Goal: Task Accomplishment & Management: Manage account settings

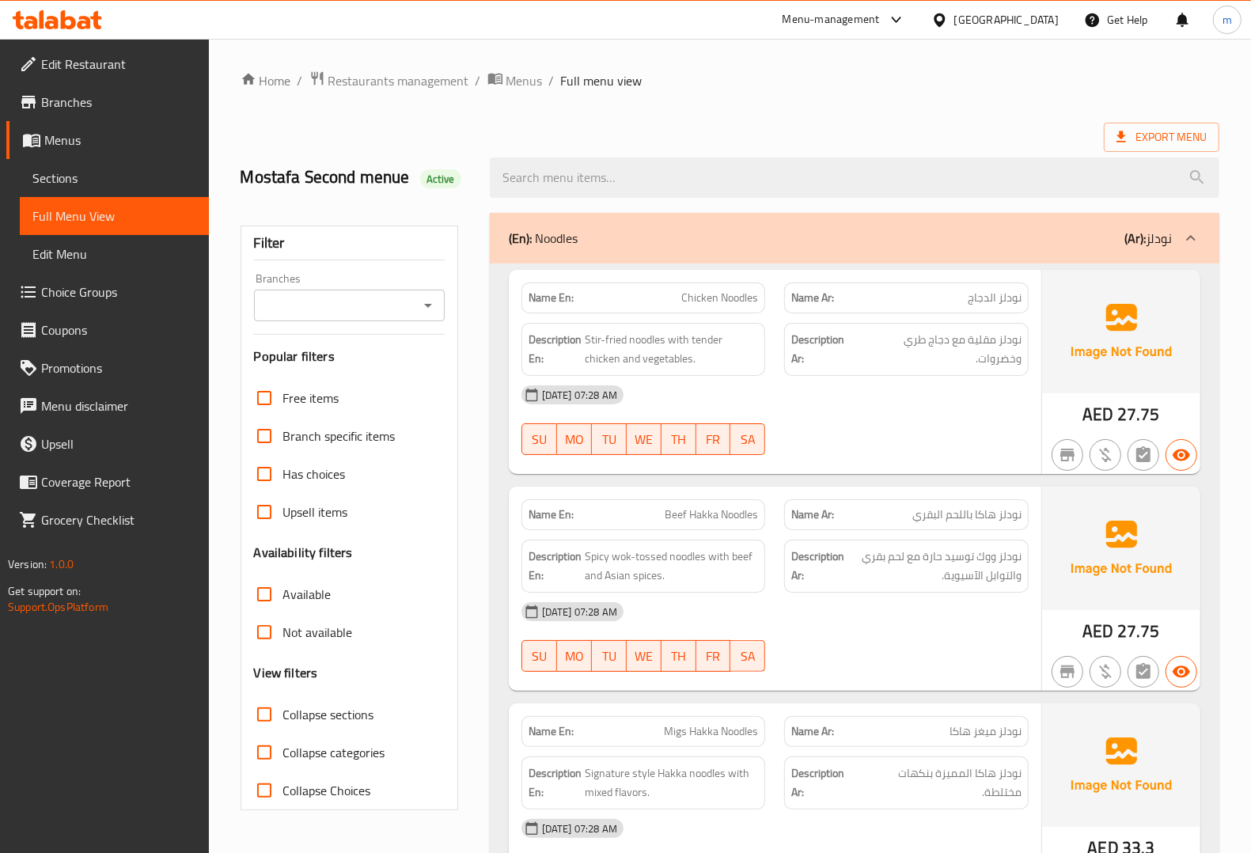
click at [75, 132] on span "Menus" at bounding box center [120, 140] width 152 height 19
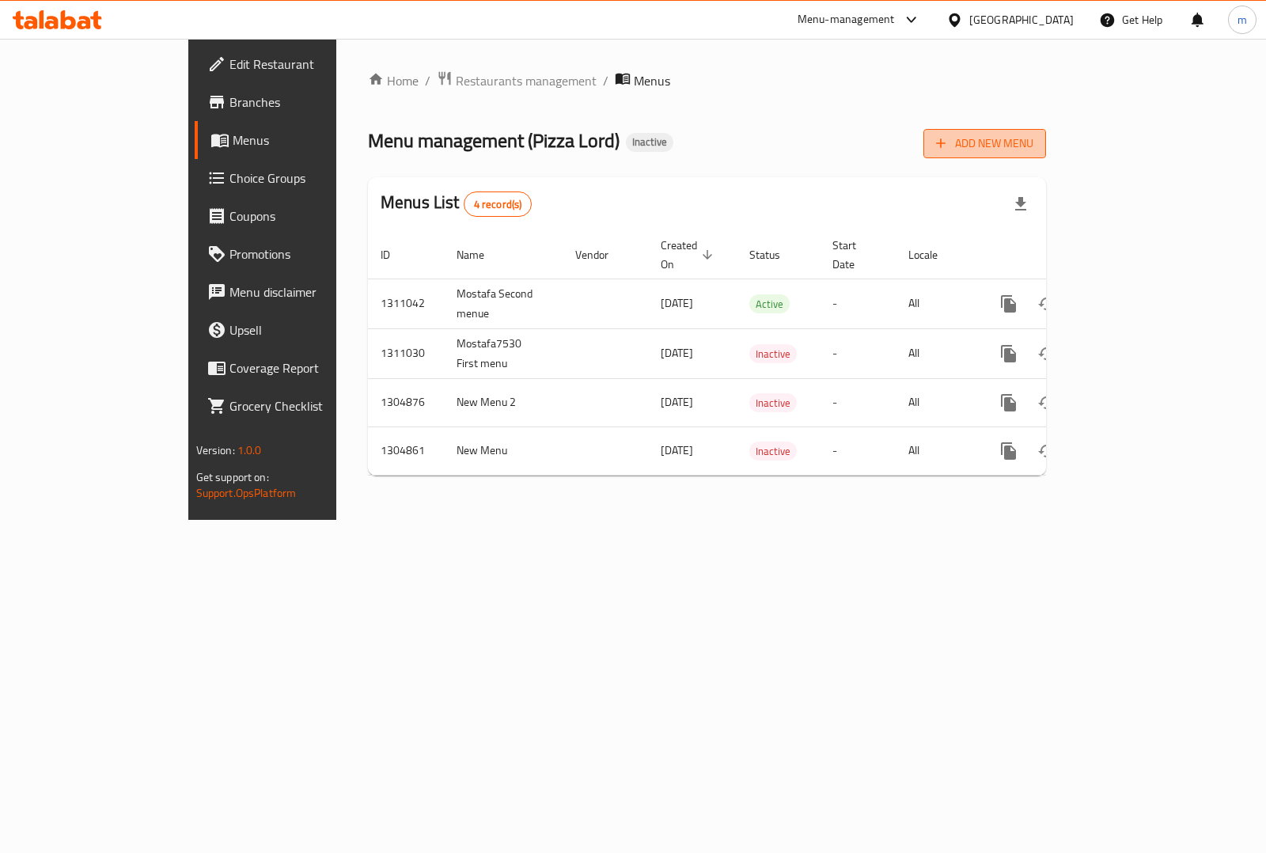
click at [1033, 151] on span "Add New Menu" at bounding box center [984, 144] width 97 height 20
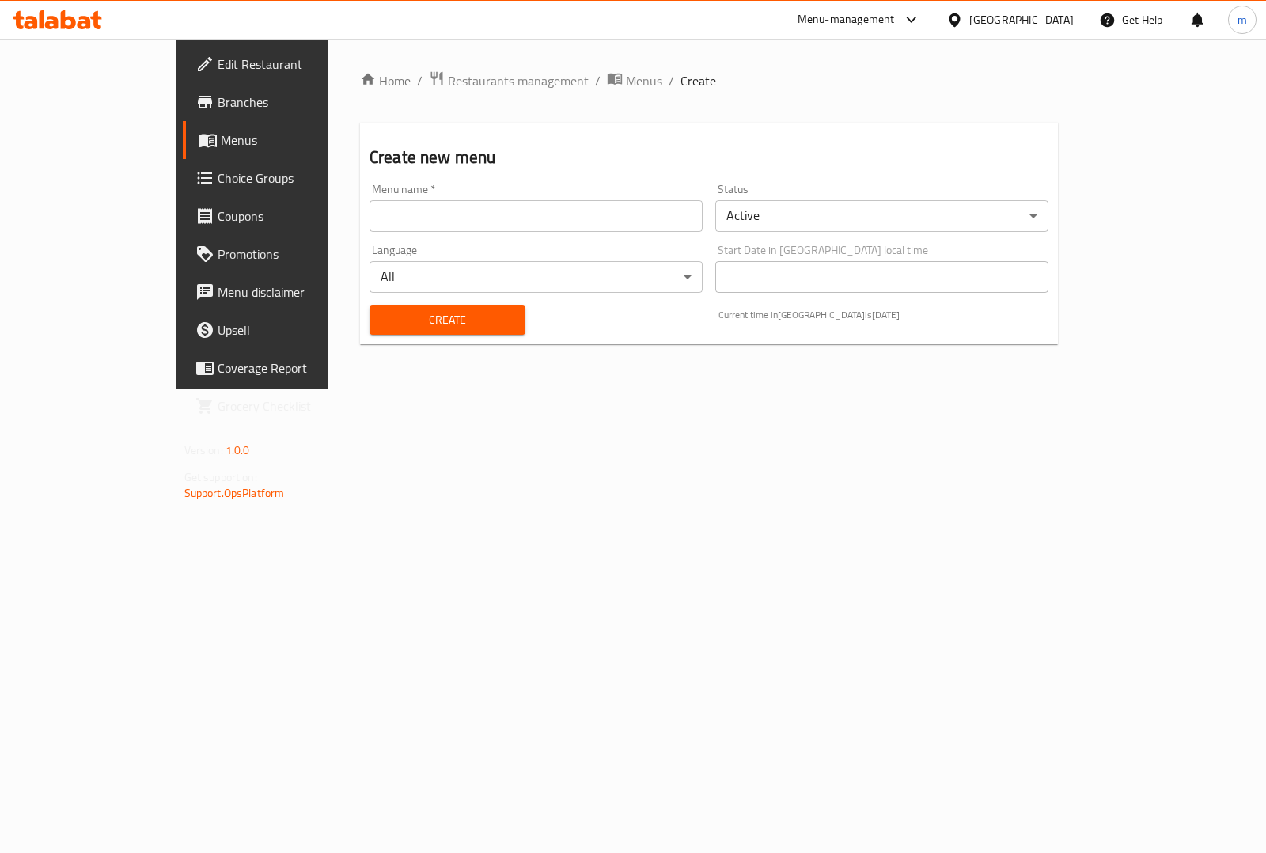
click at [524, 216] on input "text" at bounding box center [535, 216] width 333 height 32
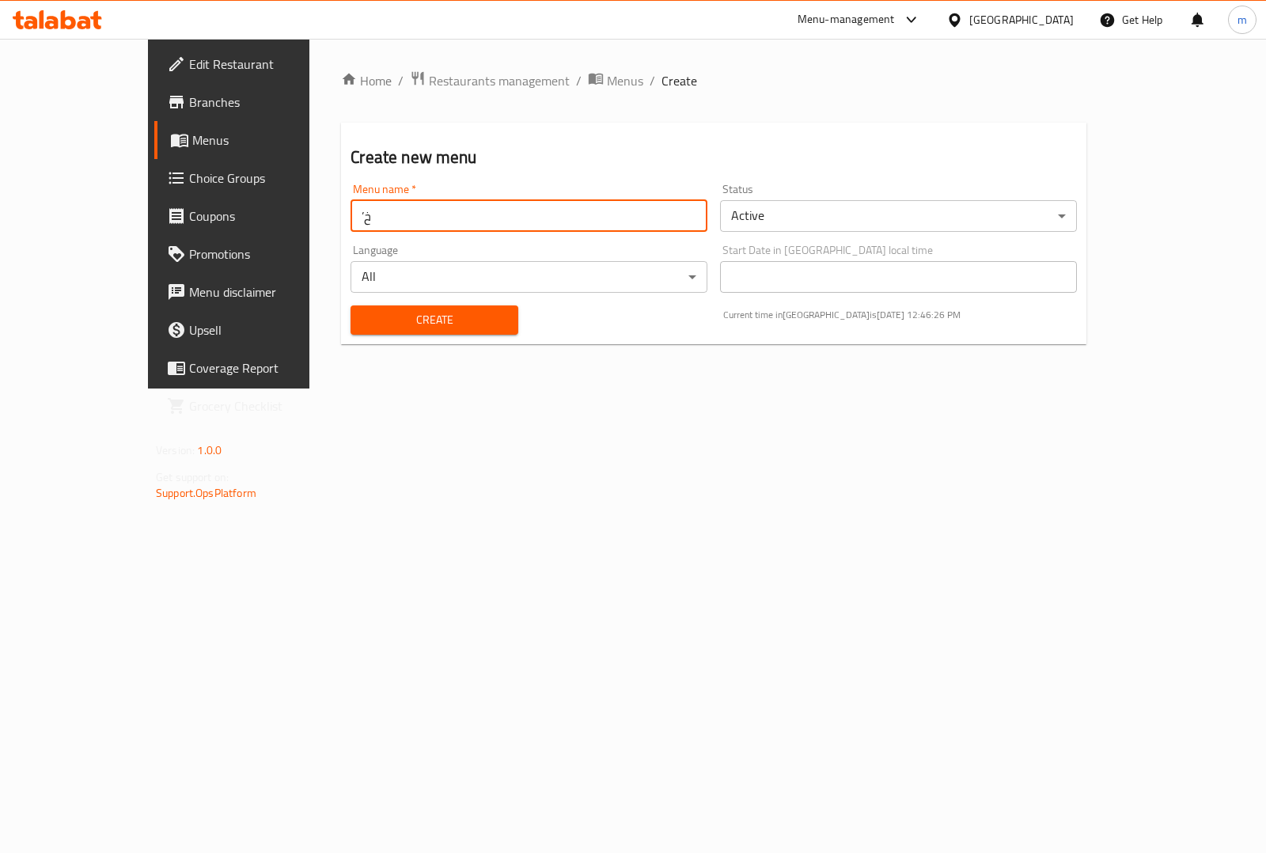
type input "’"
type input "Mostafa7530 Third menu"
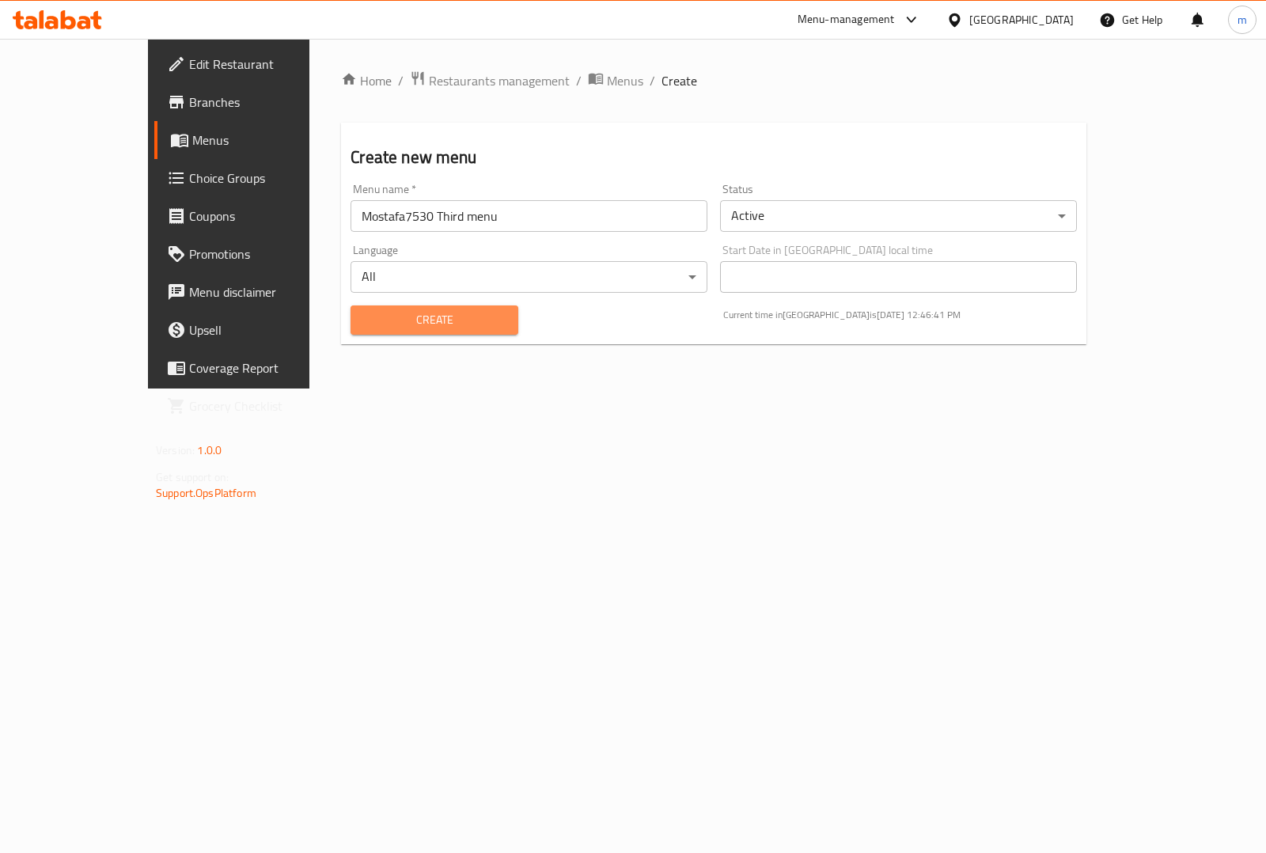
click at [449, 325] on span "Create" at bounding box center [434, 320] width 142 height 20
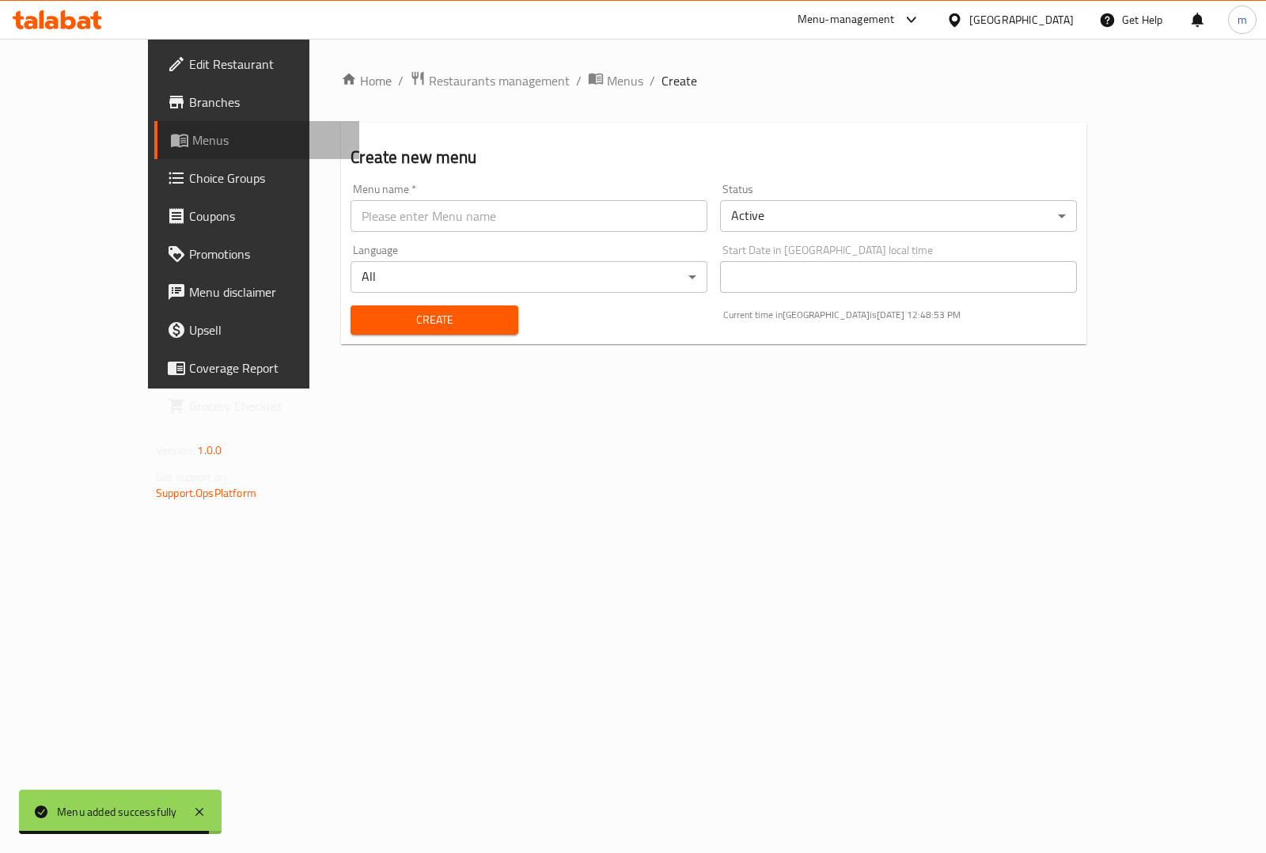
click at [192, 143] on span "Menus" at bounding box center [269, 140] width 154 height 19
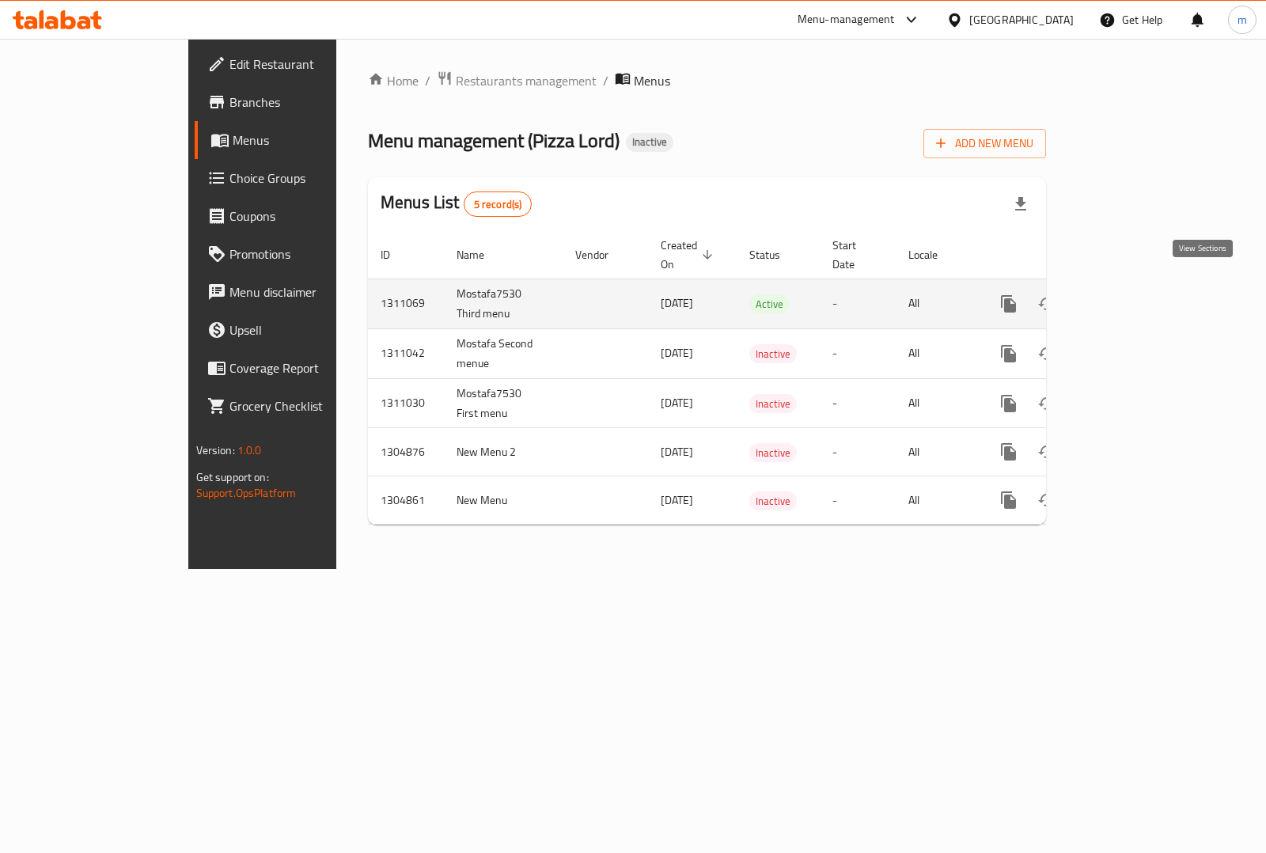
click at [1141, 294] on link "enhanced table" at bounding box center [1123, 304] width 38 height 38
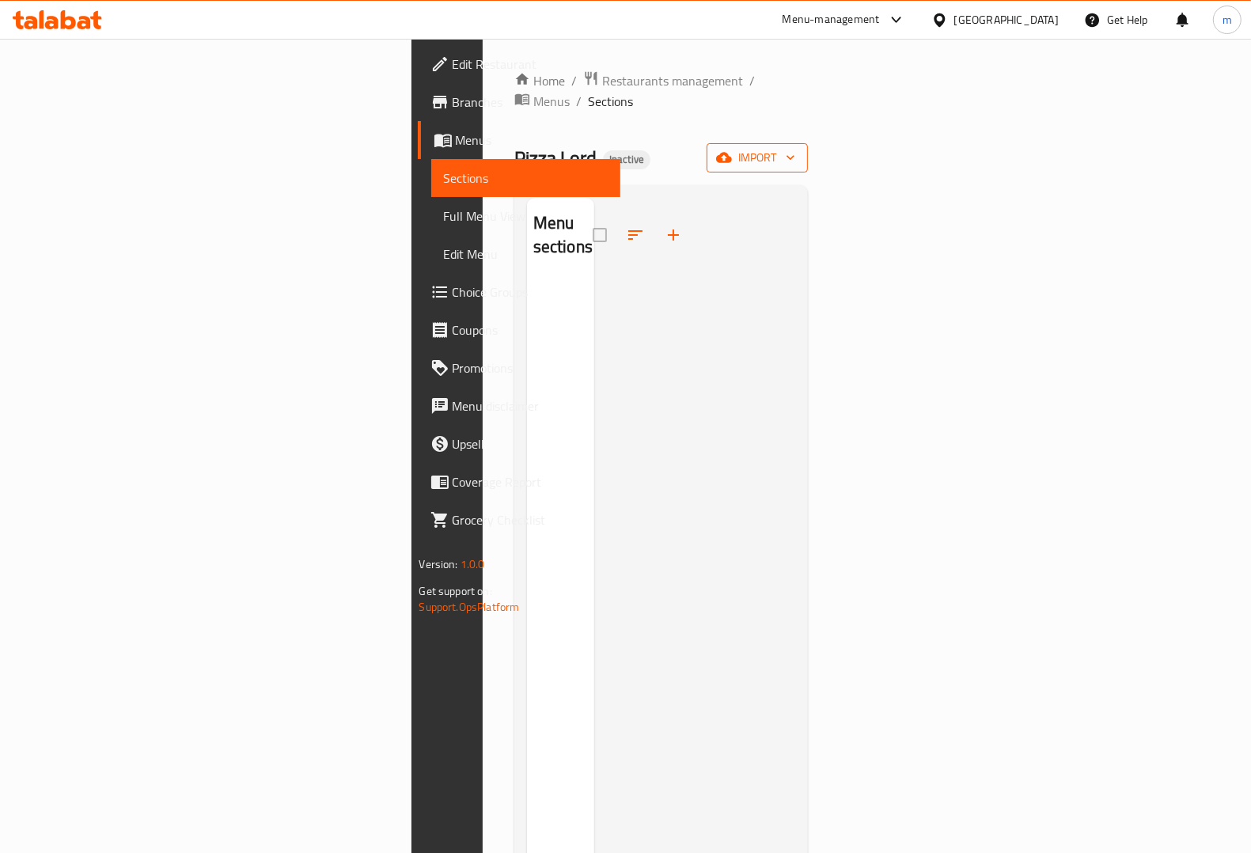
click at [795, 148] on span "import" at bounding box center [757, 158] width 76 height 20
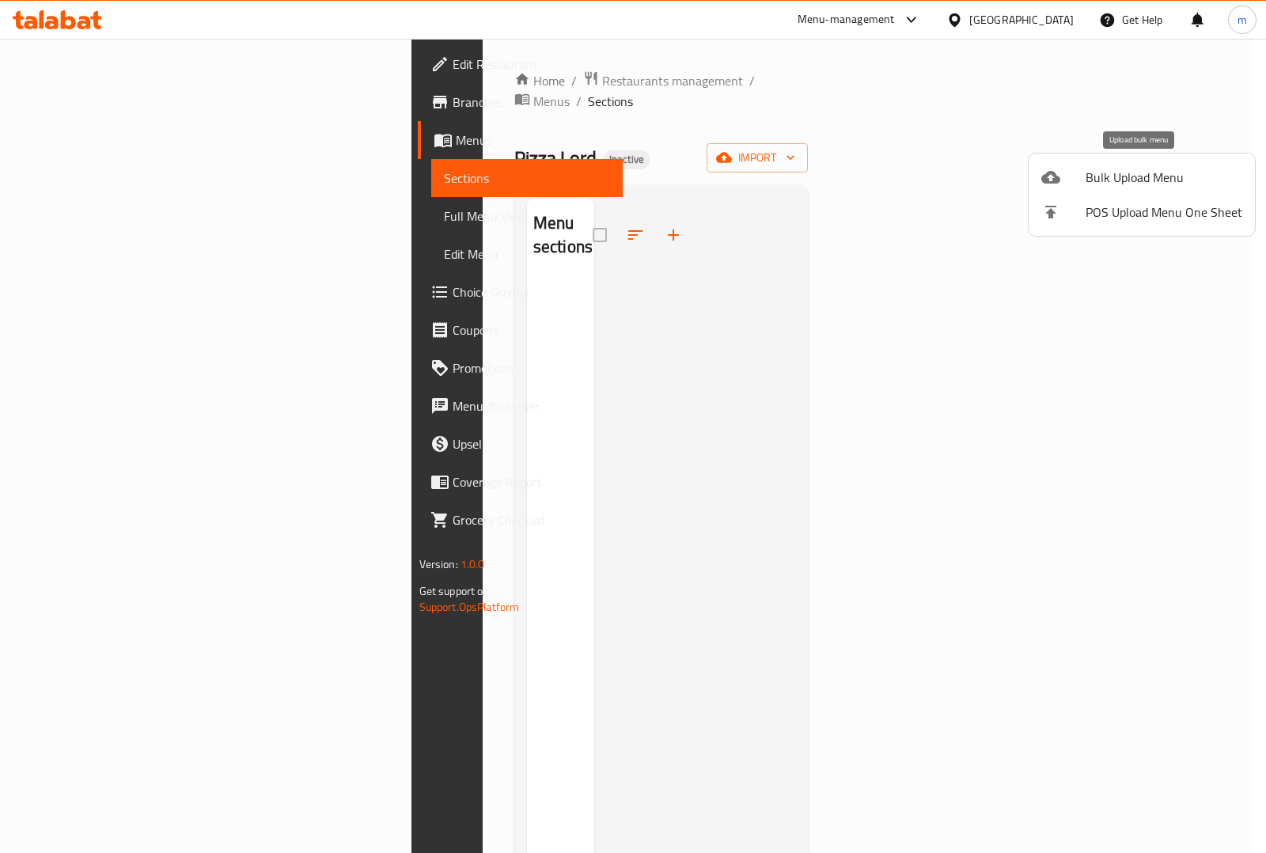
click at [1135, 176] on span "Bulk Upload Menu" at bounding box center [1163, 177] width 157 height 19
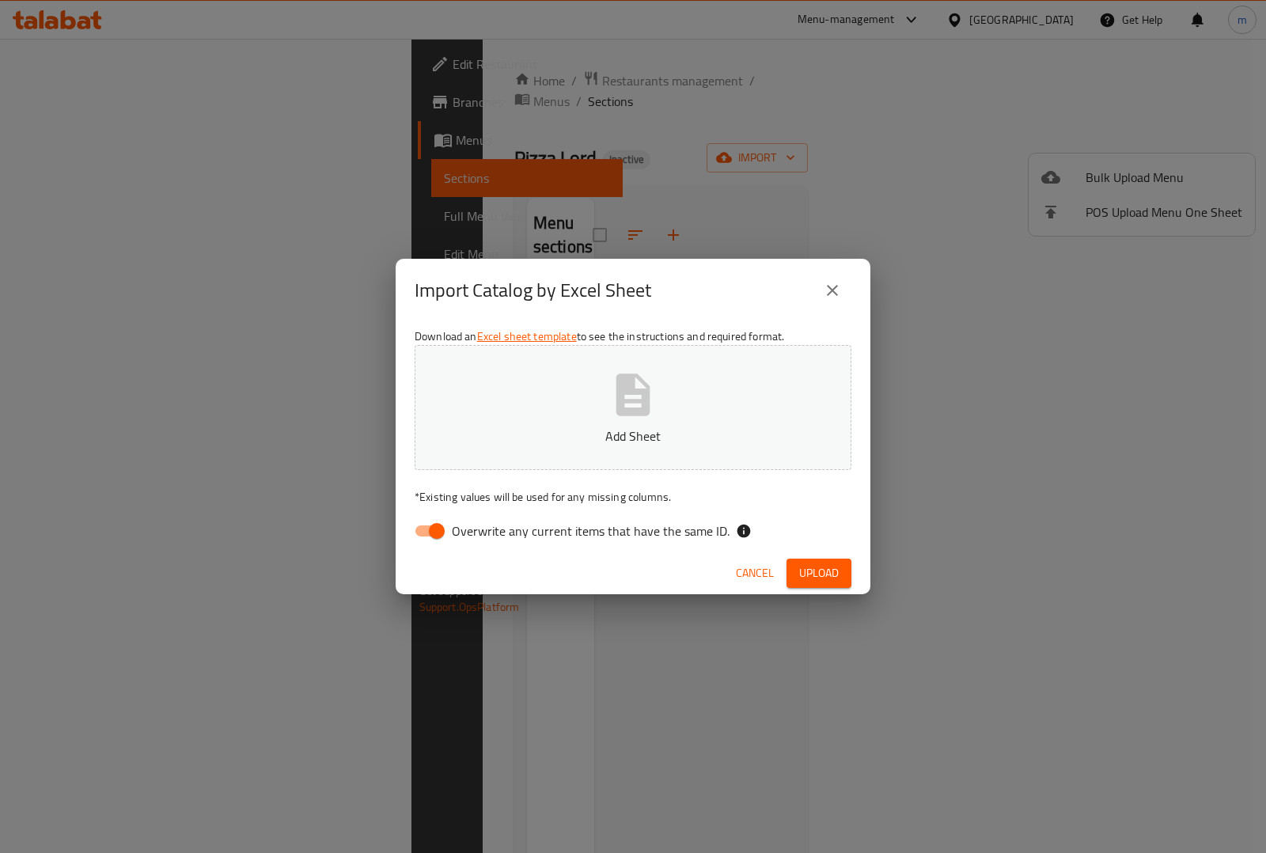
click at [436, 528] on input "Overwrite any current items that have the same ID." at bounding box center [437, 531] width 90 height 30
checkbox input "false"
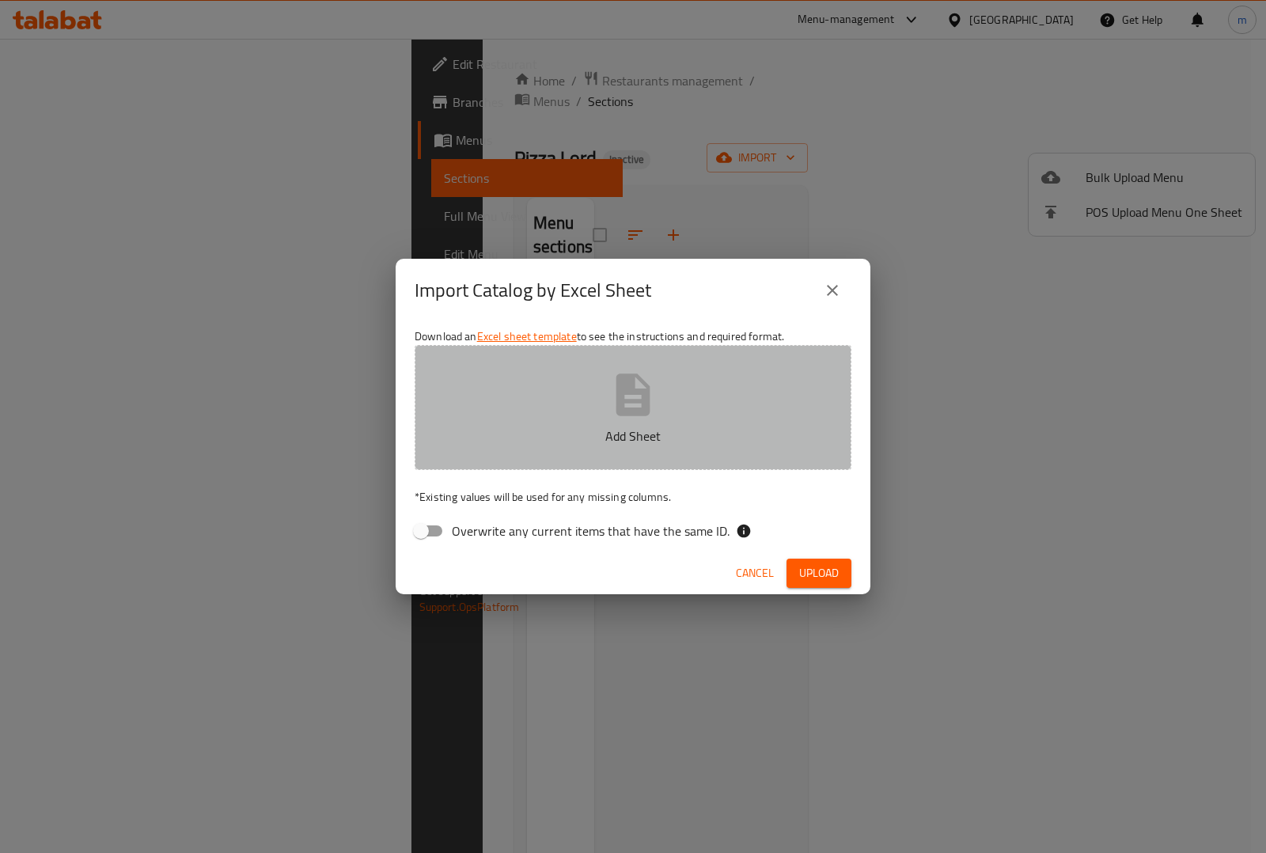
click at [587, 428] on p "Add Sheet" at bounding box center [633, 435] width 388 height 19
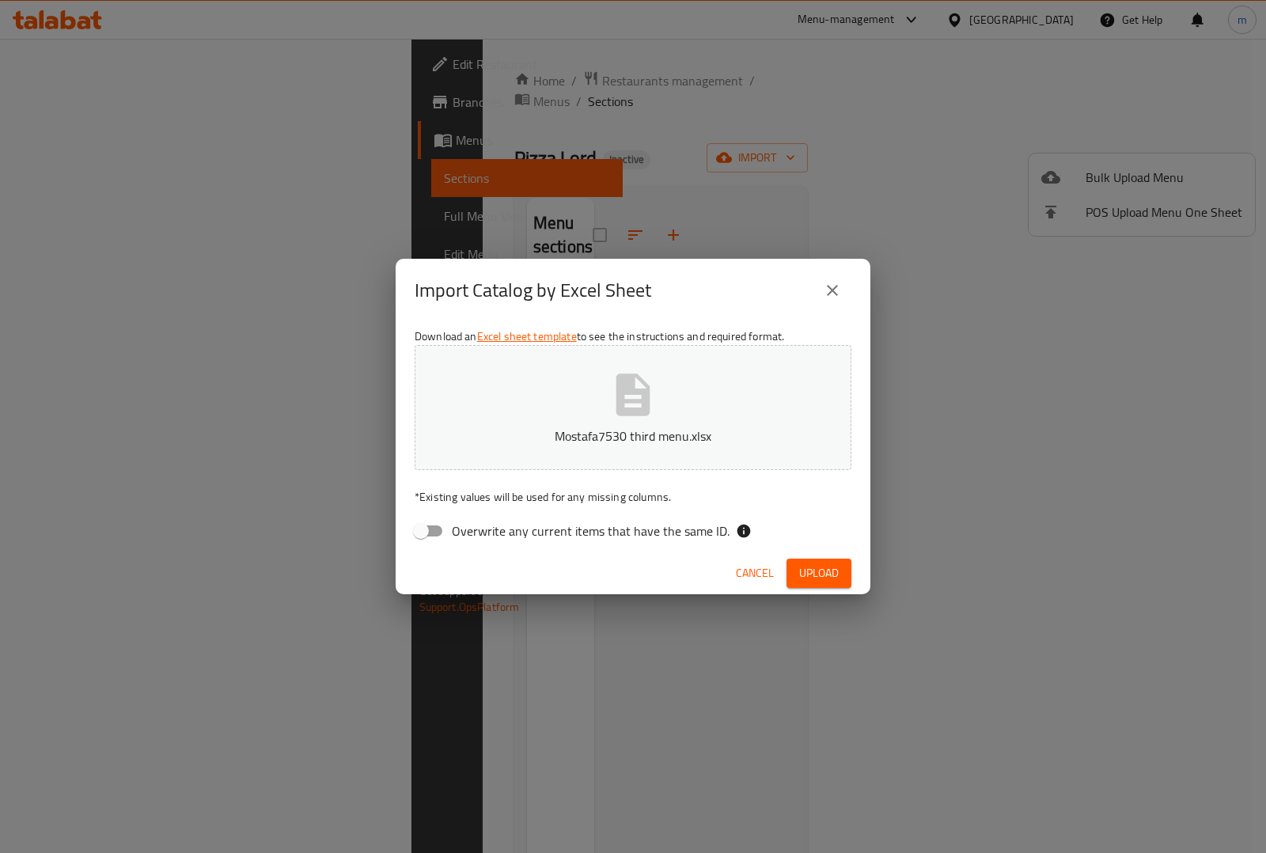
click at [825, 563] on span "Upload" at bounding box center [819, 573] width 40 height 20
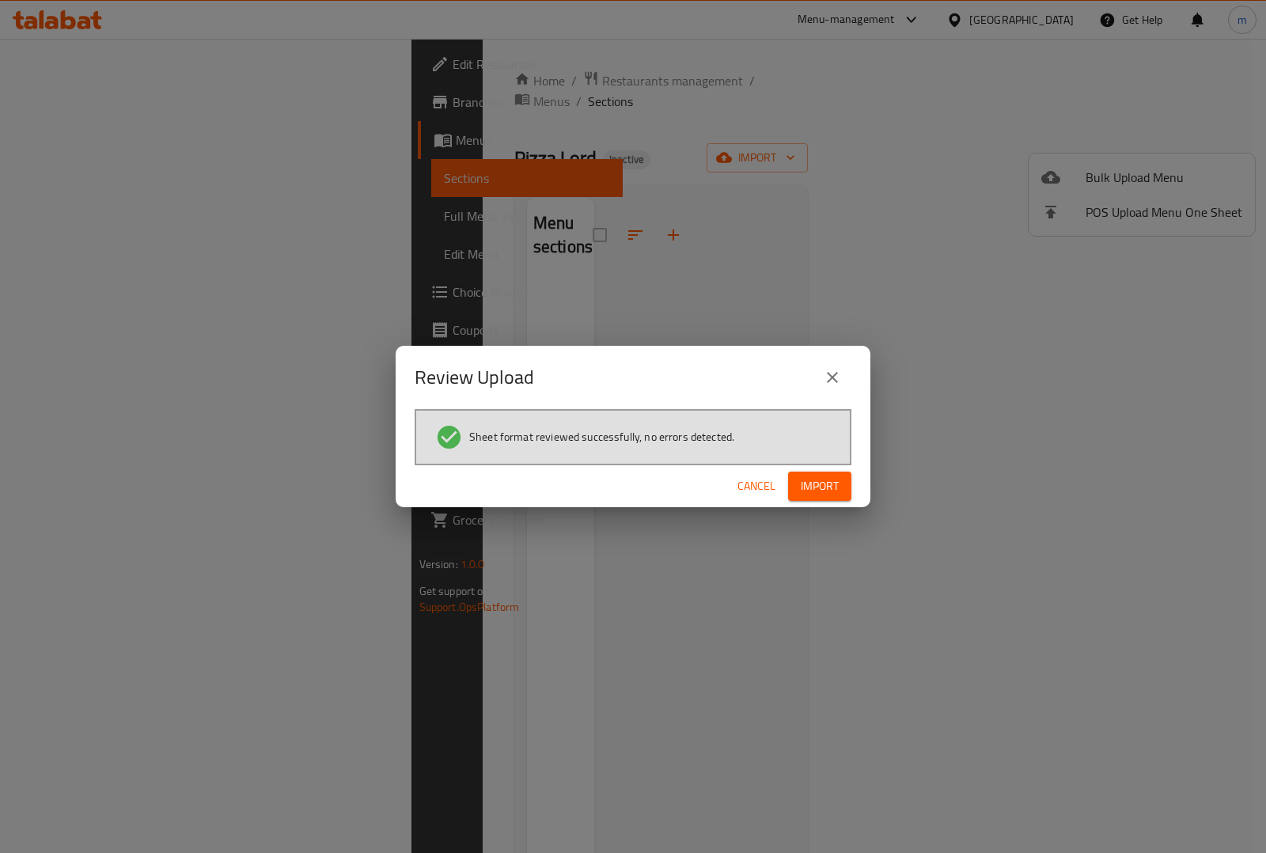
click at [824, 483] on span "Import" at bounding box center [820, 486] width 38 height 20
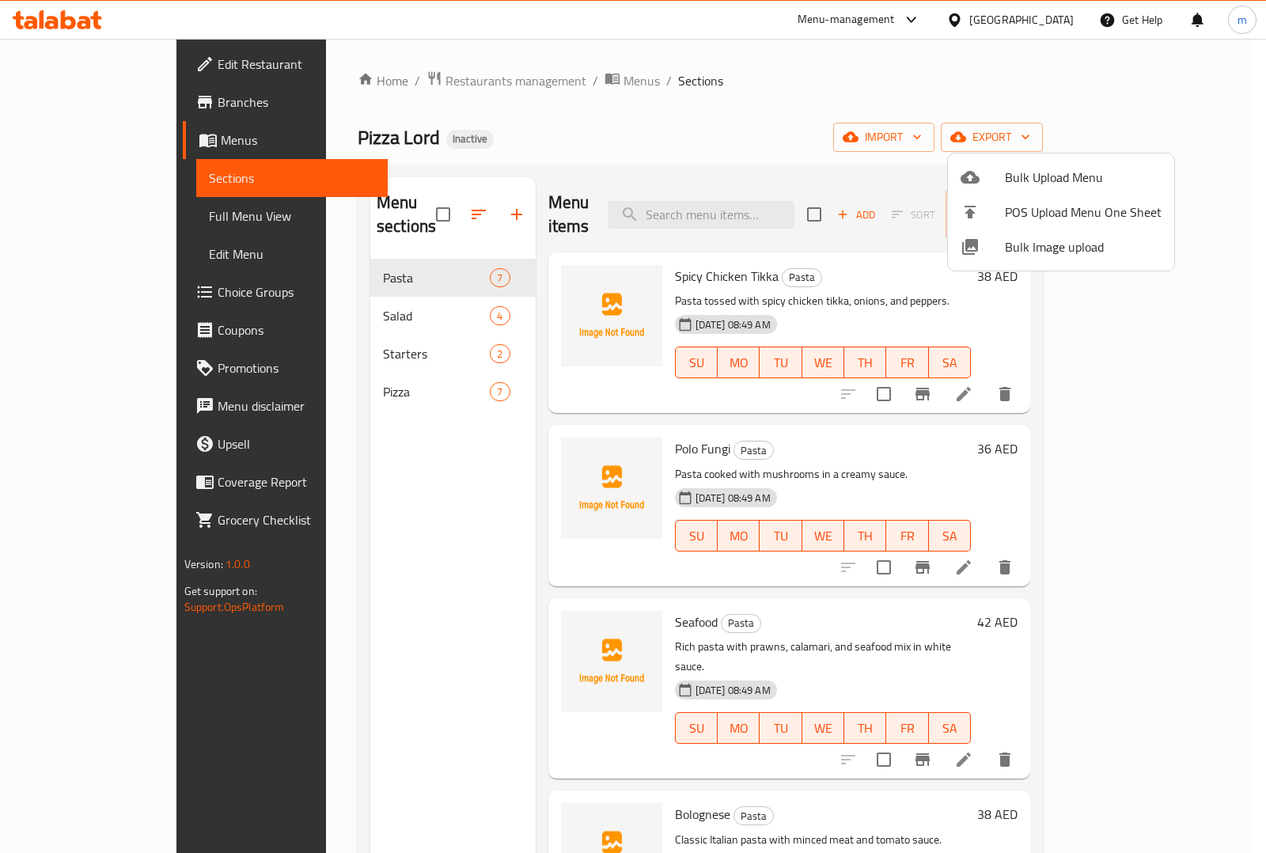
click at [105, 218] on div at bounding box center [633, 426] width 1266 height 853
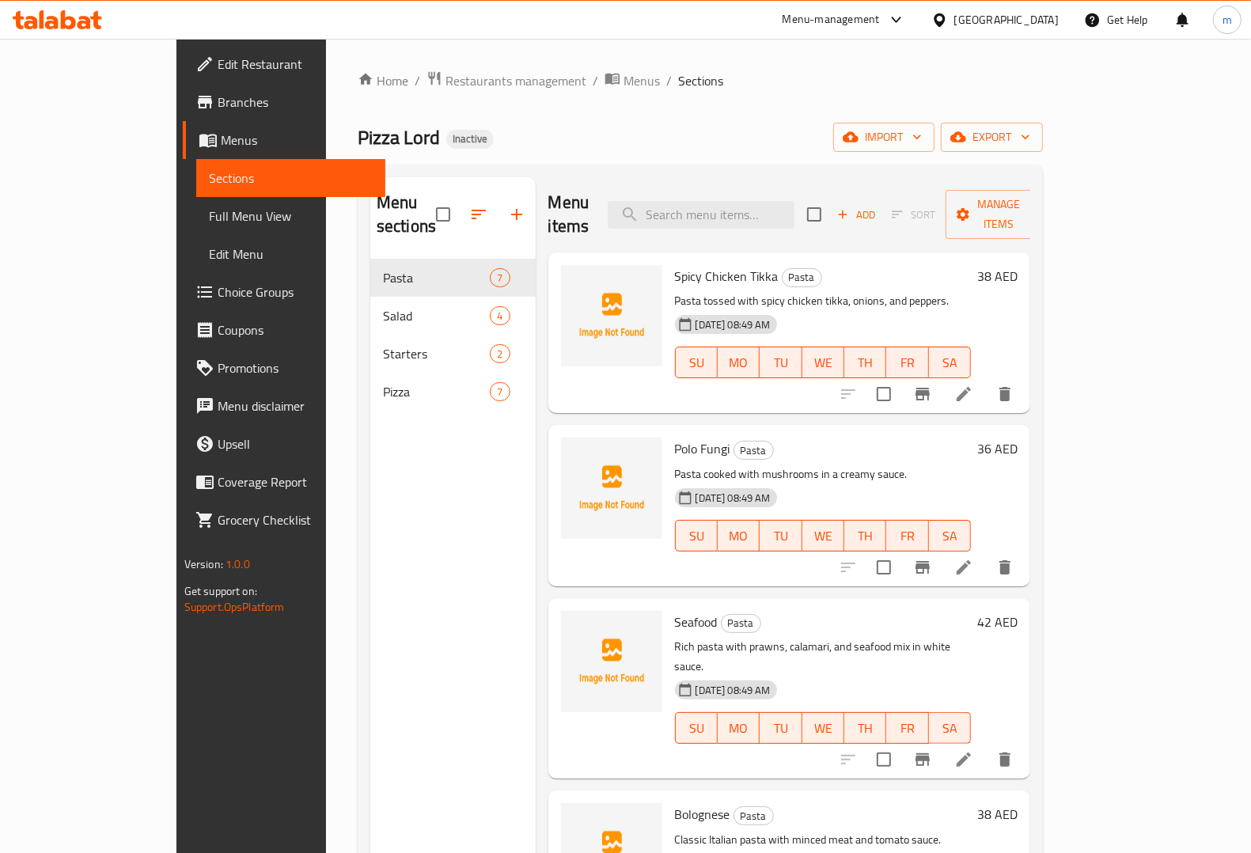
click at [209, 218] on span "Full Menu View" at bounding box center [291, 215] width 164 height 19
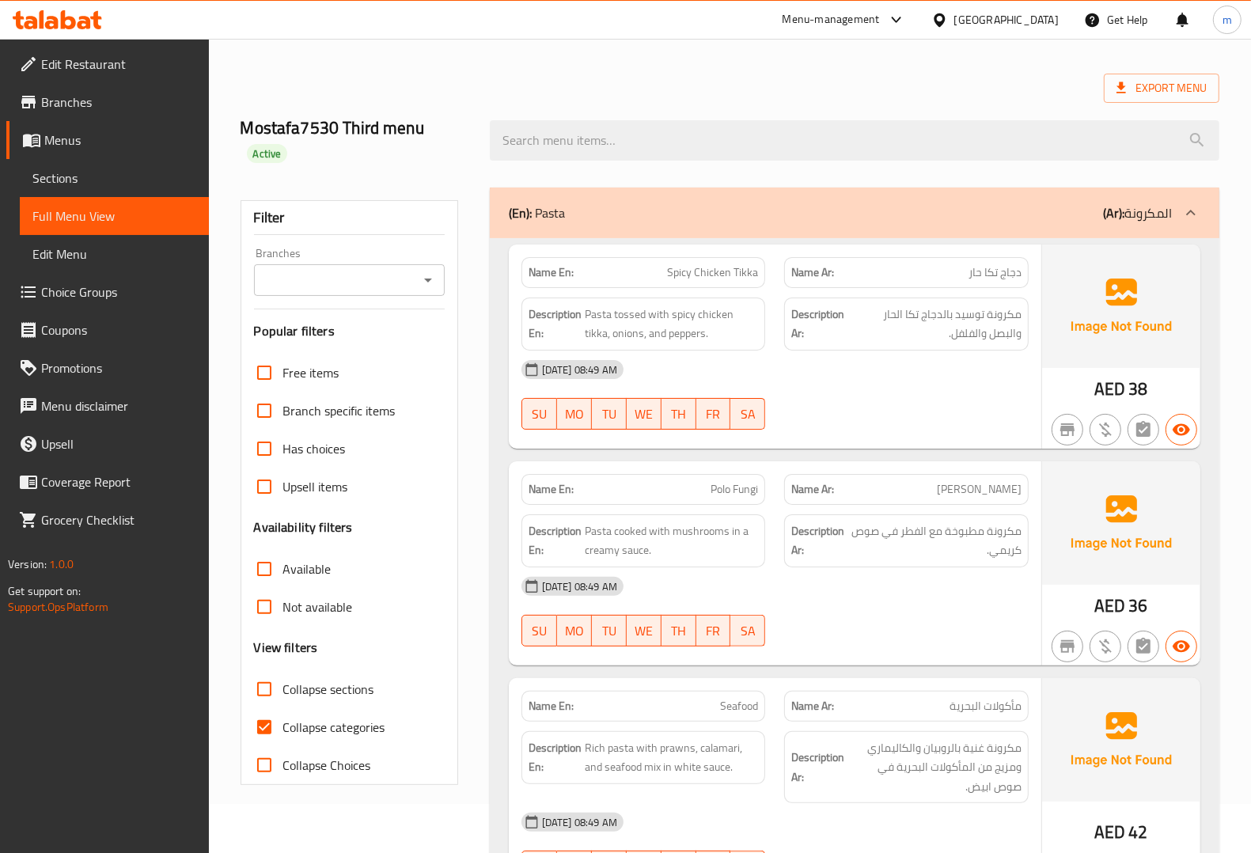
scroll to position [99, 0]
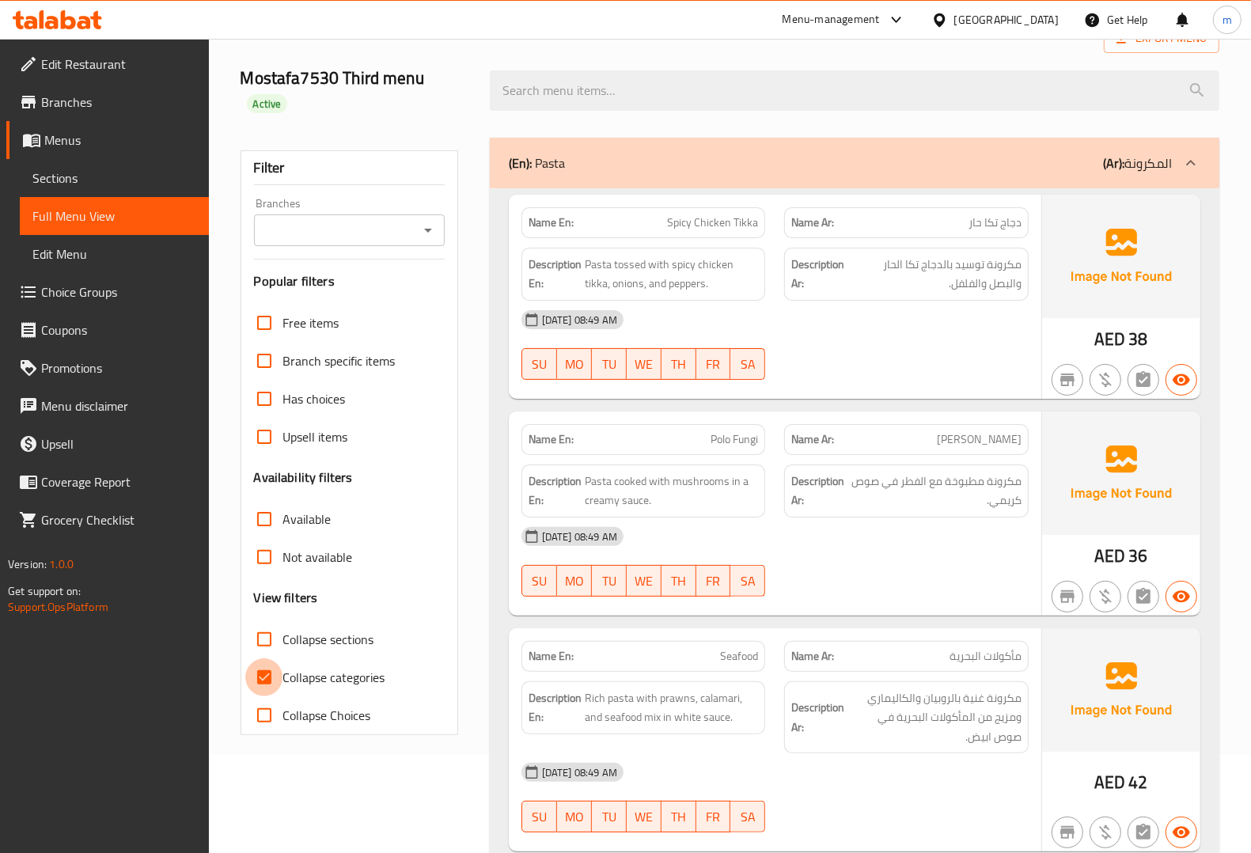
click at [259, 666] on input "Collapse categories" at bounding box center [264, 677] width 38 height 38
checkbox input "false"
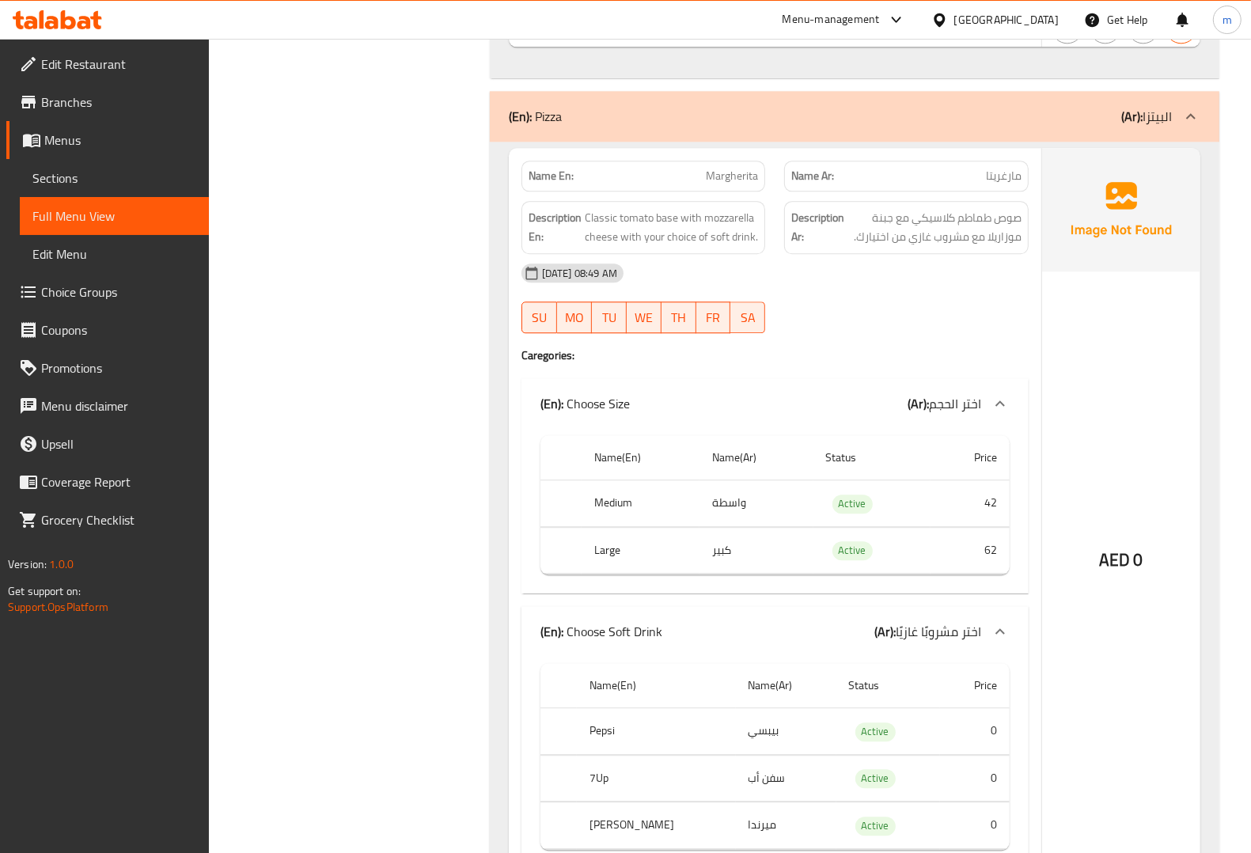
scroll to position [3263, 0]
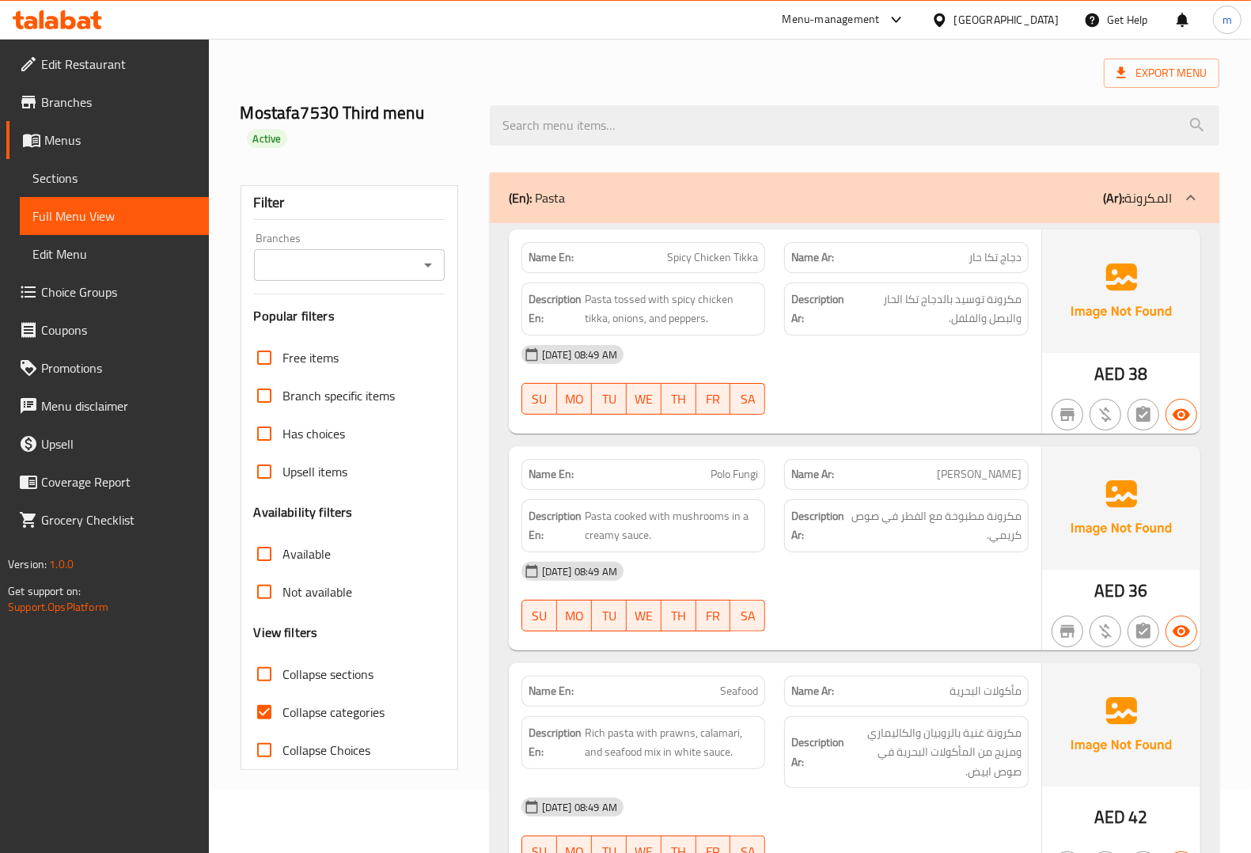
scroll to position [99, 0]
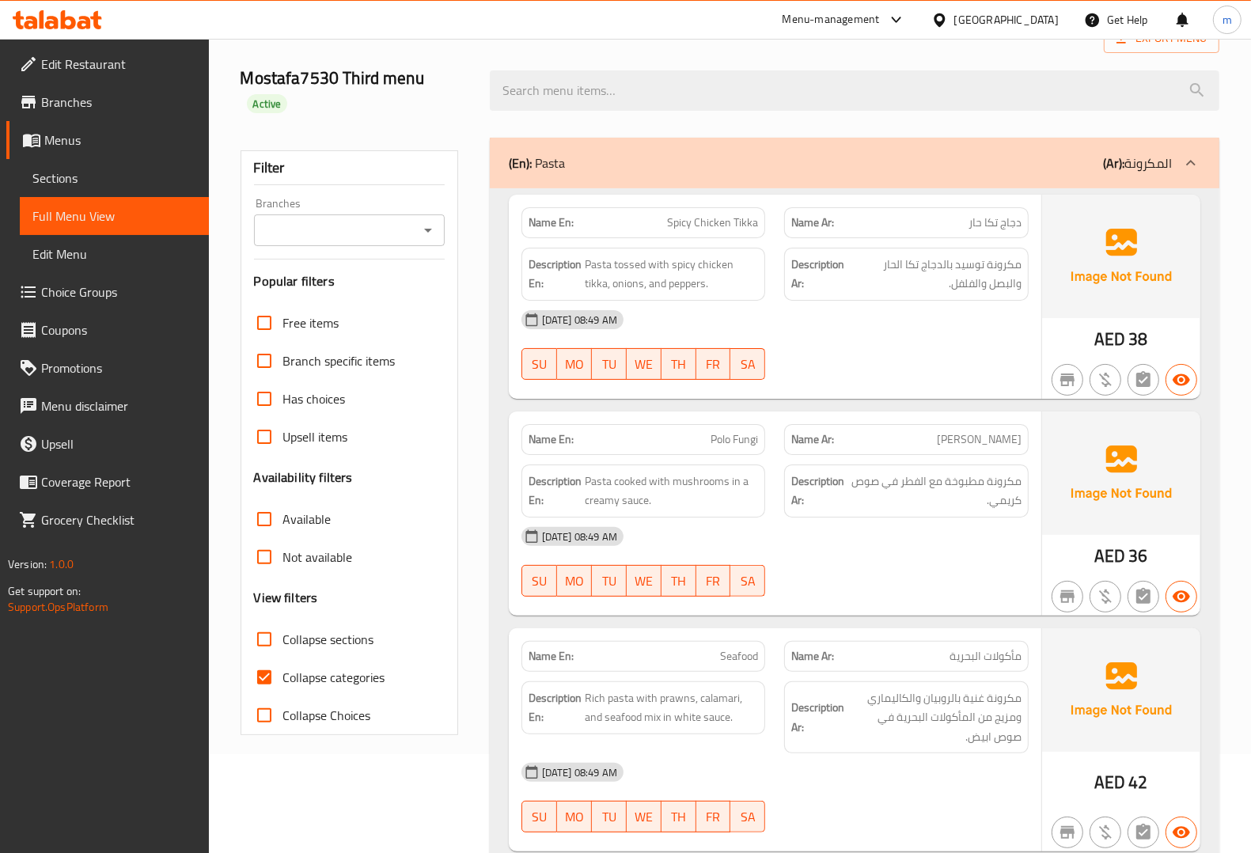
click at [271, 676] on input "Collapse categories" at bounding box center [264, 677] width 38 height 38
checkbox input "false"
click at [93, 168] on span "Sections" at bounding box center [114, 177] width 164 height 19
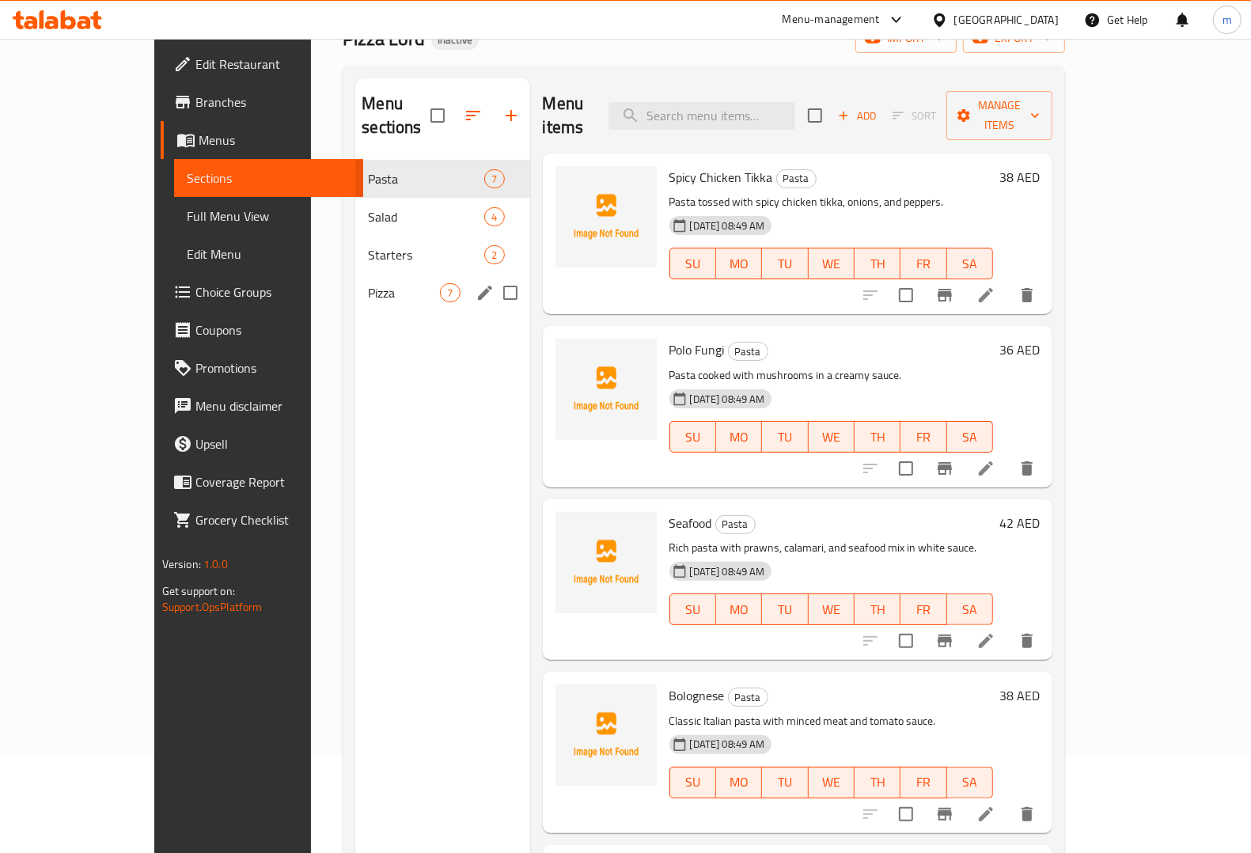
click at [411, 274] on div "Pizza 7" at bounding box center [442, 293] width 174 height 38
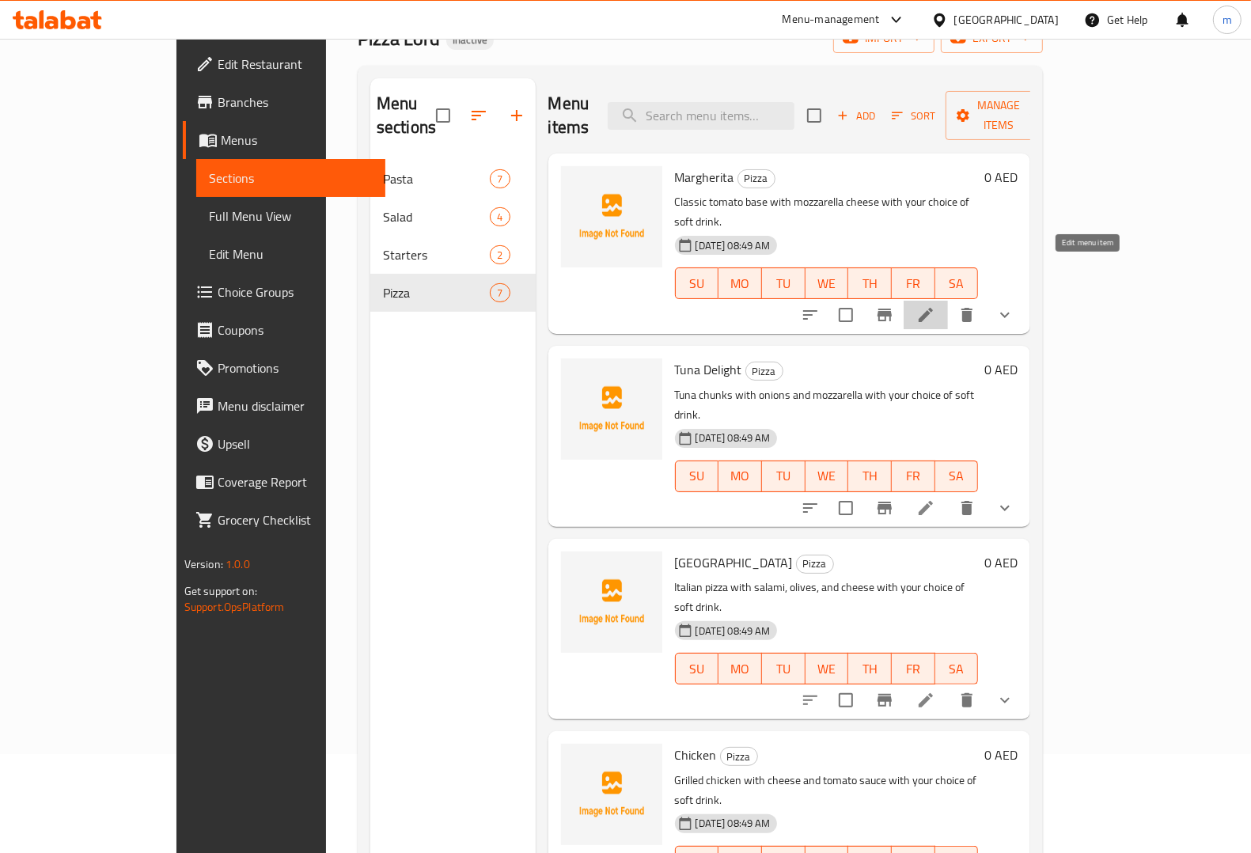
click at [935, 305] on icon at bounding box center [925, 314] width 19 height 19
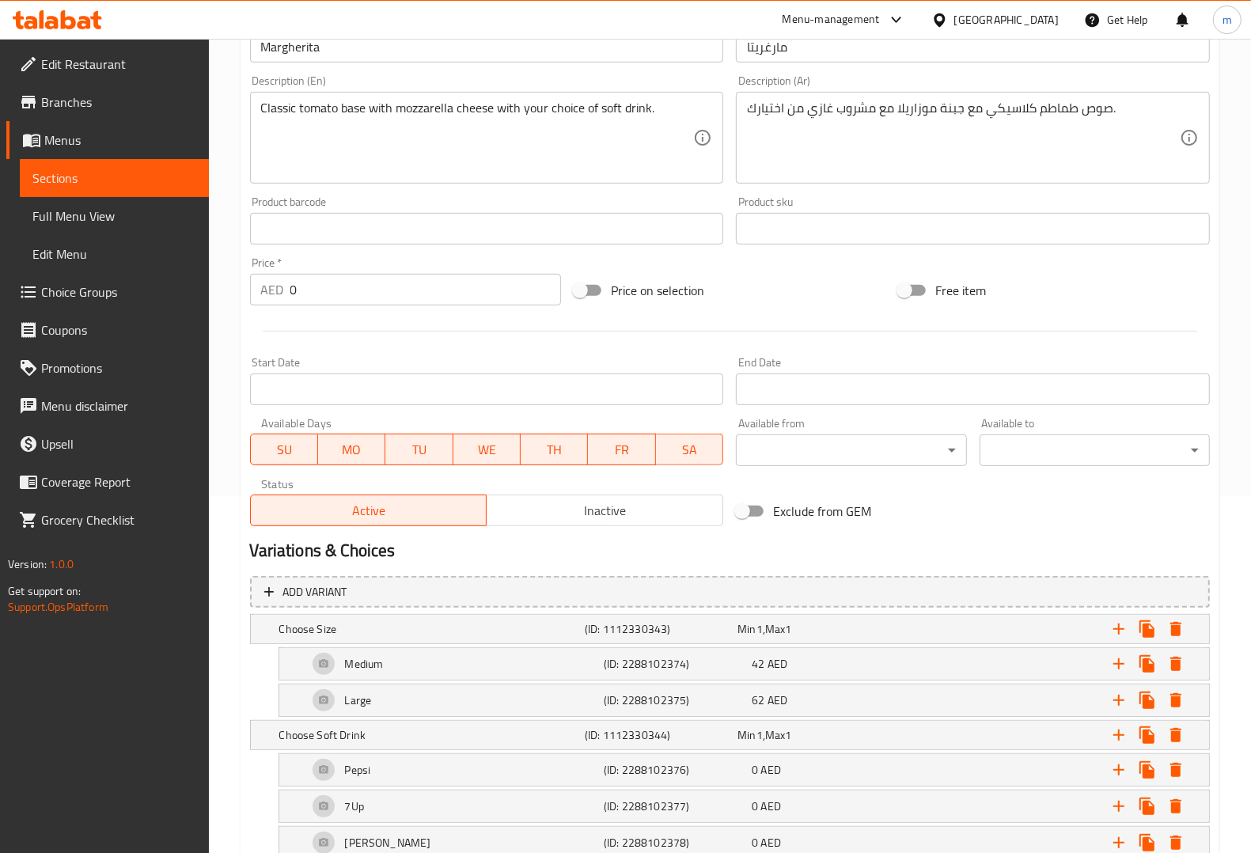
scroll to position [463, 0]
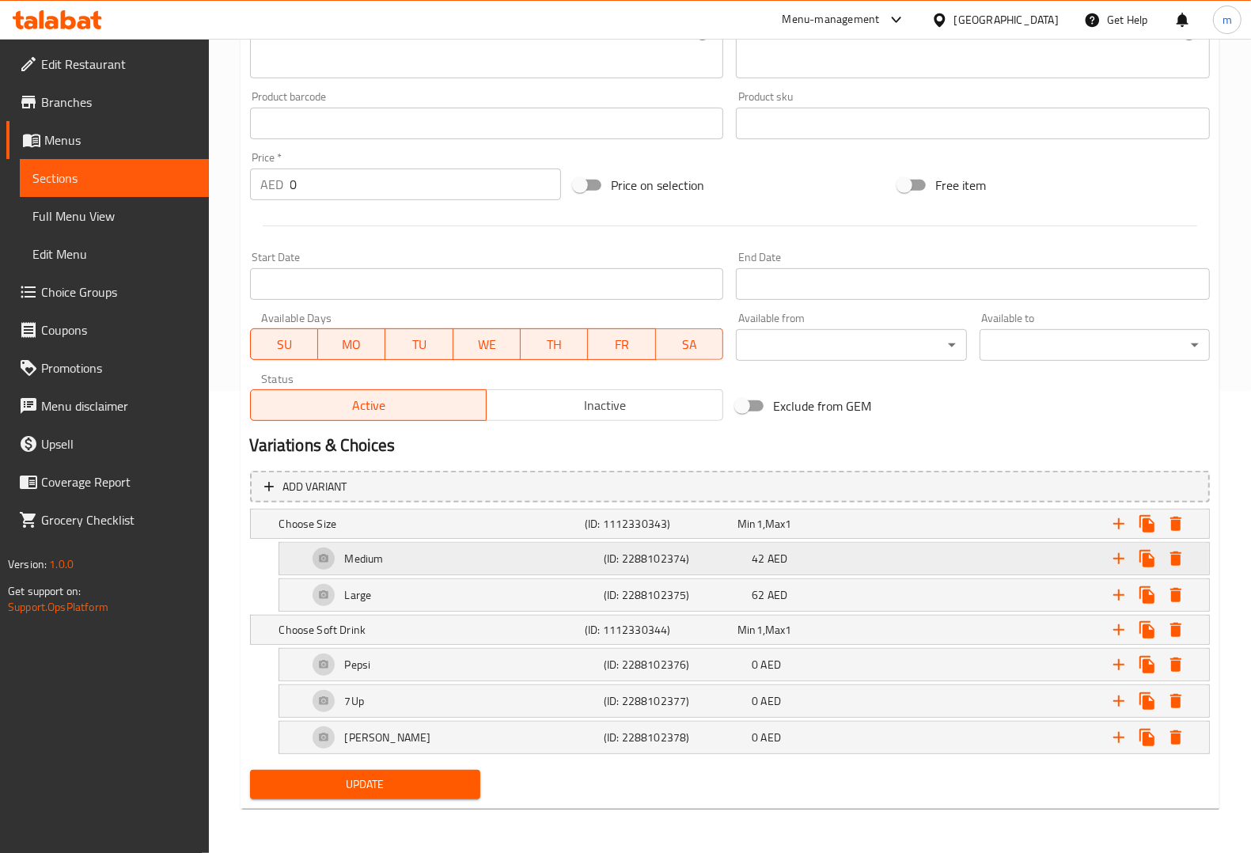
click at [706, 554] on h5 "(ID: 2288102374)" at bounding box center [675, 559] width 142 height 16
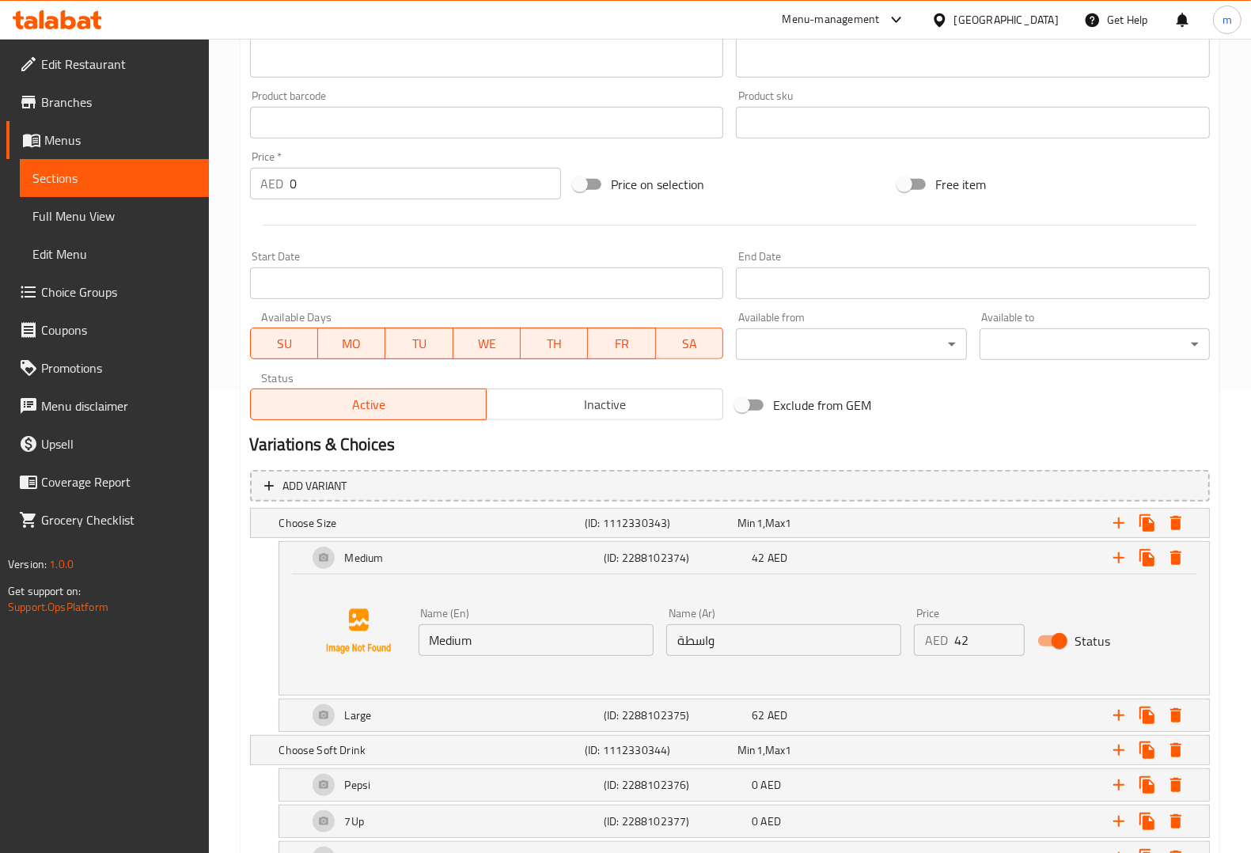
click at [675, 638] on input "واسطة" at bounding box center [783, 640] width 235 height 32
click at [706, 639] on input "واسطة" at bounding box center [783, 640] width 235 height 32
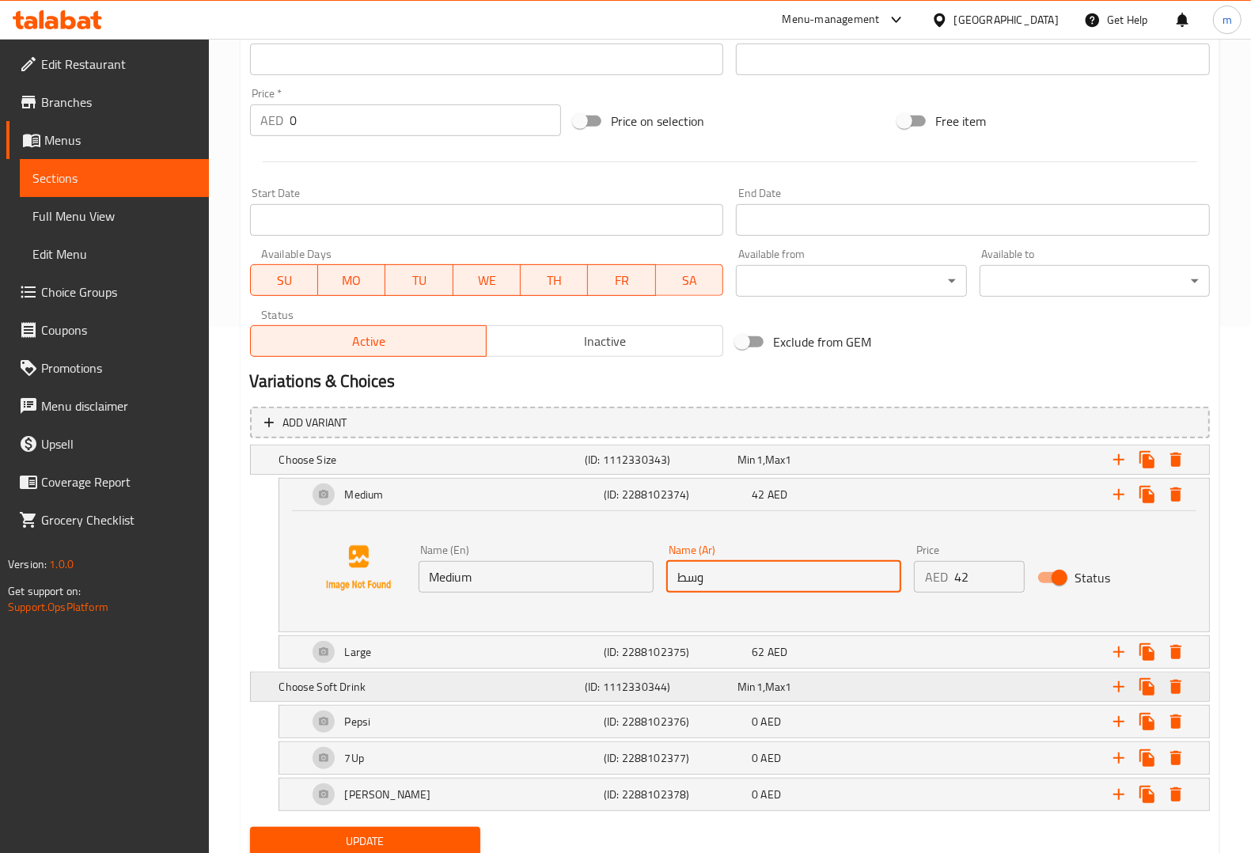
scroll to position [562, 0]
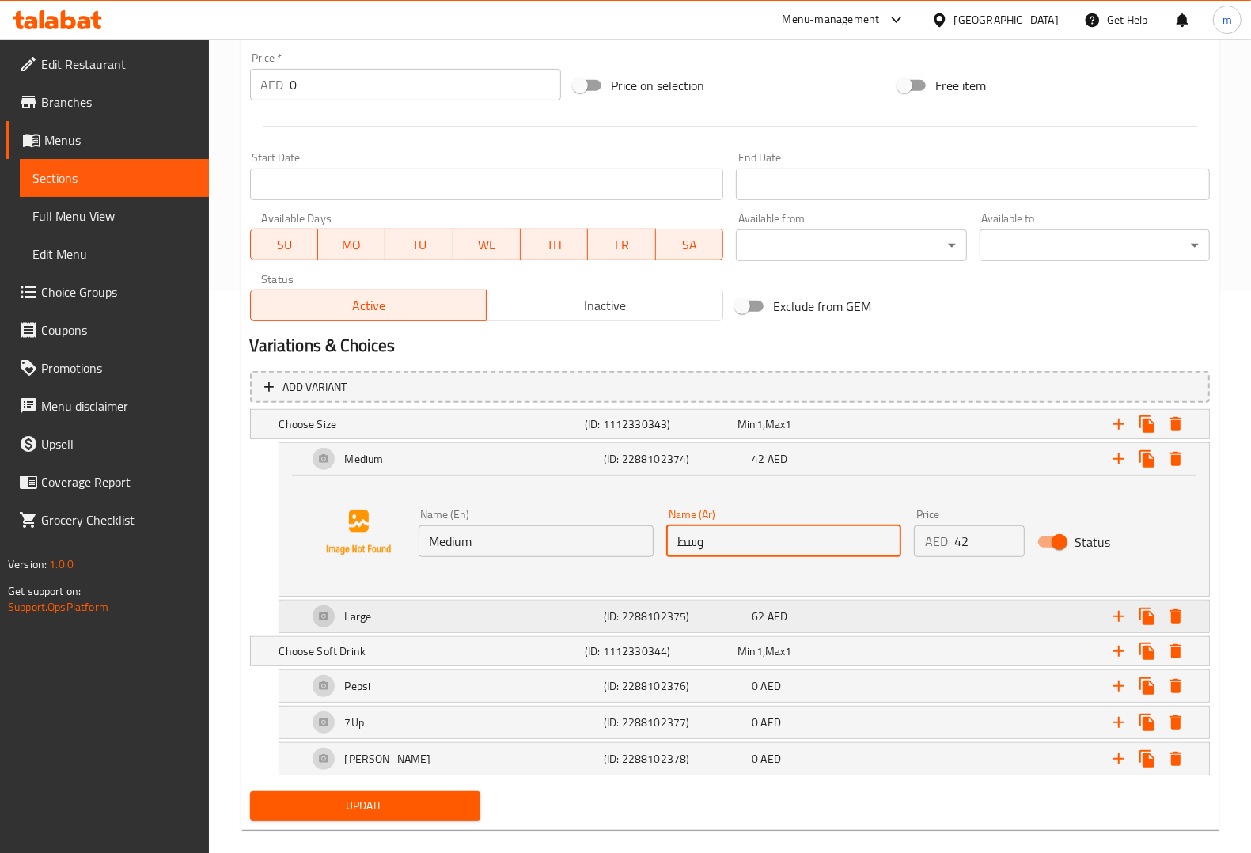
type input "وسط"
click at [675, 613] on h5 "(ID: 2288102375)" at bounding box center [675, 616] width 142 height 16
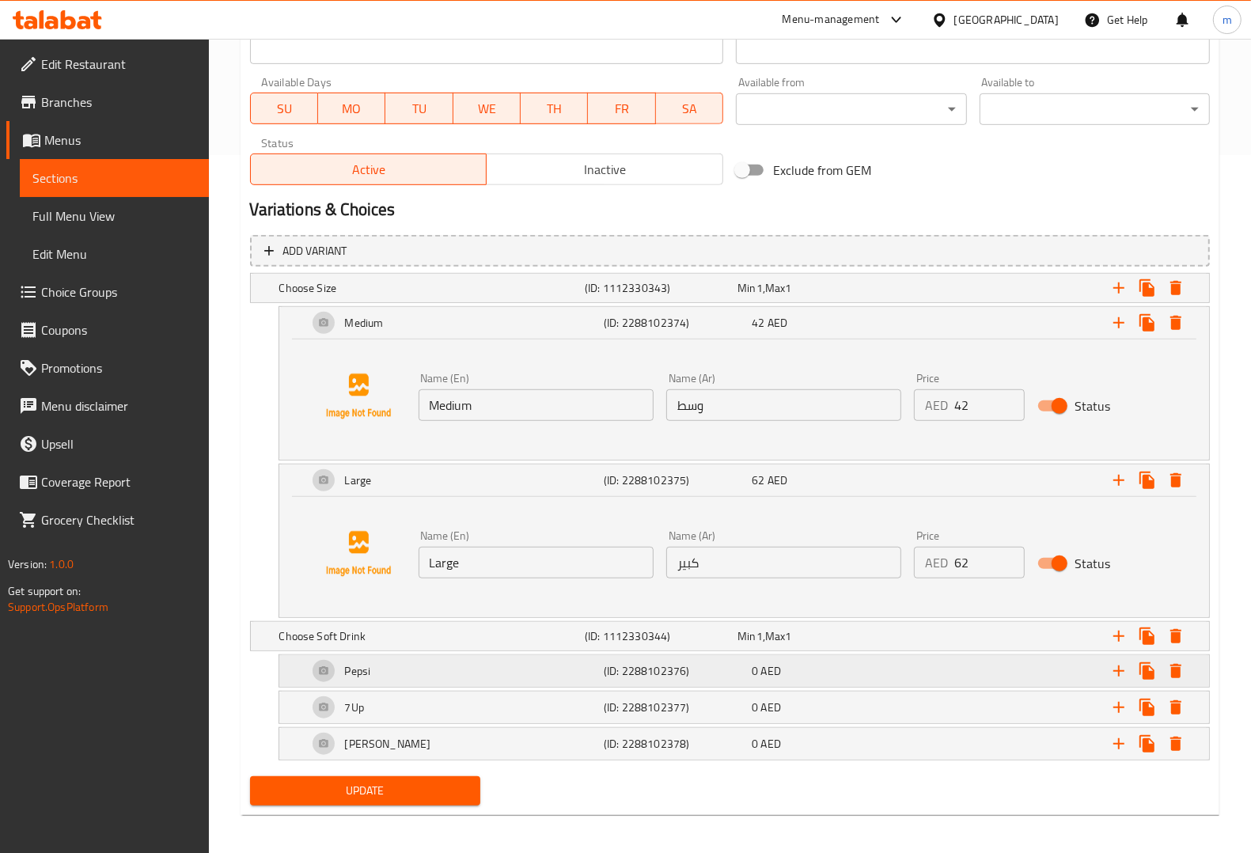
scroll to position [705, 0]
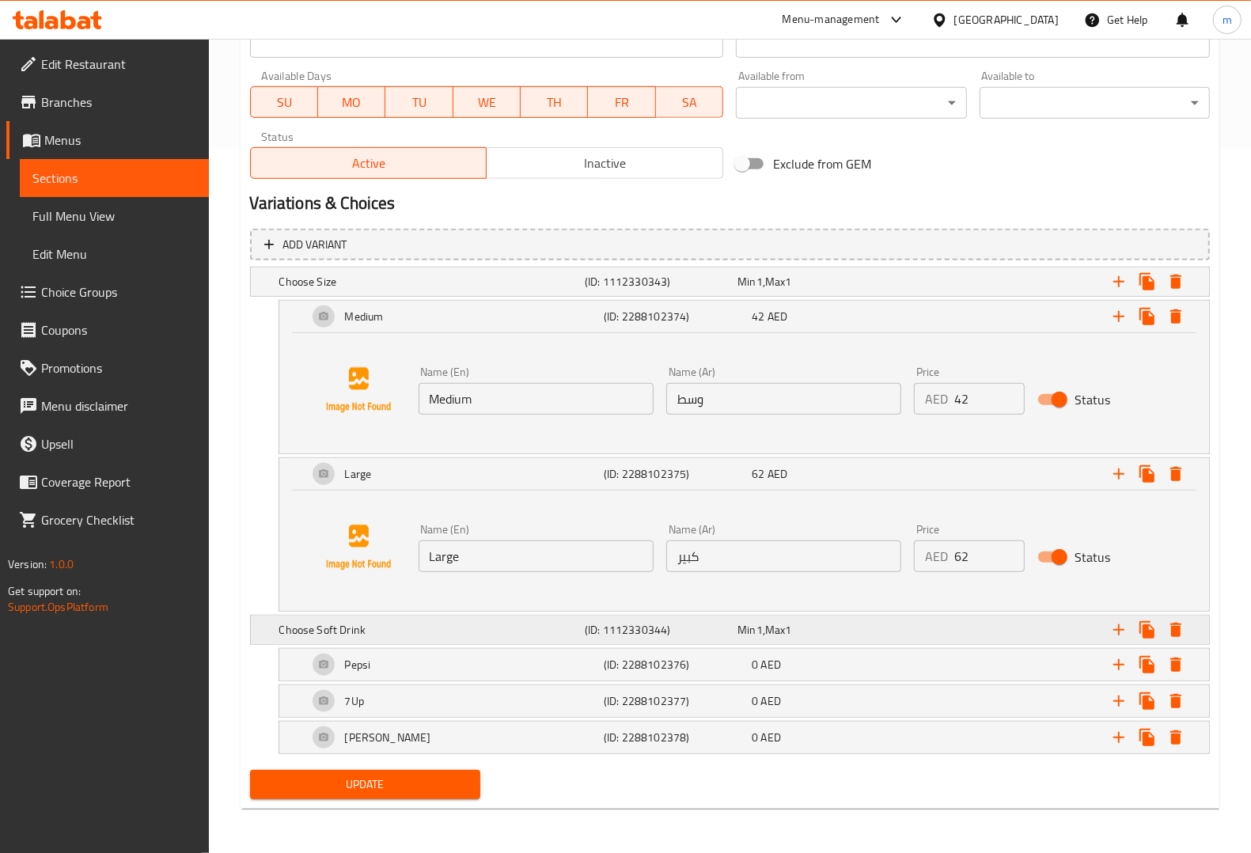
click at [741, 638] on span "Min" at bounding box center [746, 629] width 18 height 21
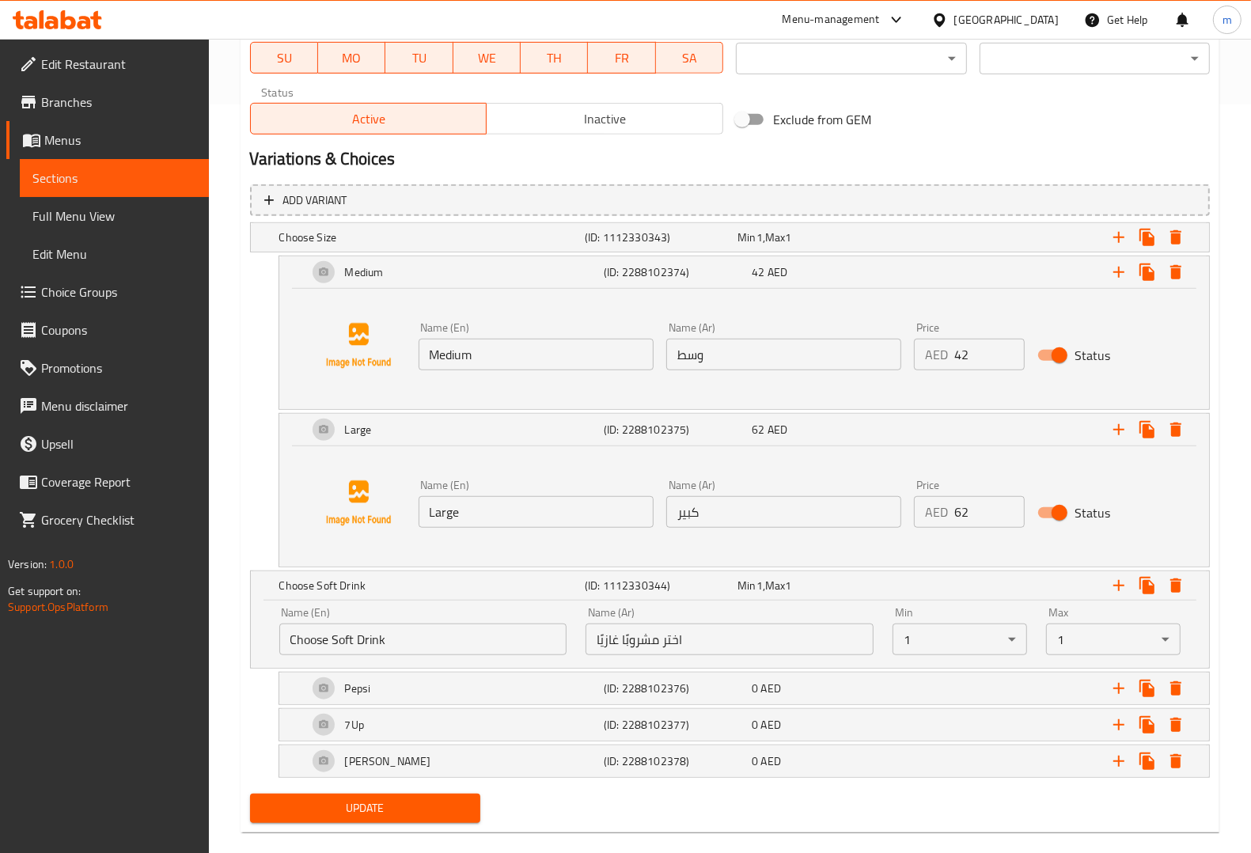
scroll to position [773, 0]
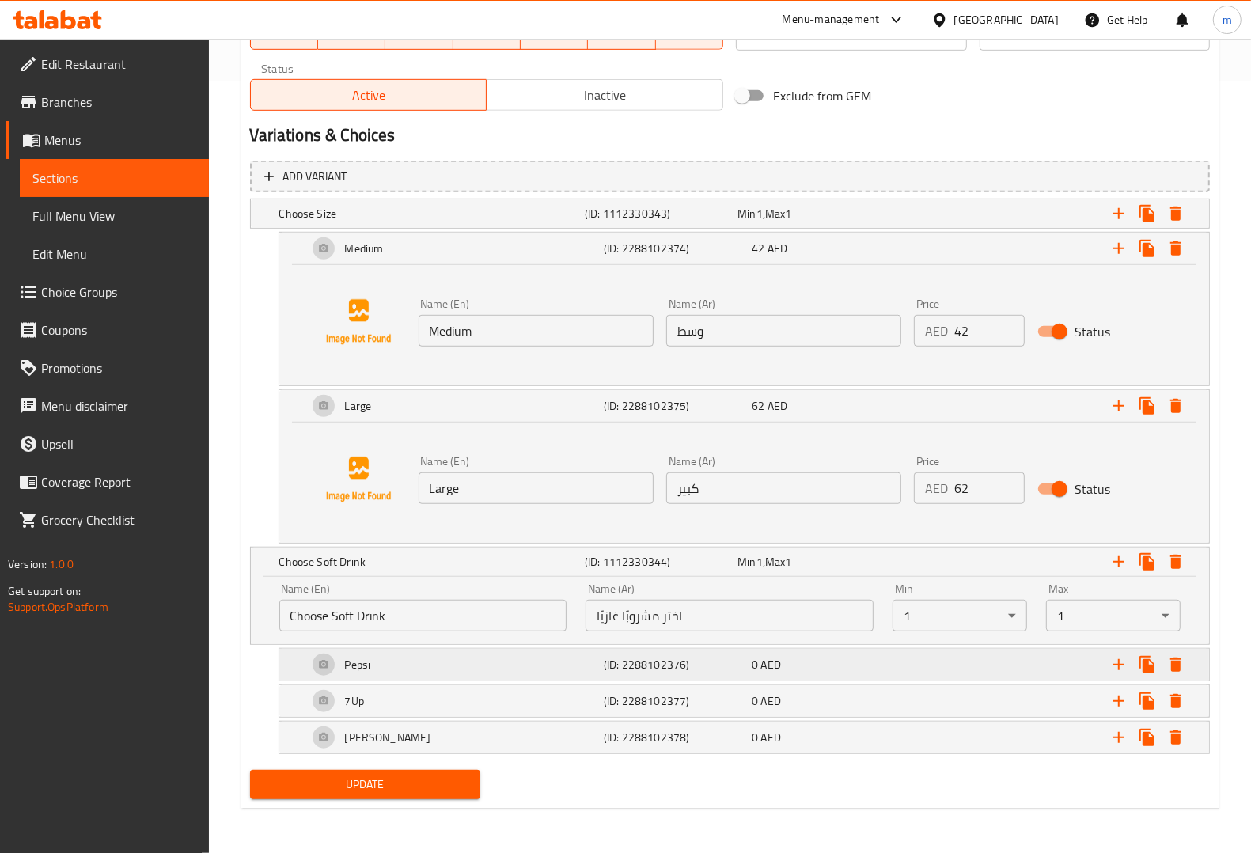
click at [725, 669] on h5 "(ID: 2288102376)" at bounding box center [675, 665] width 142 height 16
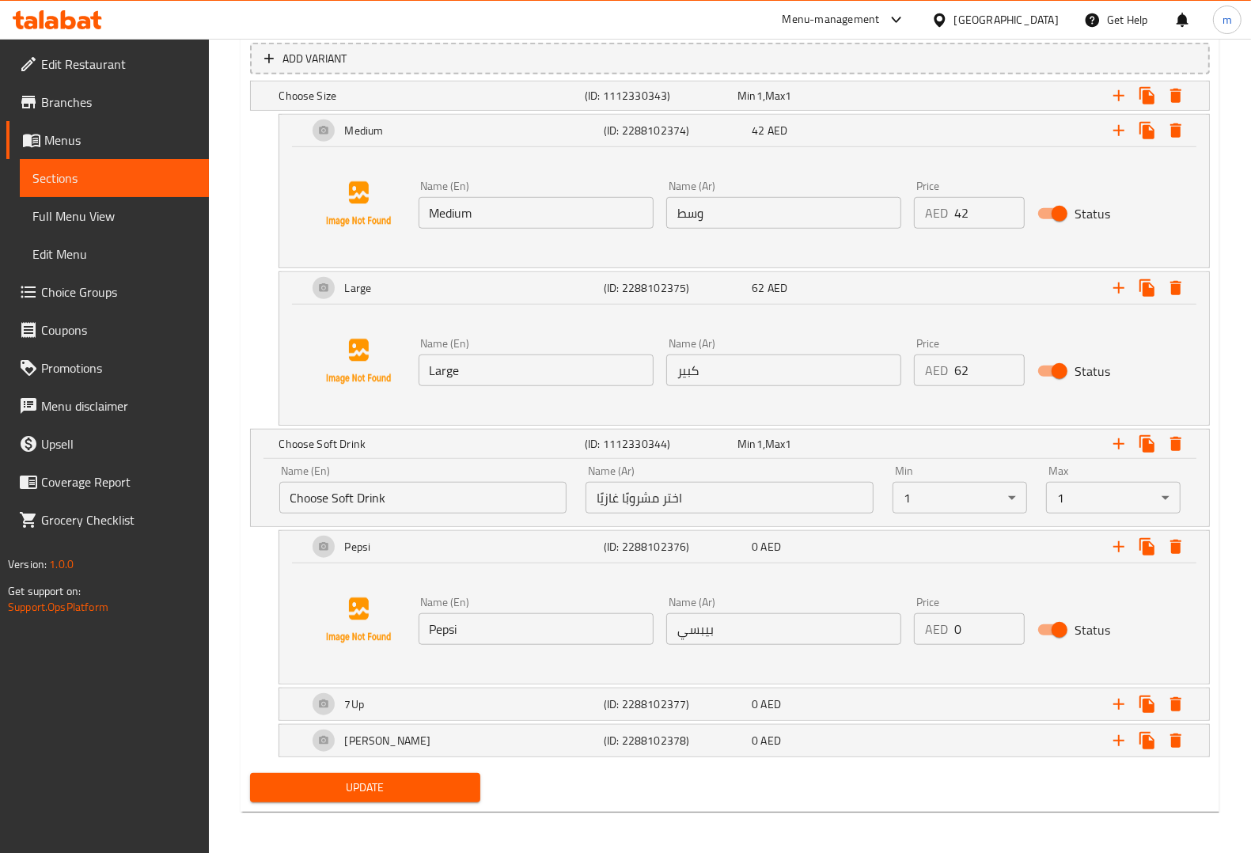
scroll to position [894, 0]
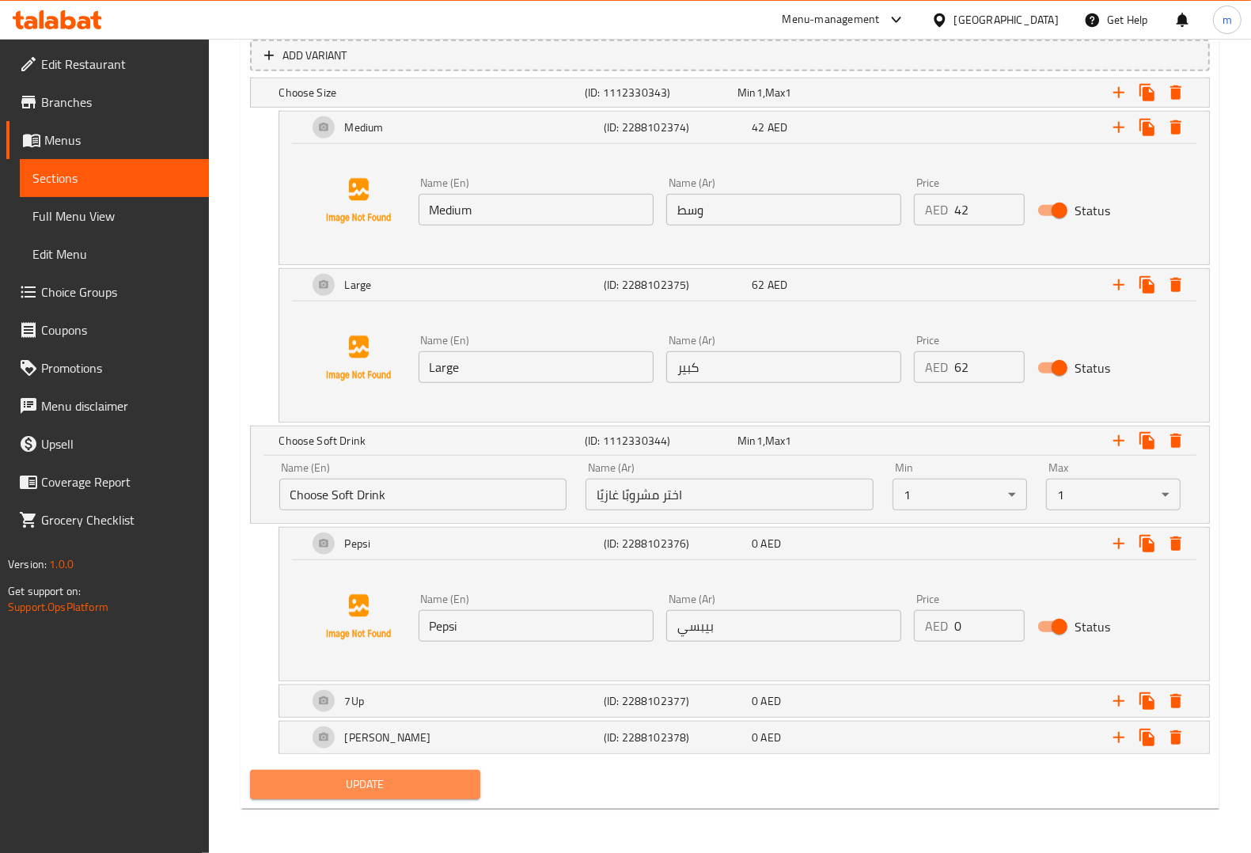
click at [441, 797] on button "Update" at bounding box center [365, 784] width 230 height 29
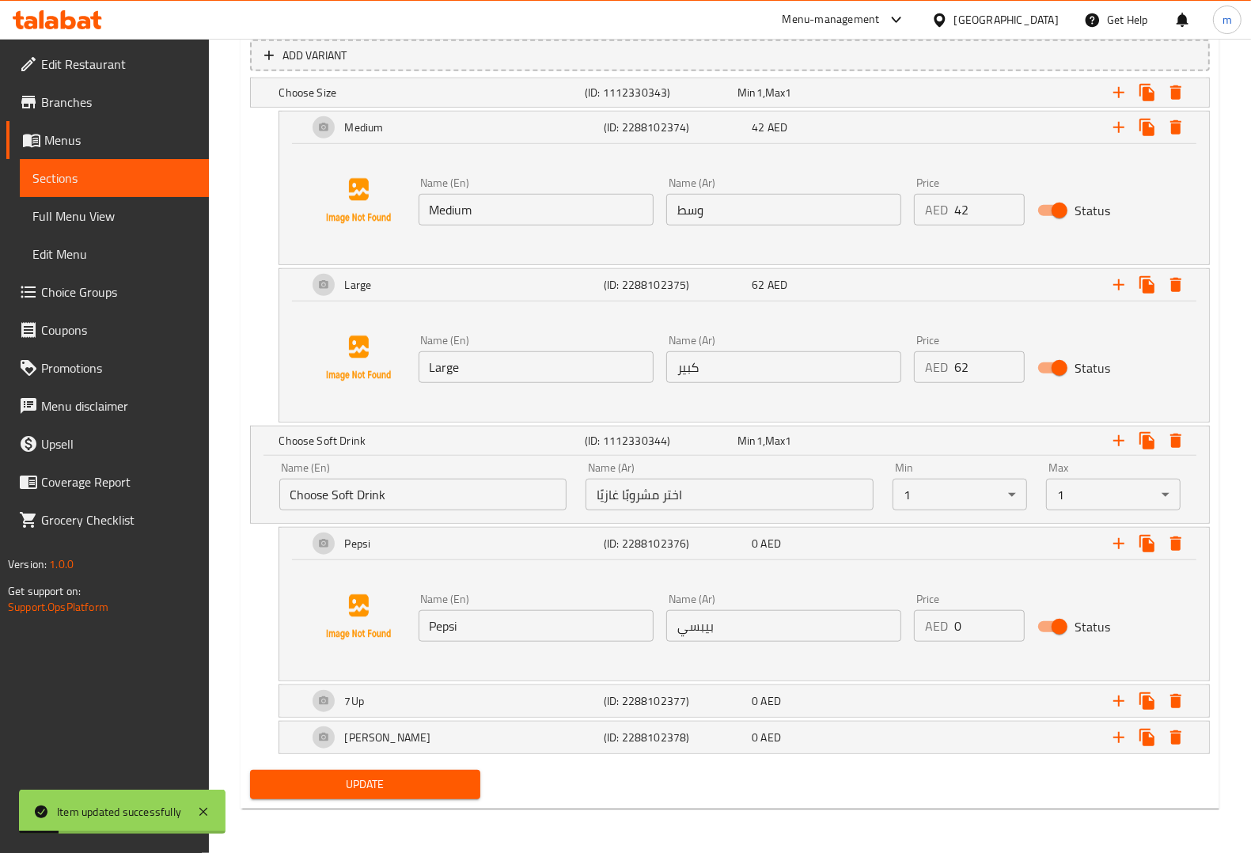
click at [152, 178] on span "Sections" at bounding box center [114, 177] width 164 height 19
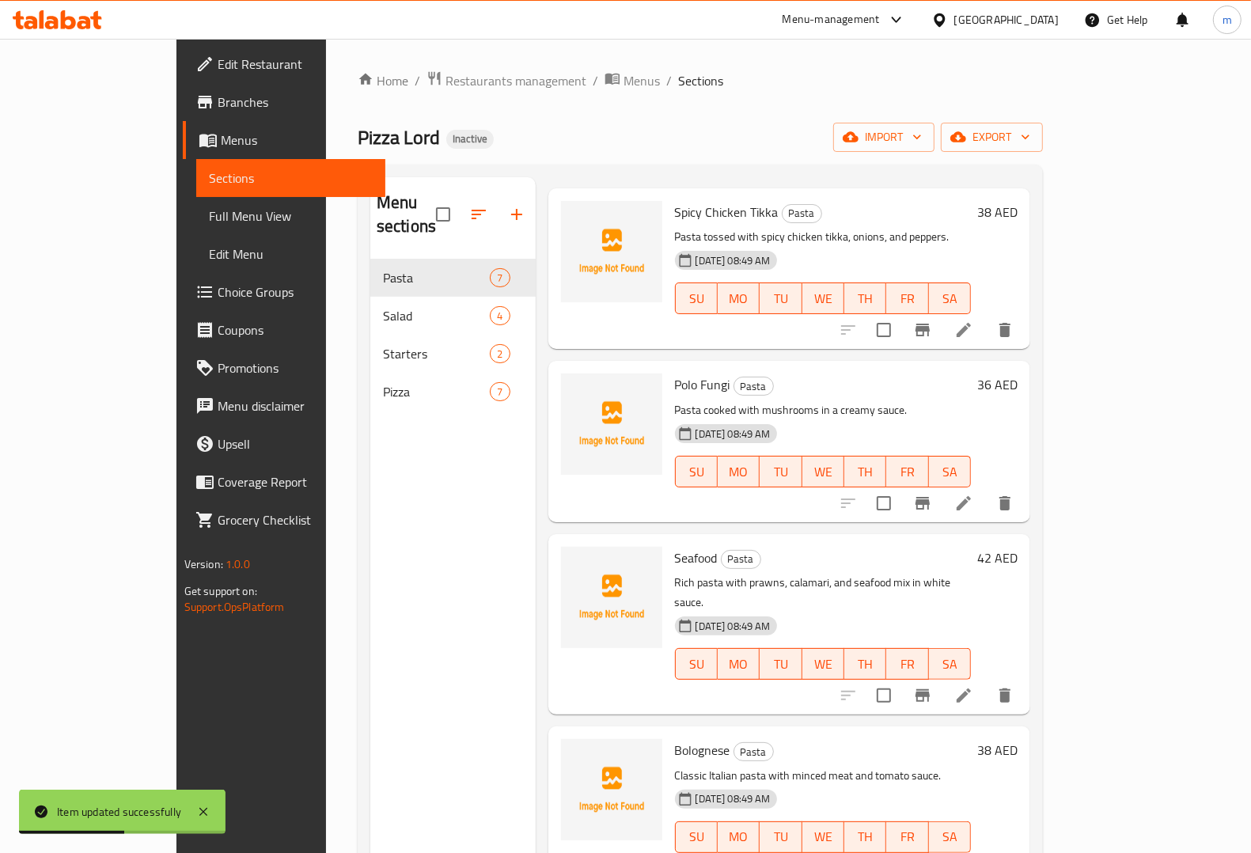
scroll to position [99, 0]
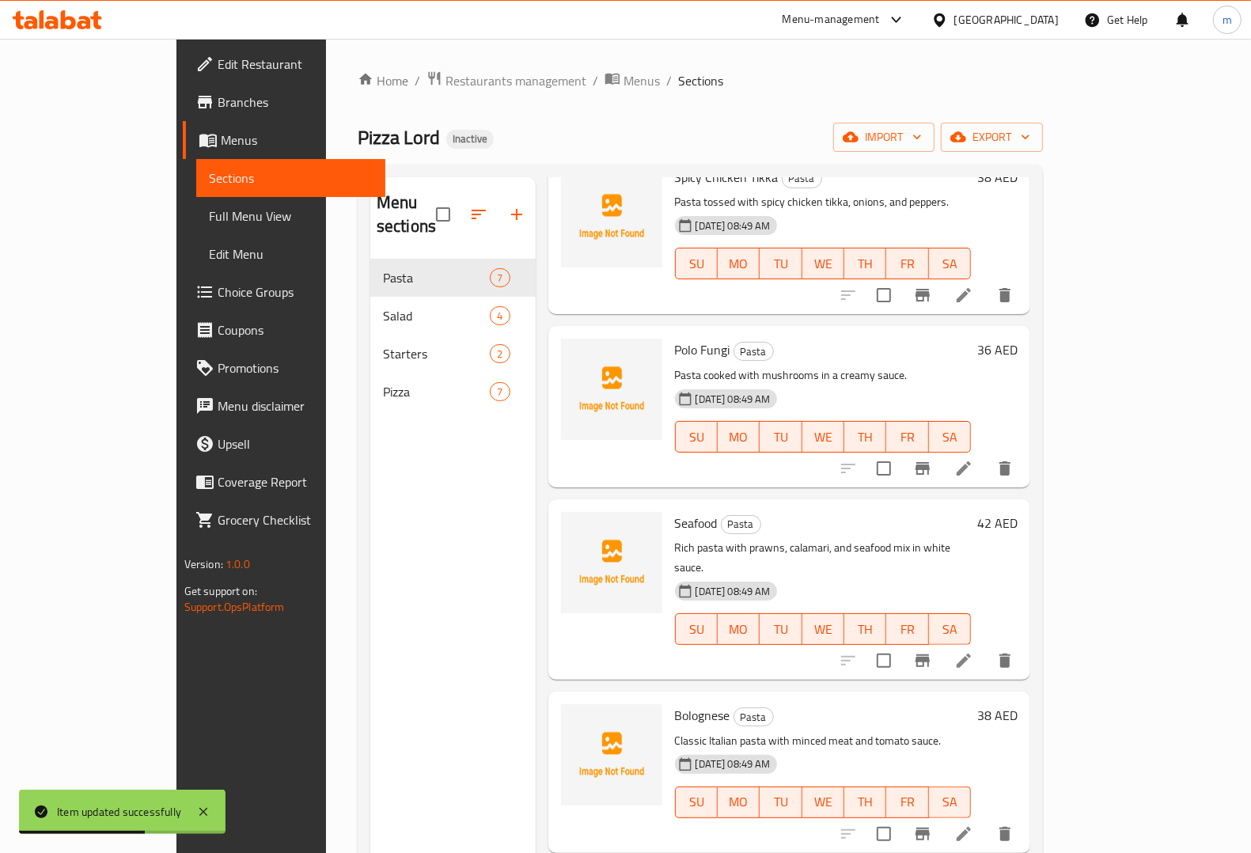
click at [970, 341] on div "Polo Fungi Pasta Pasta cooked with mushrooms in a creamy sauce. 11-09-2025 08:4…" at bounding box center [822, 406] width 309 height 148
click at [973, 459] on icon at bounding box center [963, 468] width 19 height 19
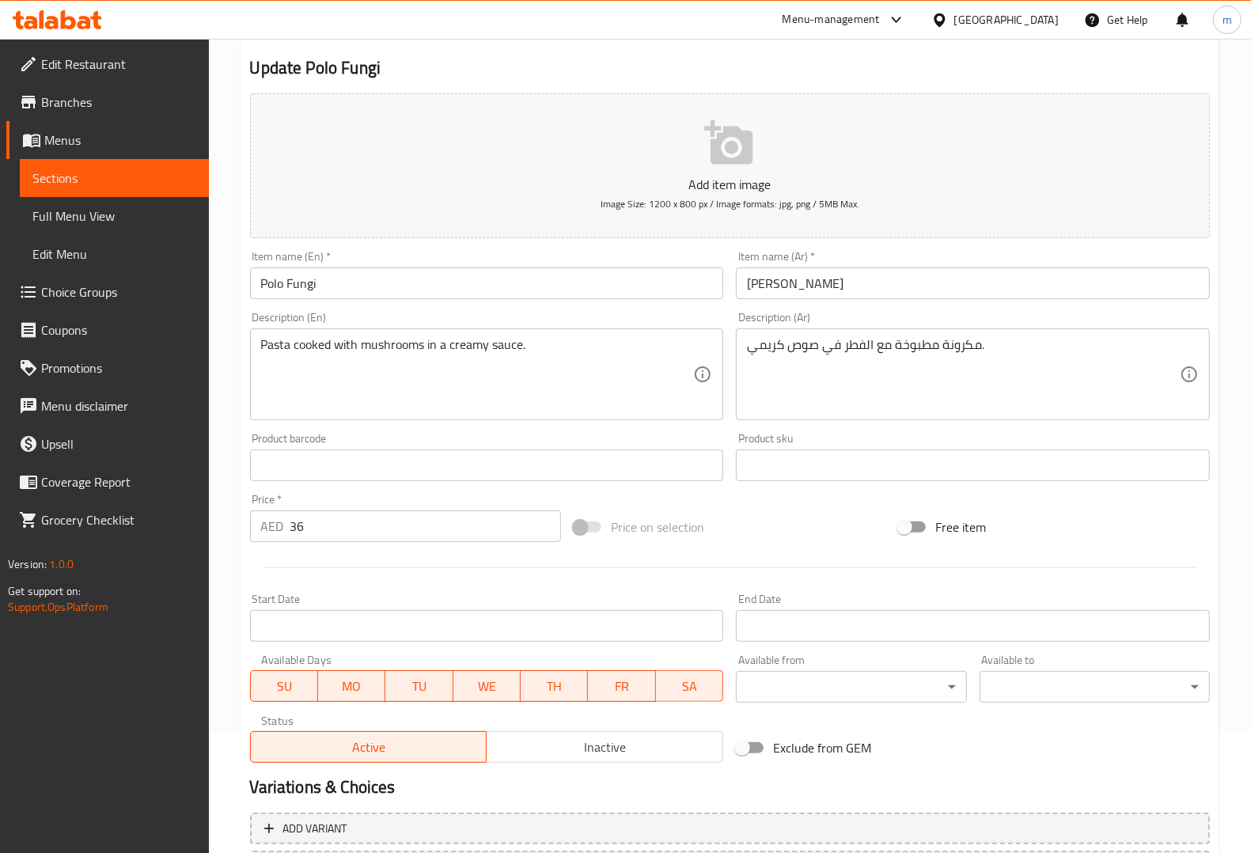
scroll to position [249, 0]
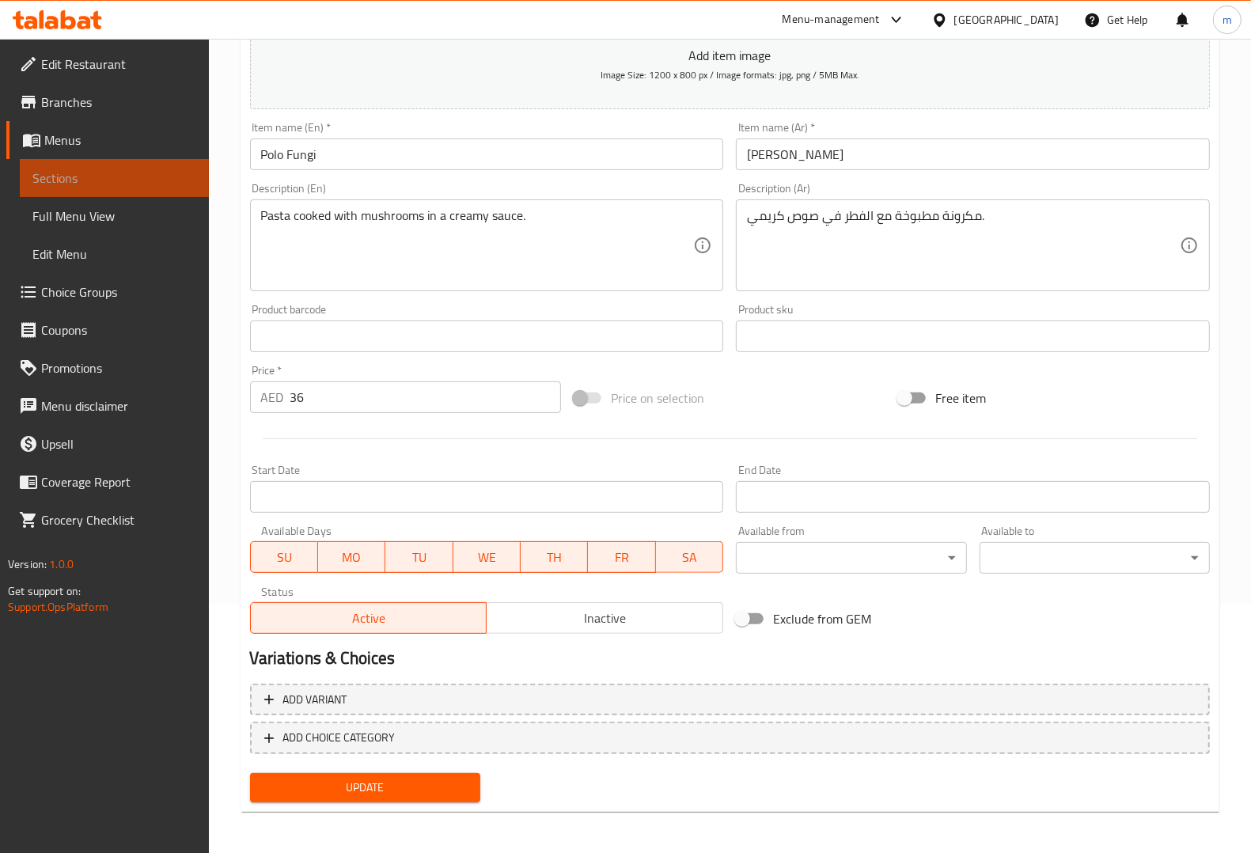
click at [83, 175] on span "Sections" at bounding box center [114, 177] width 164 height 19
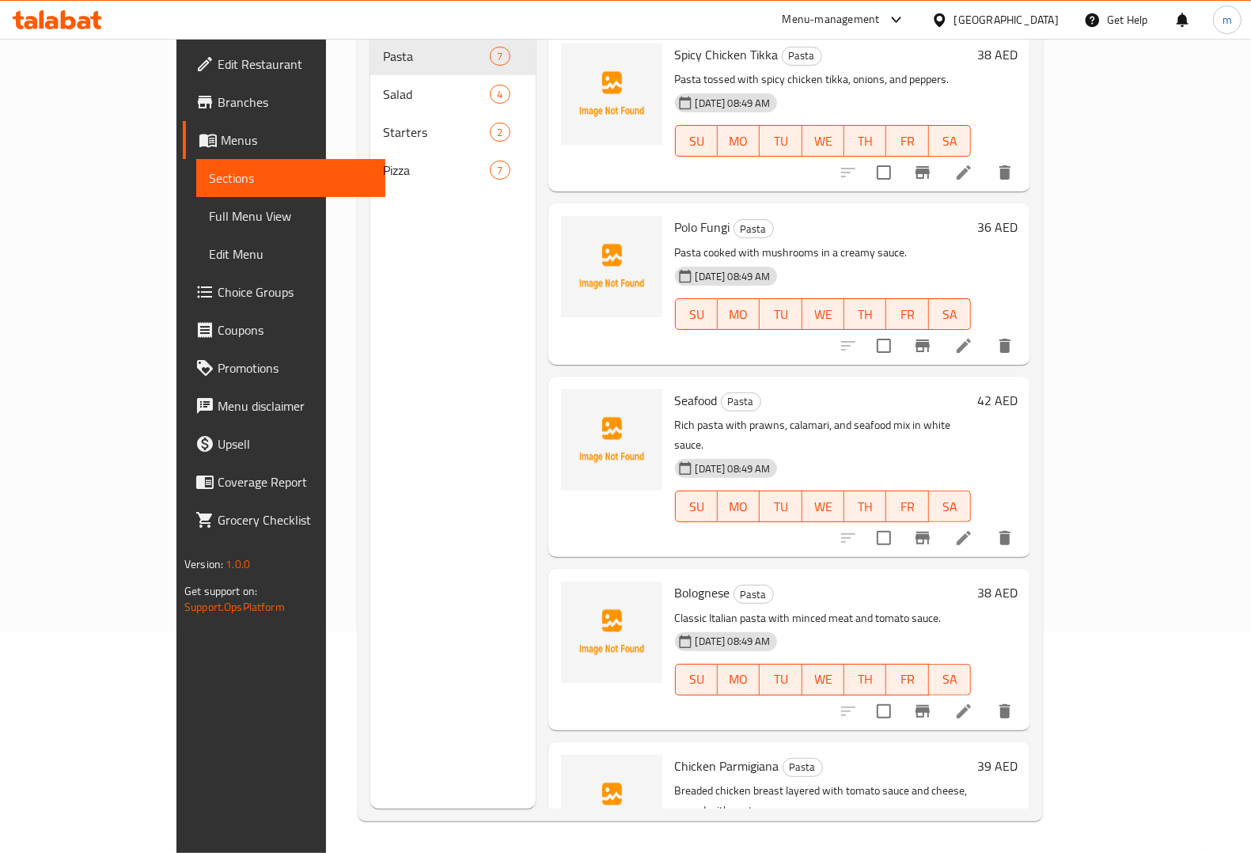
scroll to position [222, 0]
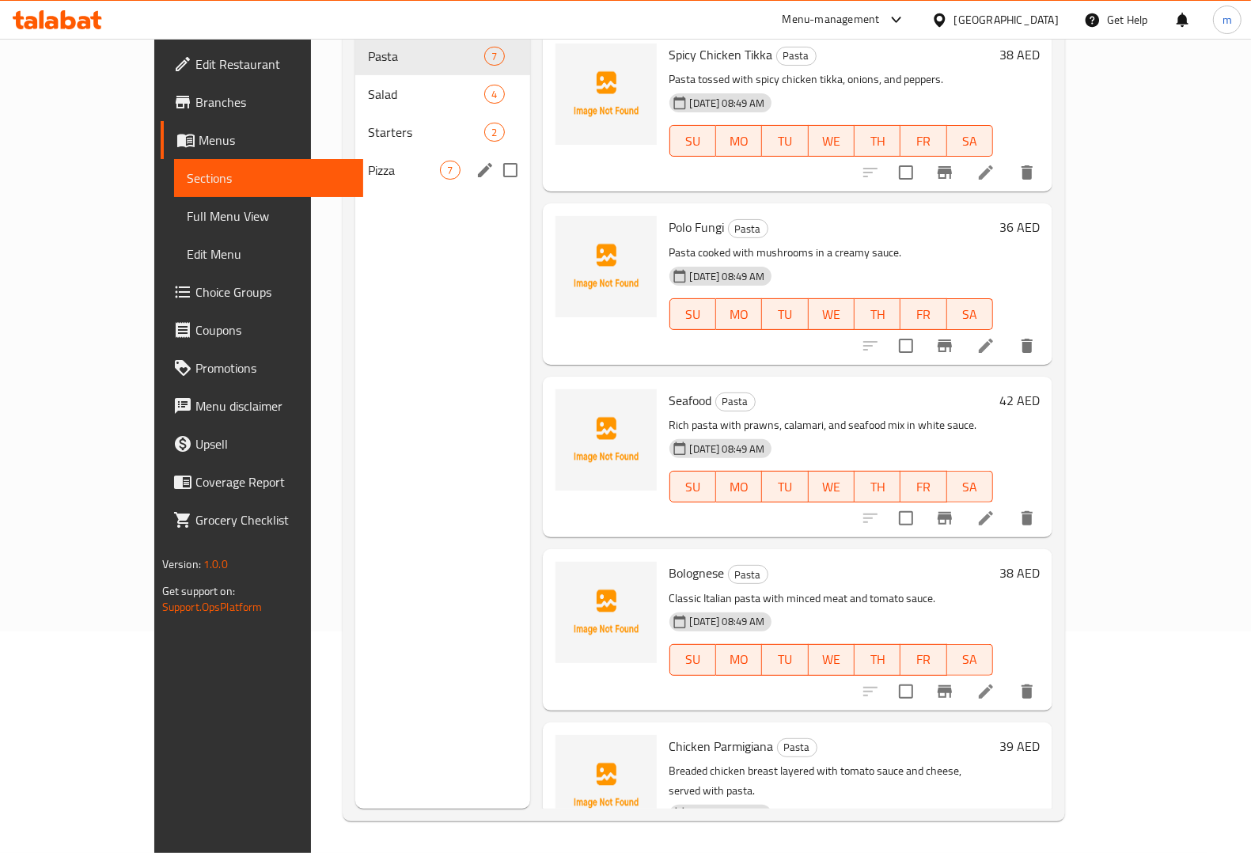
click at [355, 159] on div "Pizza 7" at bounding box center [442, 170] width 174 height 38
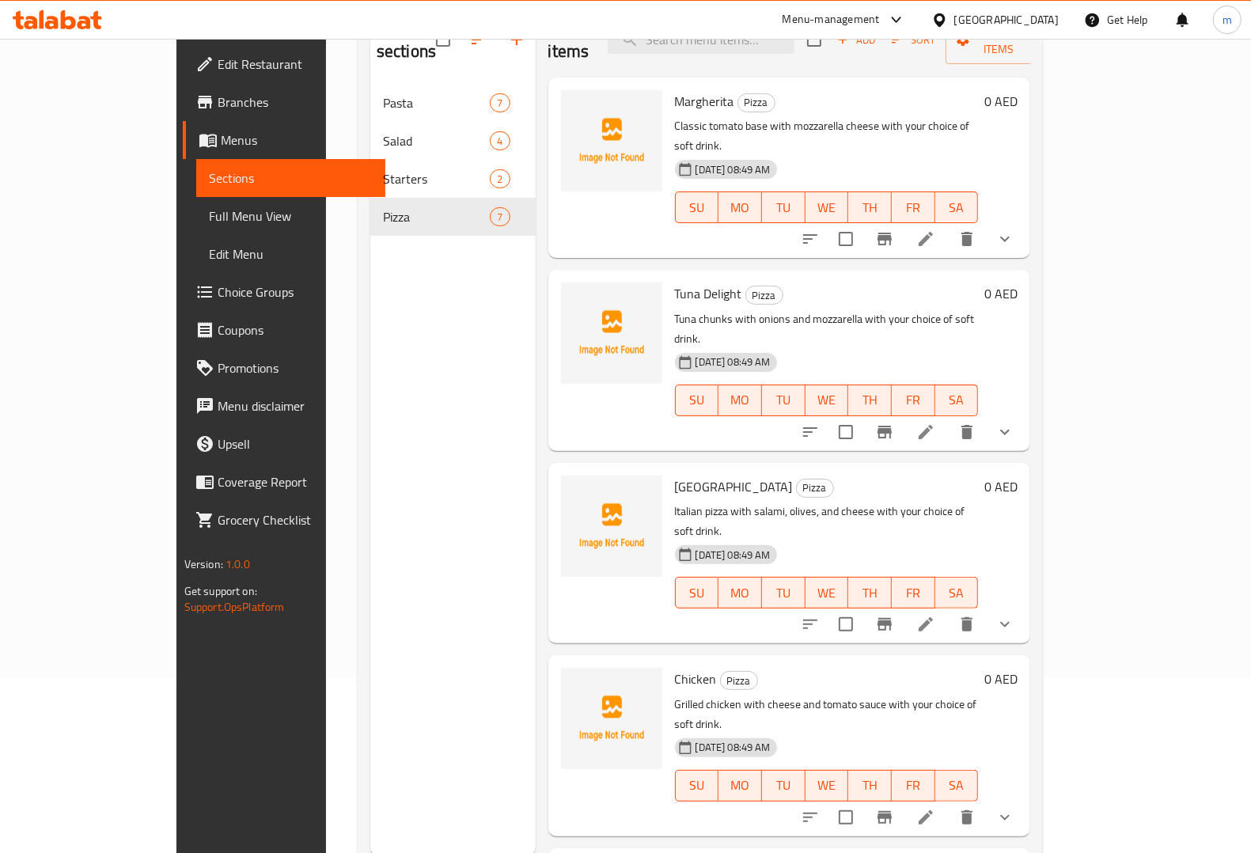
scroll to position [198, 0]
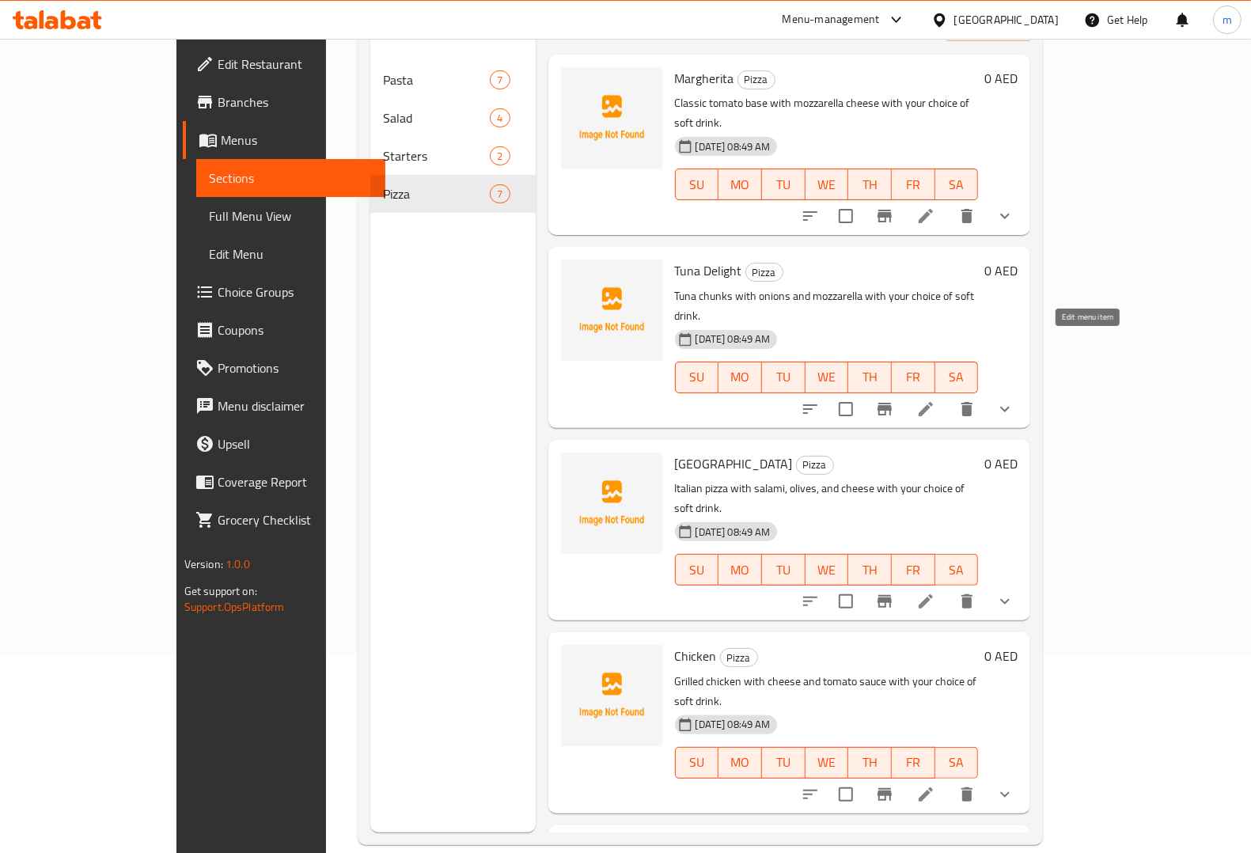
click at [935, 399] on icon at bounding box center [925, 408] width 19 height 19
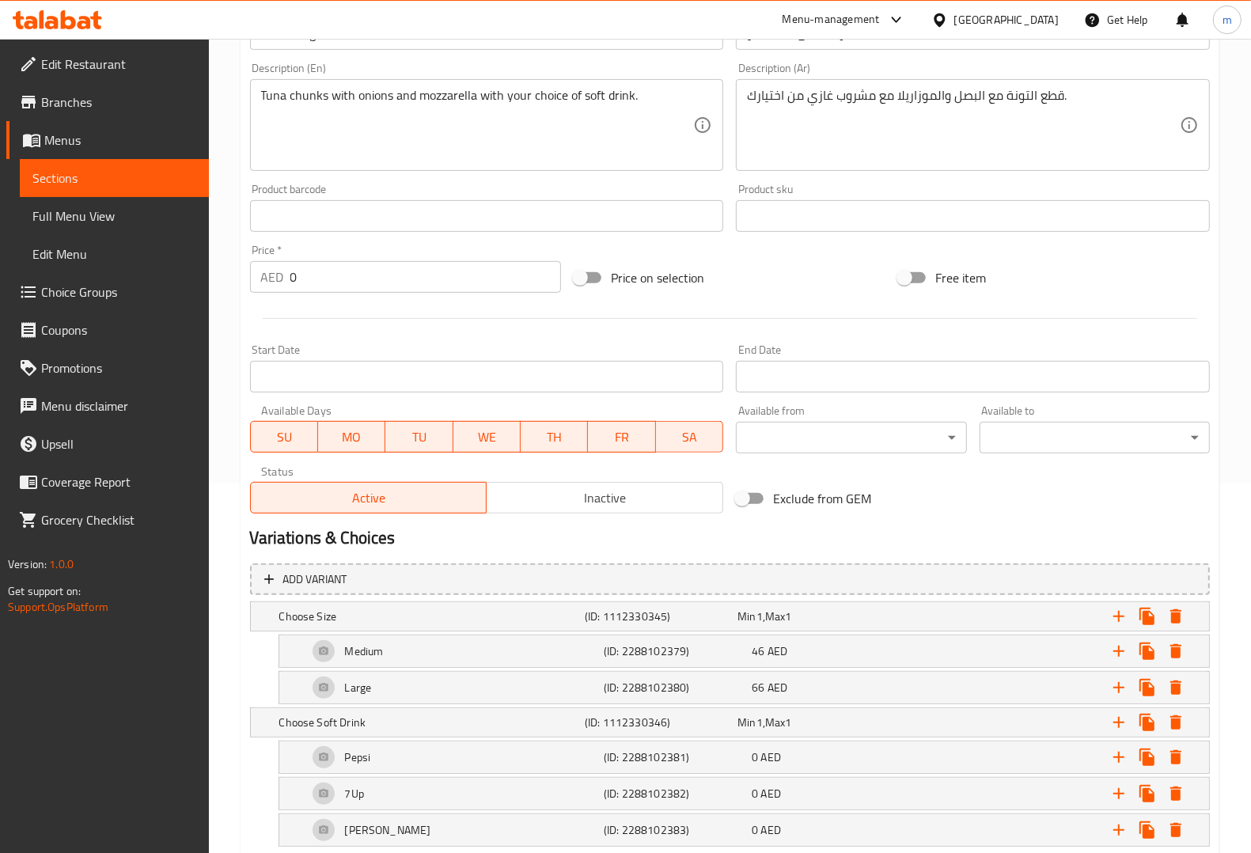
scroll to position [463, 0]
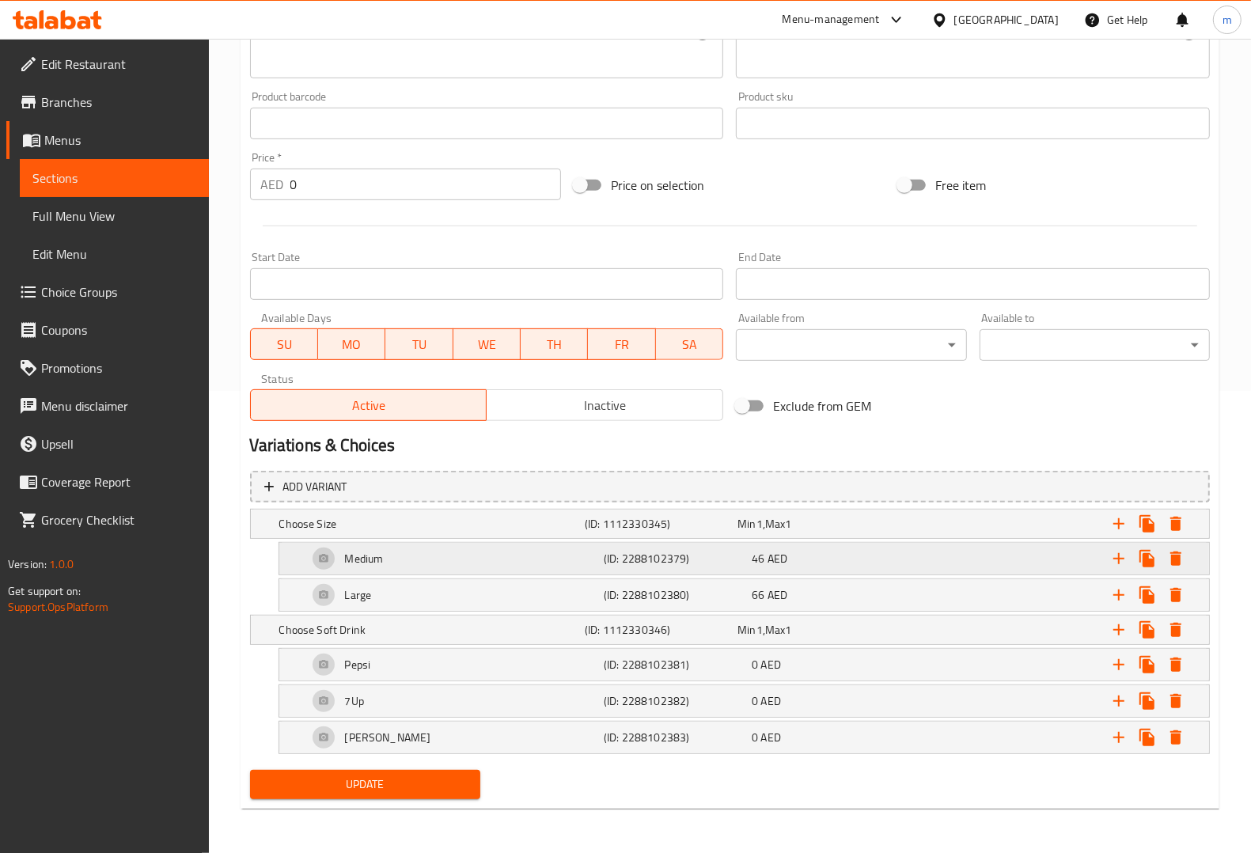
click at [658, 562] on h5 "(ID: 2288102379)" at bounding box center [675, 559] width 142 height 16
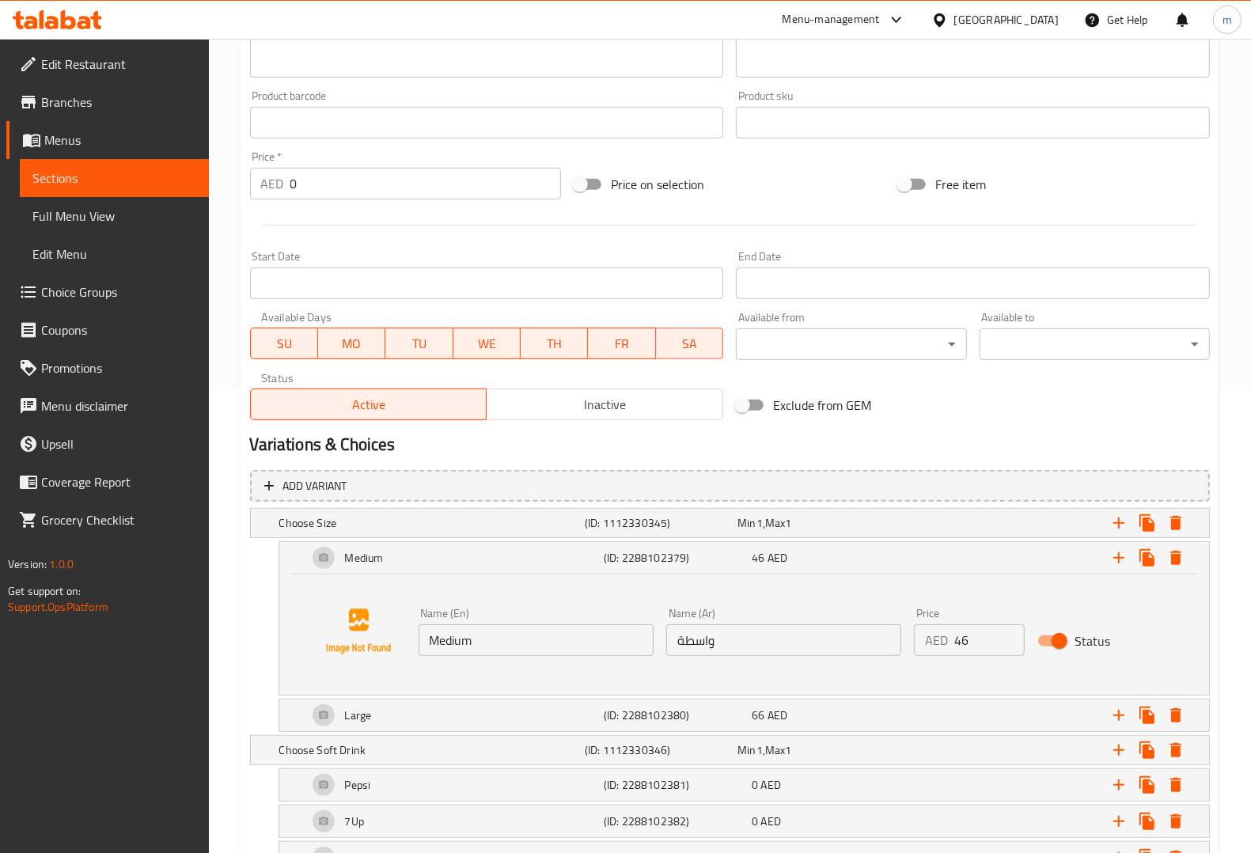
click at [684, 642] on input "واسطة" at bounding box center [783, 640] width 235 height 32
click at [680, 639] on input "واسطة" at bounding box center [783, 640] width 235 height 32
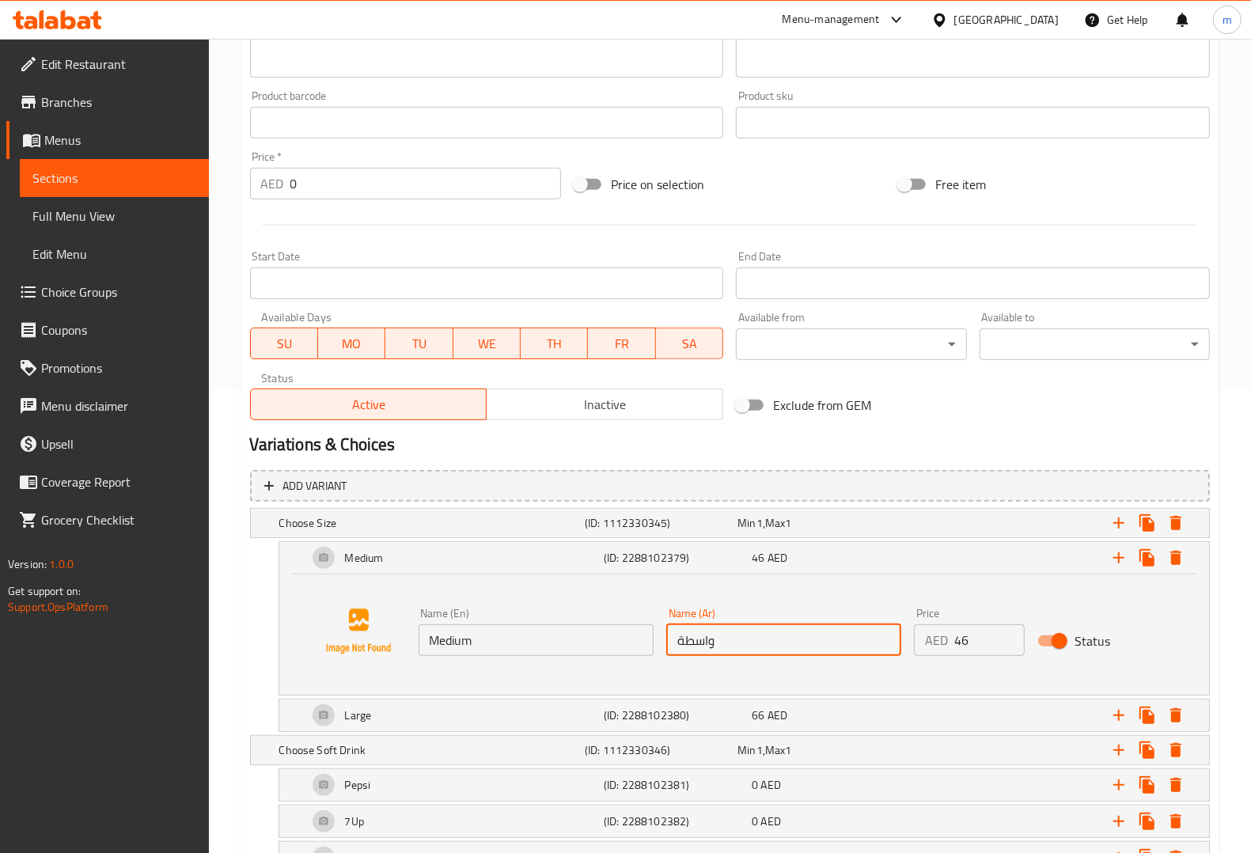
click at [680, 639] on input "واسطة" at bounding box center [783, 640] width 235 height 32
click at [686, 645] on input "واسطة" at bounding box center [783, 640] width 235 height 32
type input "واسط"
click at [732, 668] on div "Name (En) Medium Name (En) Name (Ar) واسط Name (Ar) Price AED 46 Price Status" at bounding box center [744, 631] width 892 height 120
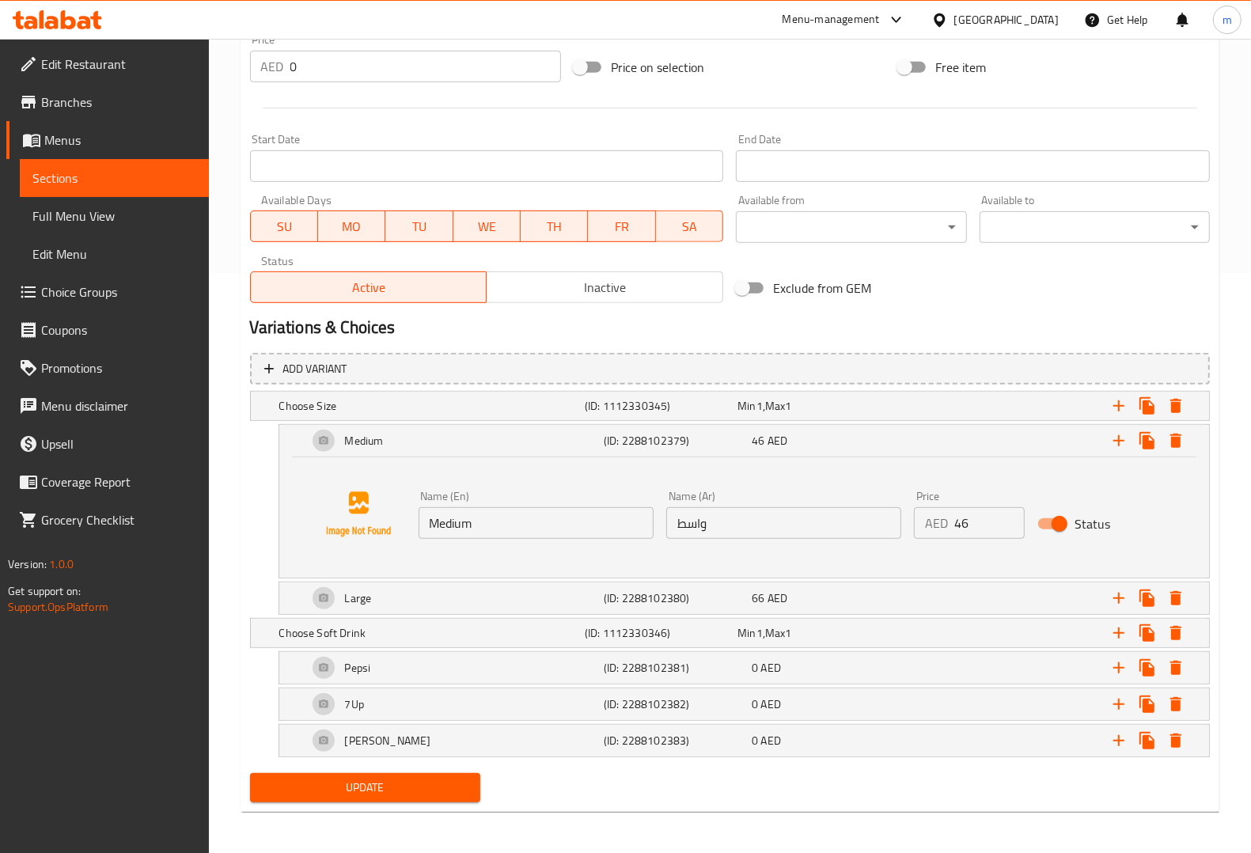
scroll to position [584, 0]
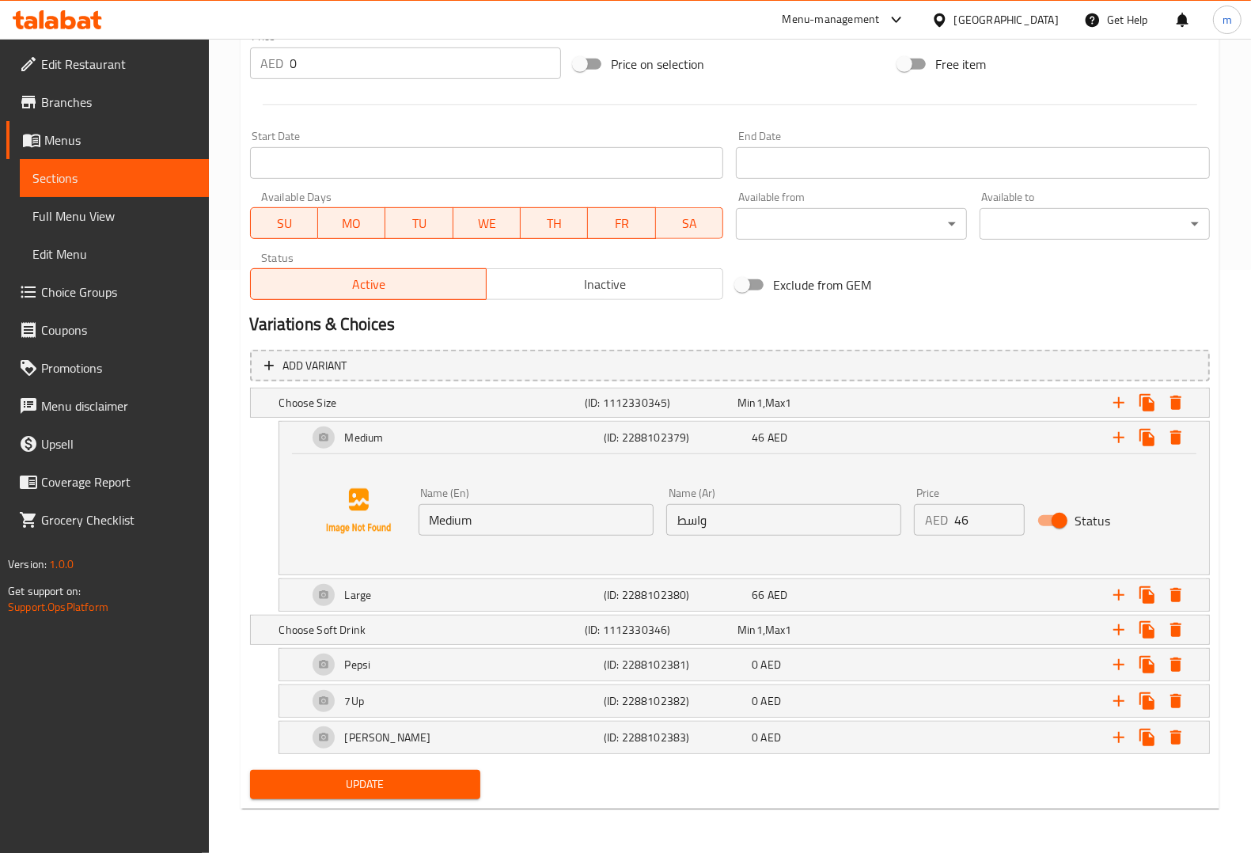
click at [436, 793] on span "Update" at bounding box center [365, 784] width 205 height 20
click at [143, 184] on span "Sections" at bounding box center [114, 177] width 164 height 19
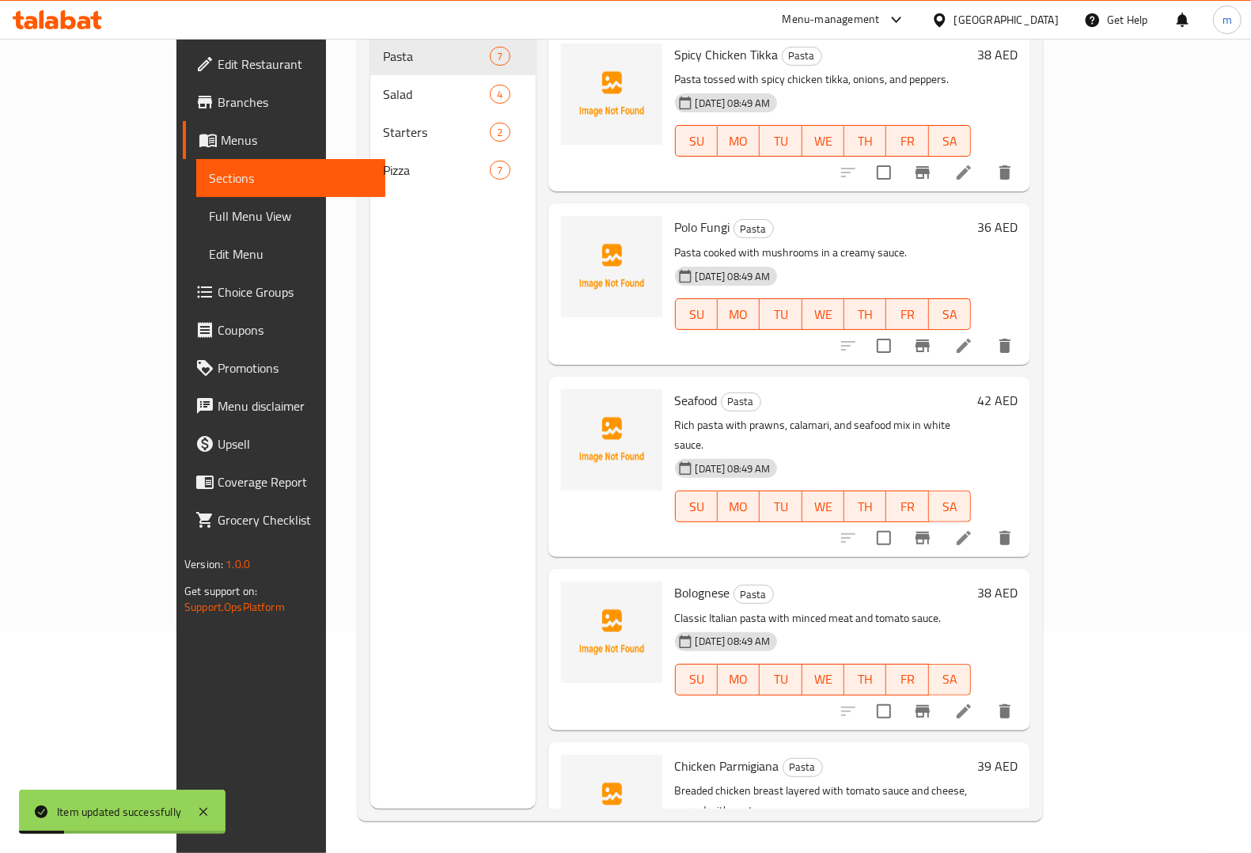
scroll to position [222, 0]
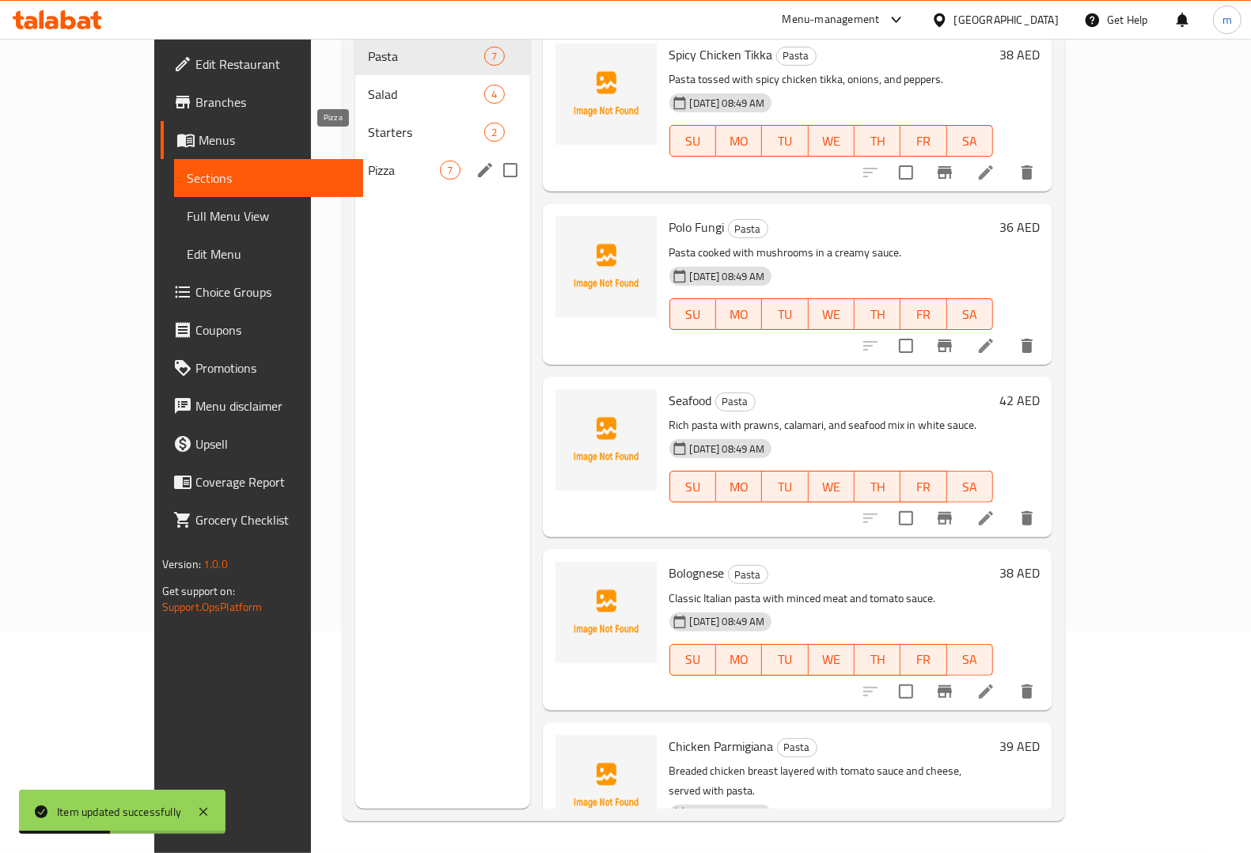
click at [368, 161] on span "Pizza" at bounding box center [404, 170] width 72 height 19
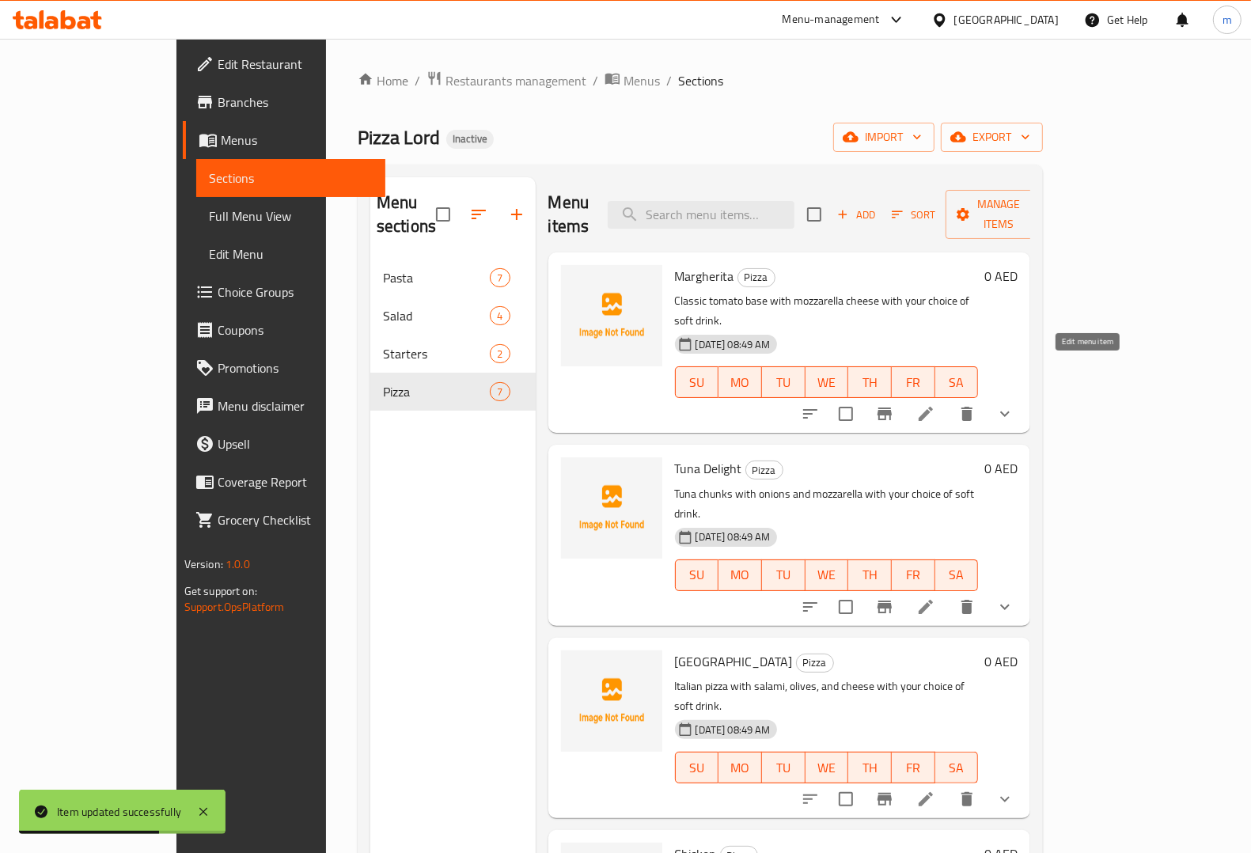
click at [935, 404] on icon at bounding box center [925, 413] width 19 height 19
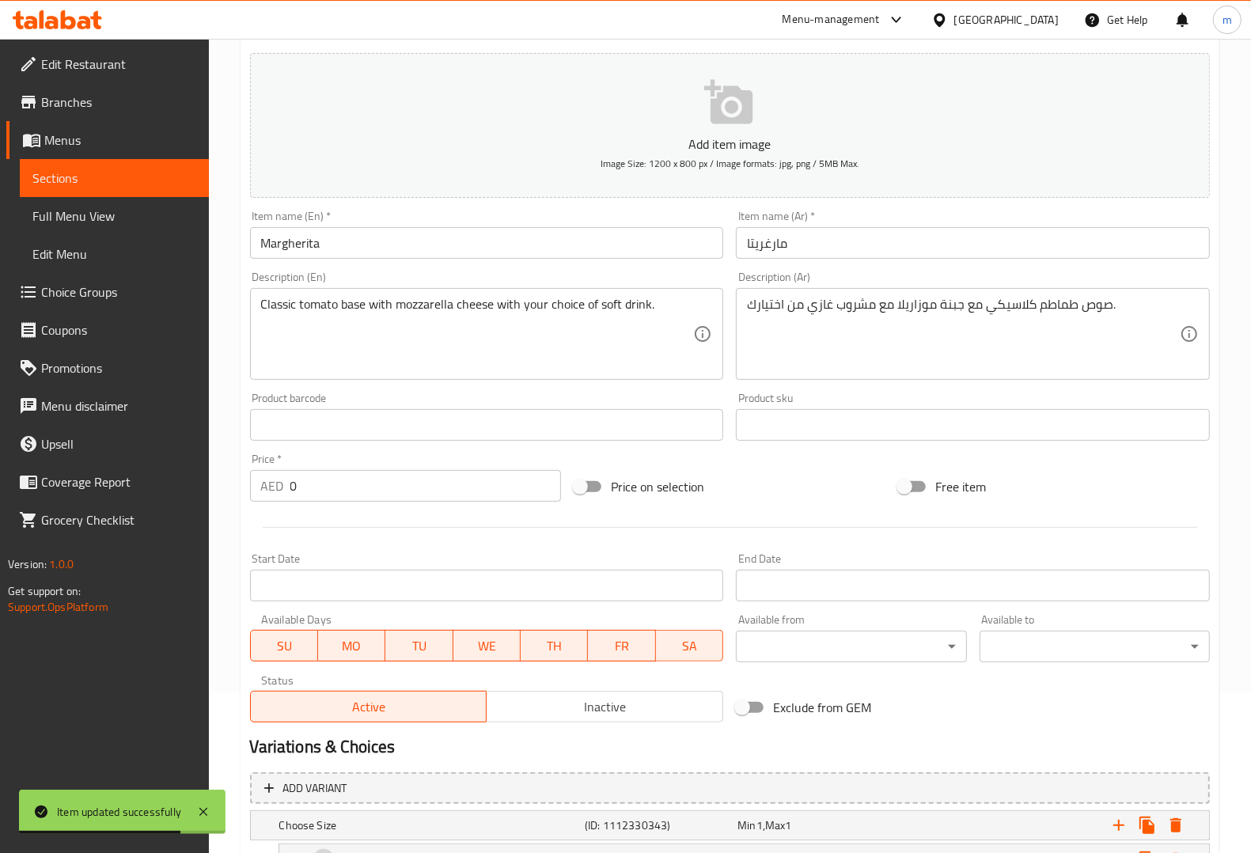
scroll to position [463, 0]
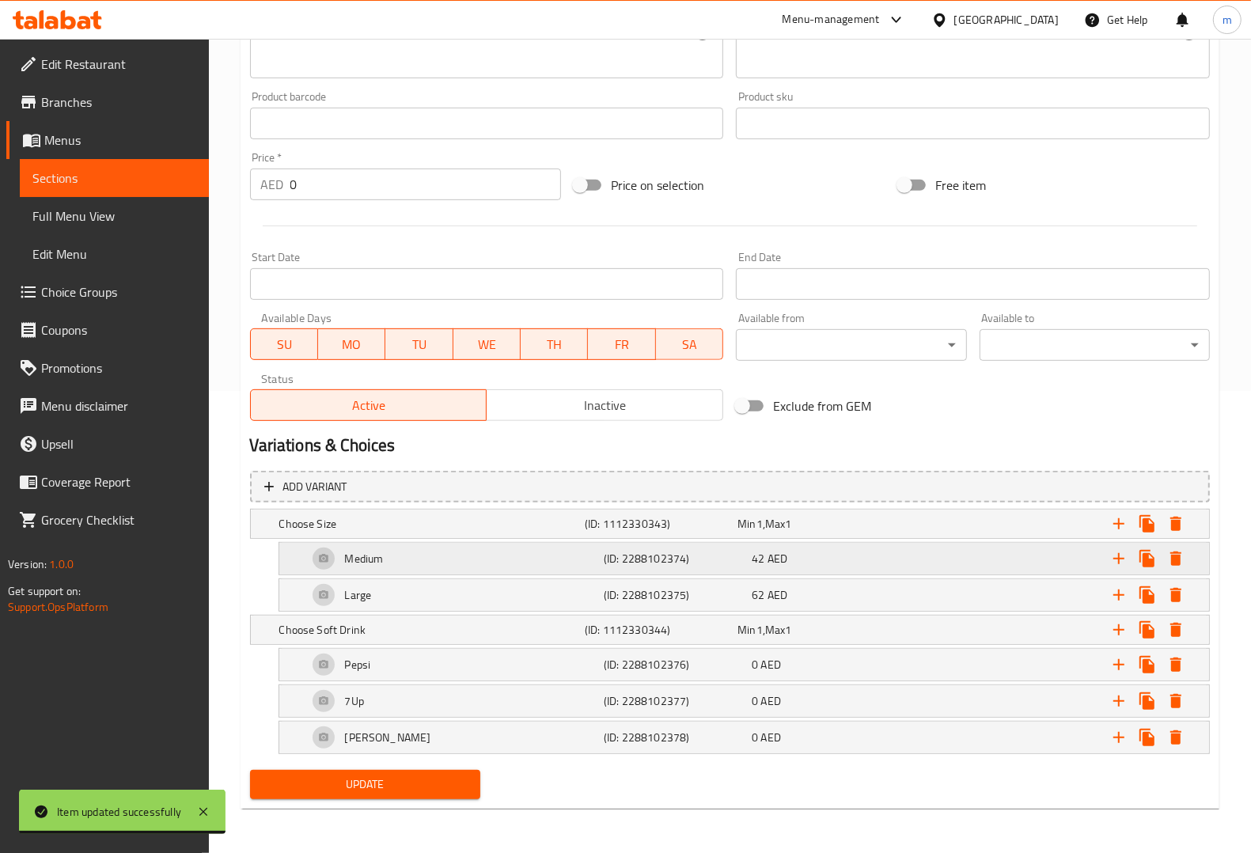
click at [665, 556] on h5 "(ID: 2288102374)" at bounding box center [675, 559] width 142 height 16
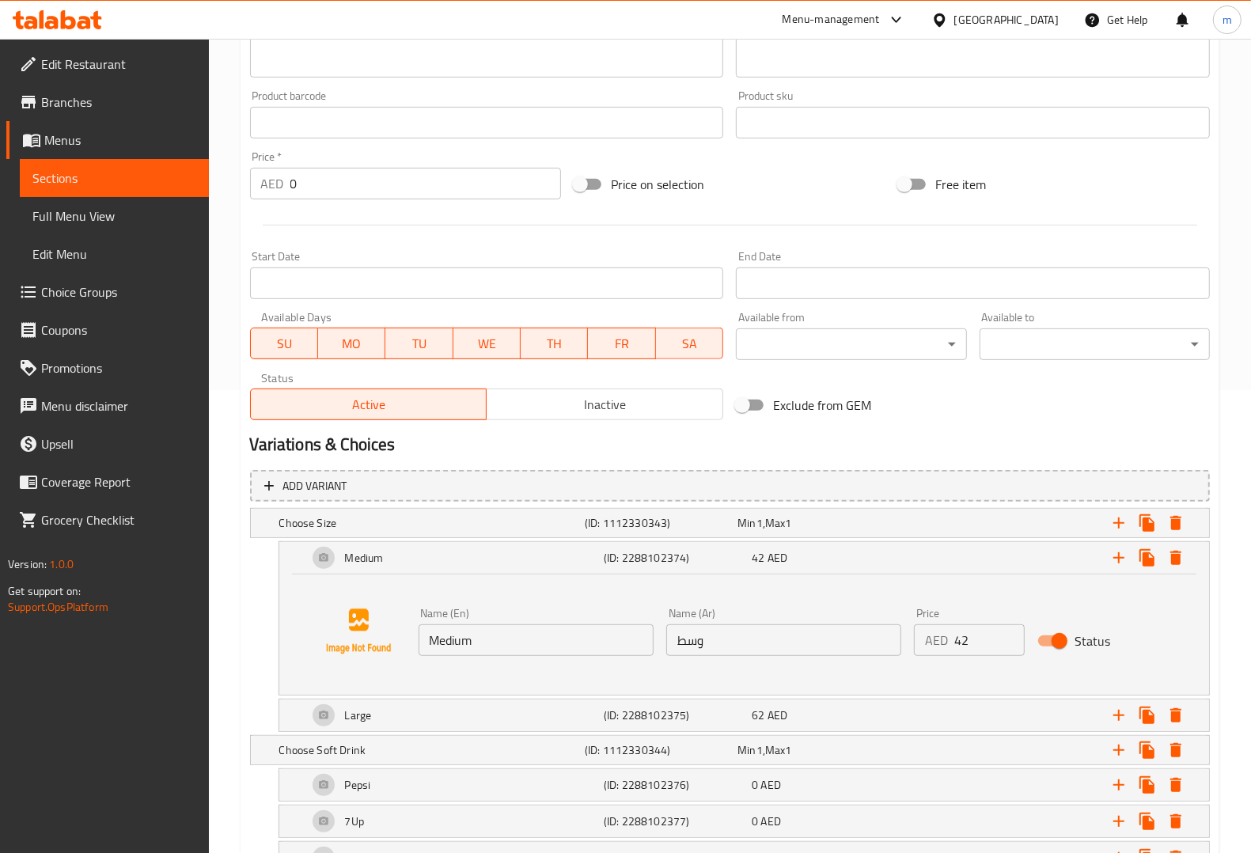
click at [721, 637] on input "وسط" at bounding box center [783, 640] width 235 height 32
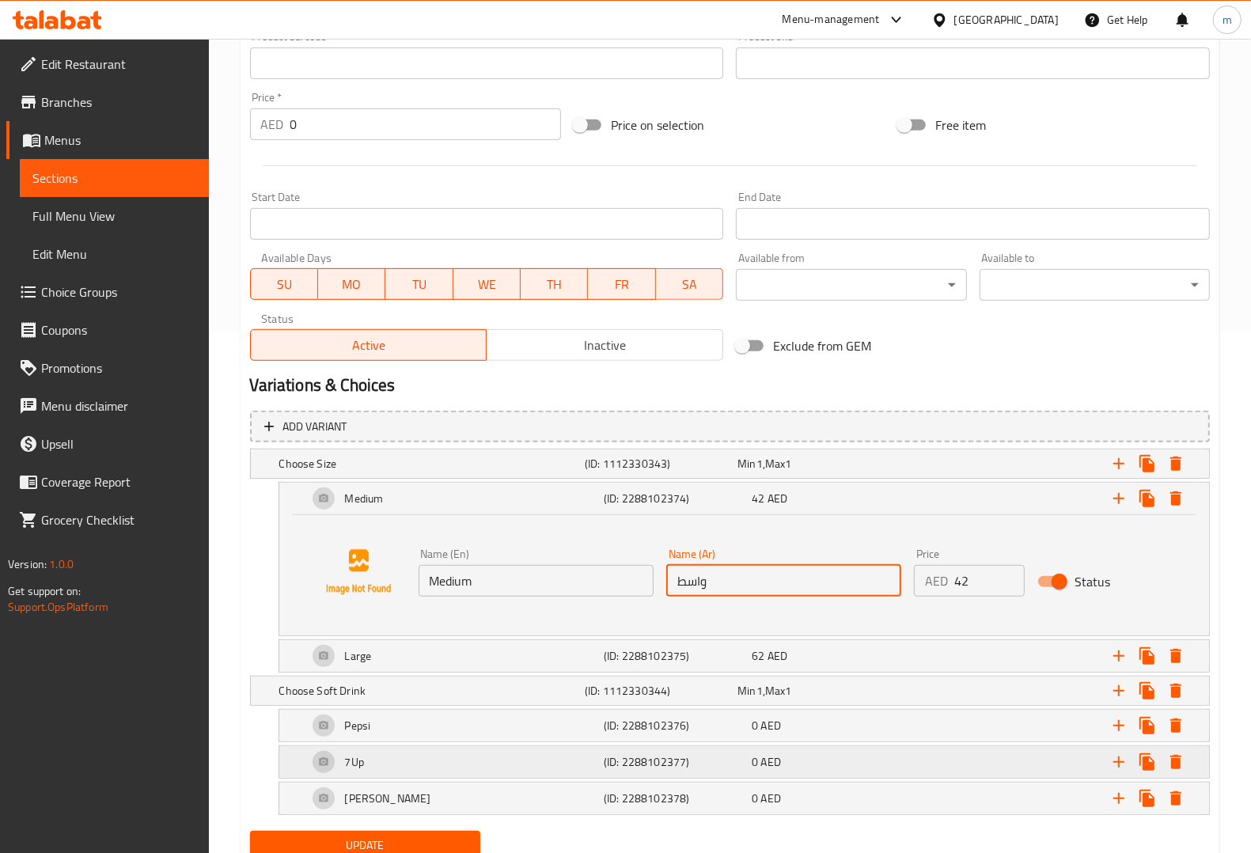
scroll to position [584, 0]
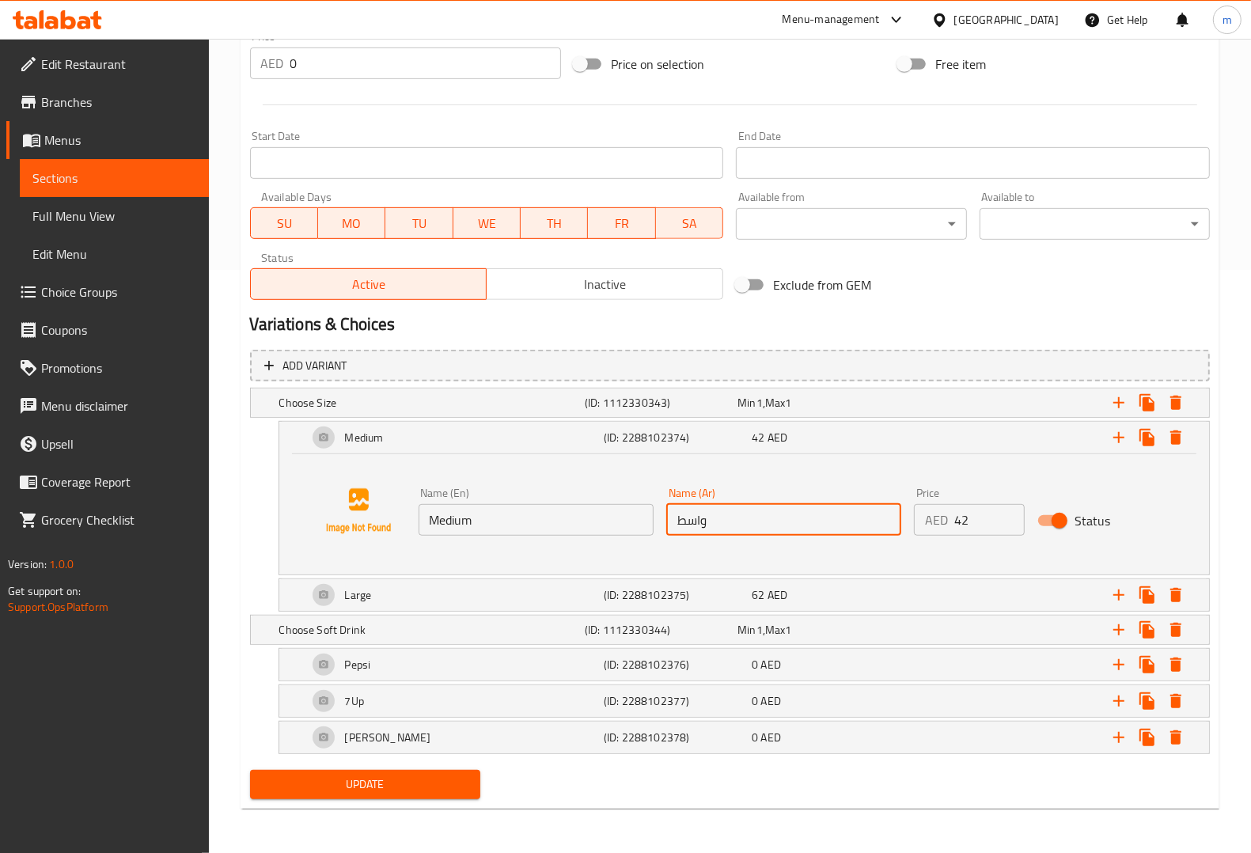
type input "واسط"
click at [433, 789] on span "Update" at bounding box center [365, 784] width 205 height 20
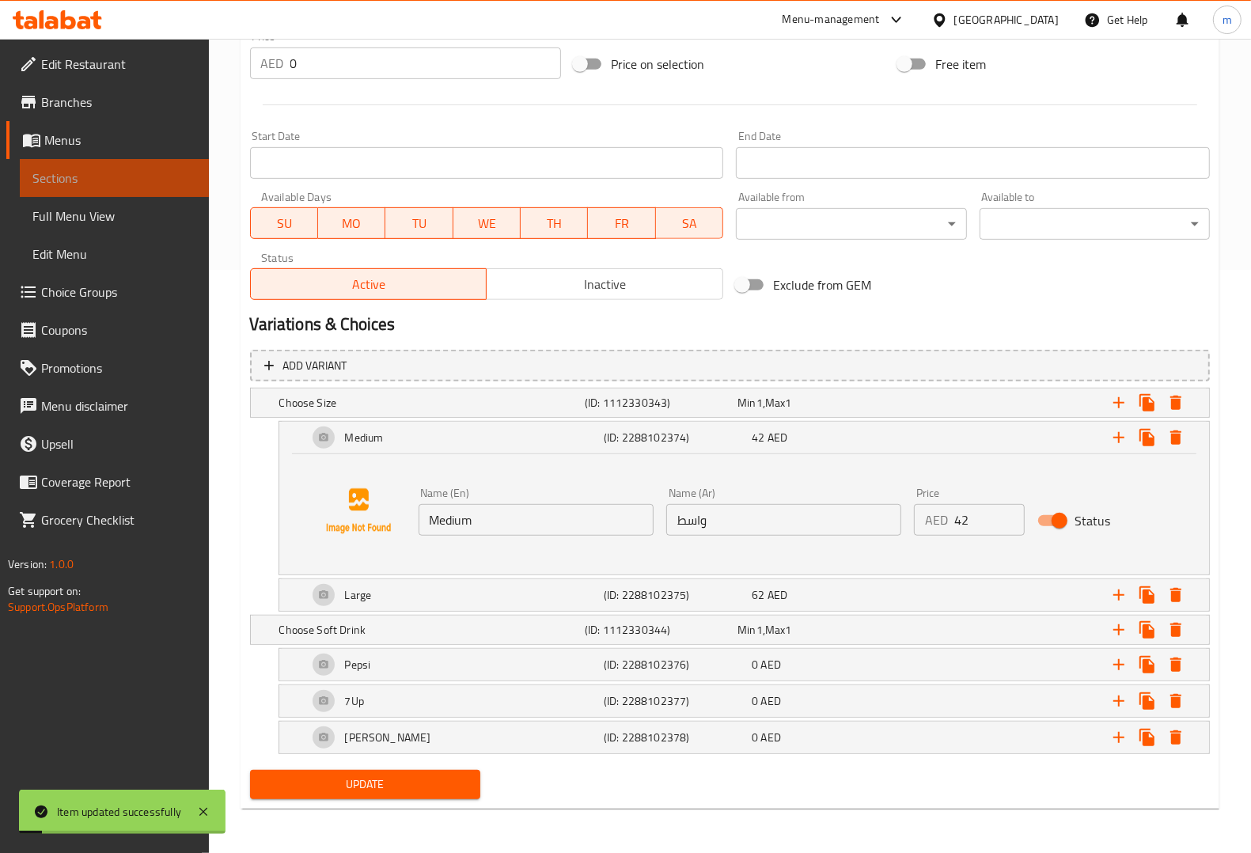
click at [150, 172] on span "Sections" at bounding box center [114, 177] width 164 height 19
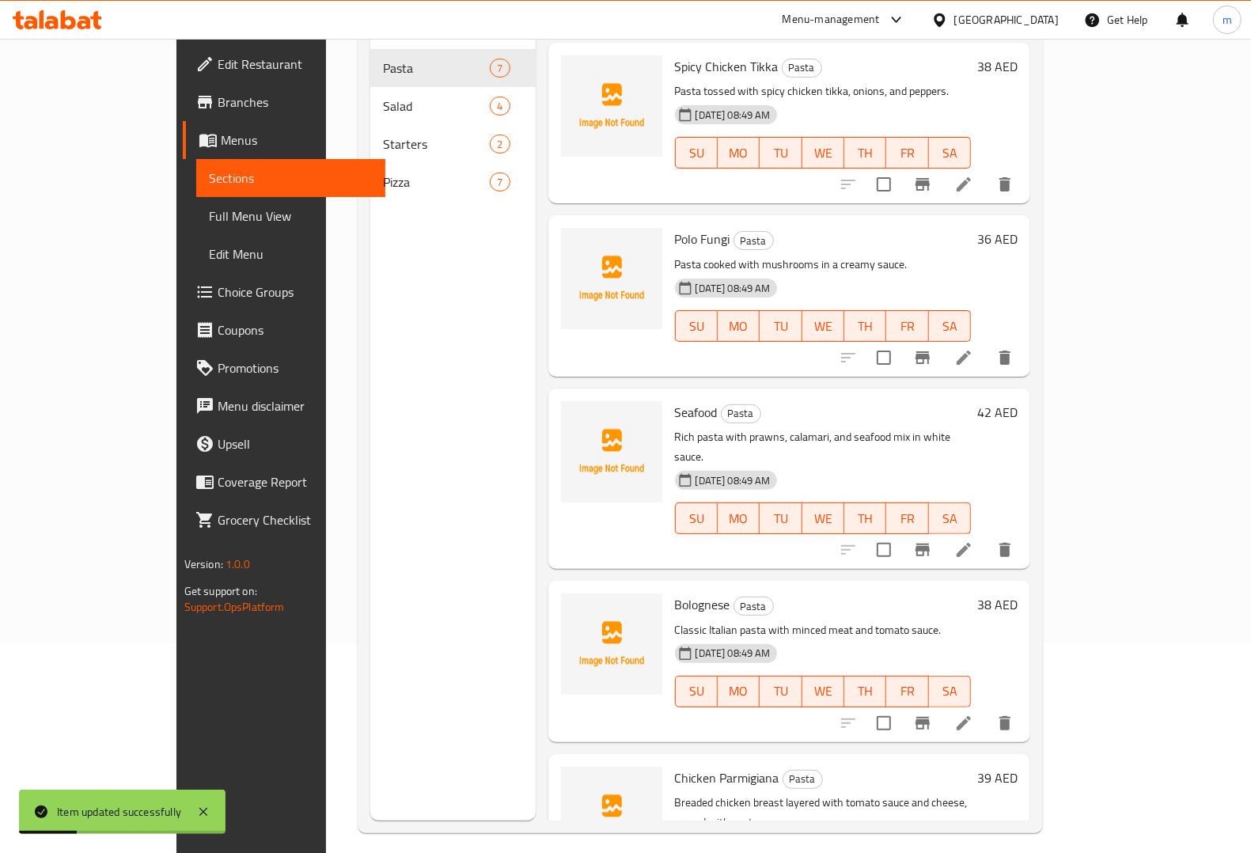
scroll to position [222, 0]
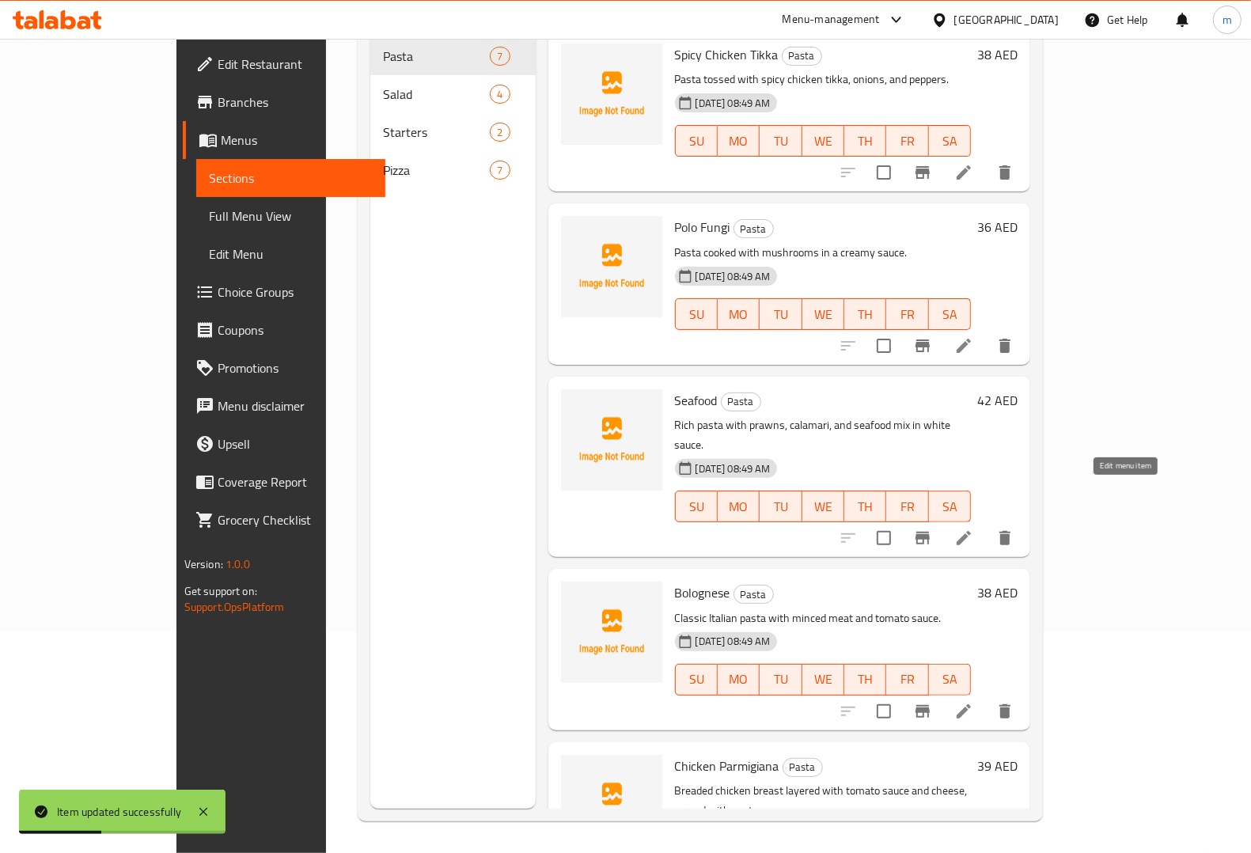
click at [973, 528] on icon at bounding box center [963, 537] width 19 height 19
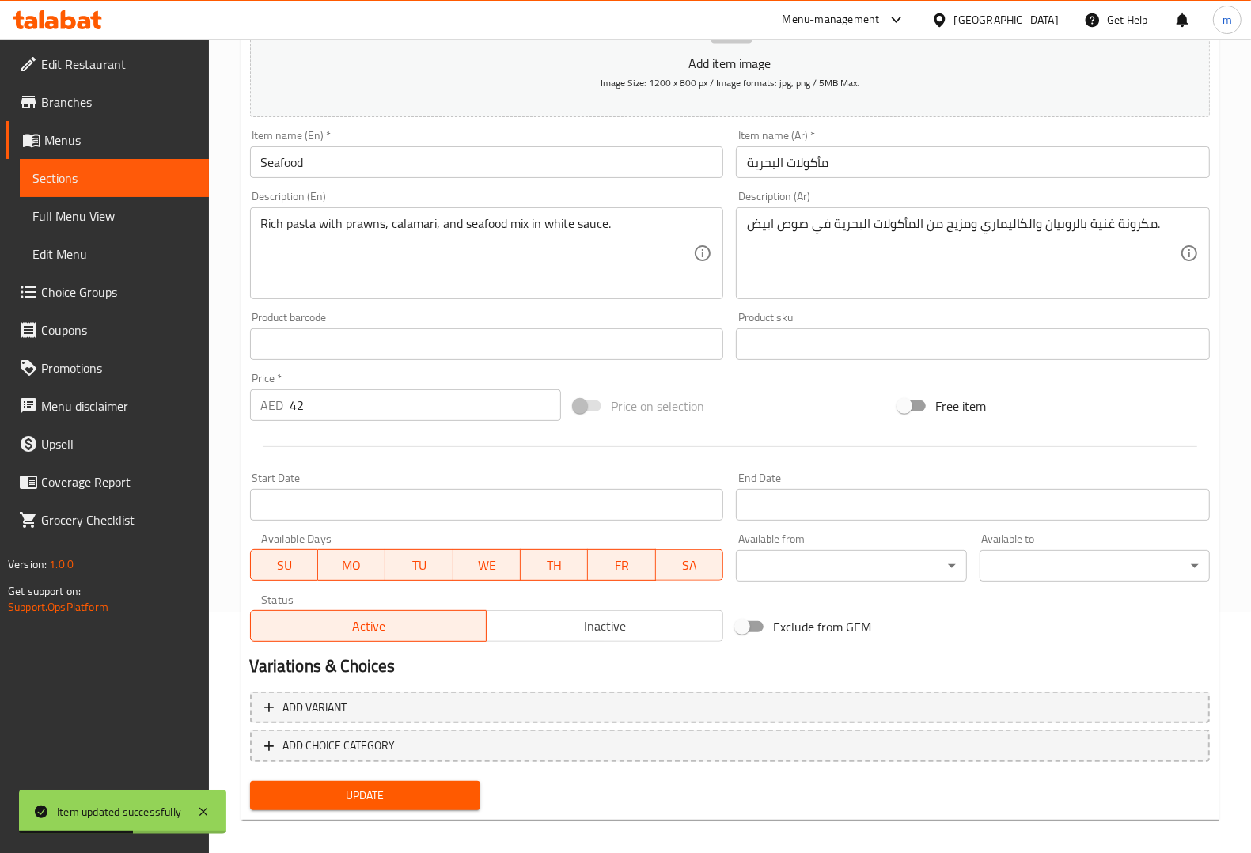
scroll to position [249, 0]
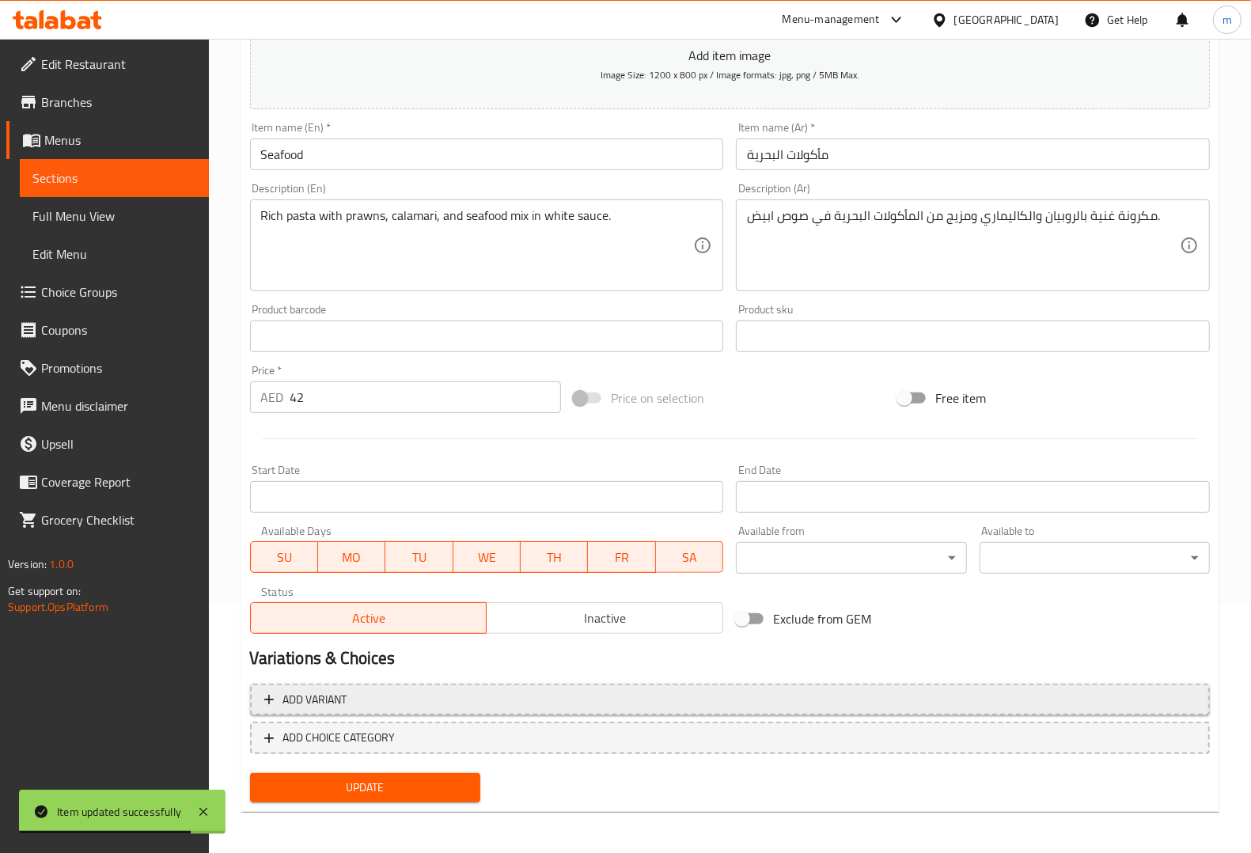
click at [550, 698] on span "Add variant" at bounding box center [729, 700] width 931 height 20
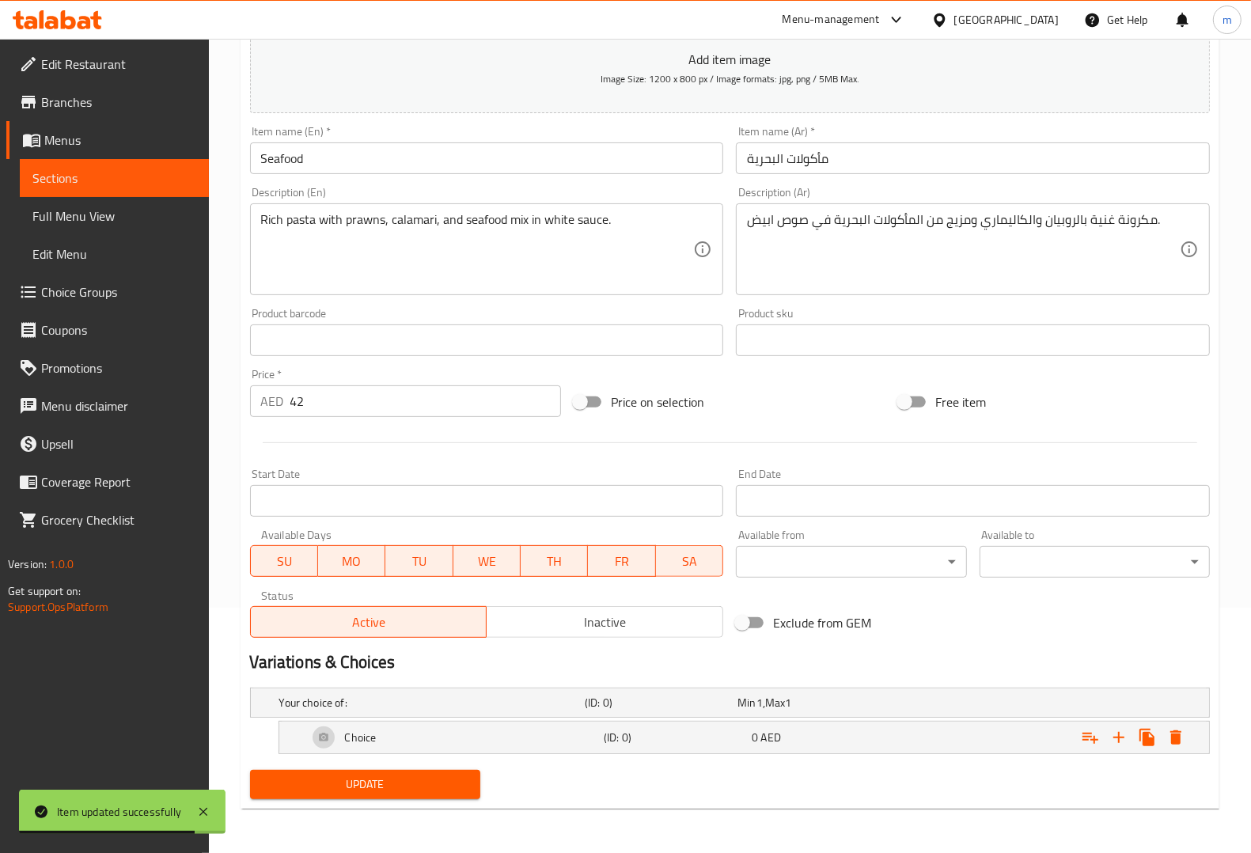
scroll to position [245, 0]
click at [583, 697] on div "(ID: 0)" at bounding box center [657, 702] width 153 height 22
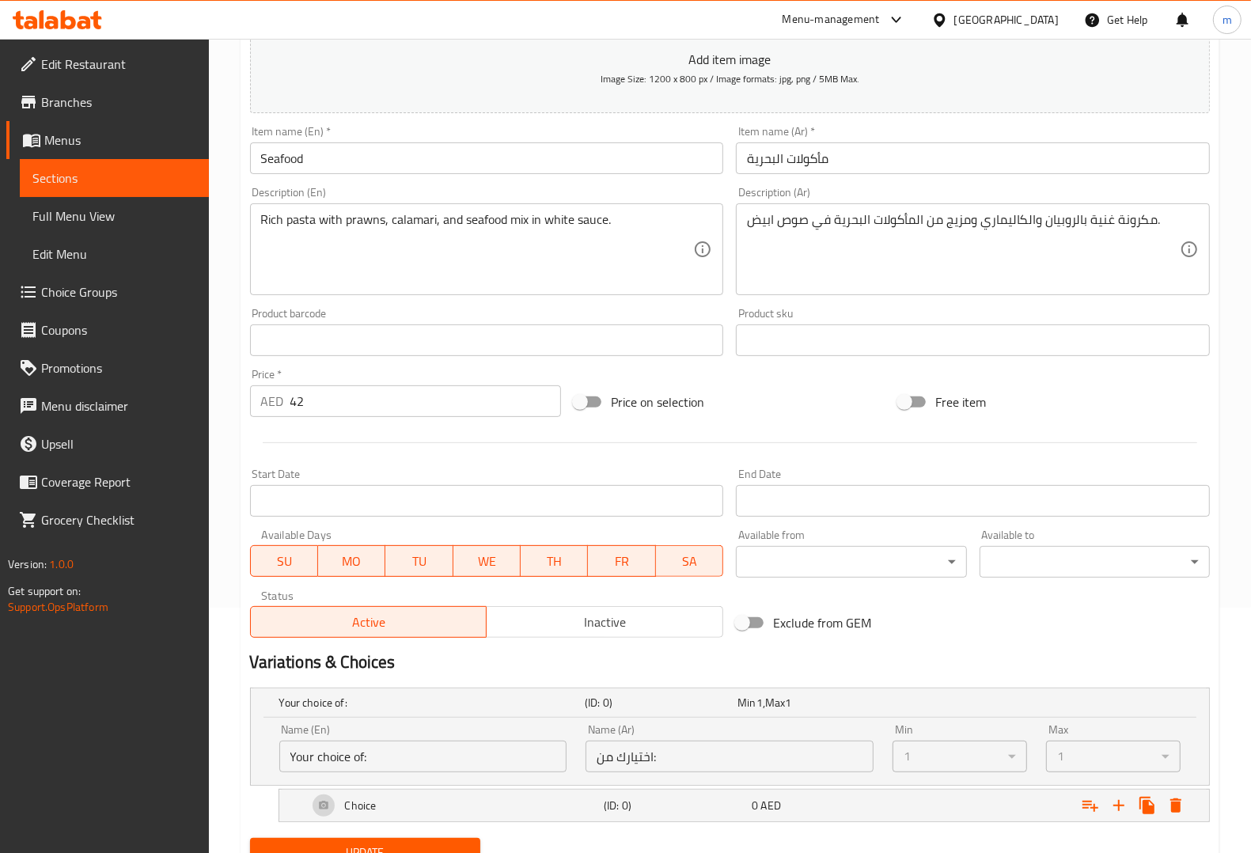
click at [91, 165] on link "Sections" at bounding box center [114, 178] width 189 height 38
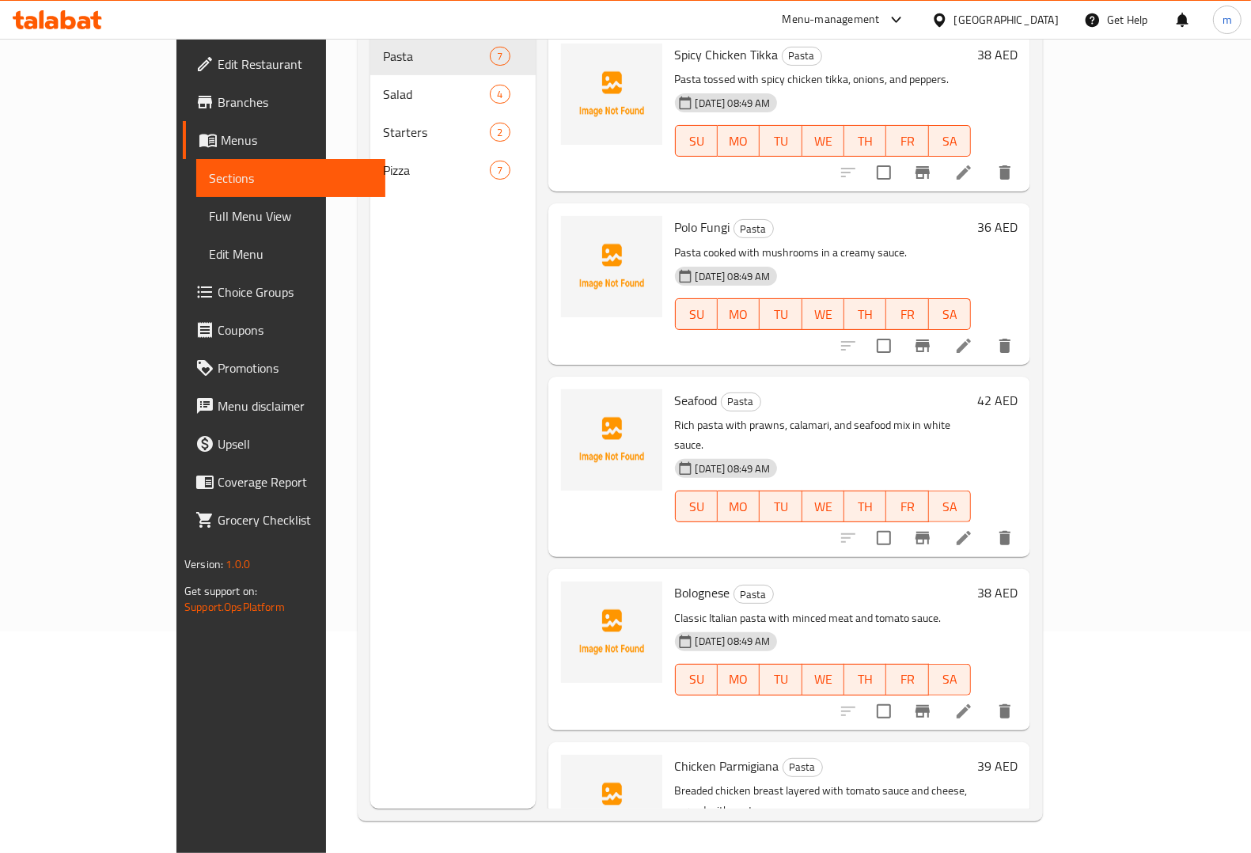
scroll to position [222, 0]
click at [383, 161] on span "Pizza" at bounding box center [436, 170] width 107 height 19
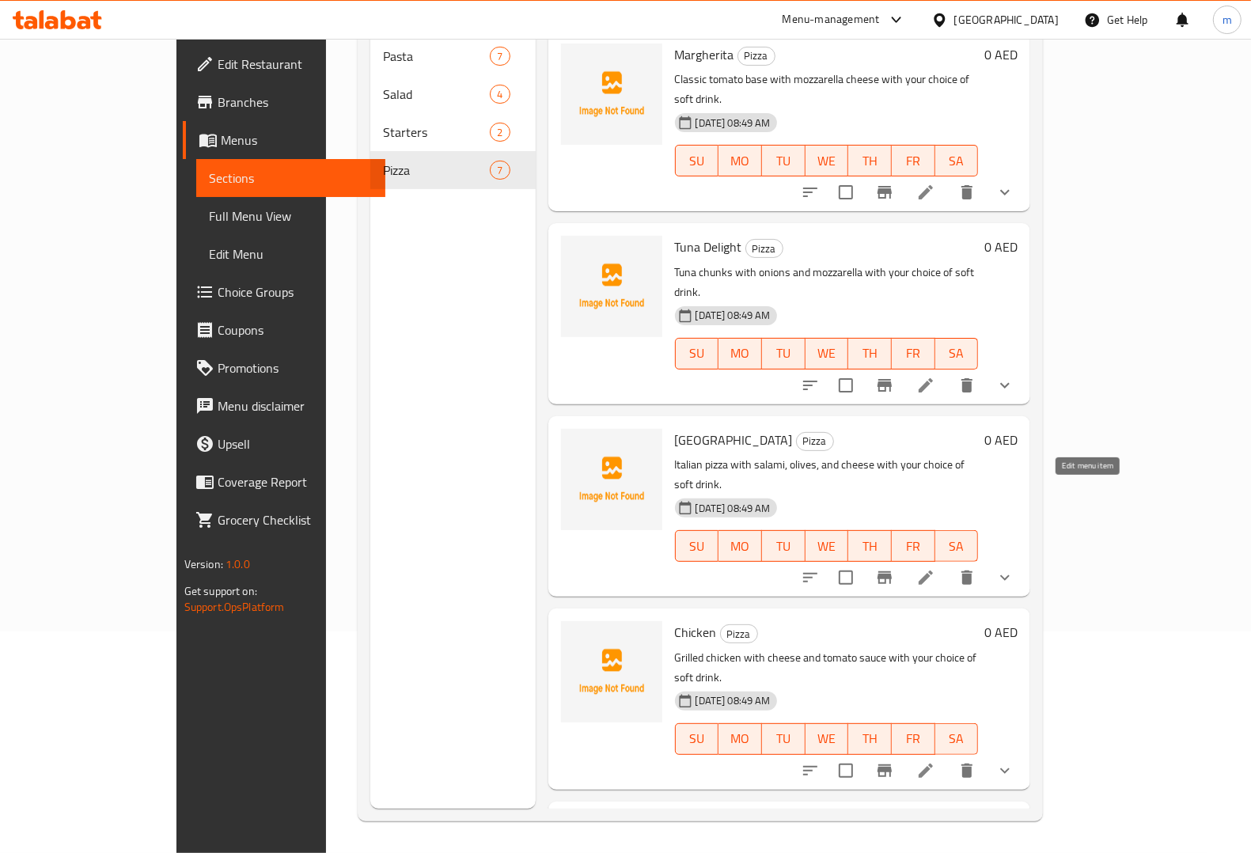
click at [935, 568] on icon at bounding box center [925, 577] width 19 height 19
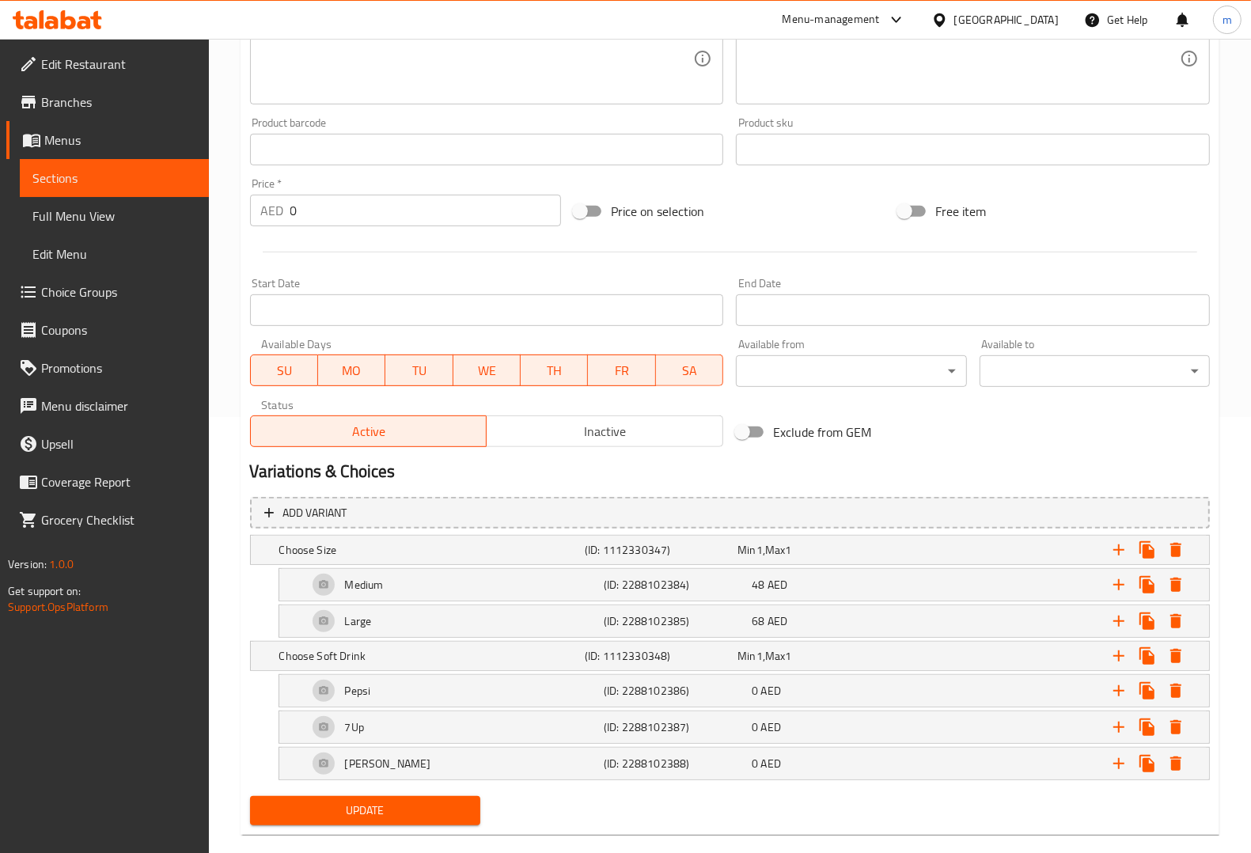
scroll to position [463, 0]
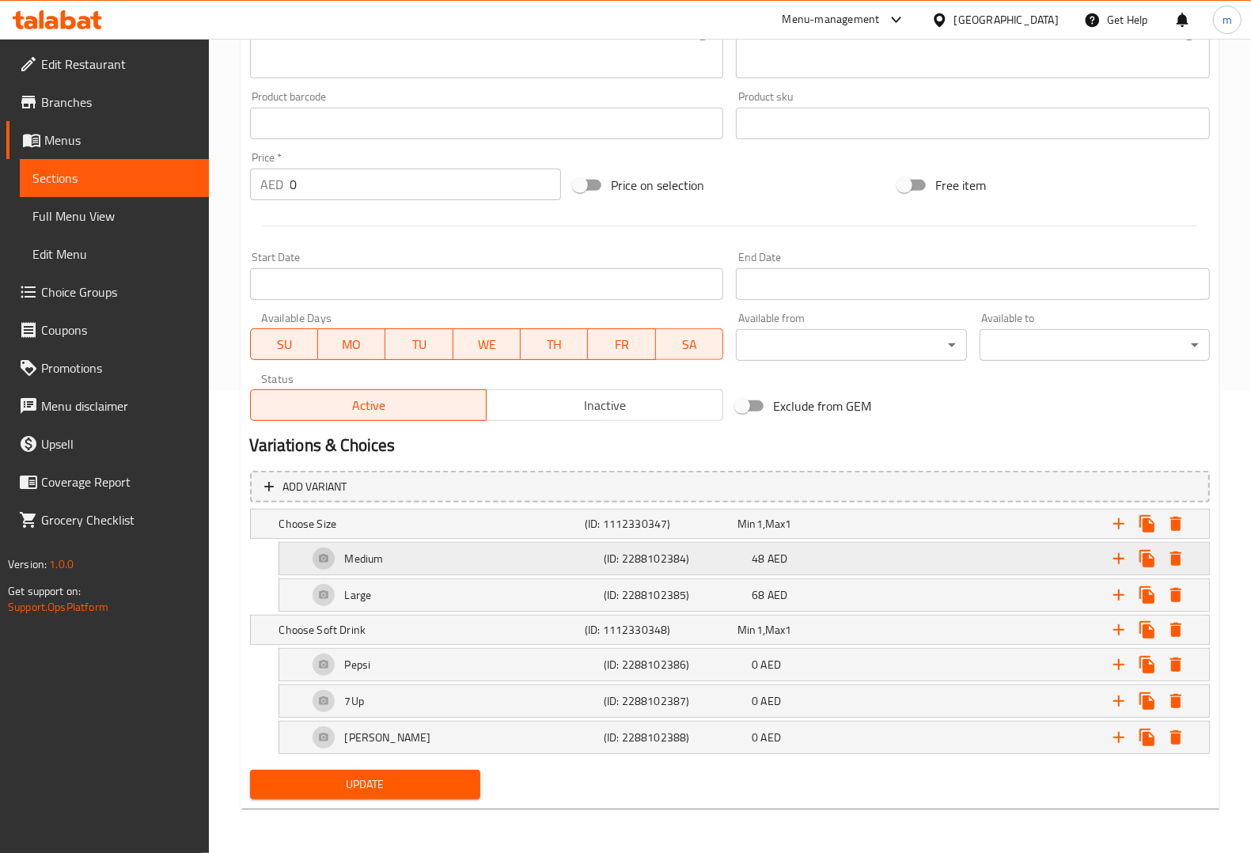
click at [567, 563] on div "Medium" at bounding box center [453, 558] width 296 height 38
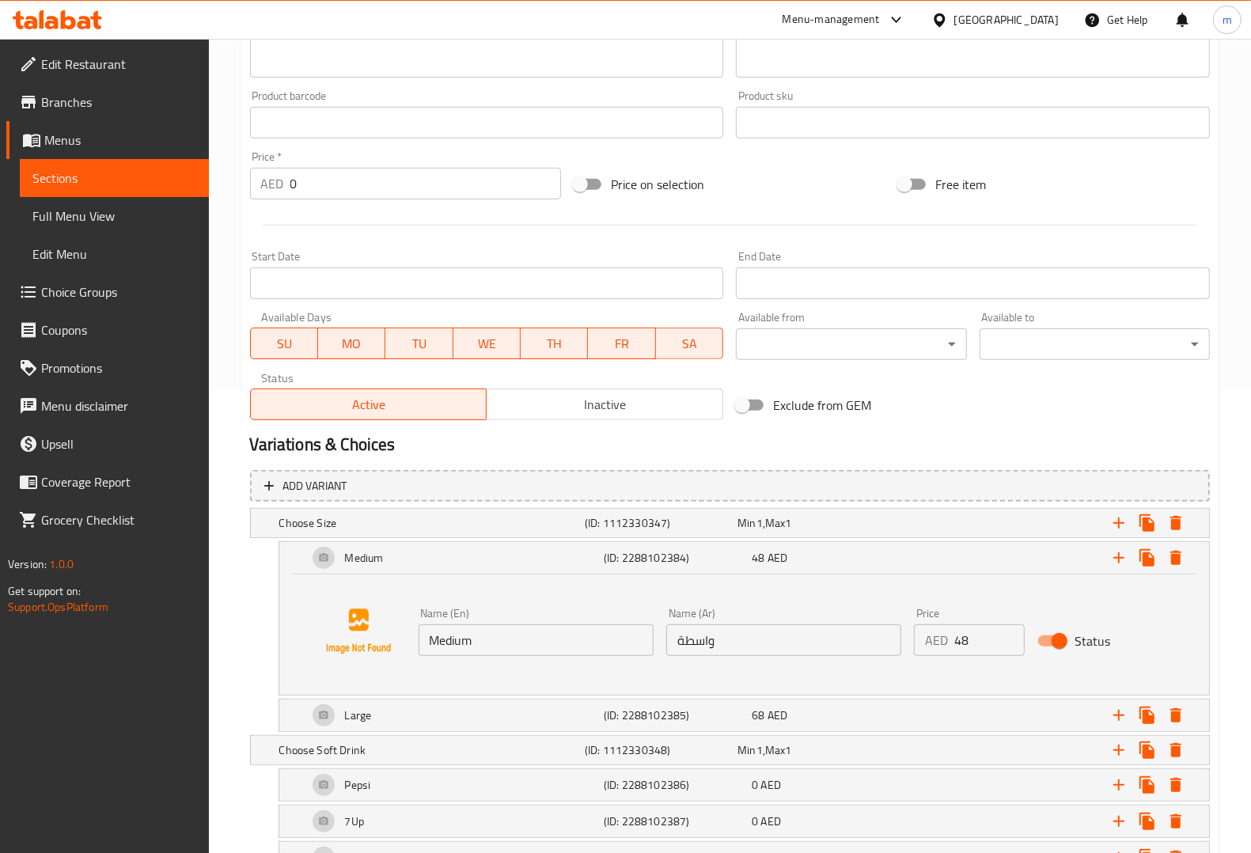
click at [720, 627] on input "واسطة" at bounding box center [783, 640] width 235 height 32
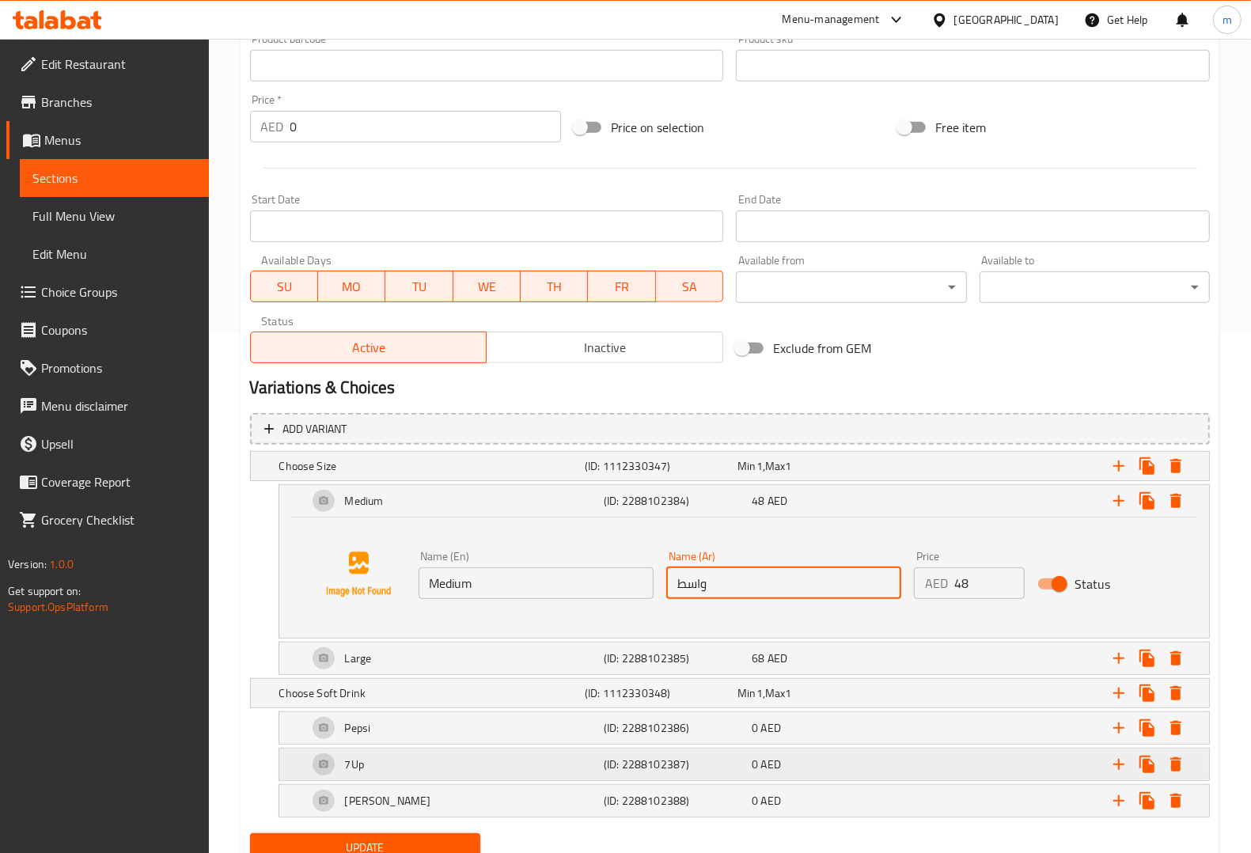
scroll to position [584, 0]
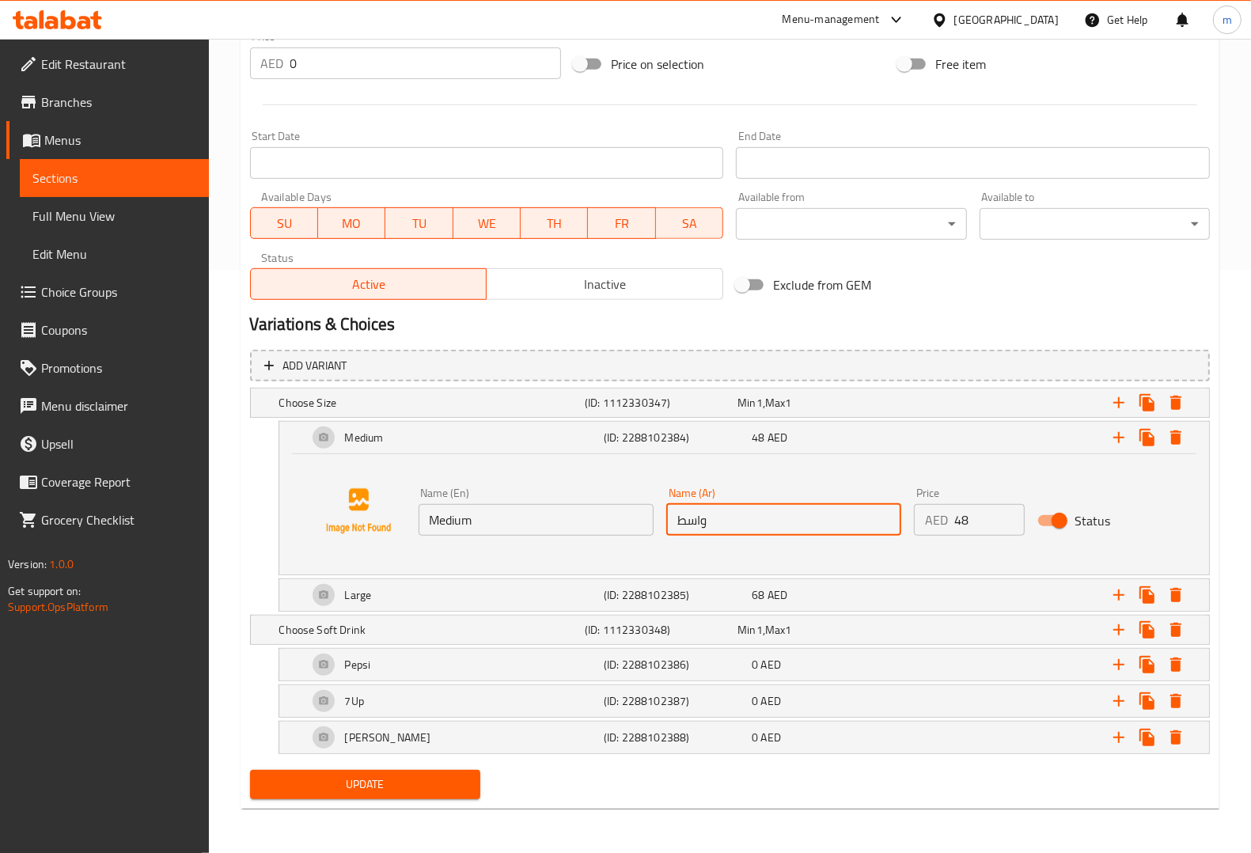
type input "واسط"
click at [385, 775] on span "Update" at bounding box center [365, 784] width 205 height 20
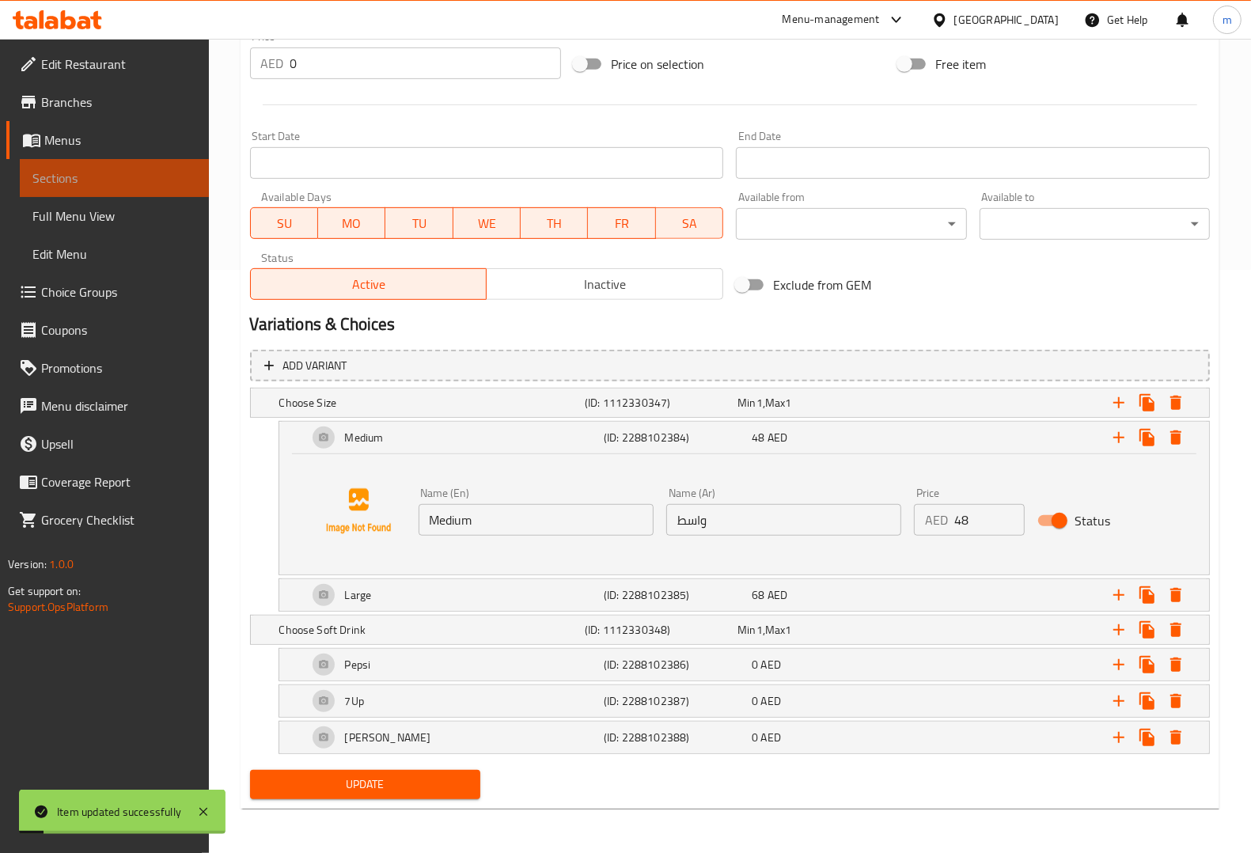
click at [141, 178] on span "Sections" at bounding box center [114, 177] width 164 height 19
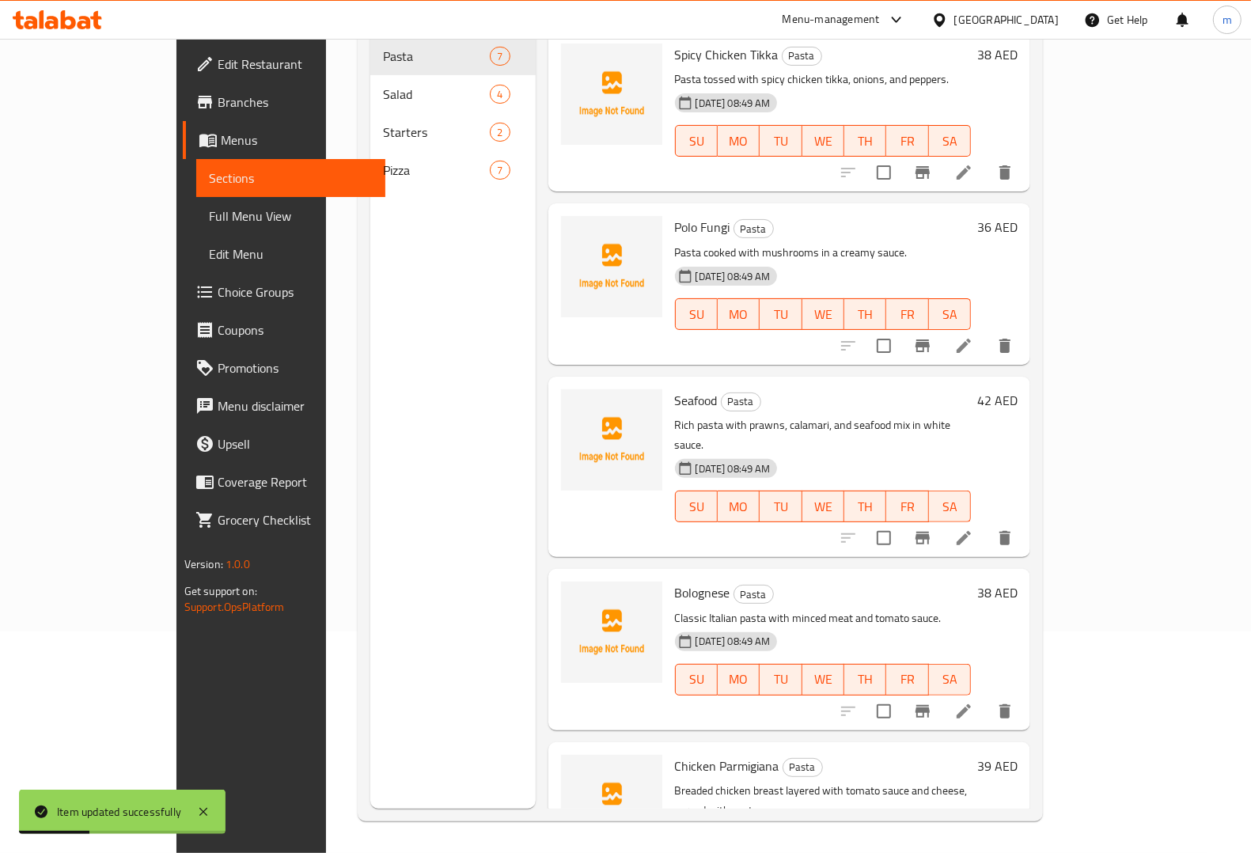
scroll to position [99, 0]
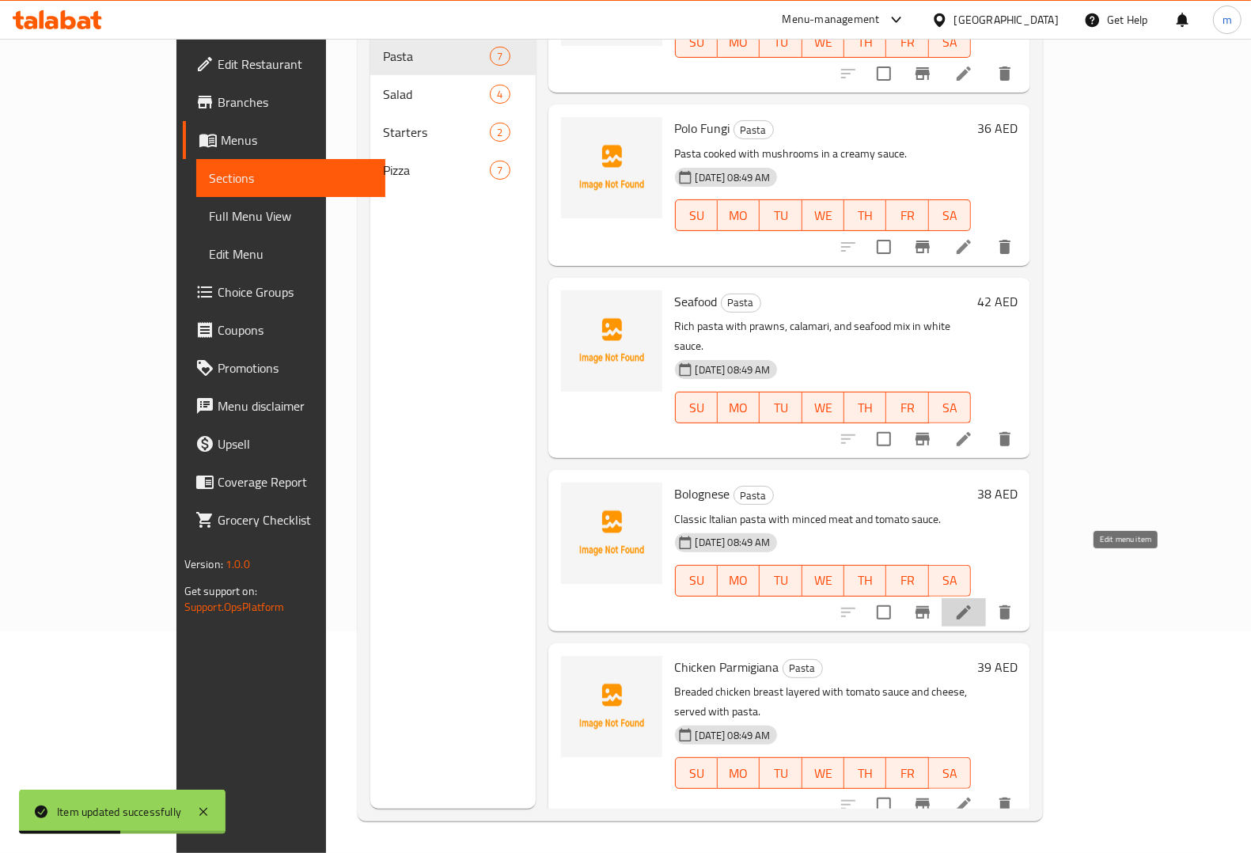
click at [973, 603] on icon at bounding box center [963, 612] width 19 height 19
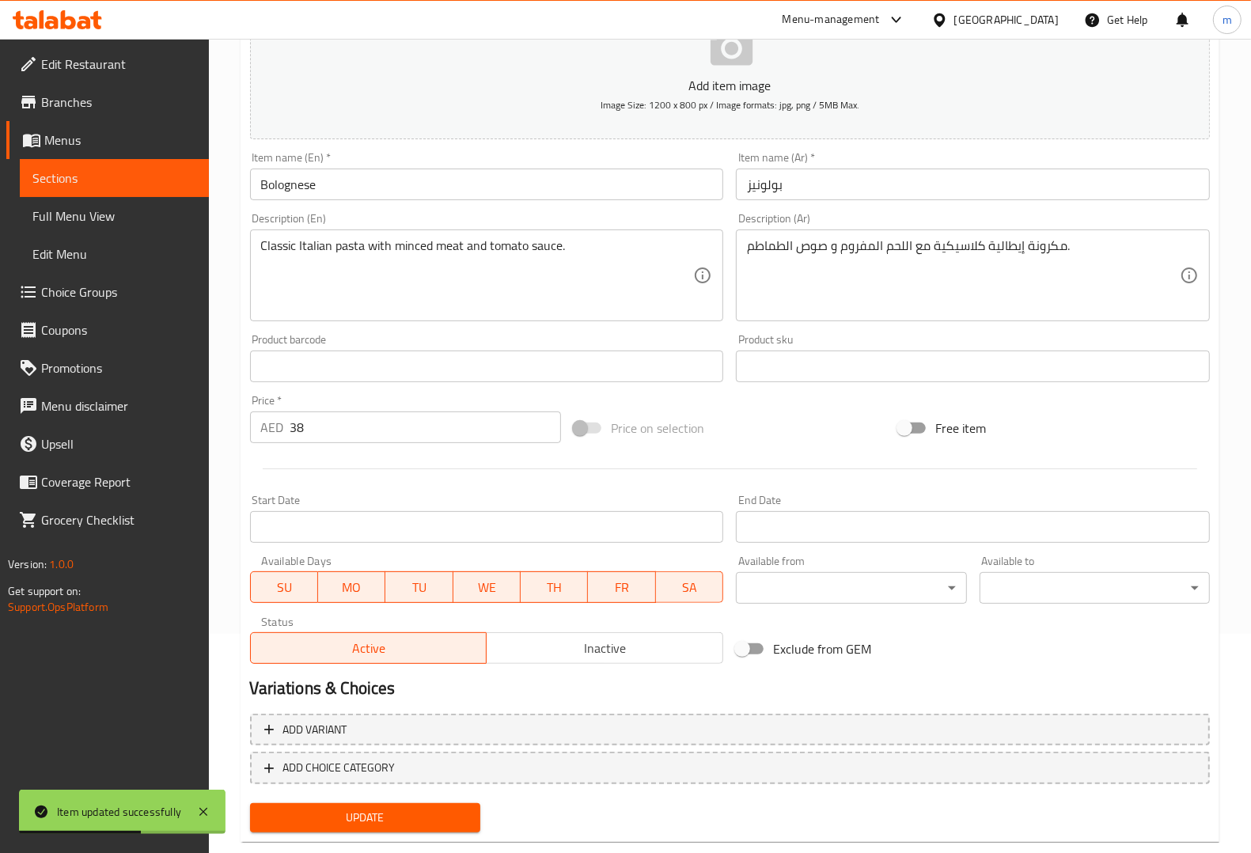
scroll to position [249, 0]
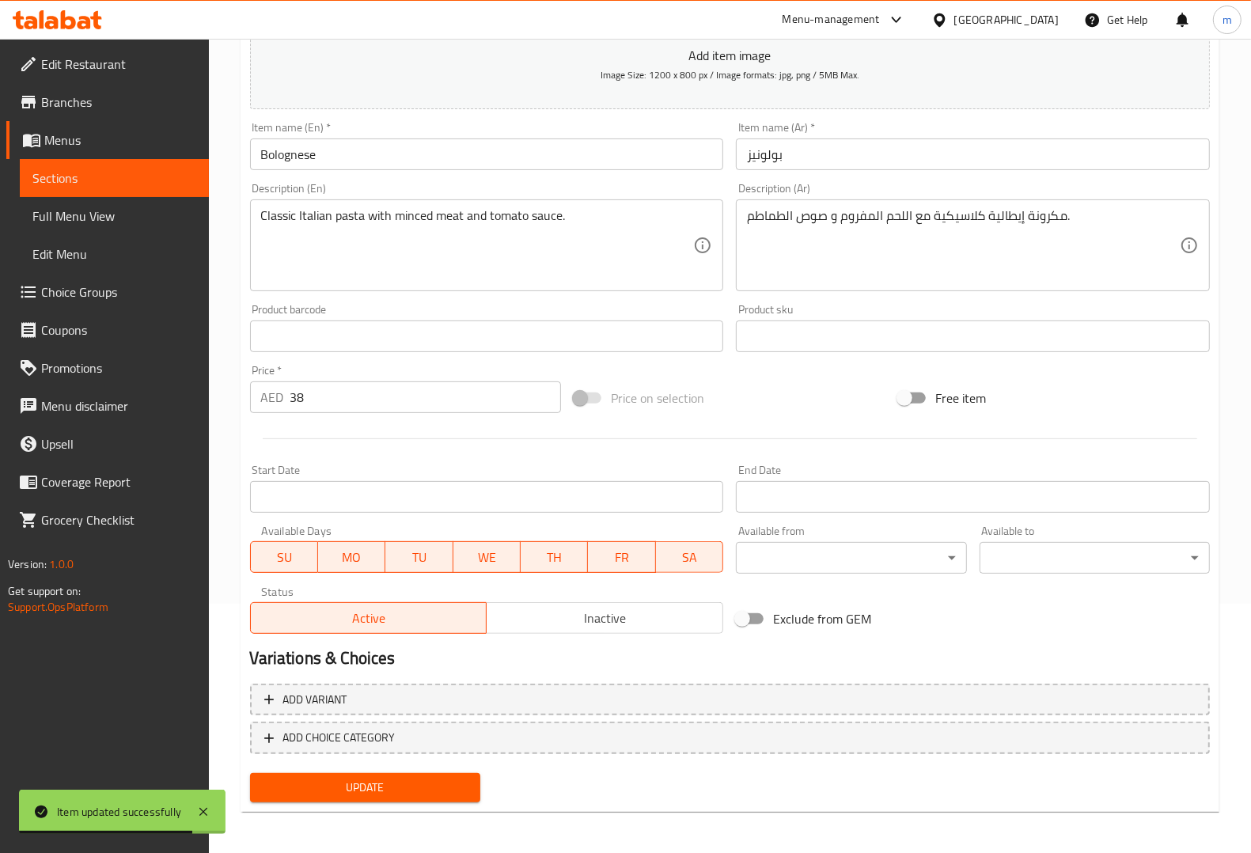
click at [123, 179] on span "Sections" at bounding box center [114, 177] width 164 height 19
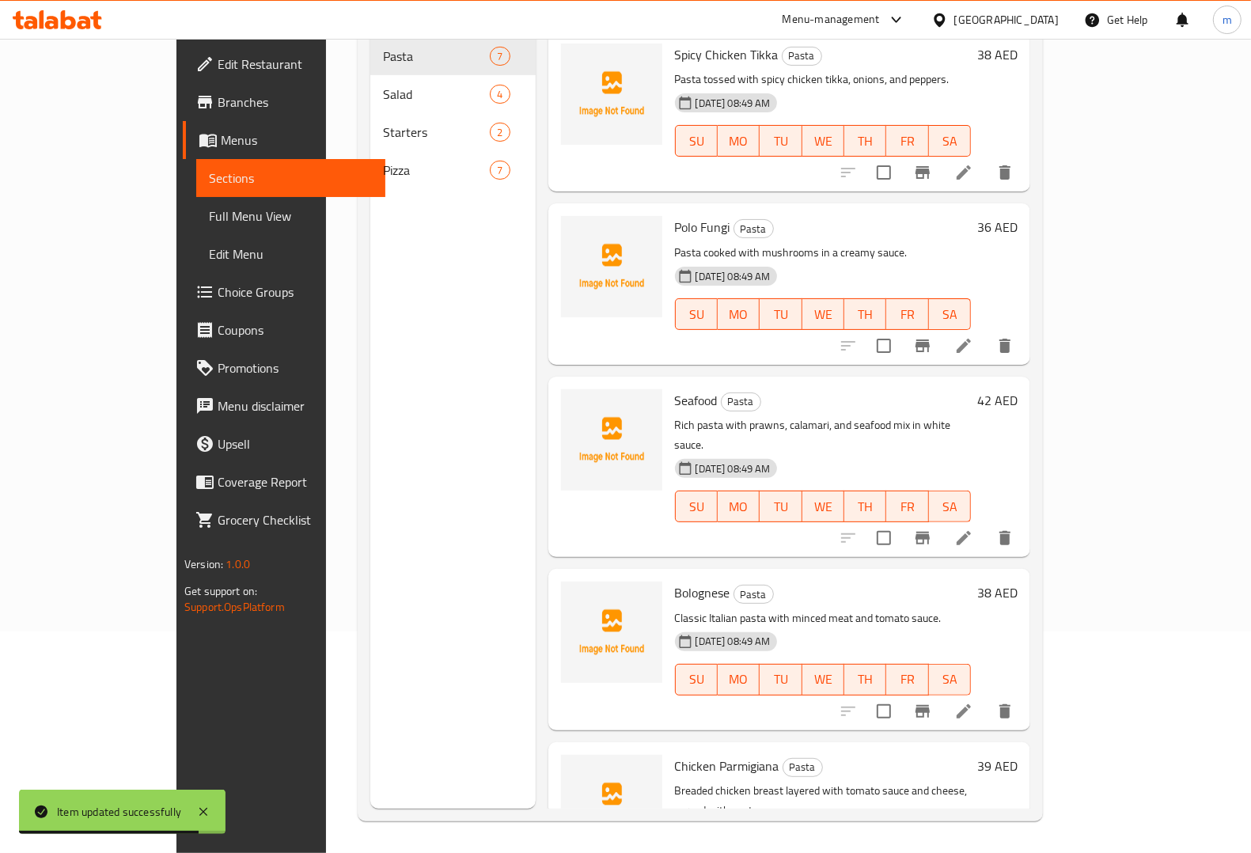
scroll to position [222, 0]
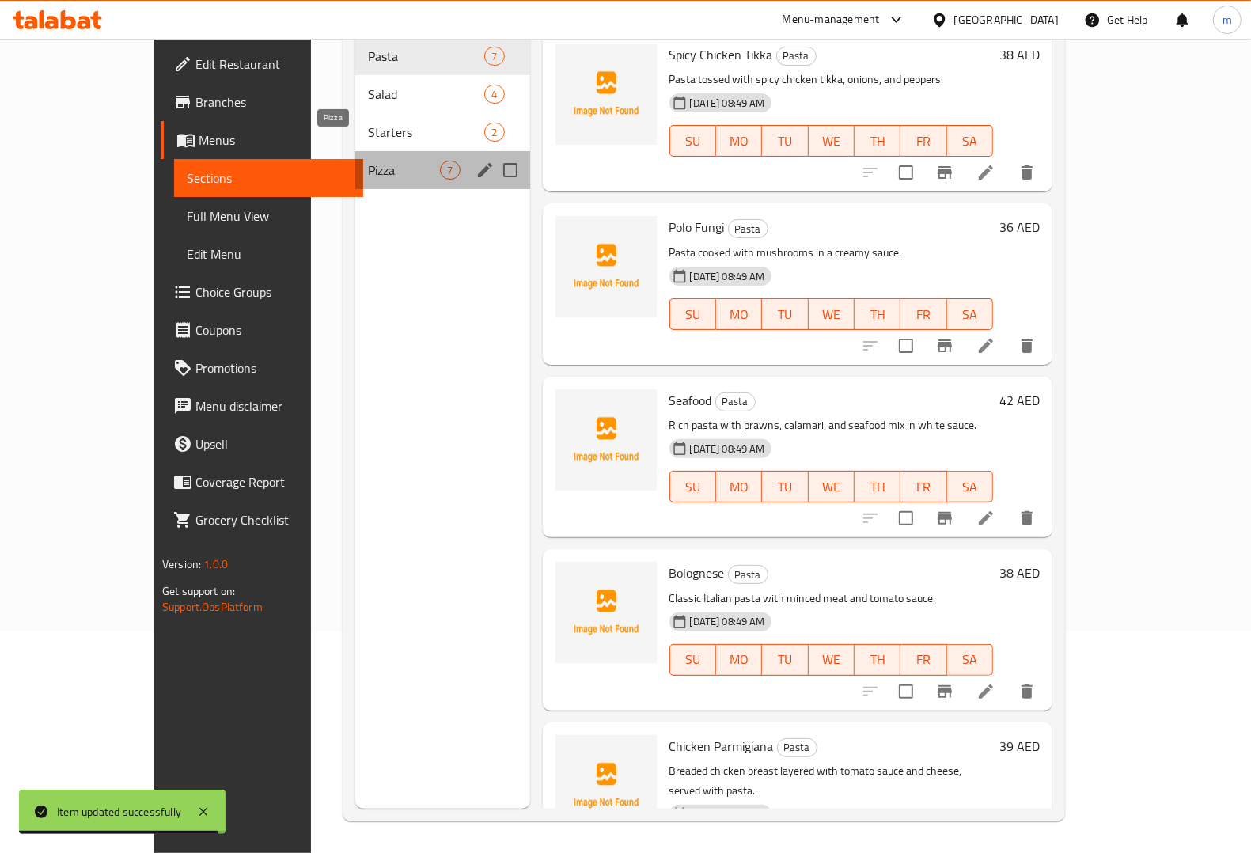
click at [368, 161] on span "Pizza" at bounding box center [404, 170] width 72 height 19
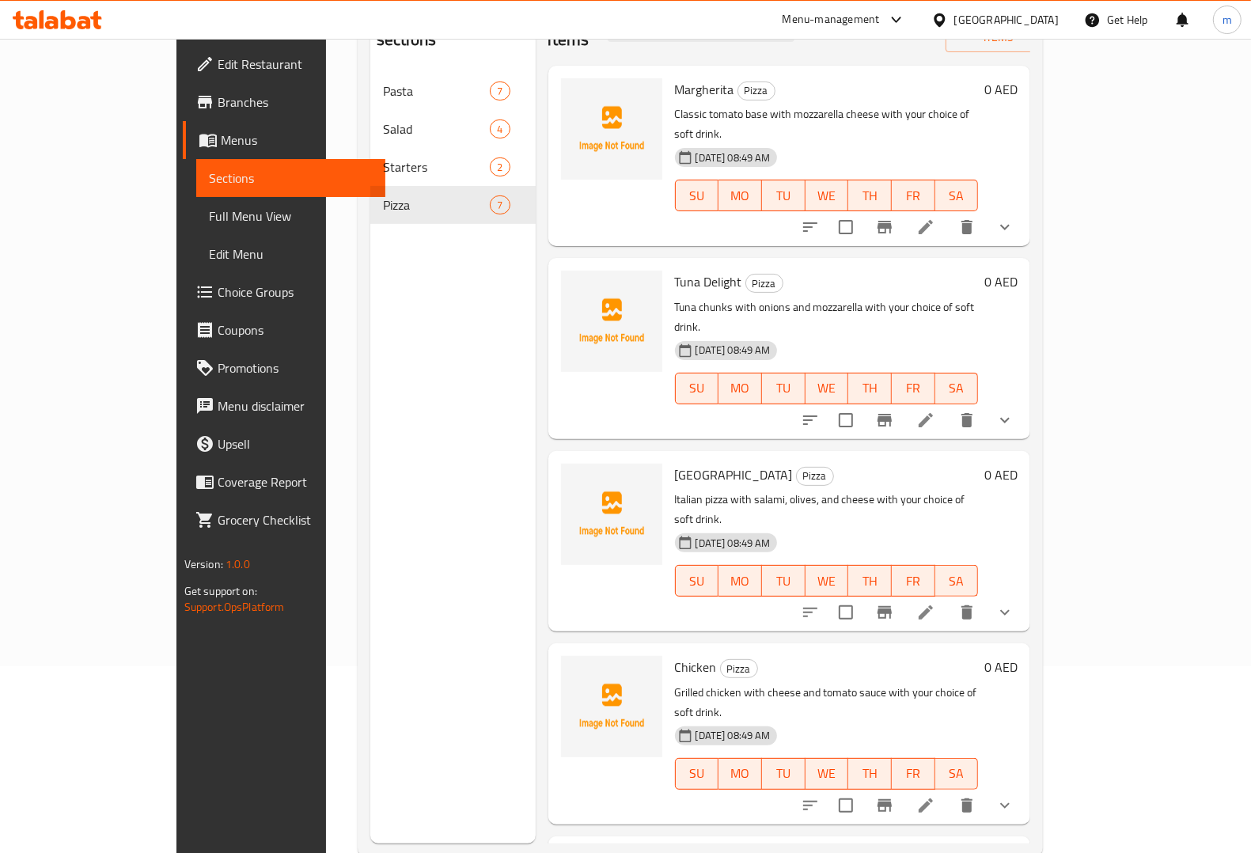
scroll to position [222, 0]
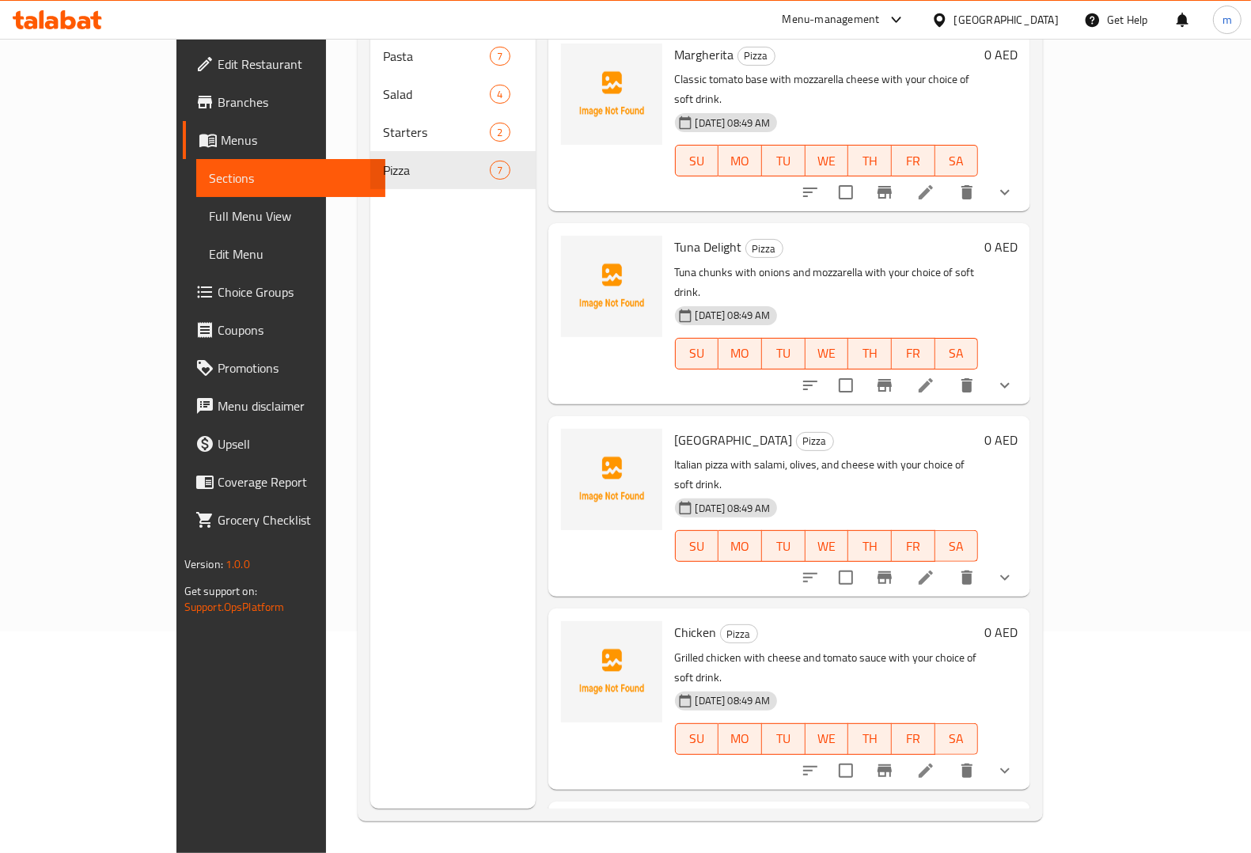
click at [948, 756] on li at bounding box center [925, 770] width 44 height 28
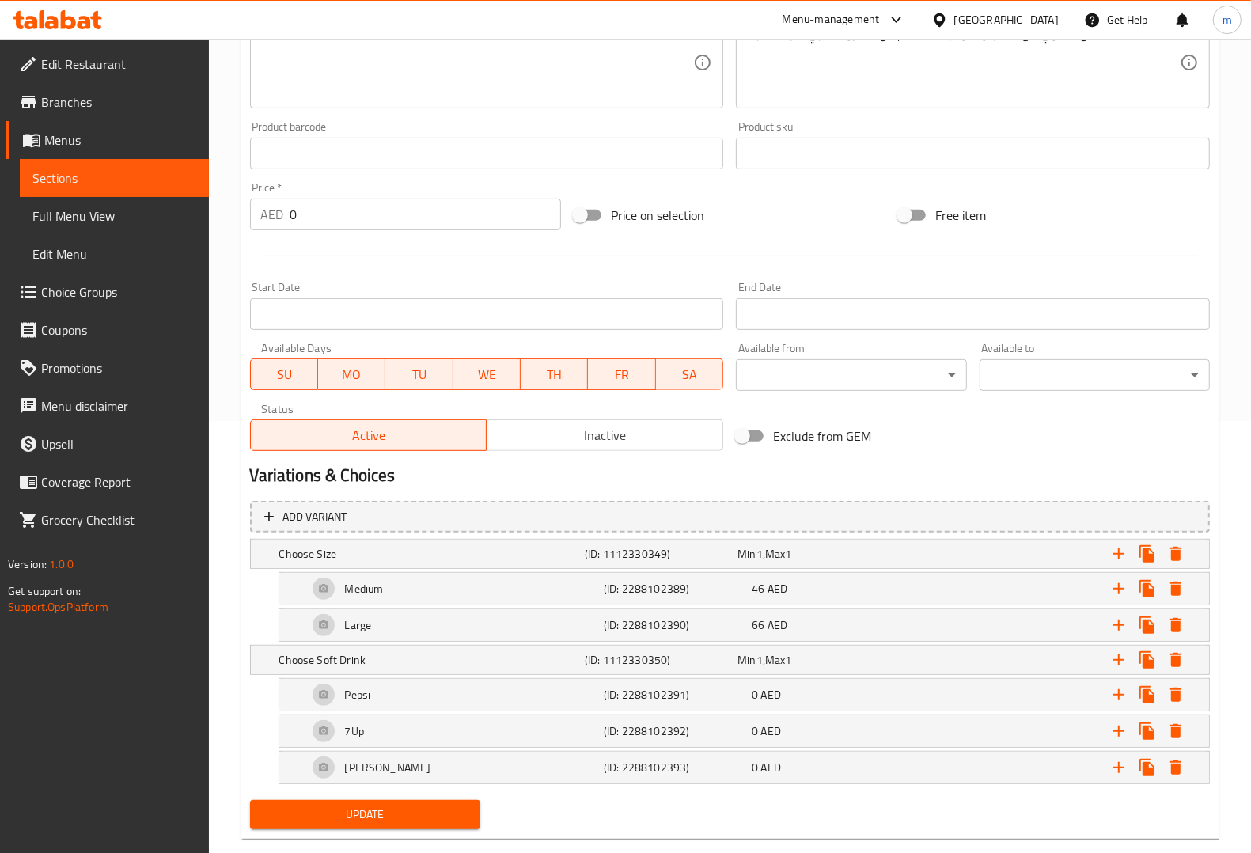
scroll to position [463, 0]
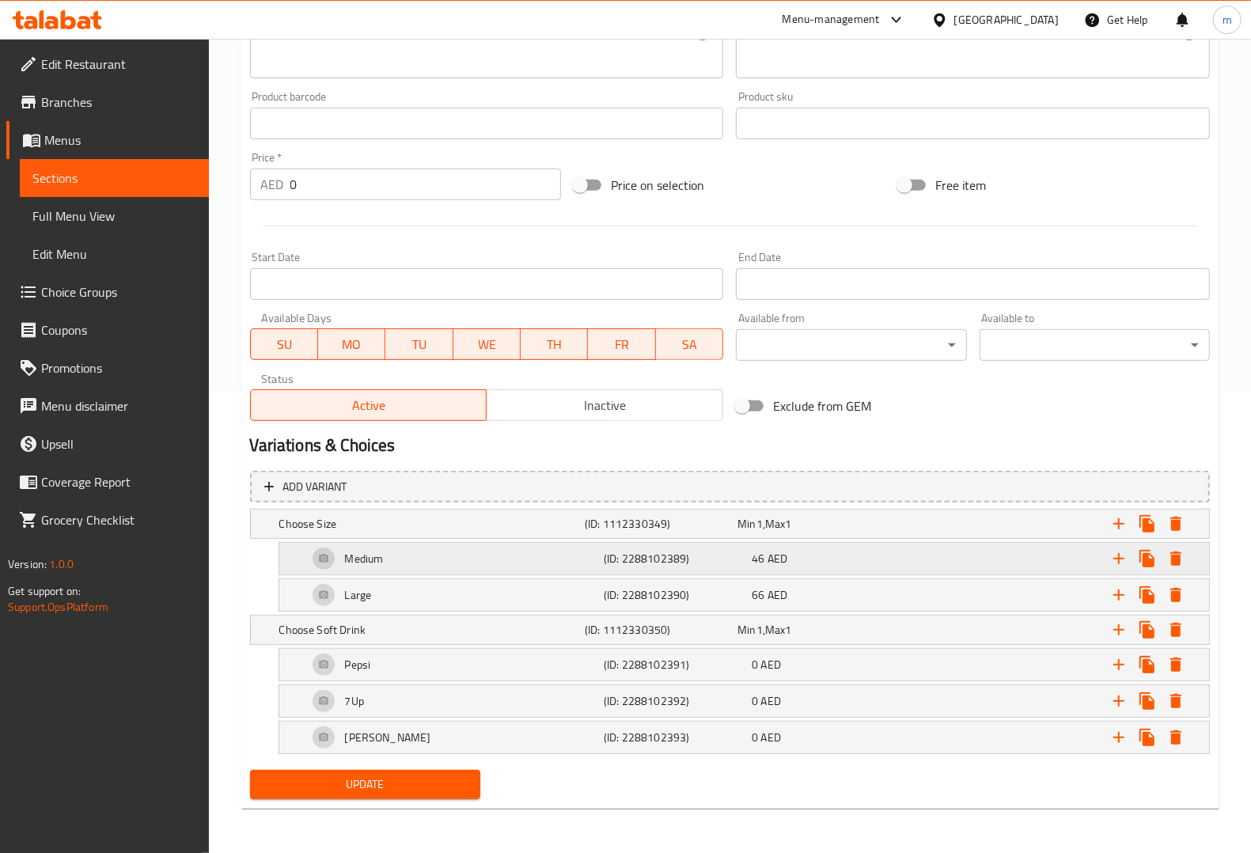
click at [613, 562] on h5 "(ID: 2288102389)" at bounding box center [675, 559] width 142 height 16
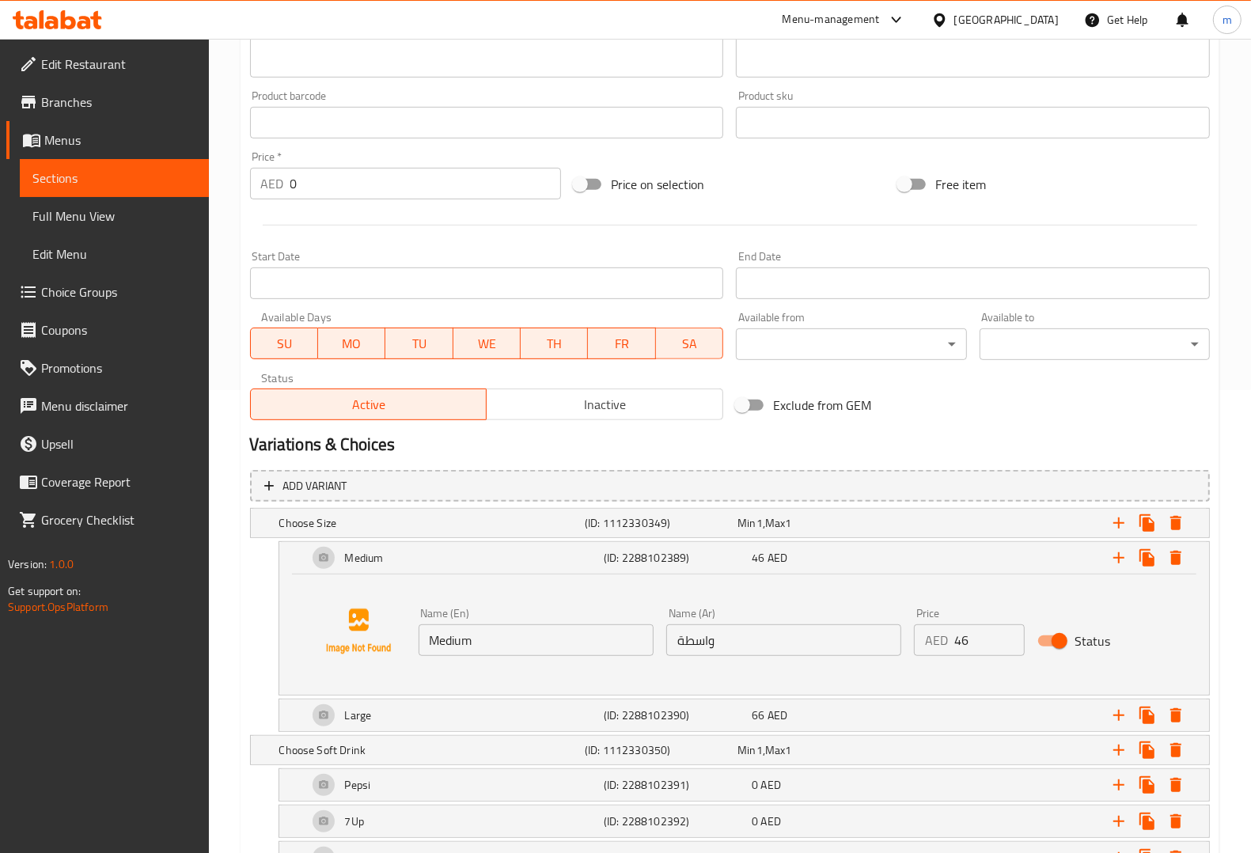
click at [763, 651] on input "واسطة" at bounding box center [783, 640] width 235 height 32
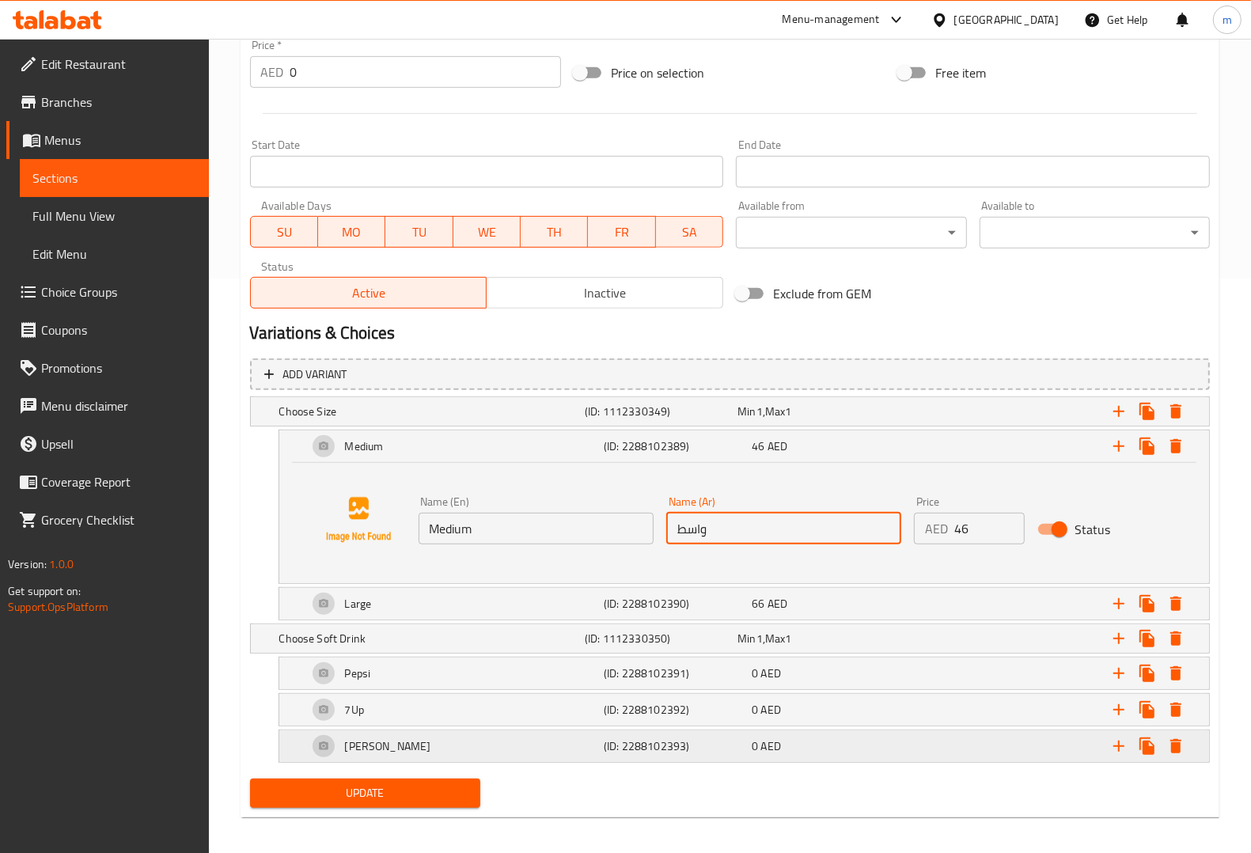
scroll to position [584, 0]
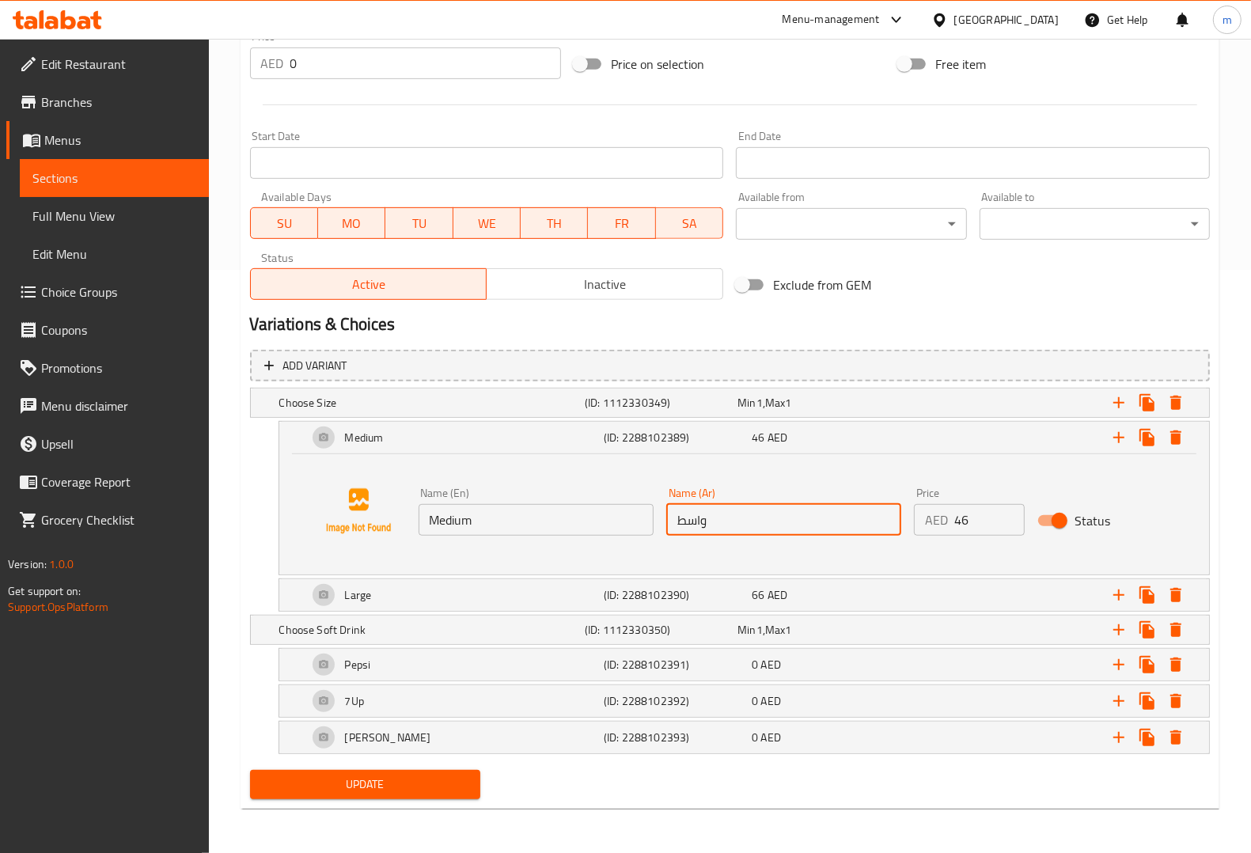
type input "واسط"
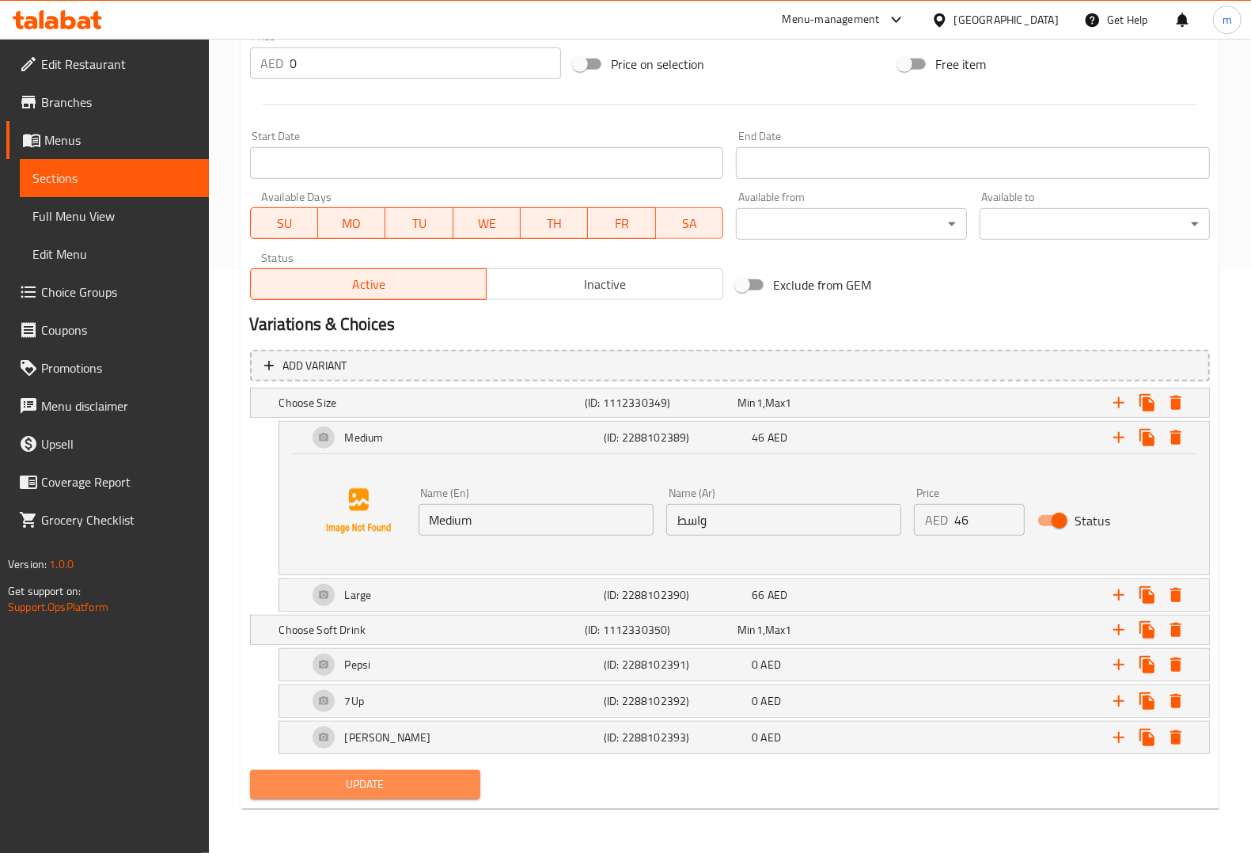
click at [336, 780] on span "Update" at bounding box center [365, 784] width 205 height 20
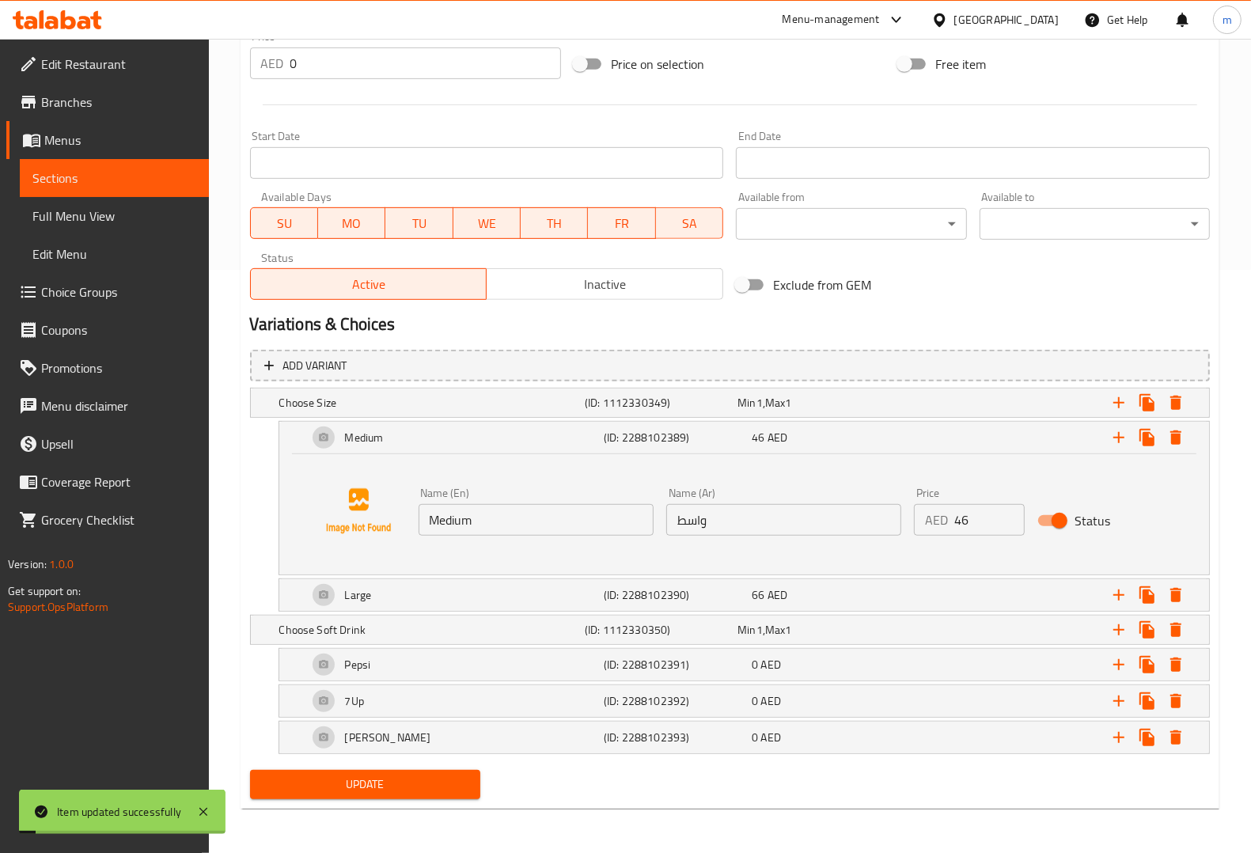
click at [140, 183] on span "Sections" at bounding box center [114, 177] width 164 height 19
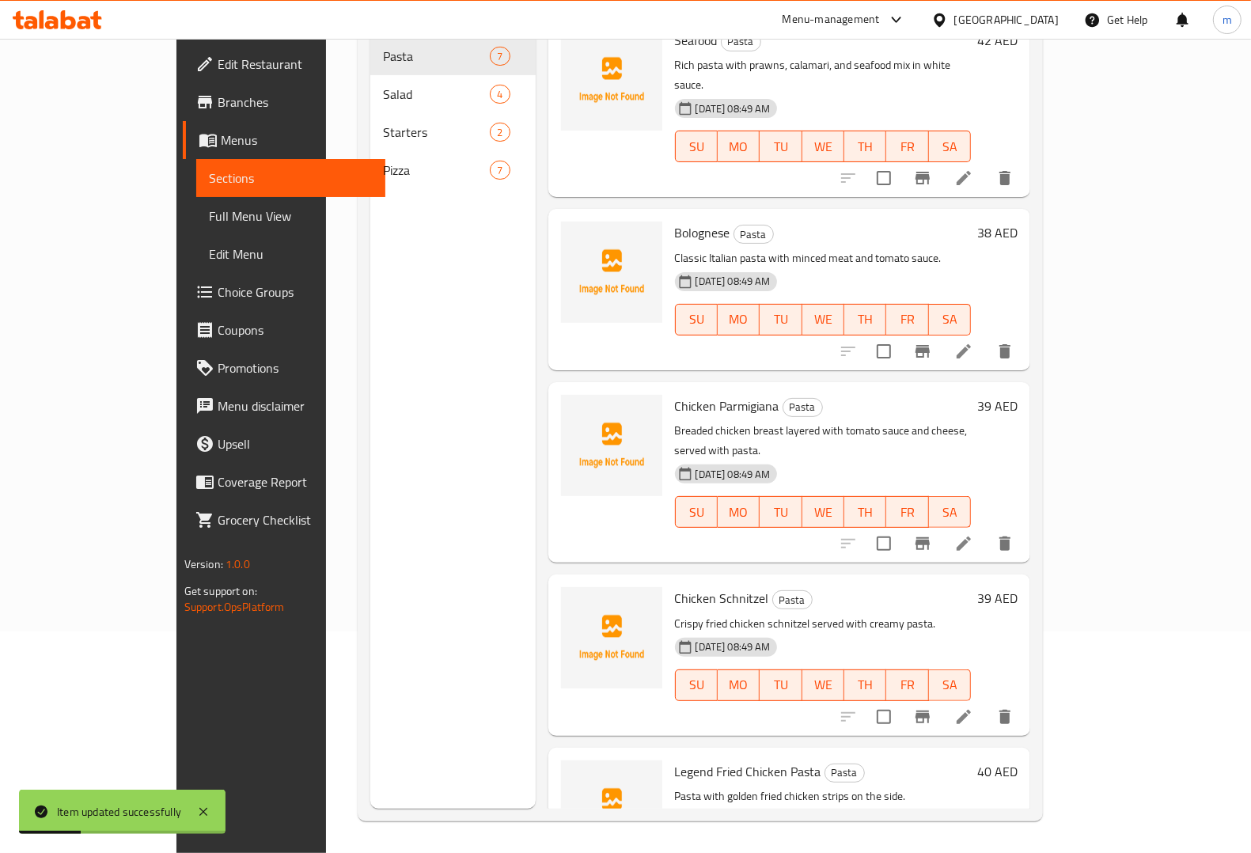
scroll to position [396, 0]
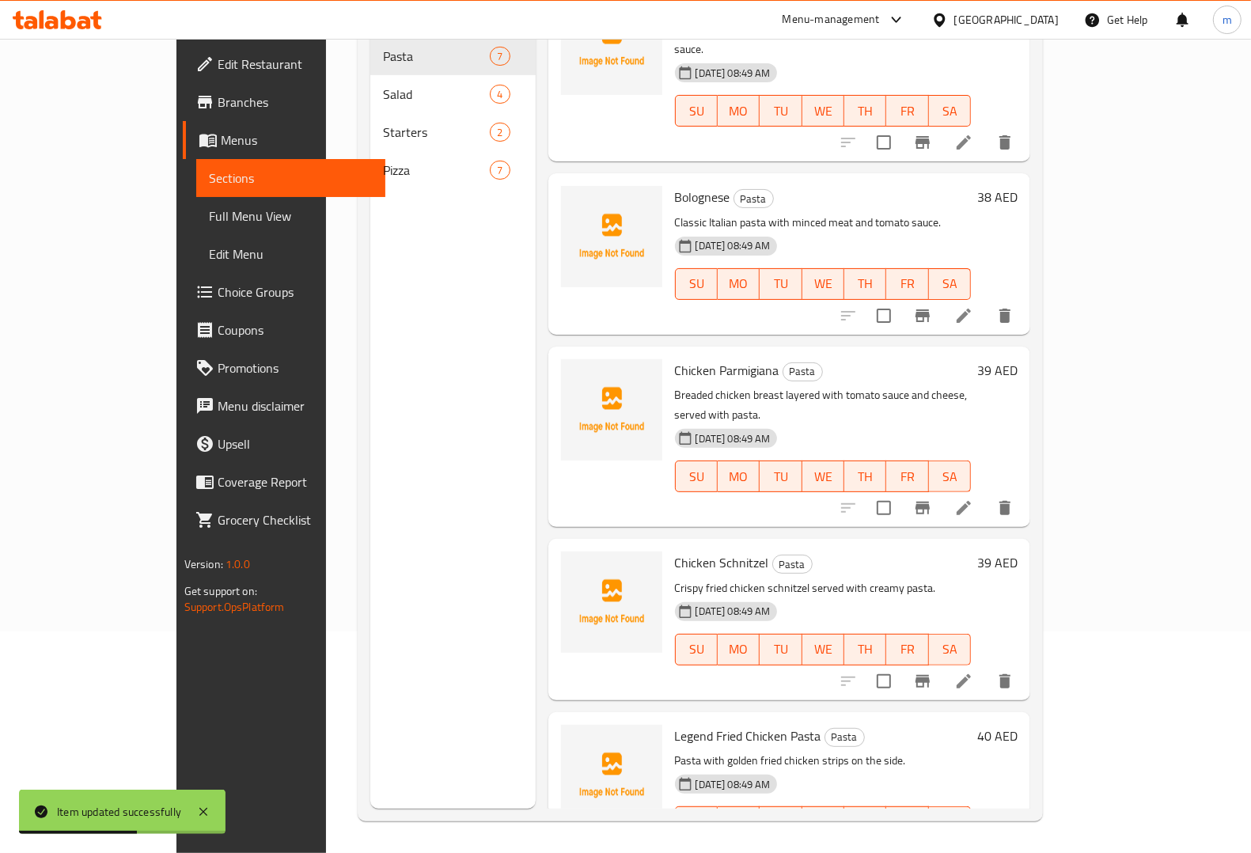
click at [971, 501] on icon at bounding box center [963, 508] width 14 height 14
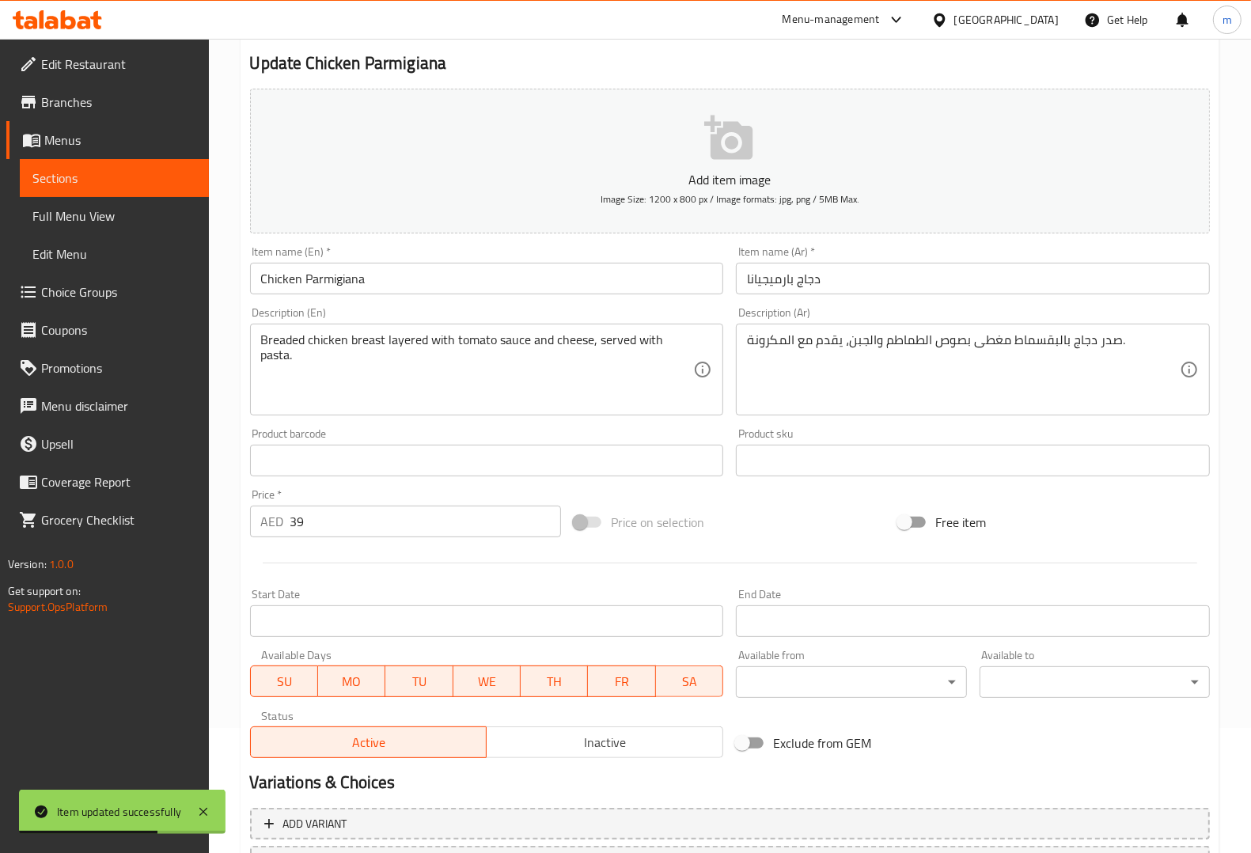
scroll to position [249, 0]
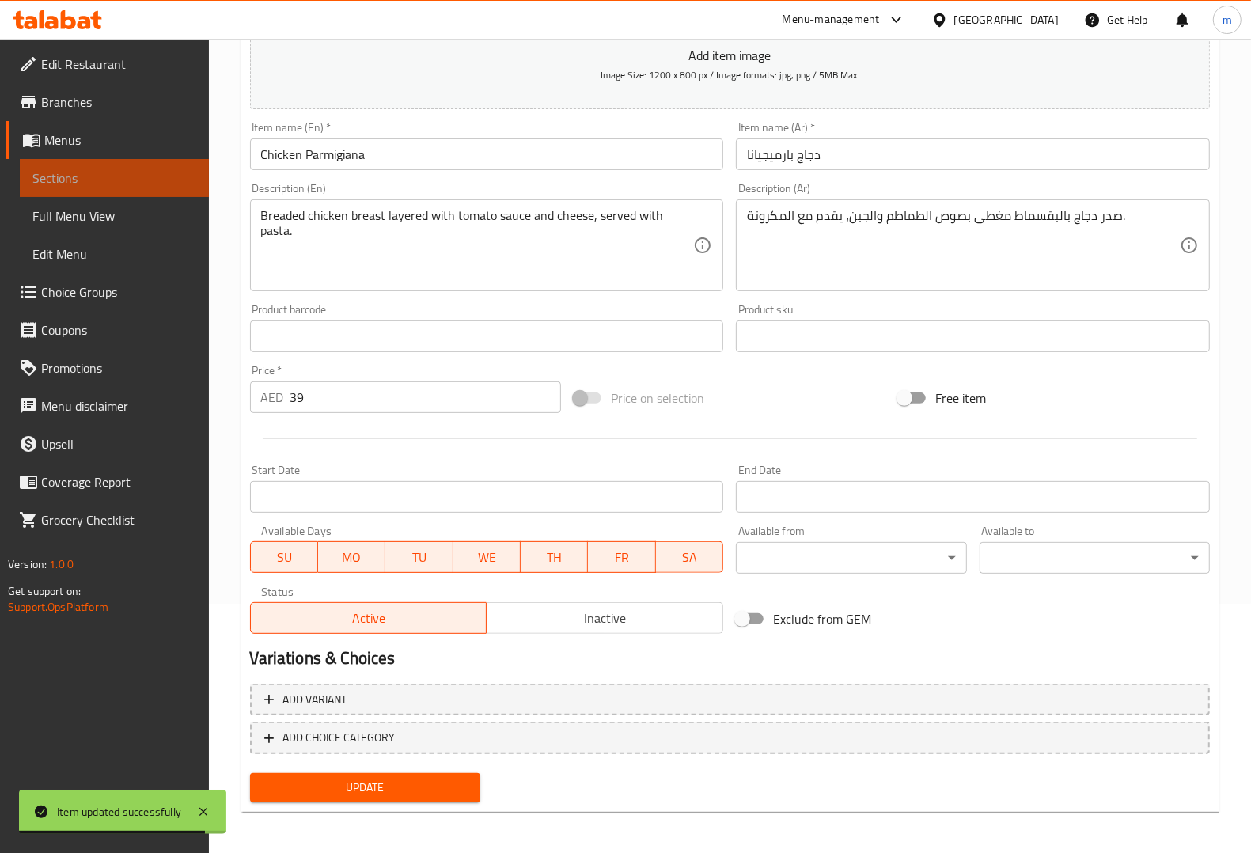
click at [107, 168] on span "Sections" at bounding box center [114, 177] width 164 height 19
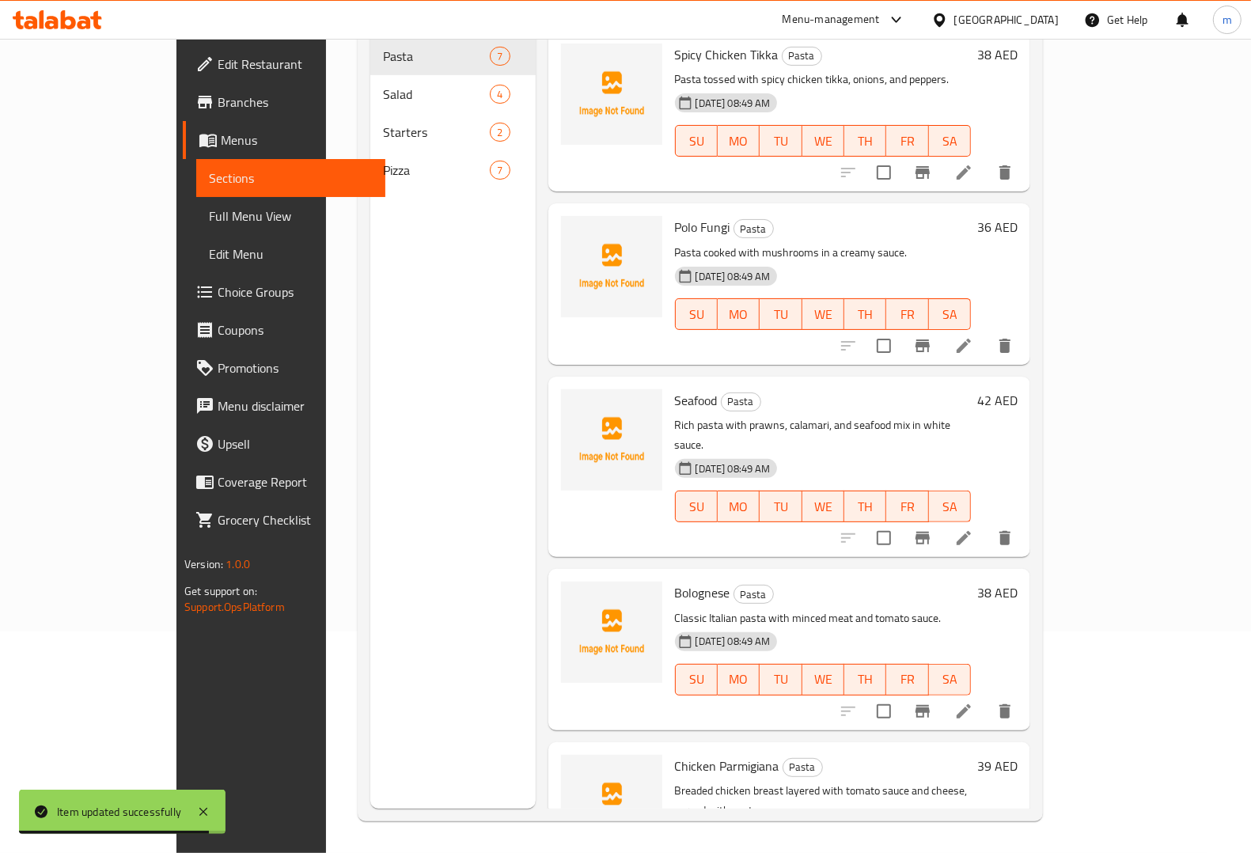
scroll to position [222, 0]
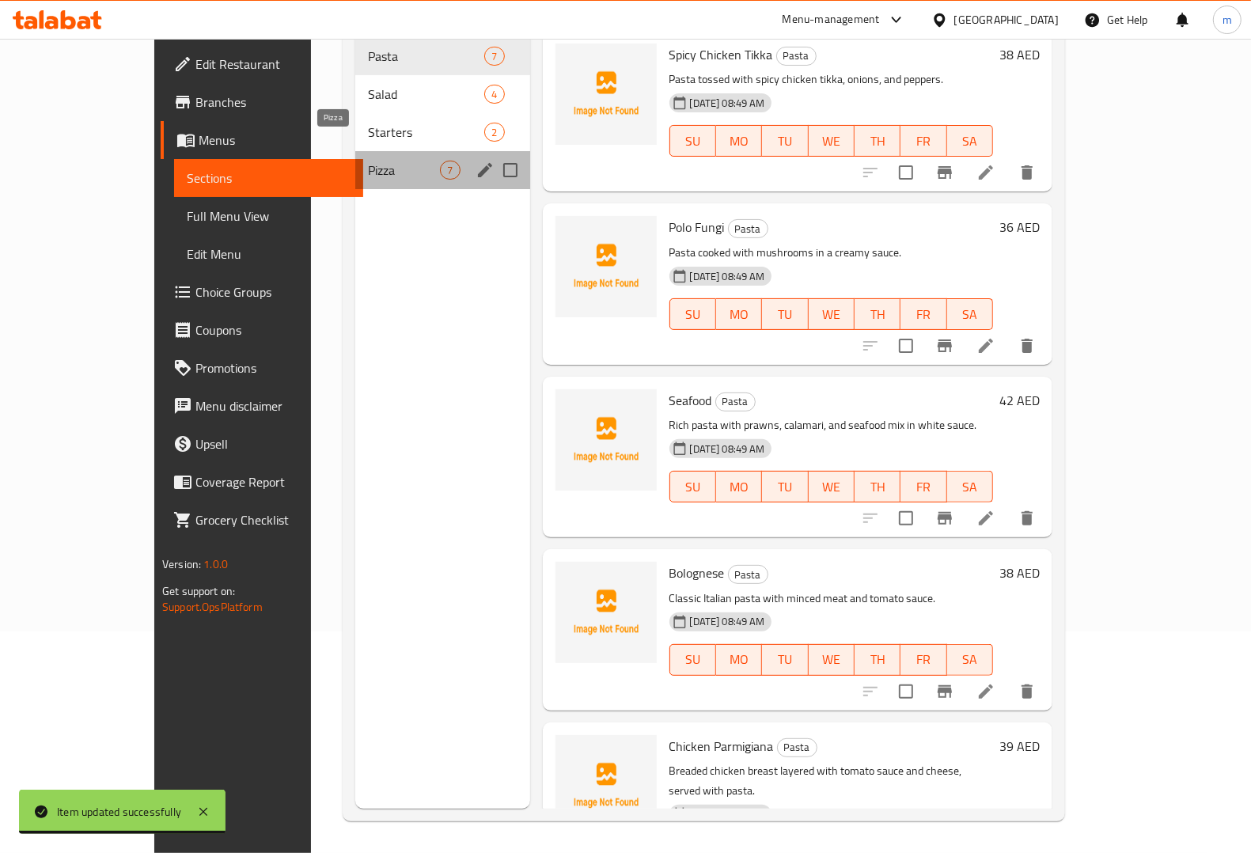
click at [368, 161] on span "Pizza" at bounding box center [404, 170] width 72 height 19
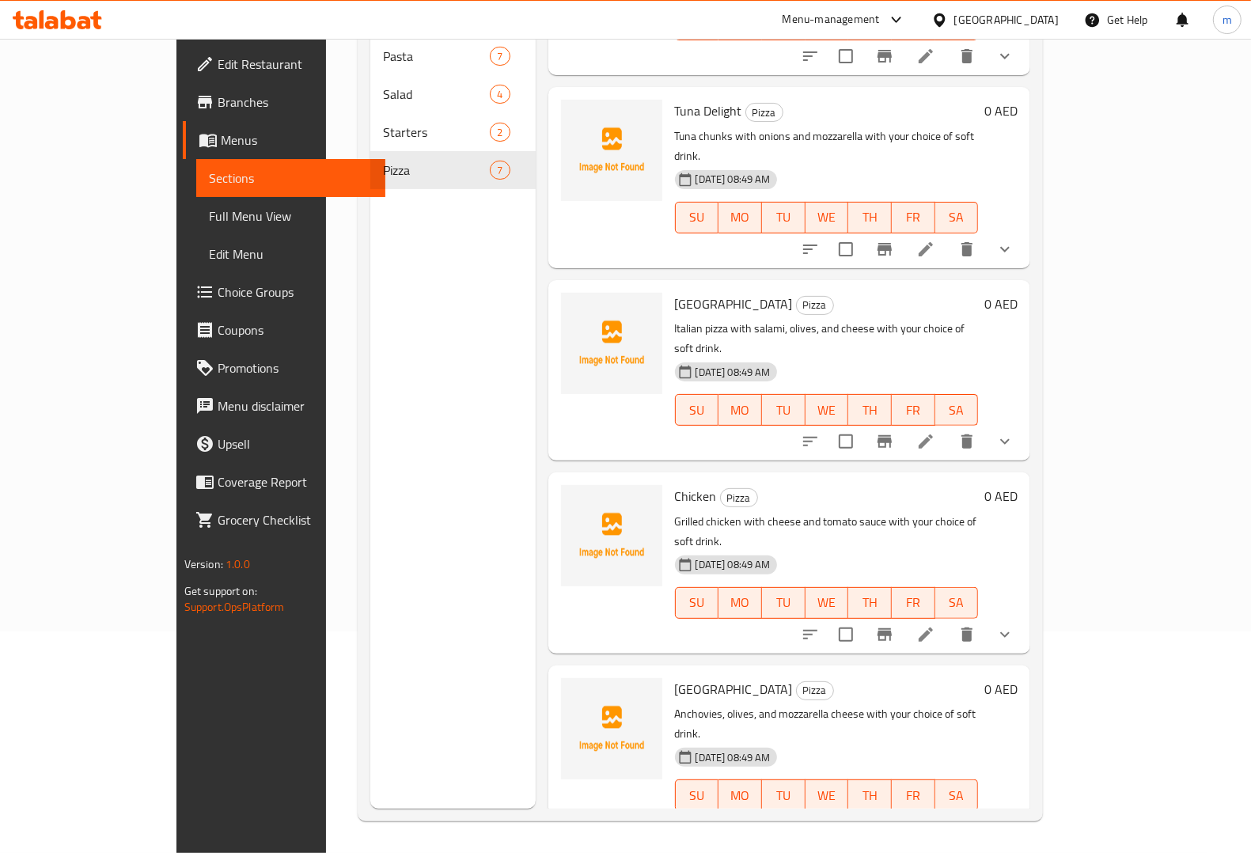
scroll to position [396, 0]
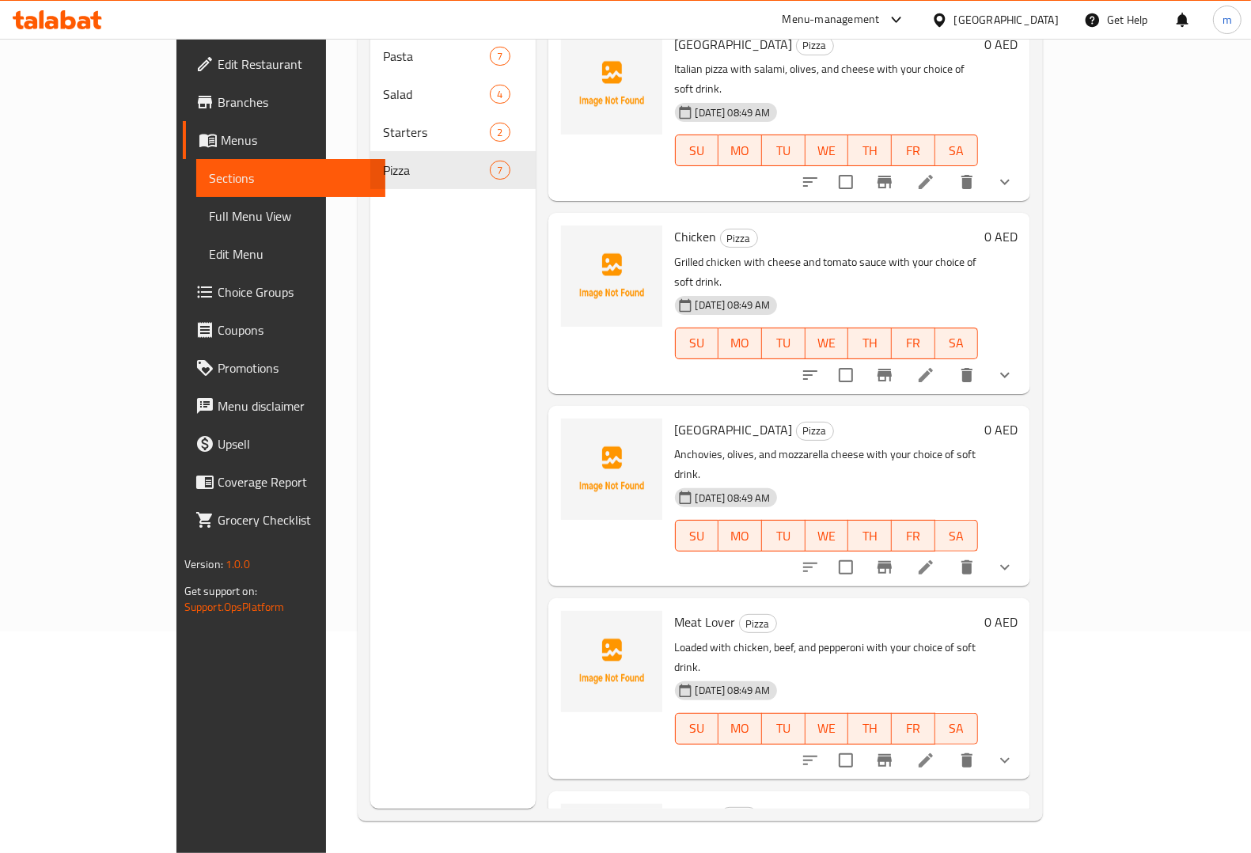
click at [933, 560] on icon at bounding box center [925, 567] width 14 height 14
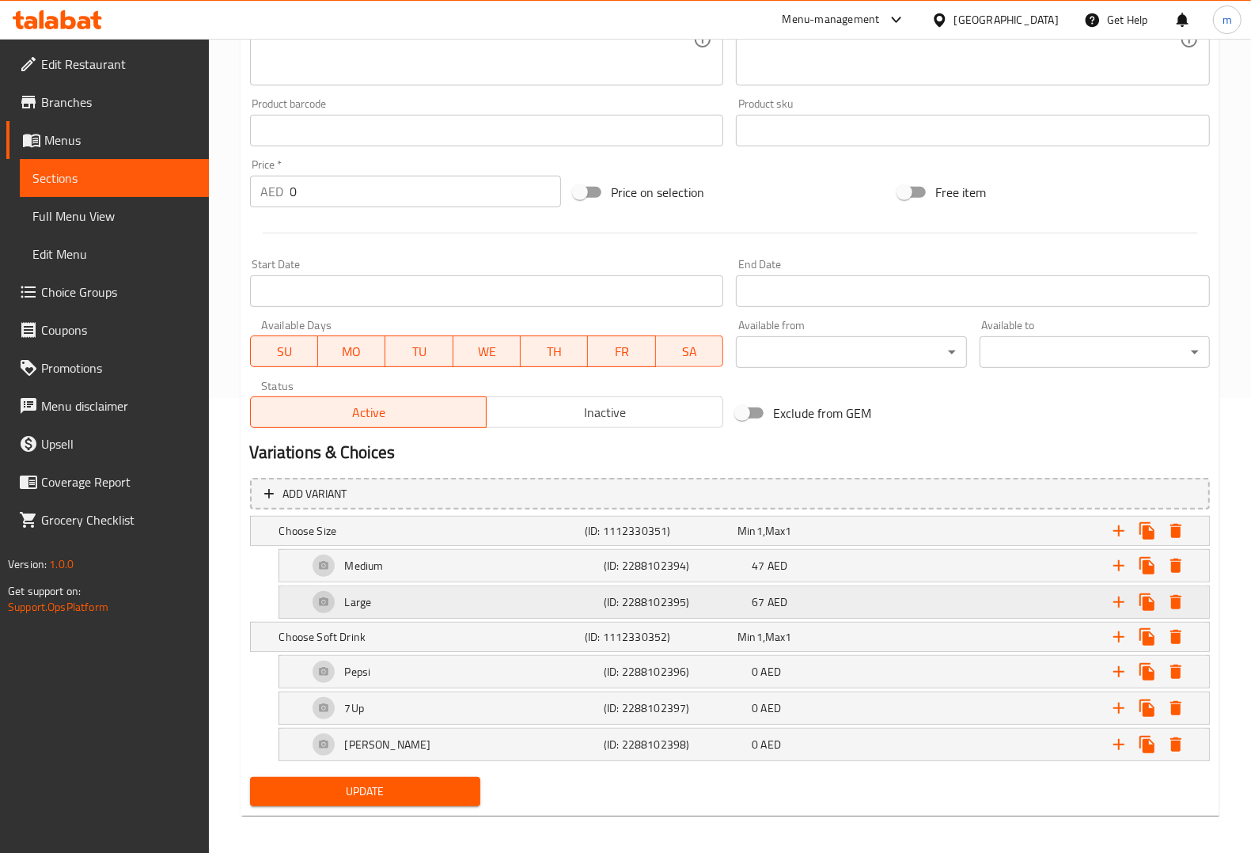
scroll to position [463, 0]
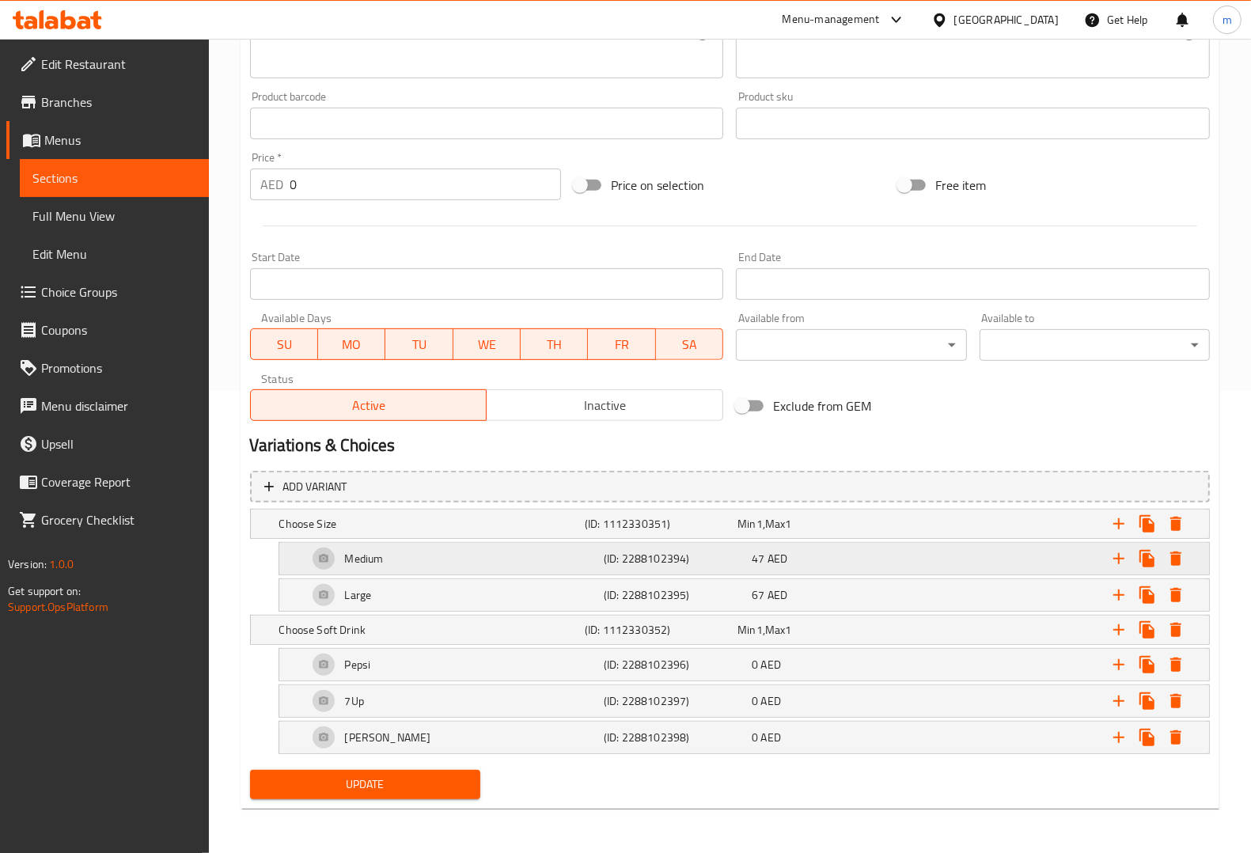
click at [626, 563] on h5 "(ID: 2288102394)" at bounding box center [675, 559] width 142 height 16
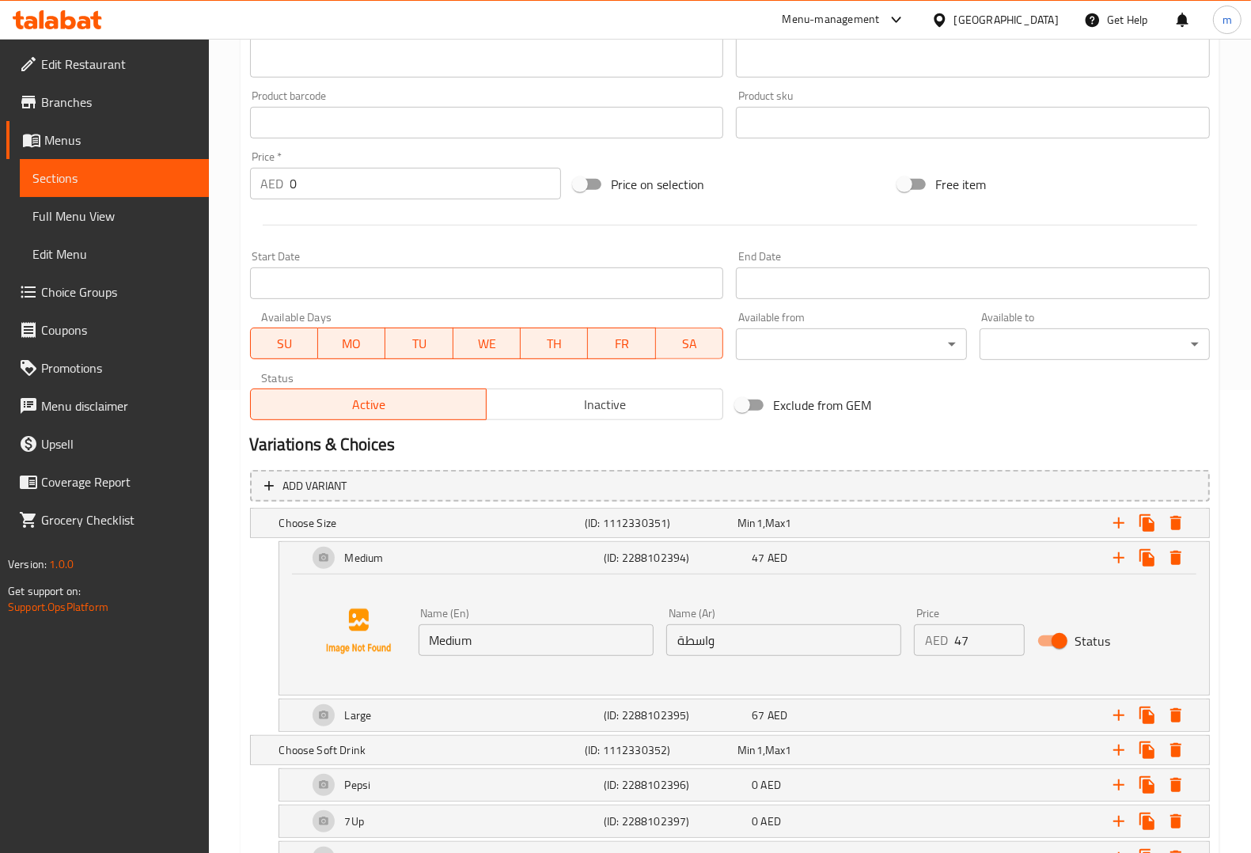
click at [693, 624] on input "واسطة" at bounding box center [783, 640] width 235 height 32
type input "و"
type input ","
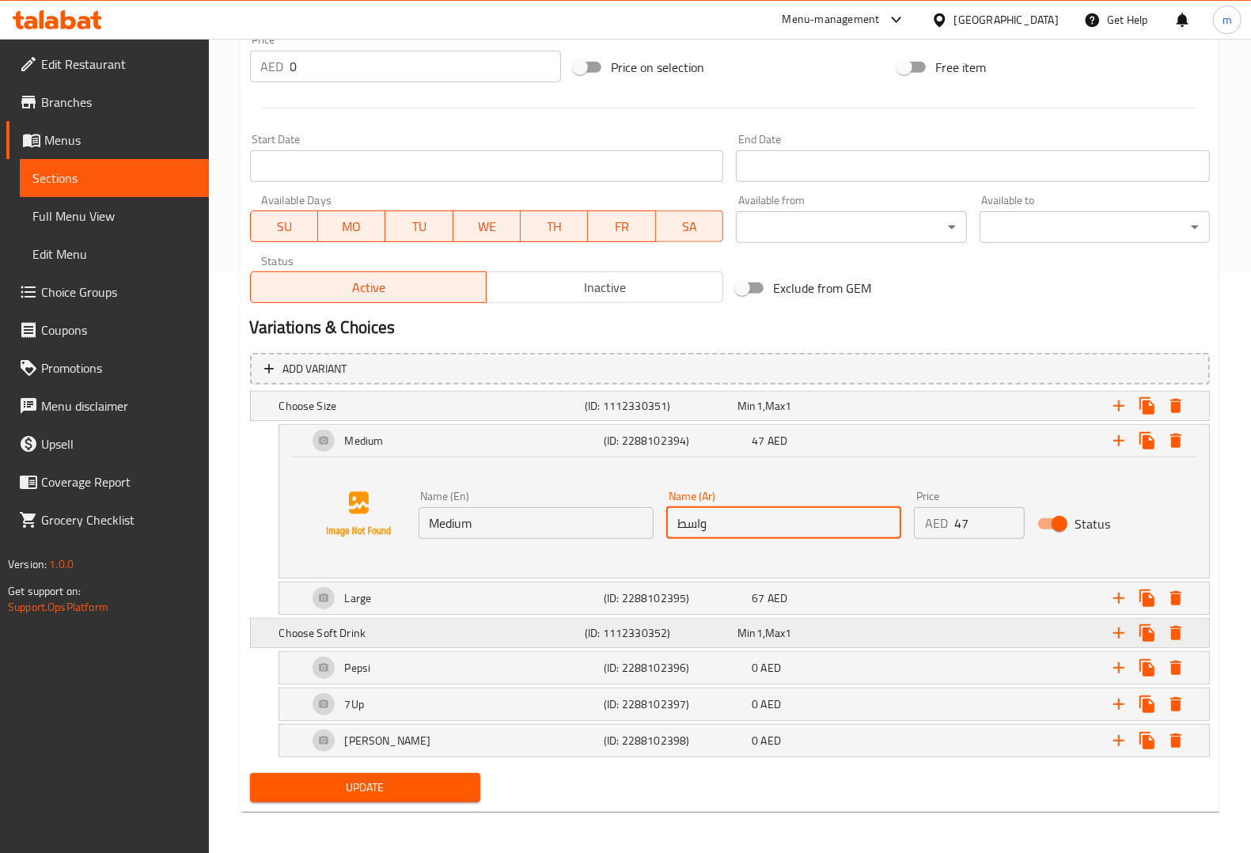
scroll to position [584, 0]
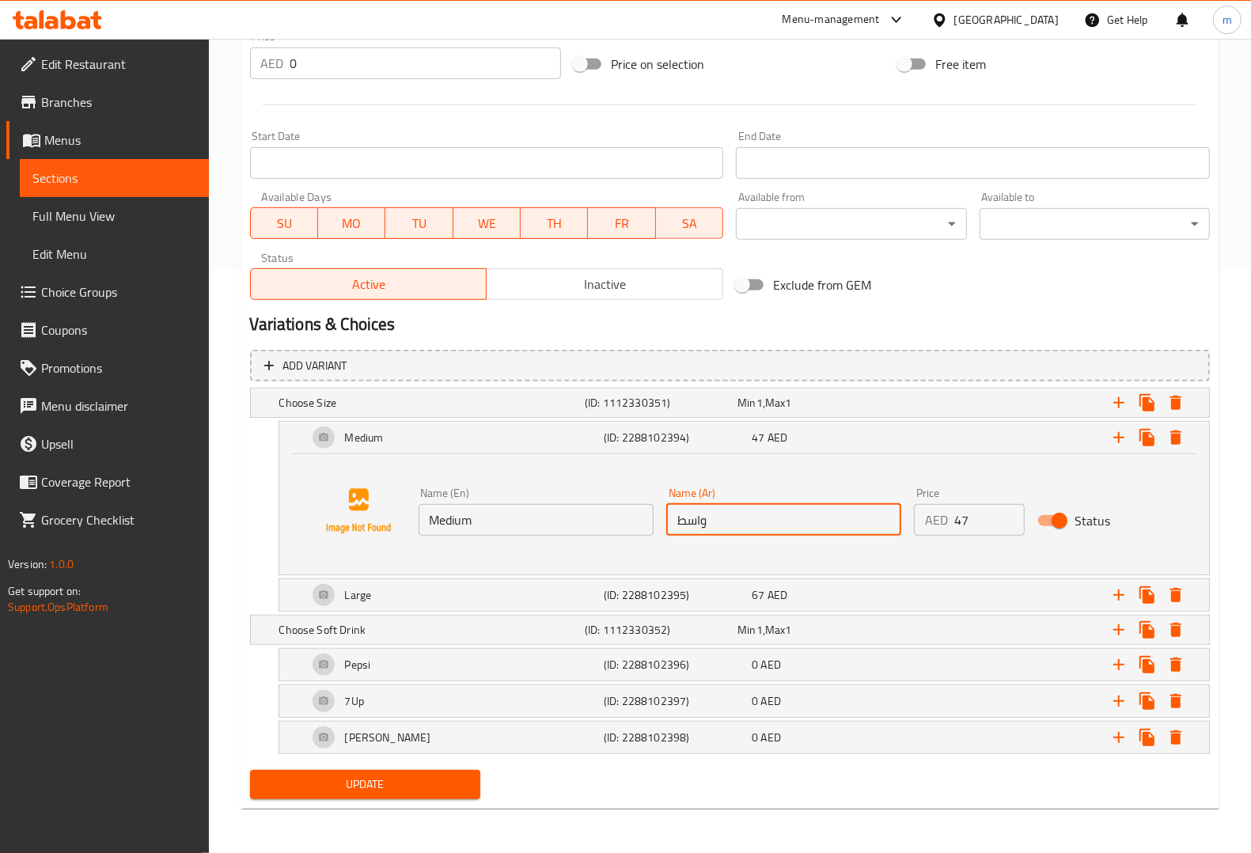
type input "واسط"
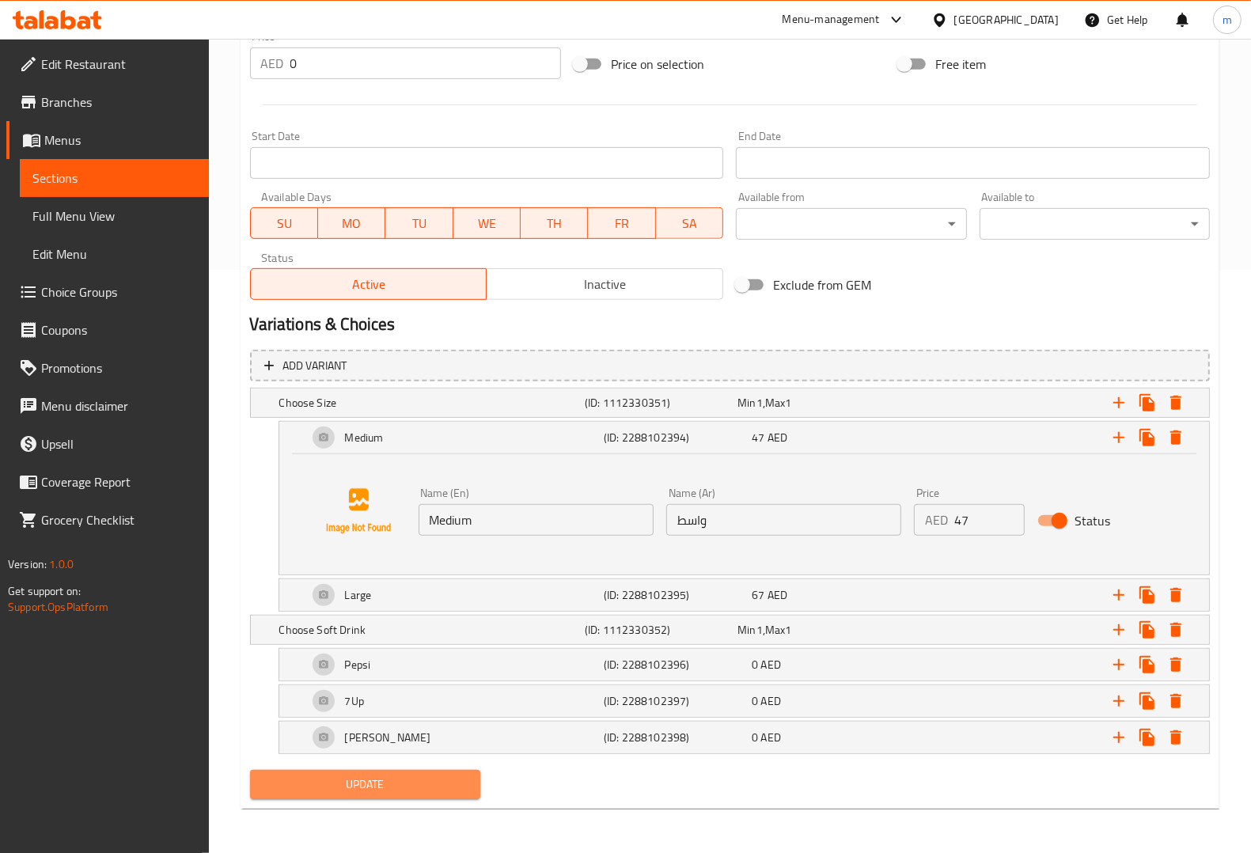
click at [433, 775] on span "Update" at bounding box center [365, 784] width 205 height 20
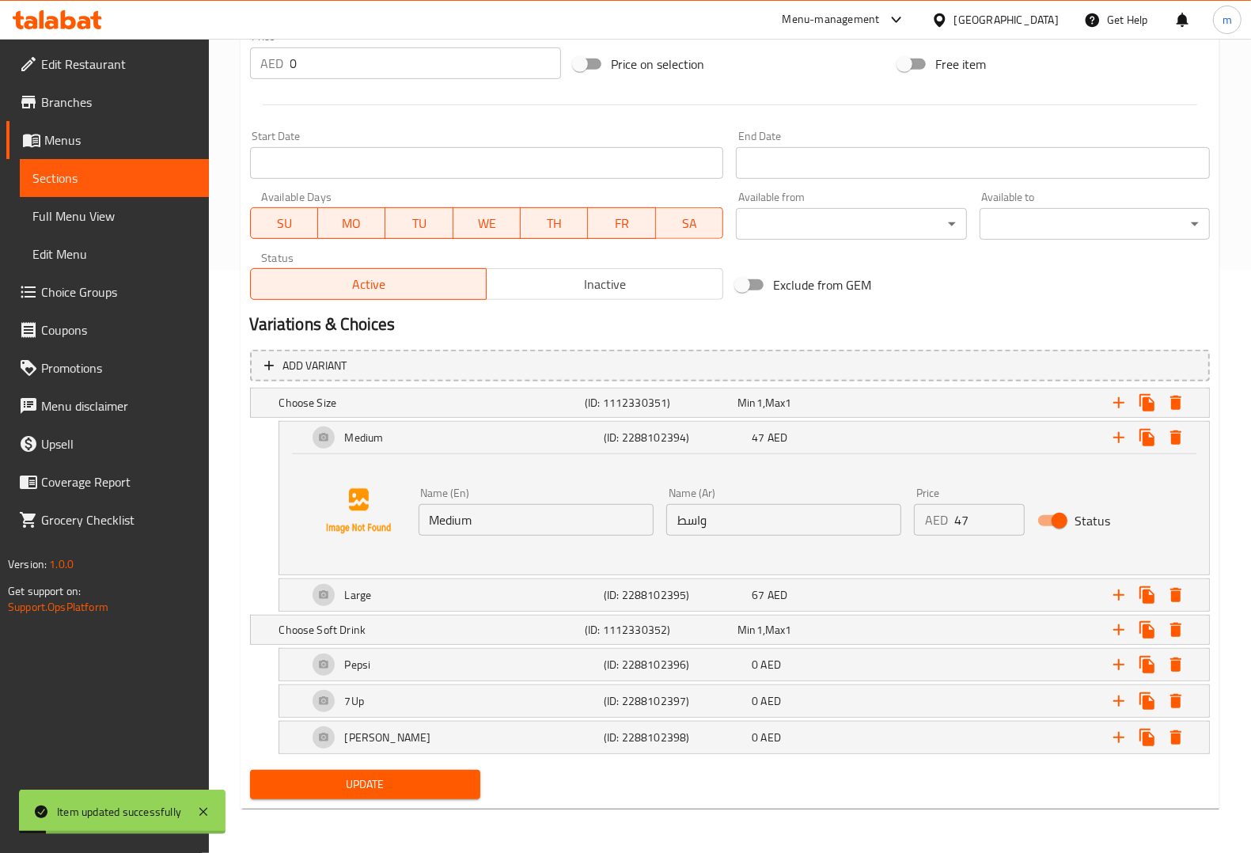
click at [97, 176] on span "Sections" at bounding box center [114, 177] width 164 height 19
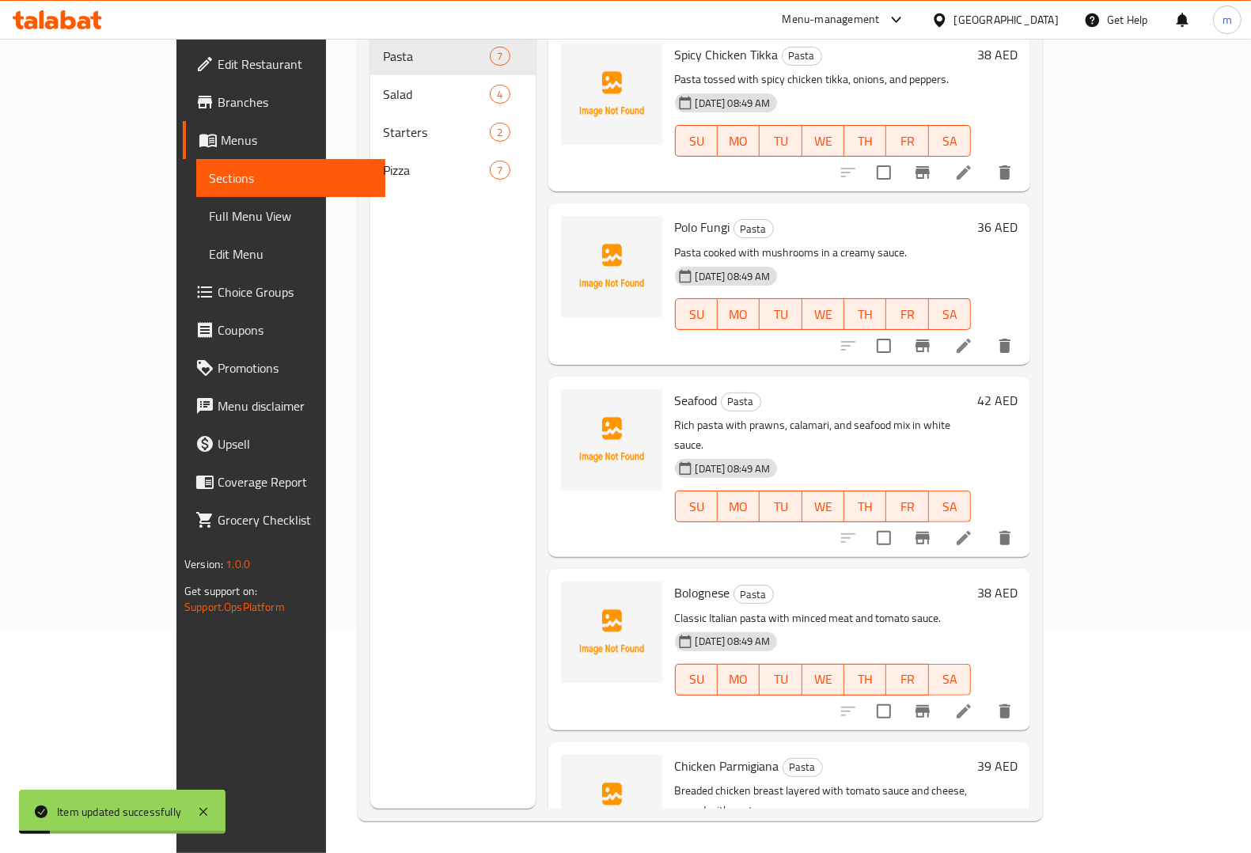
scroll to position [222, 0]
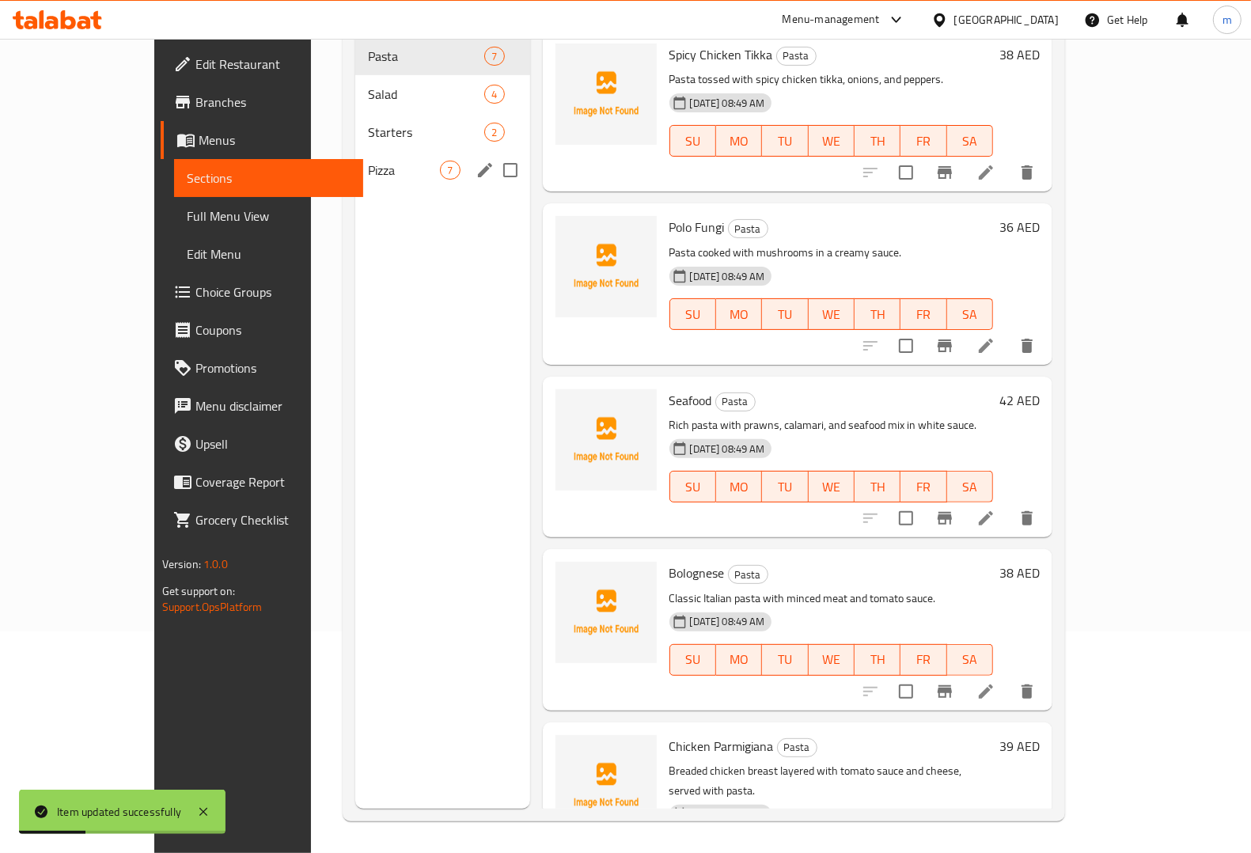
click at [409, 155] on div "Pizza 7" at bounding box center [442, 170] width 174 height 38
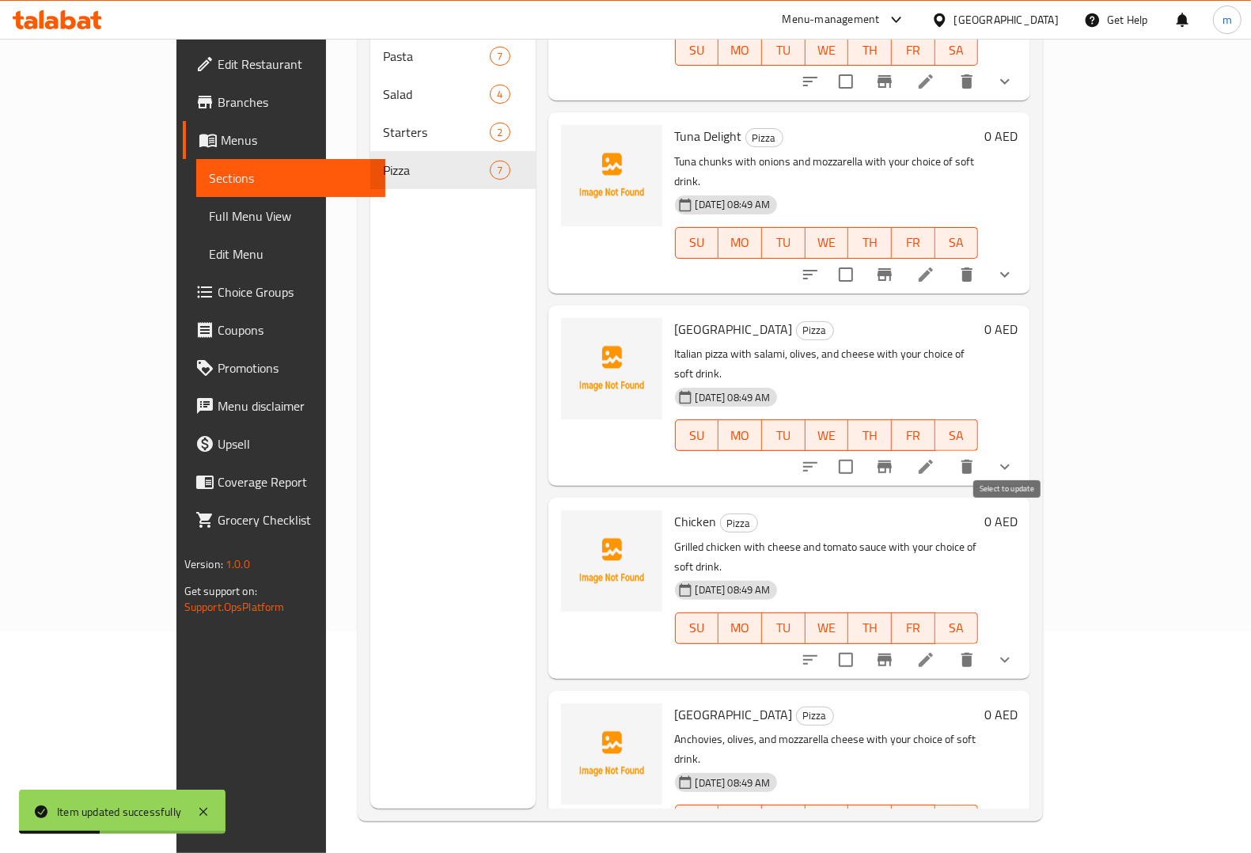
scroll to position [396, 0]
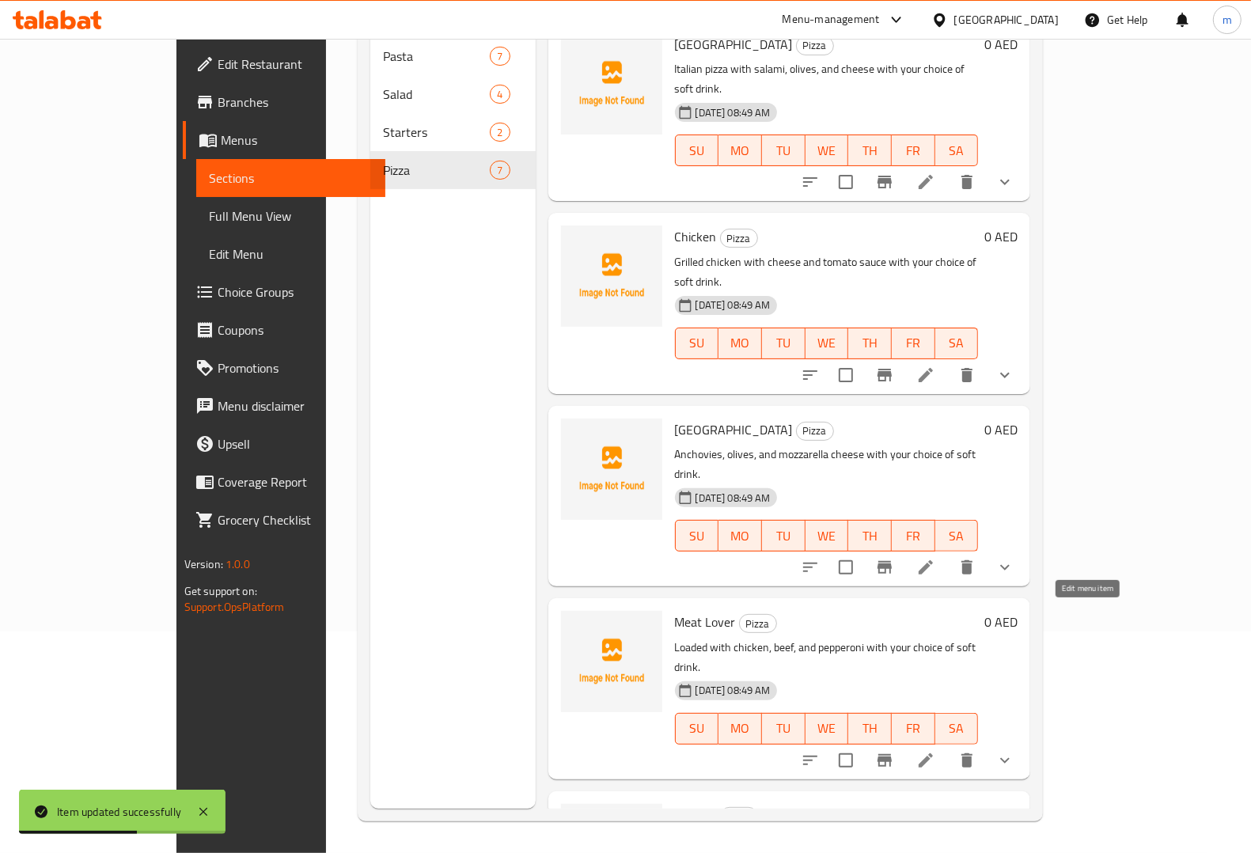
click at [935, 751] on icon at bounding box center [925, 760] width 19 height 19
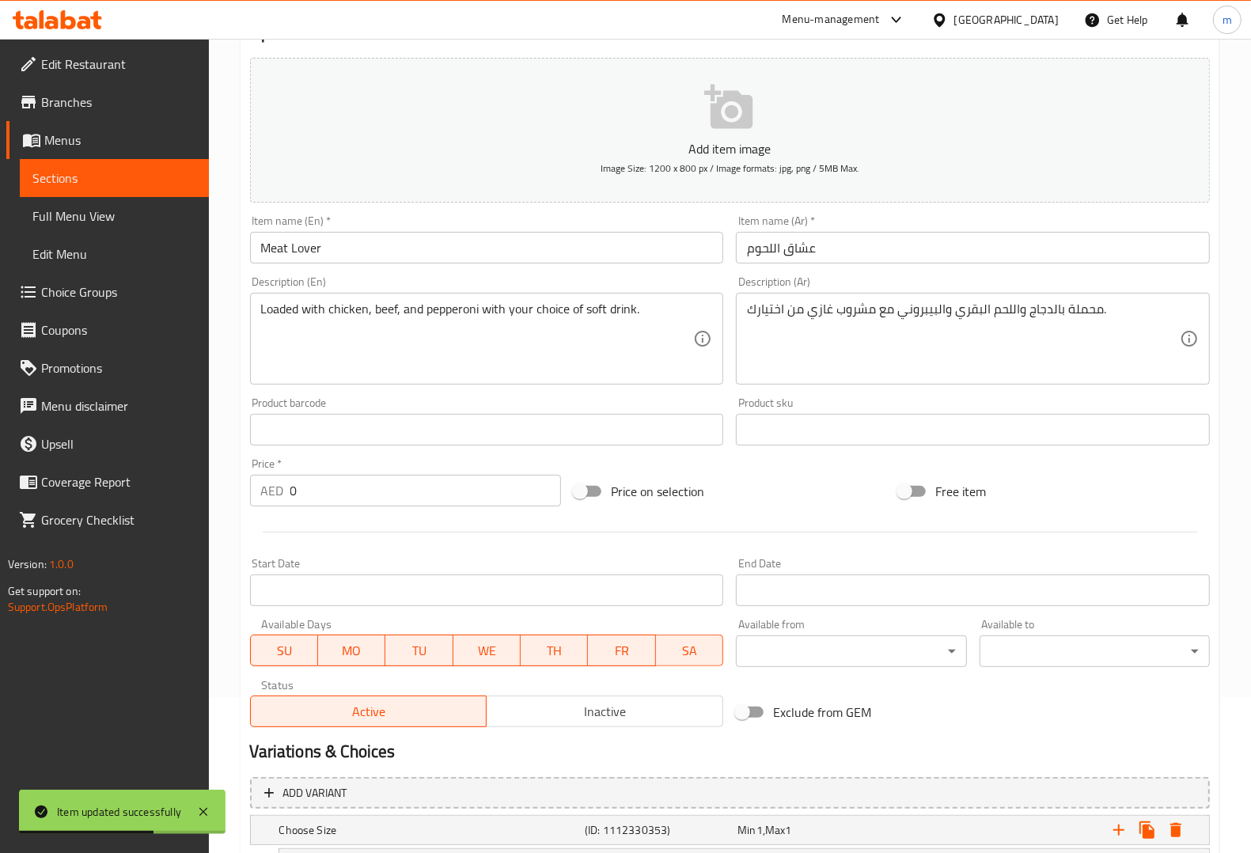
scroll to position [463, 0]
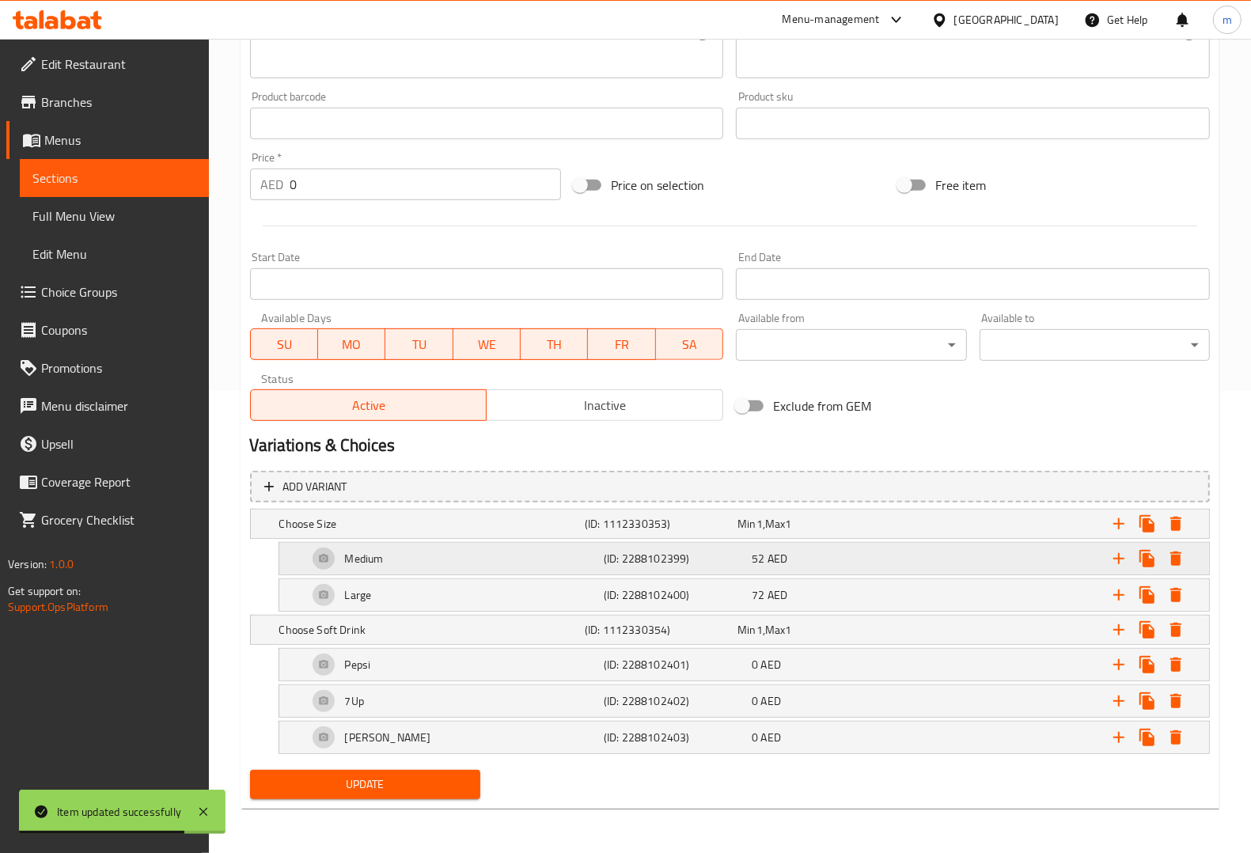
click at [615, 566] on h5 "(ID: 2288102399)" at bounding box center [675, 559] width 142 height 16
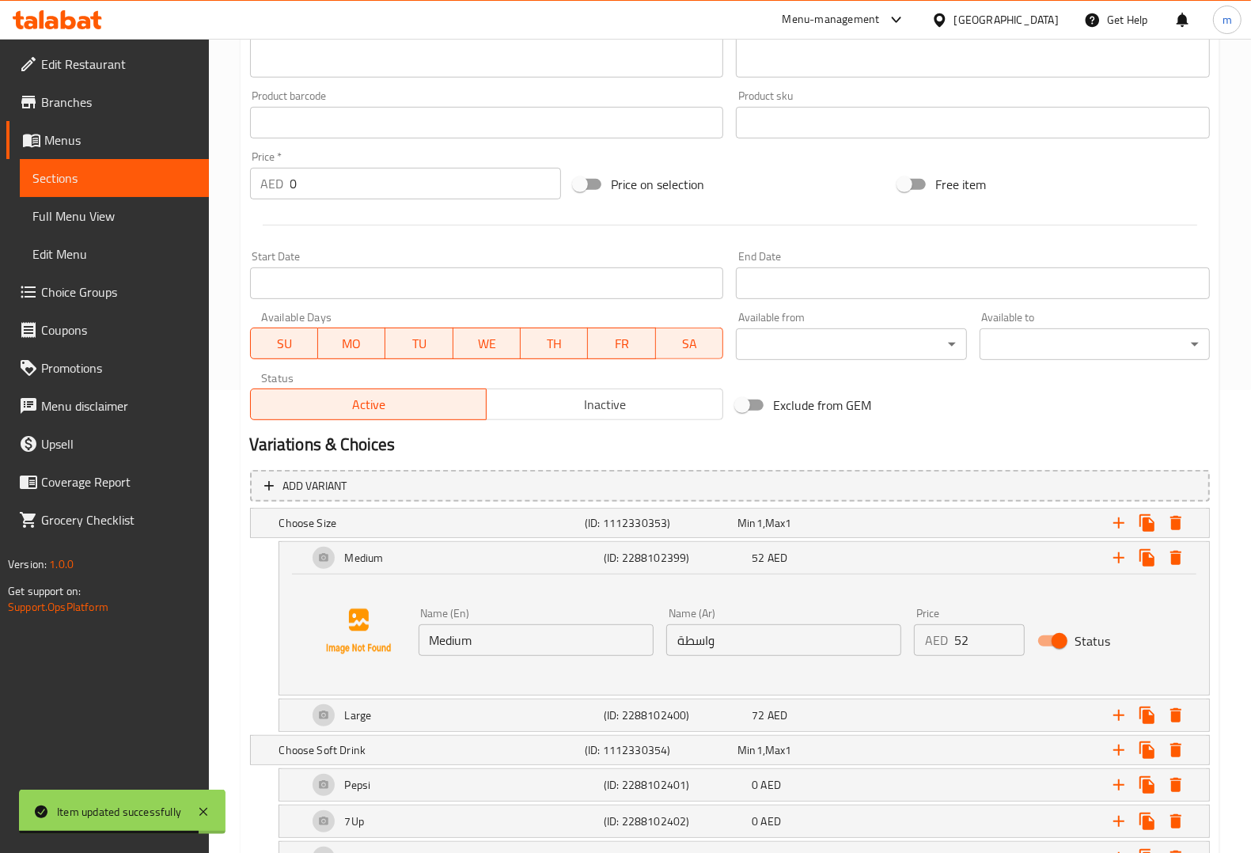
click at [781, 637] on input "واسطة" at bounding box center [783, 640] width 235 height 32
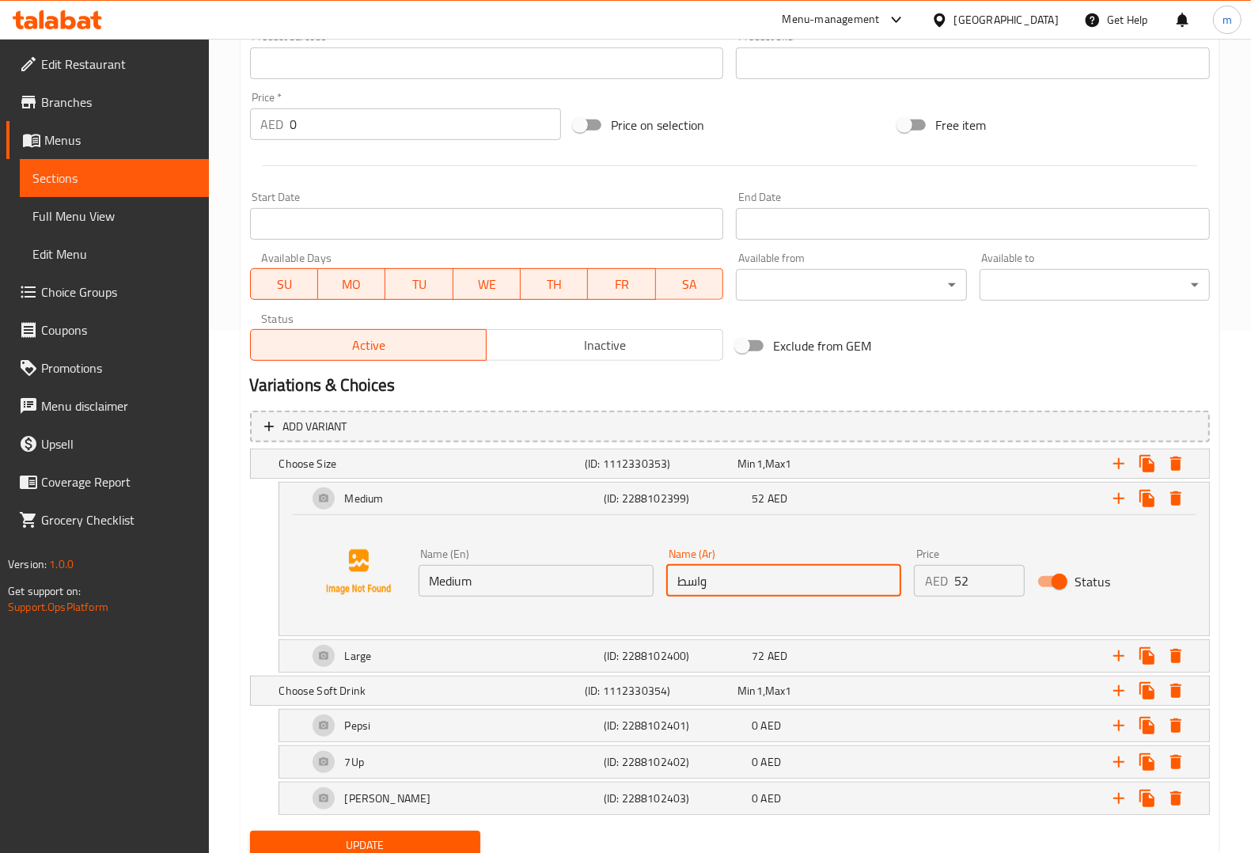
scroll to position [584, 0]
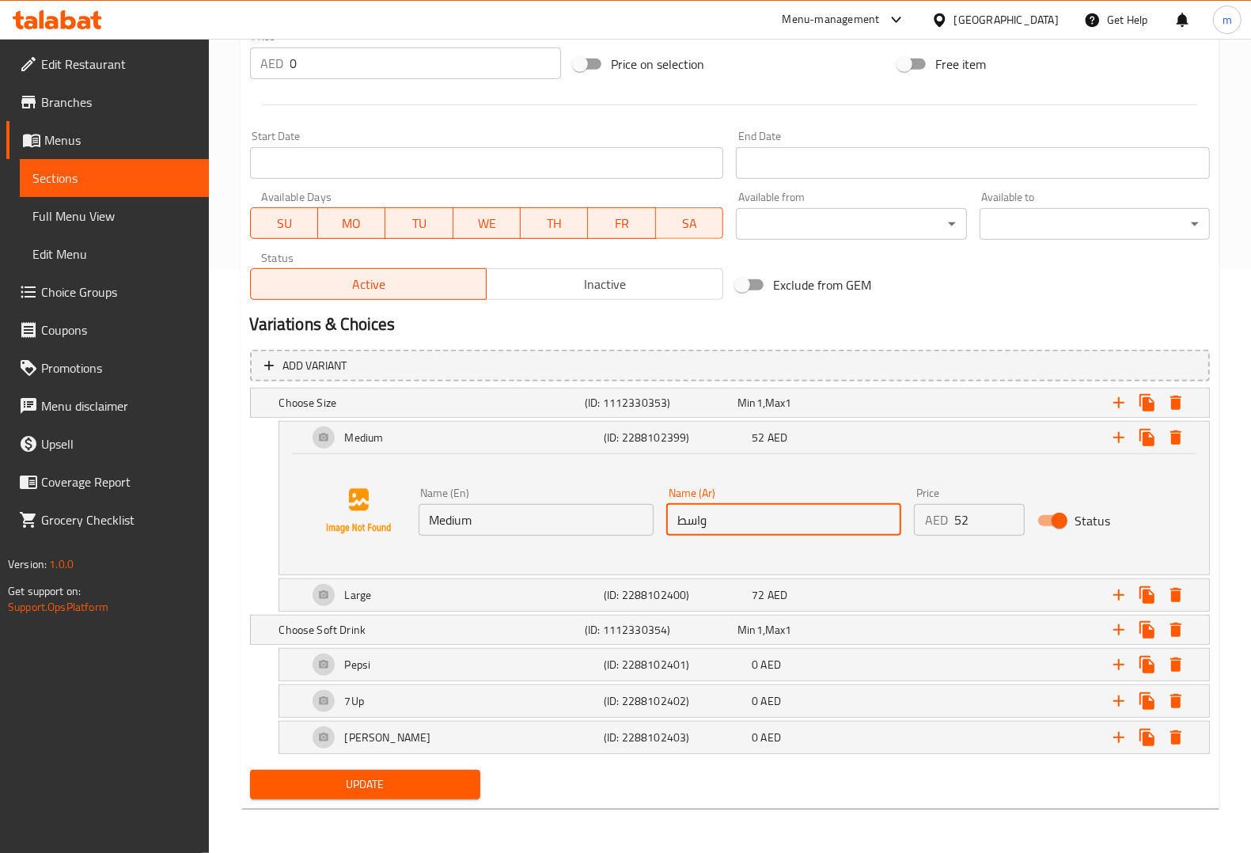
type input "واسط"
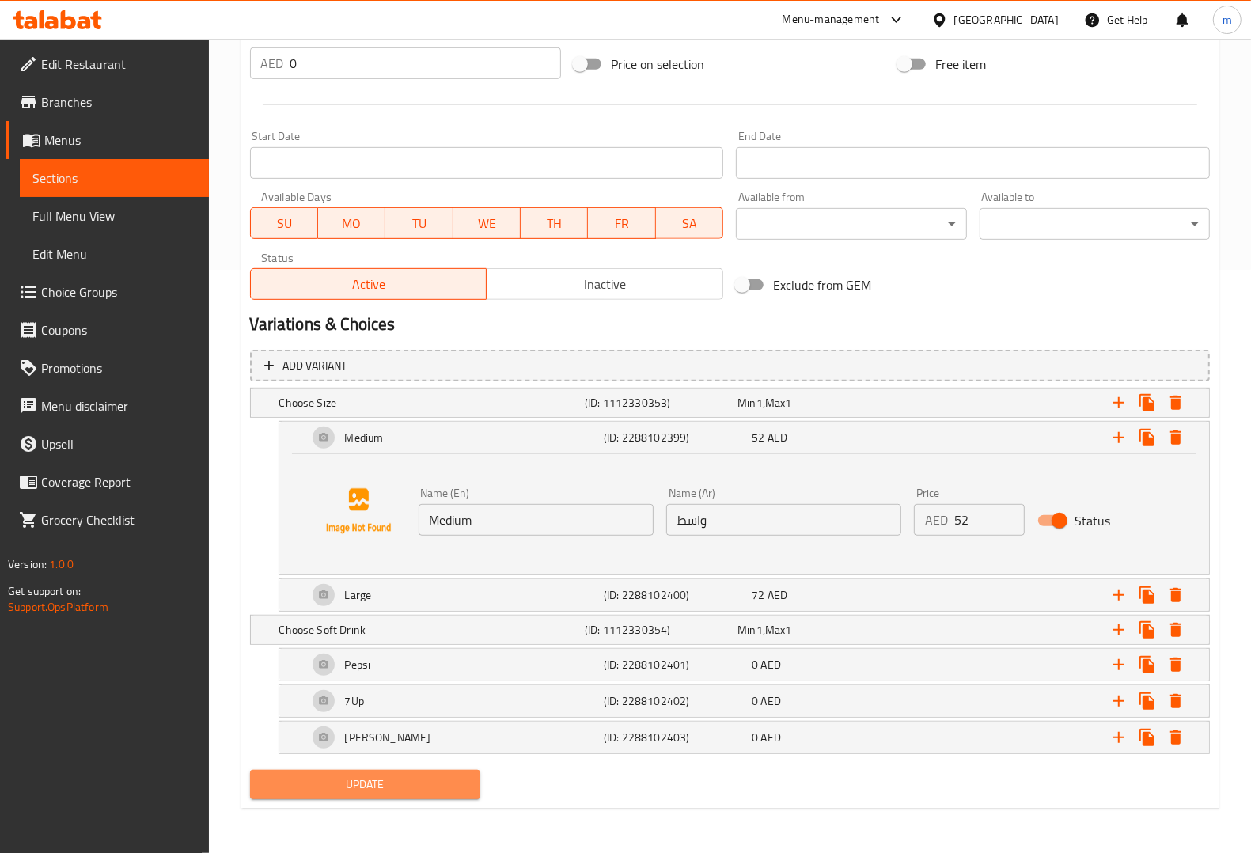
click at [392, 773] on button "Update" at bounding box center [365, 784] width 230 height 29
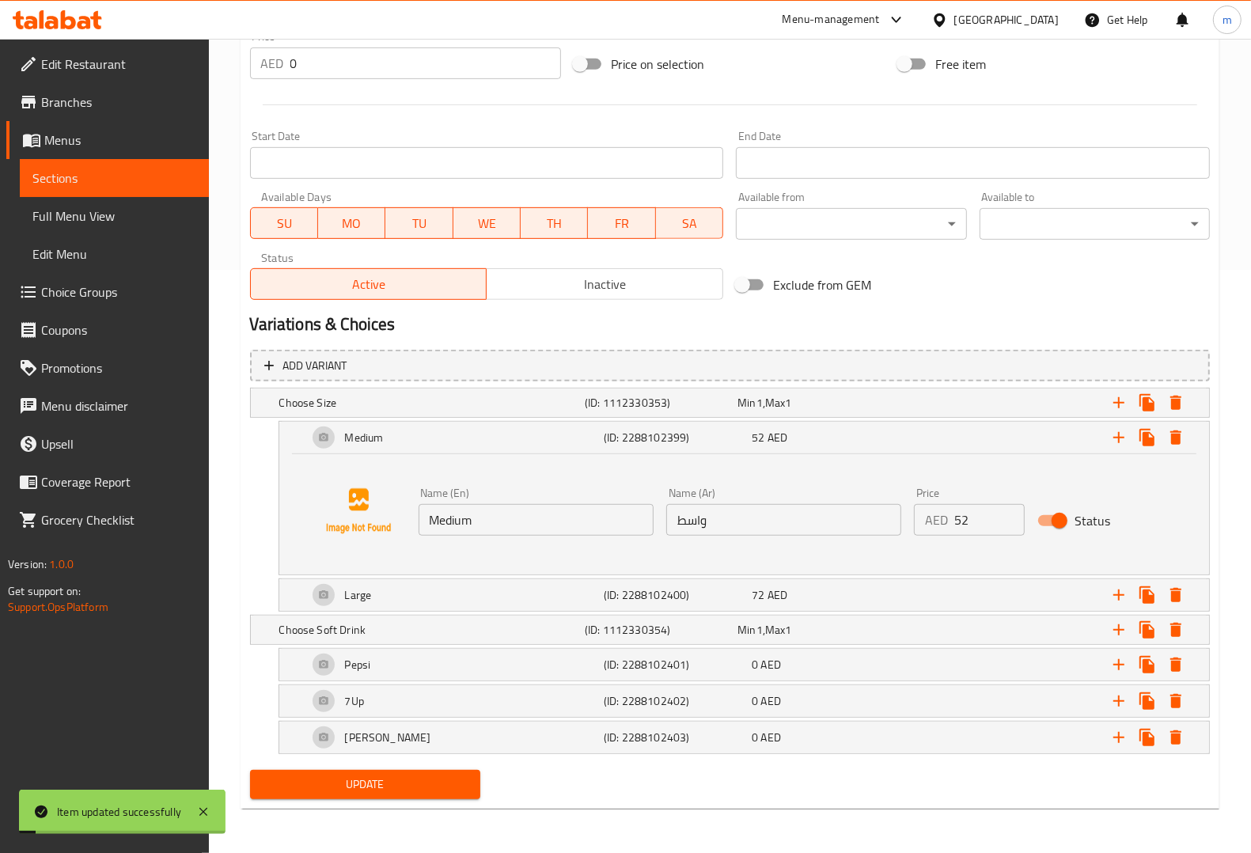
click at [120, 180] on span "Sections" at bounding box center [114, 177] width 164 height 19
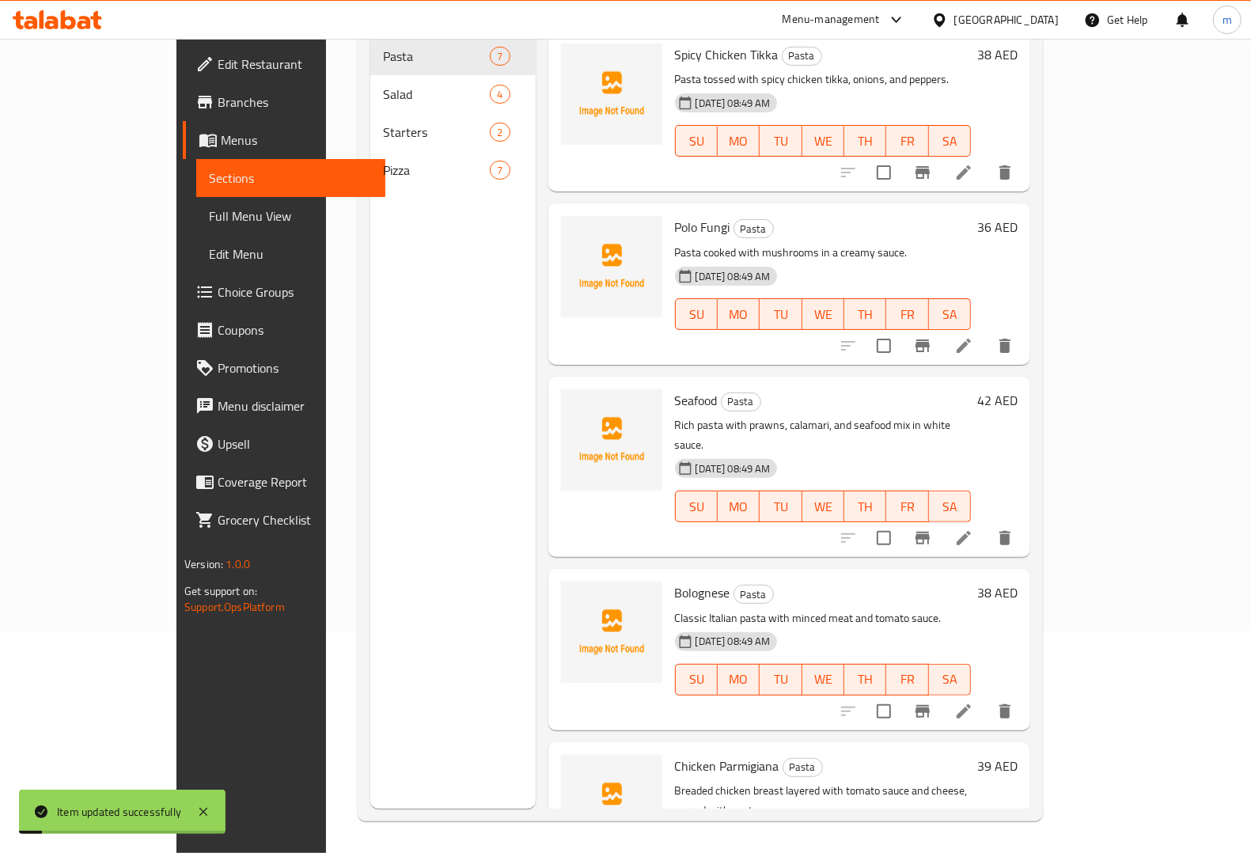
scroll to position [222, 0]
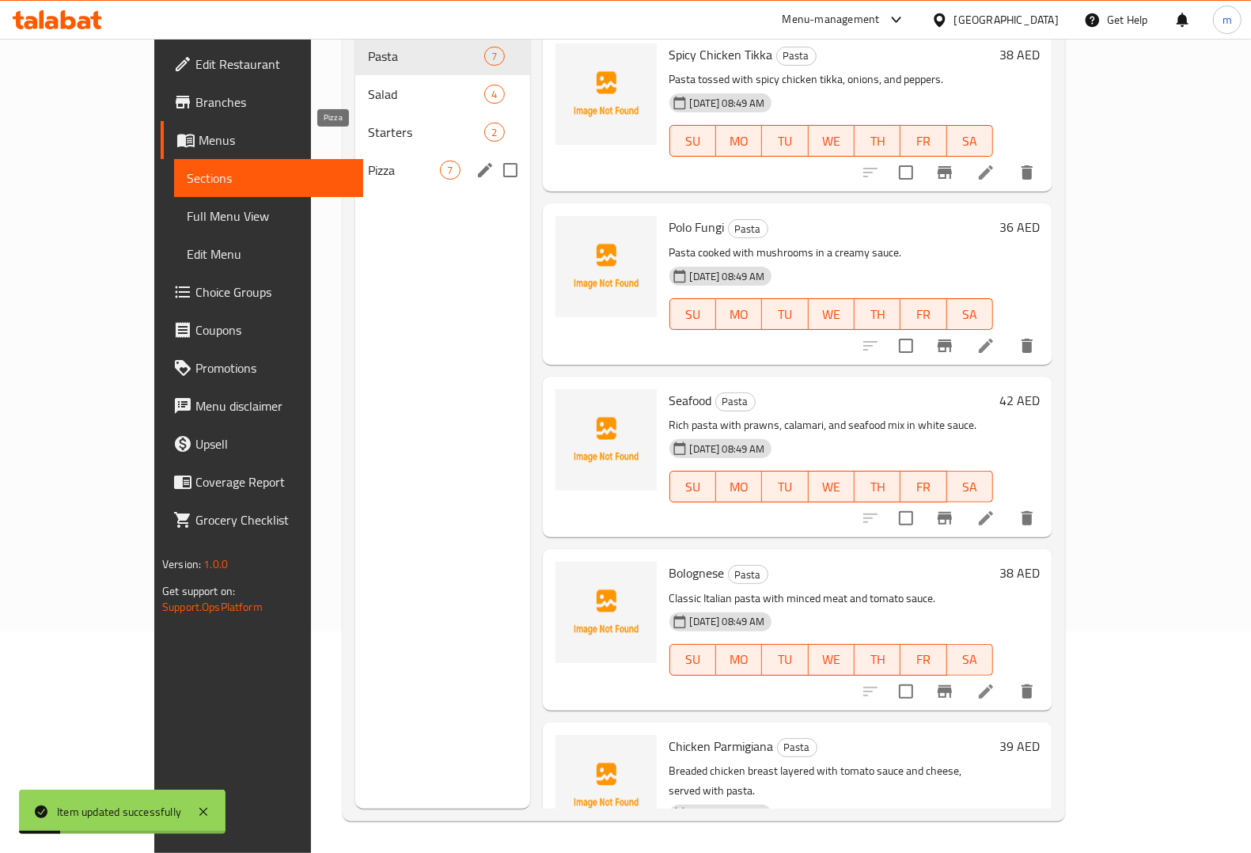
click at [368, 161] on span "Pizza" at bounding box center [404, 170] width 72 height 19
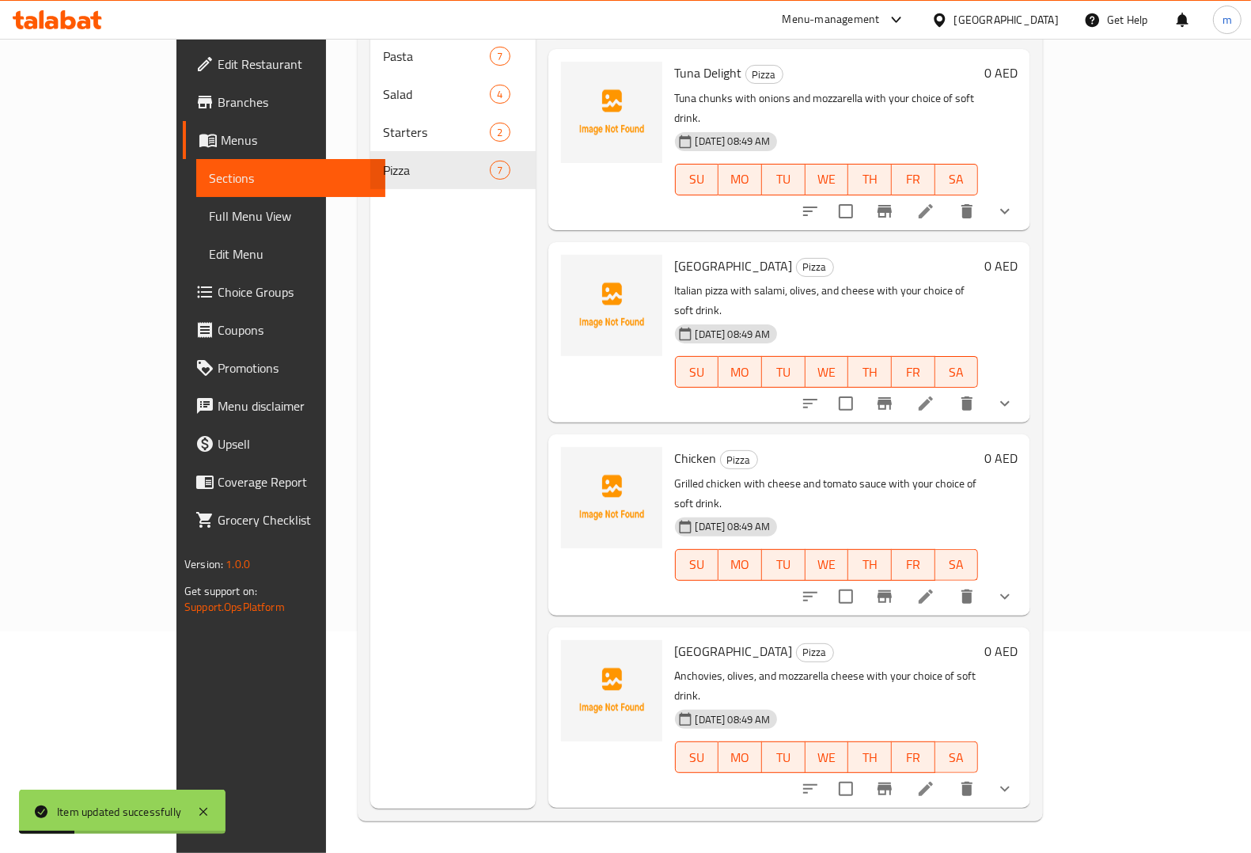
scroll to position [396, 0]
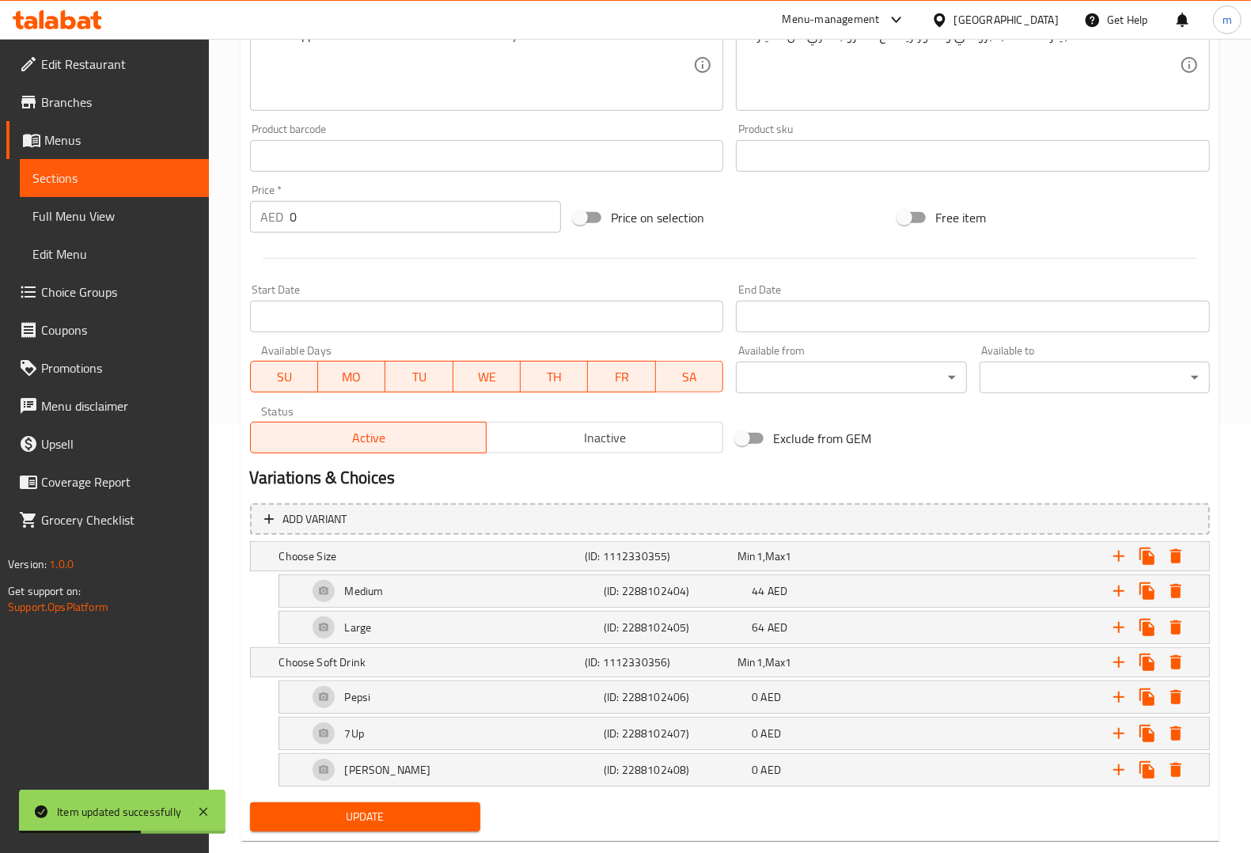
scroll to position [463, 0]
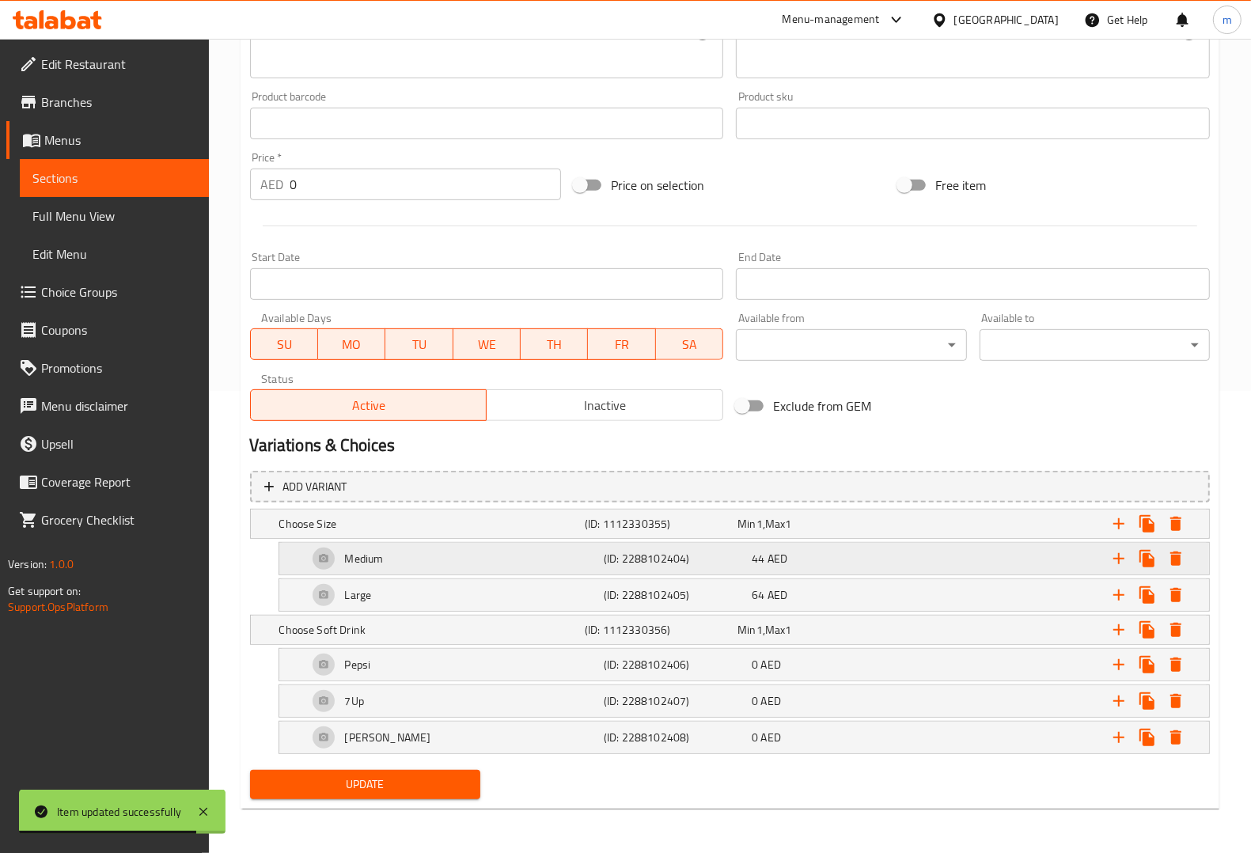
click at [680, 560] on h5 "(ID: 2288102404)" at bounding box center [675, 559] width 142 height 16
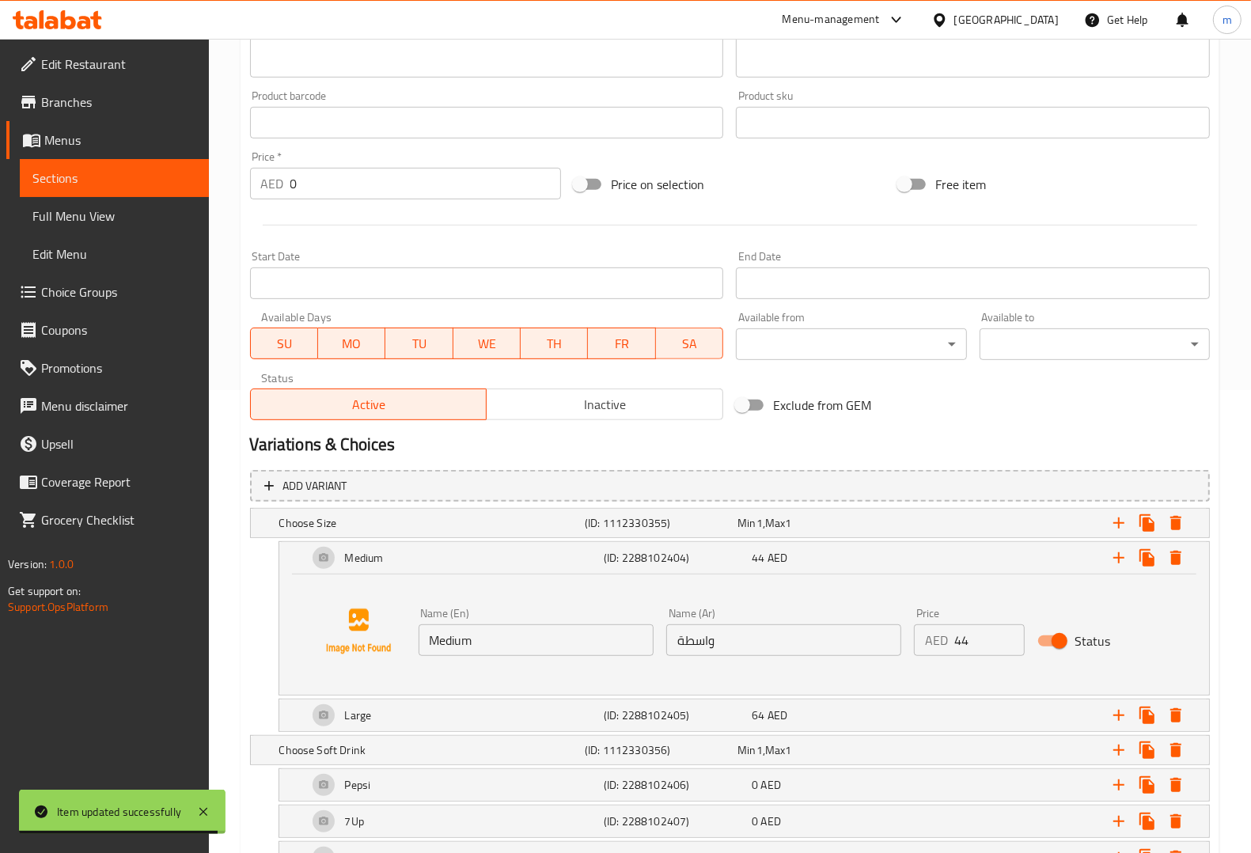
click at [772, 639] on input "واسطة" at bounding box center [783, 640] width 235 height 32
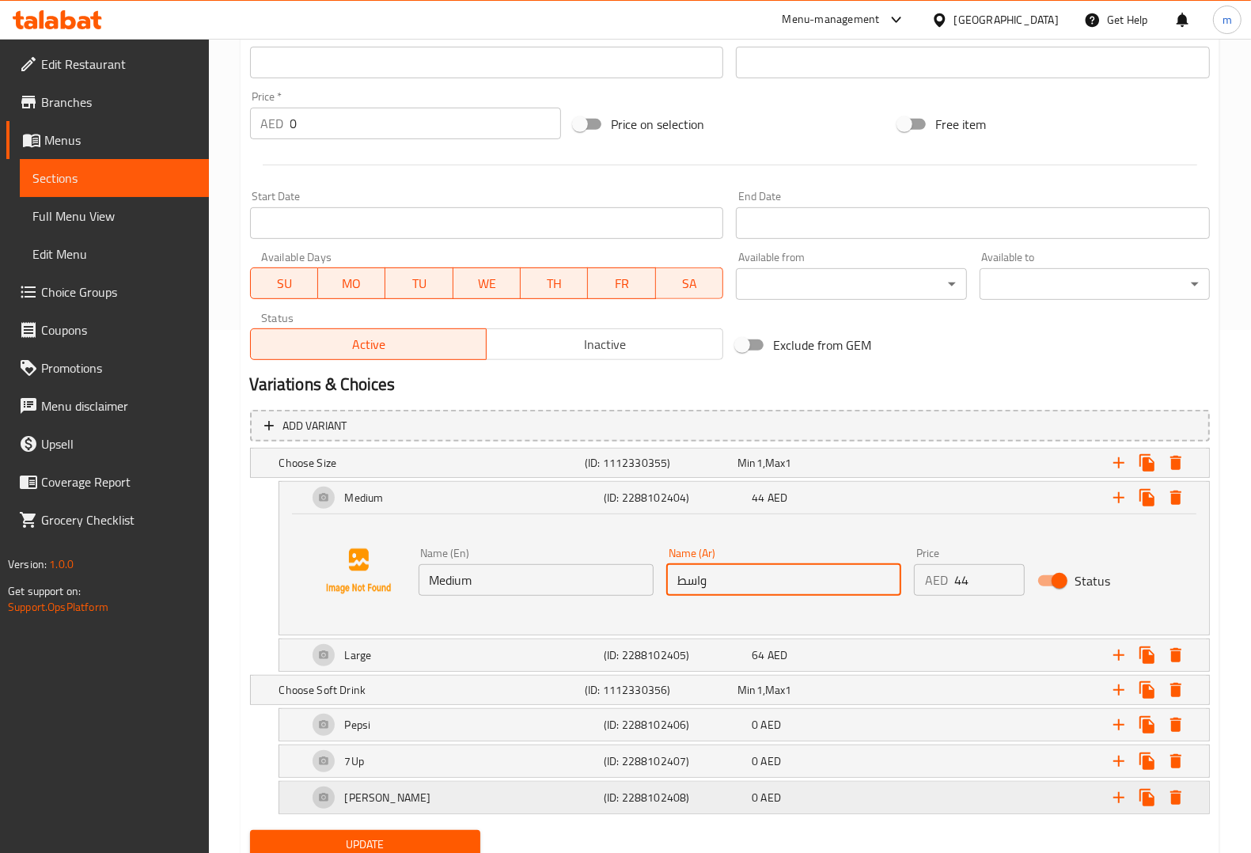
scroll to position [584, 0]
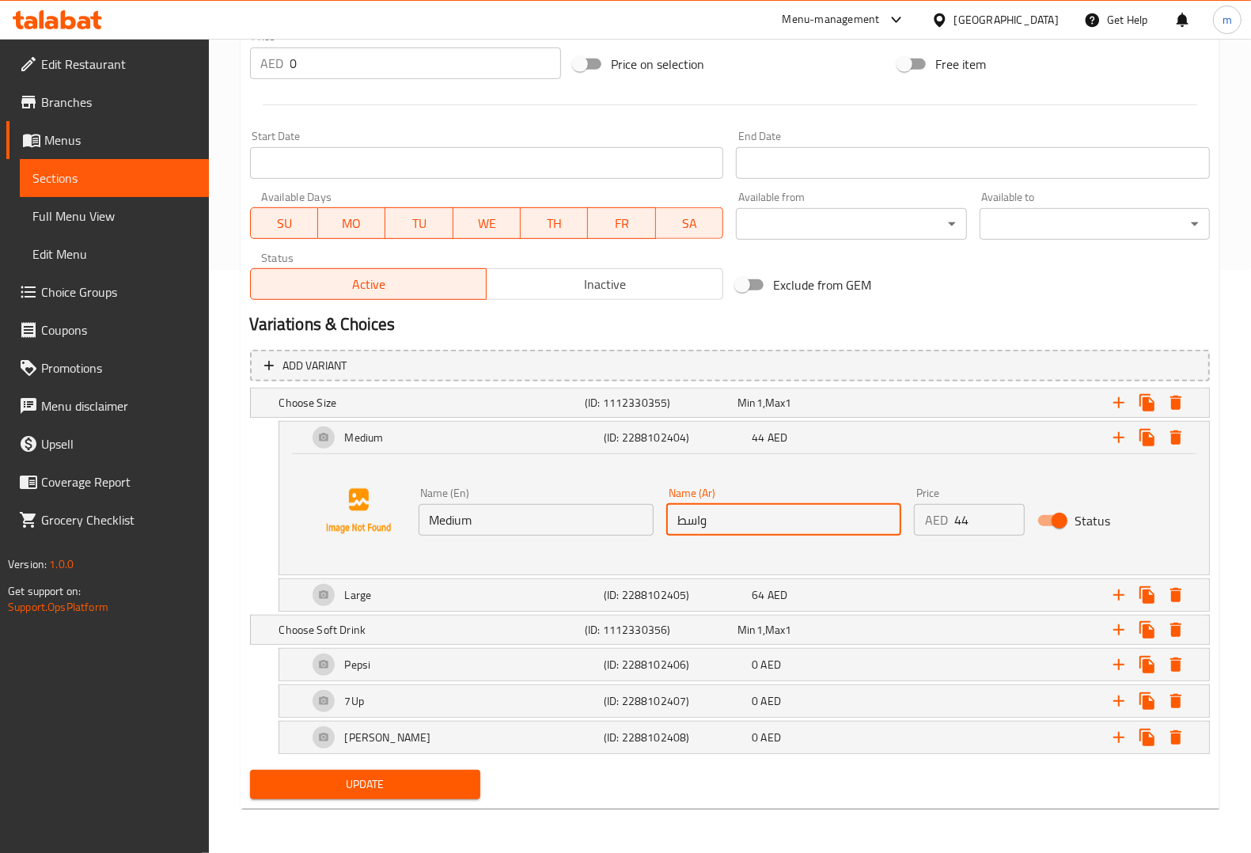
type input "واسط"
click at [426, 770] on button "Update" at bounding box center [365, 784] width 230 height 29
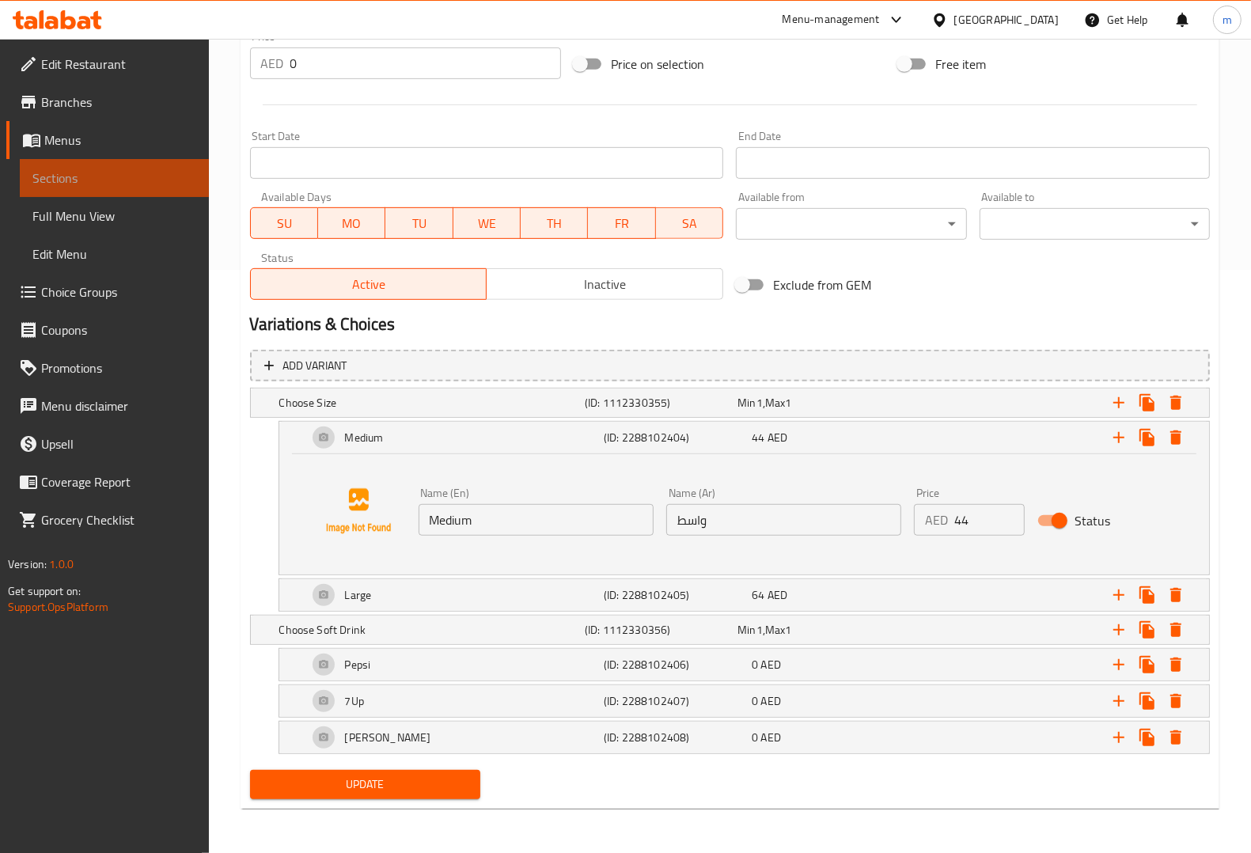
click at [80, 172] on span "Sections" at bounding box center [114, 177] width 164 height 19
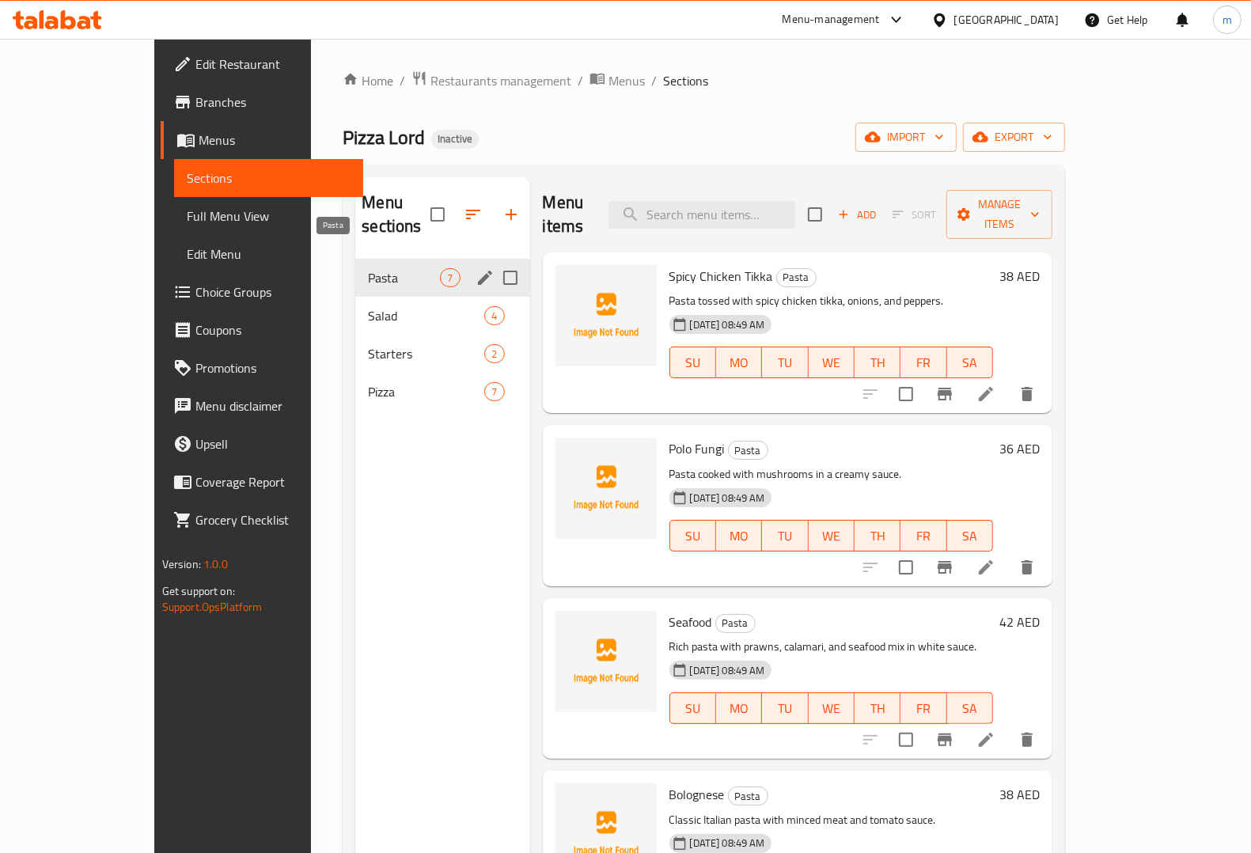
click at [368, 268] on span "Pasta" at bounding box center [404, 277] width 72 height 19
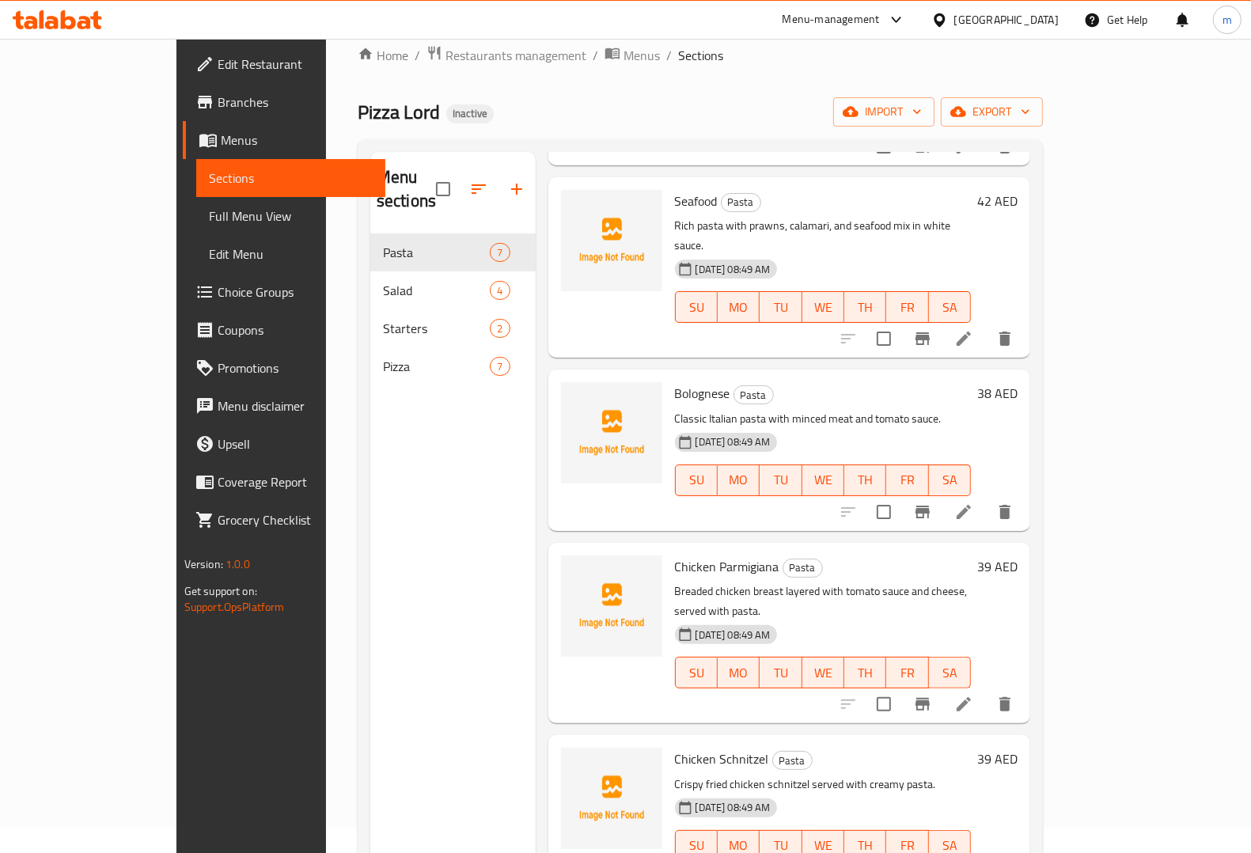
scroll to position [99, 0]
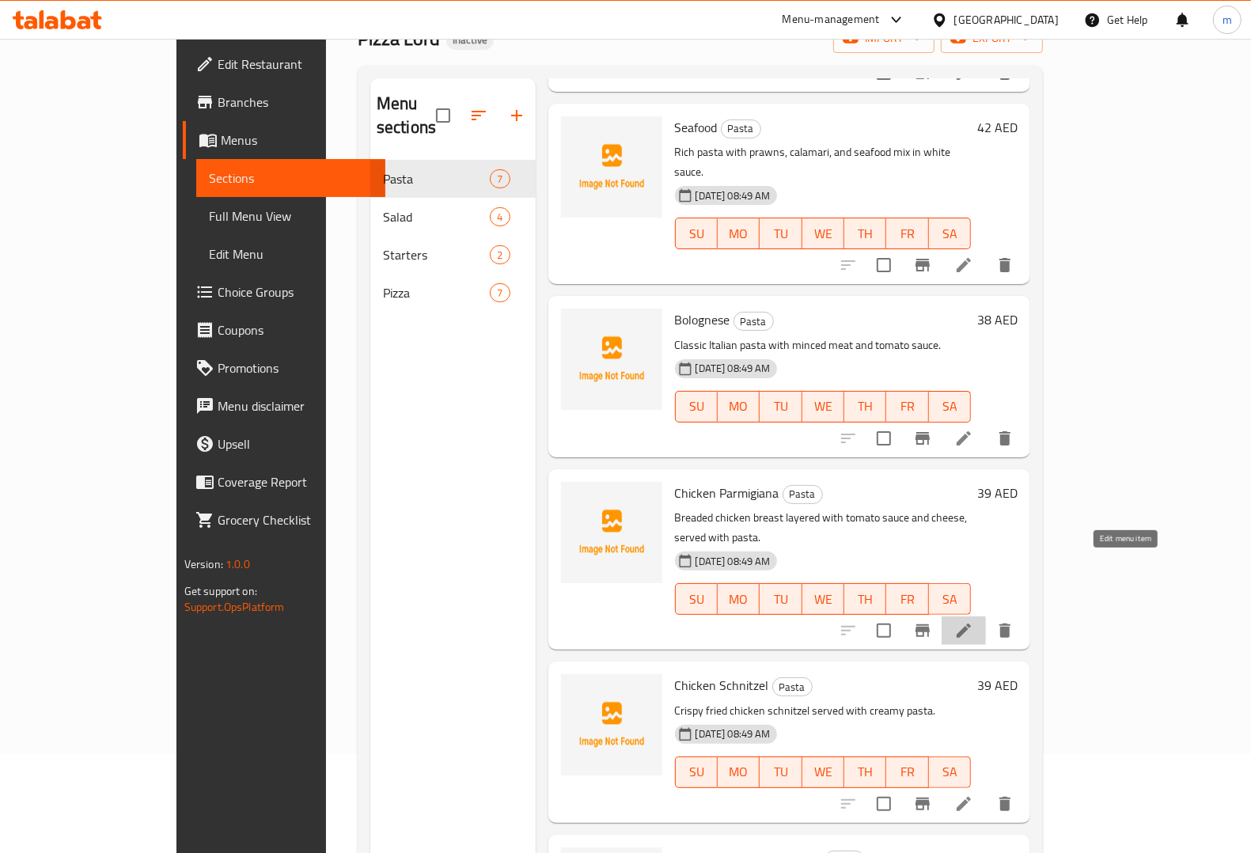
click at [973, 621] on icon at bounding box center [963, 630] width 19 height 19
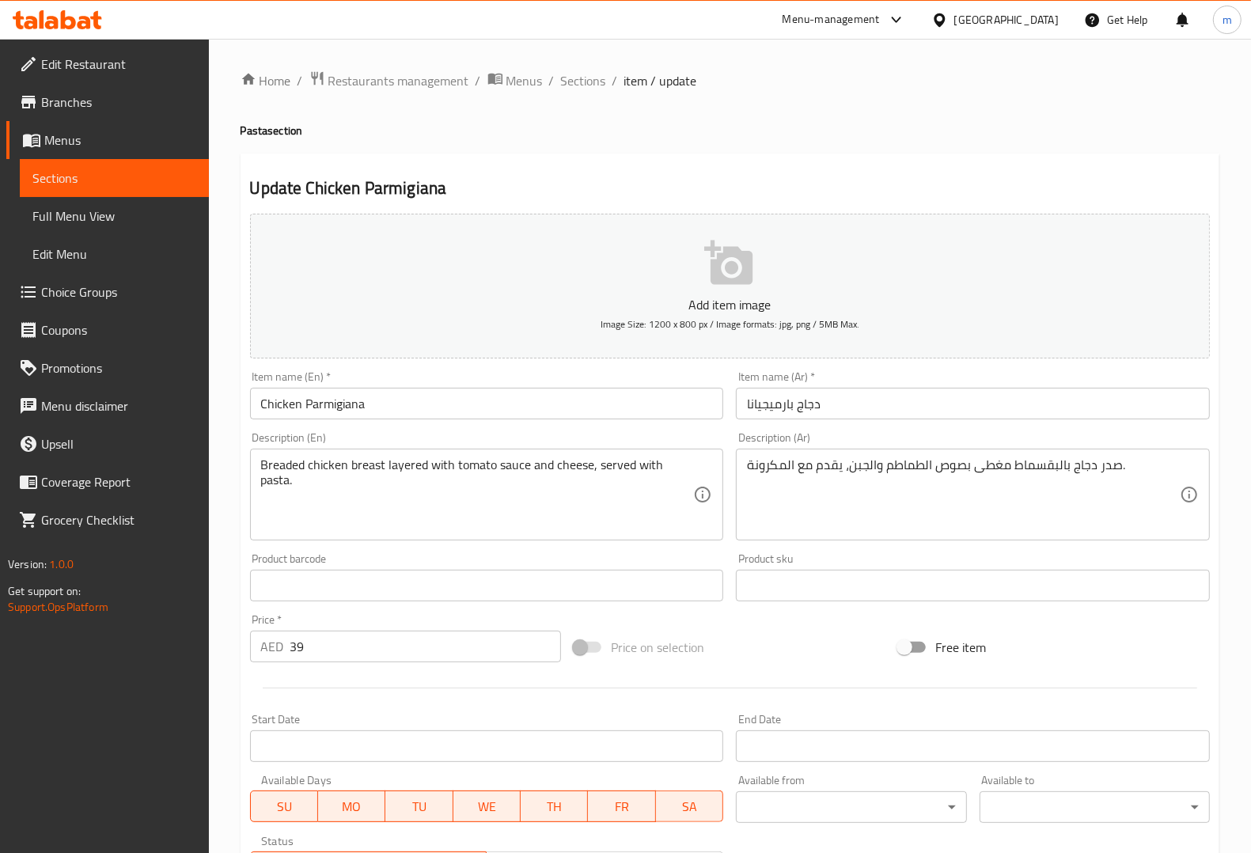
click at [336, 392] on input "Chicken Parmigiana" at bounding box center [487, 404] width 474 height 32
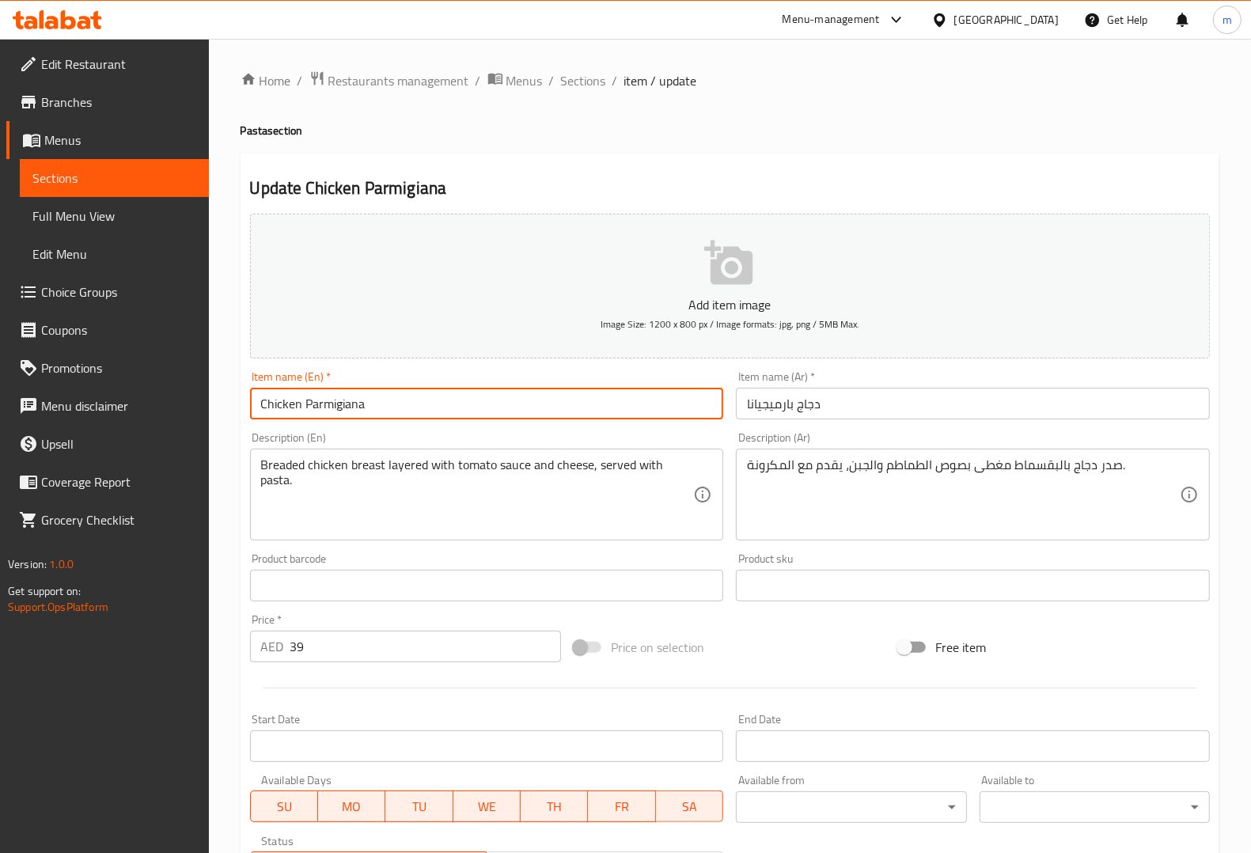
click at [336, 392] on input "Chicken Parmigiana" at bounding box center [487, 404] width 474 height 32
paste input "parmesan"
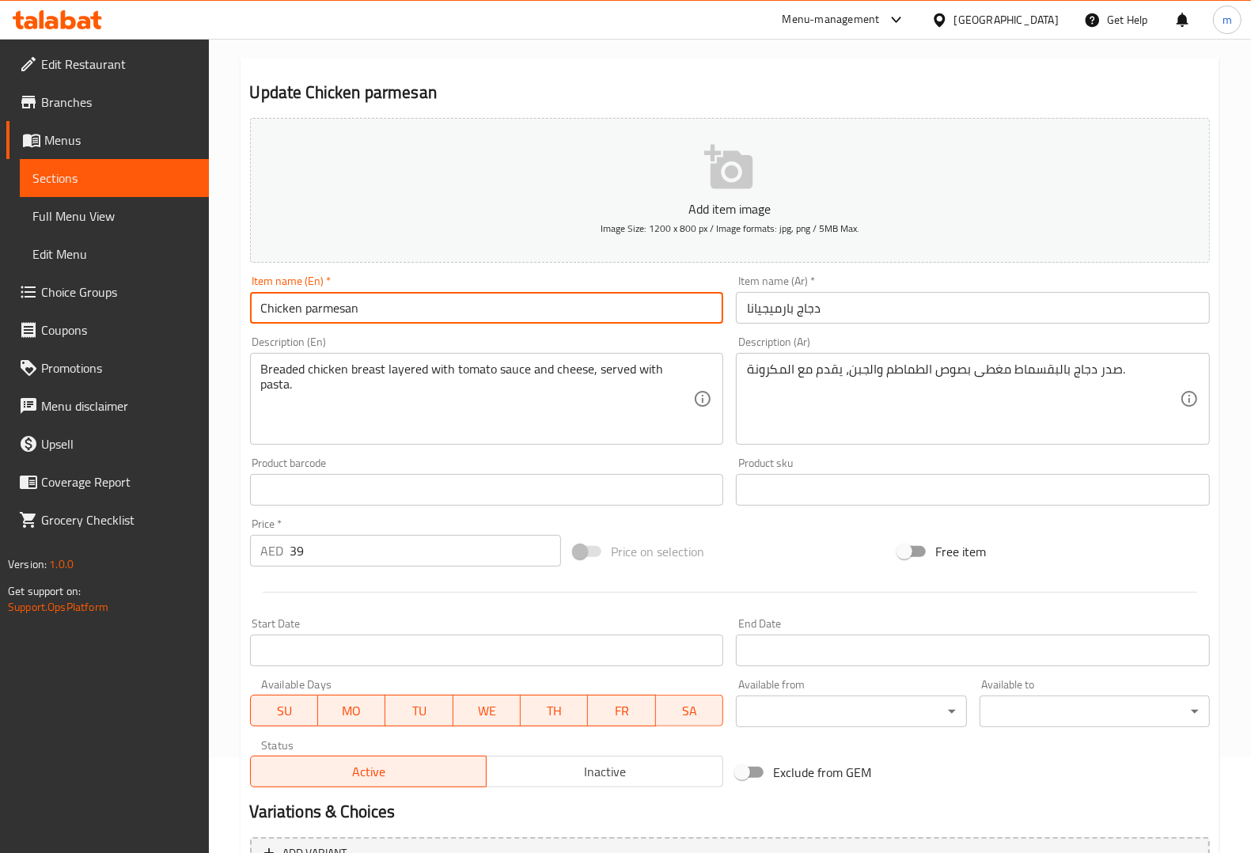
scroll to position [249, 0]
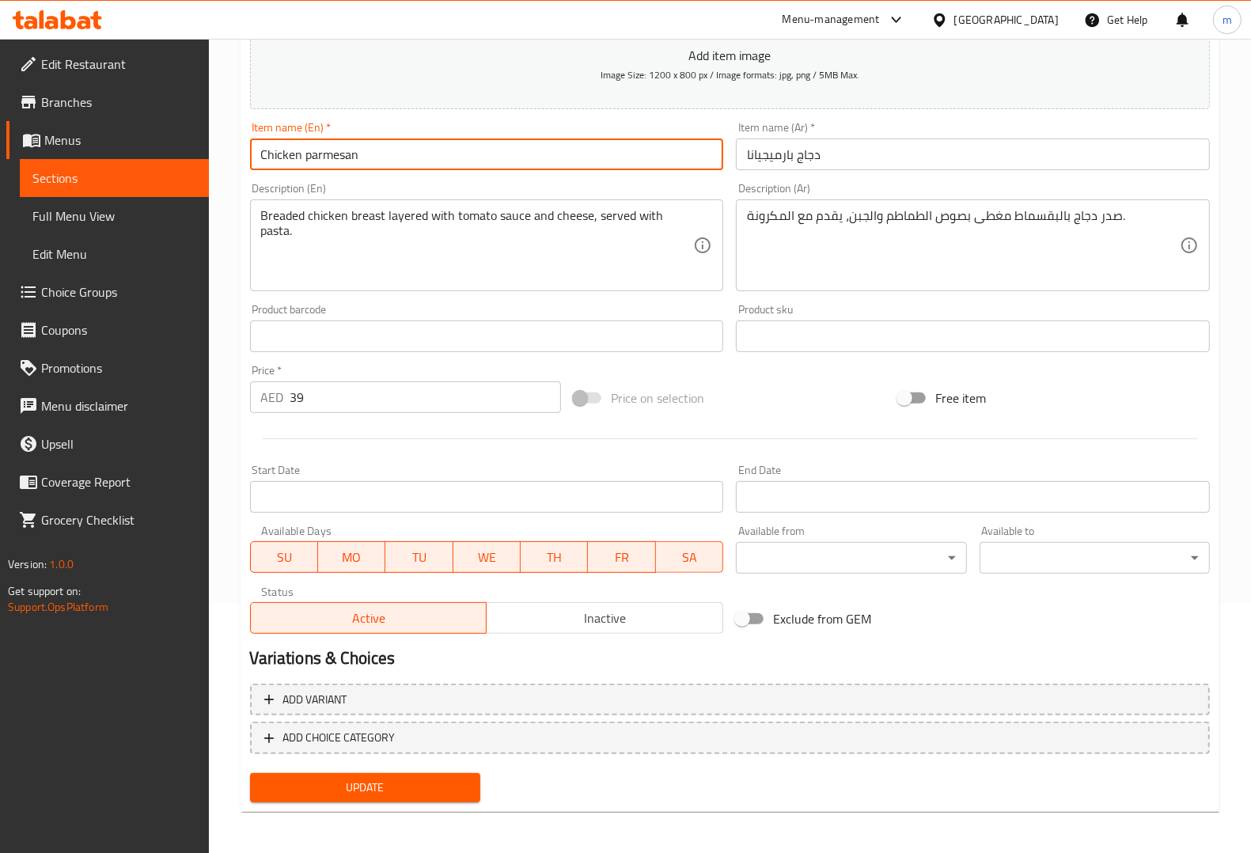
type input "Chicken parmesan"
click at [396, 773] on button "Update" at bounding box center [365, 787] width 230 height 29
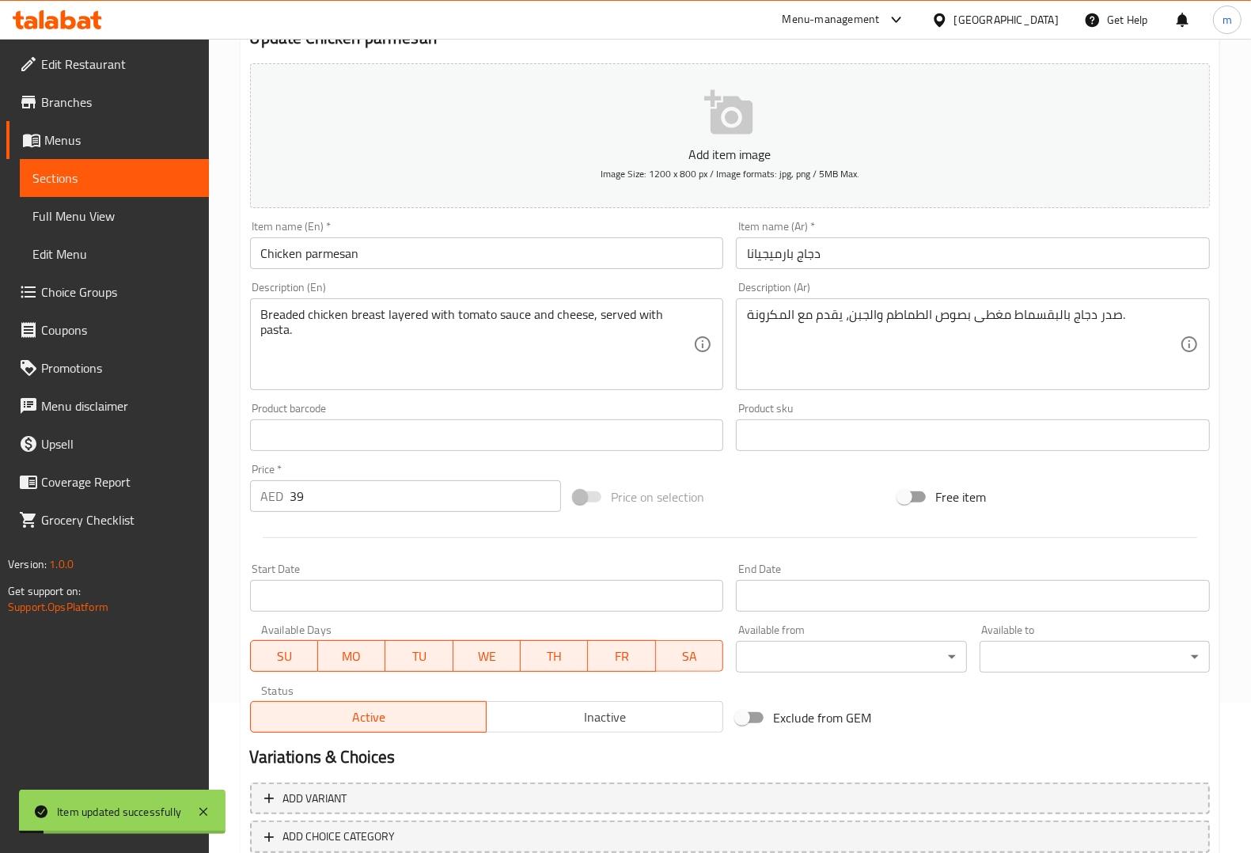
scroll to position [0, 0]
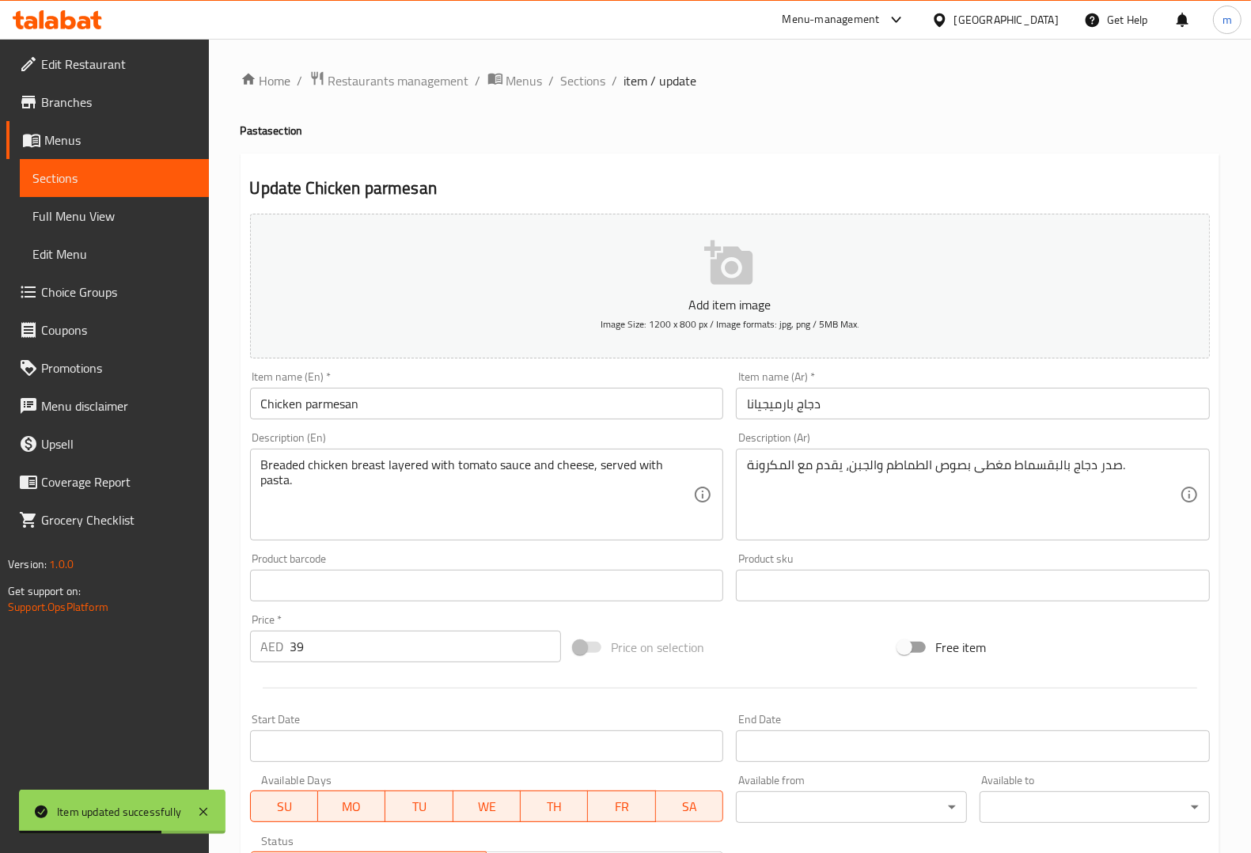
click at [764, 400] on input "دجاج بارميجيانا" at bounding box center [973, 404] width 474 height 32
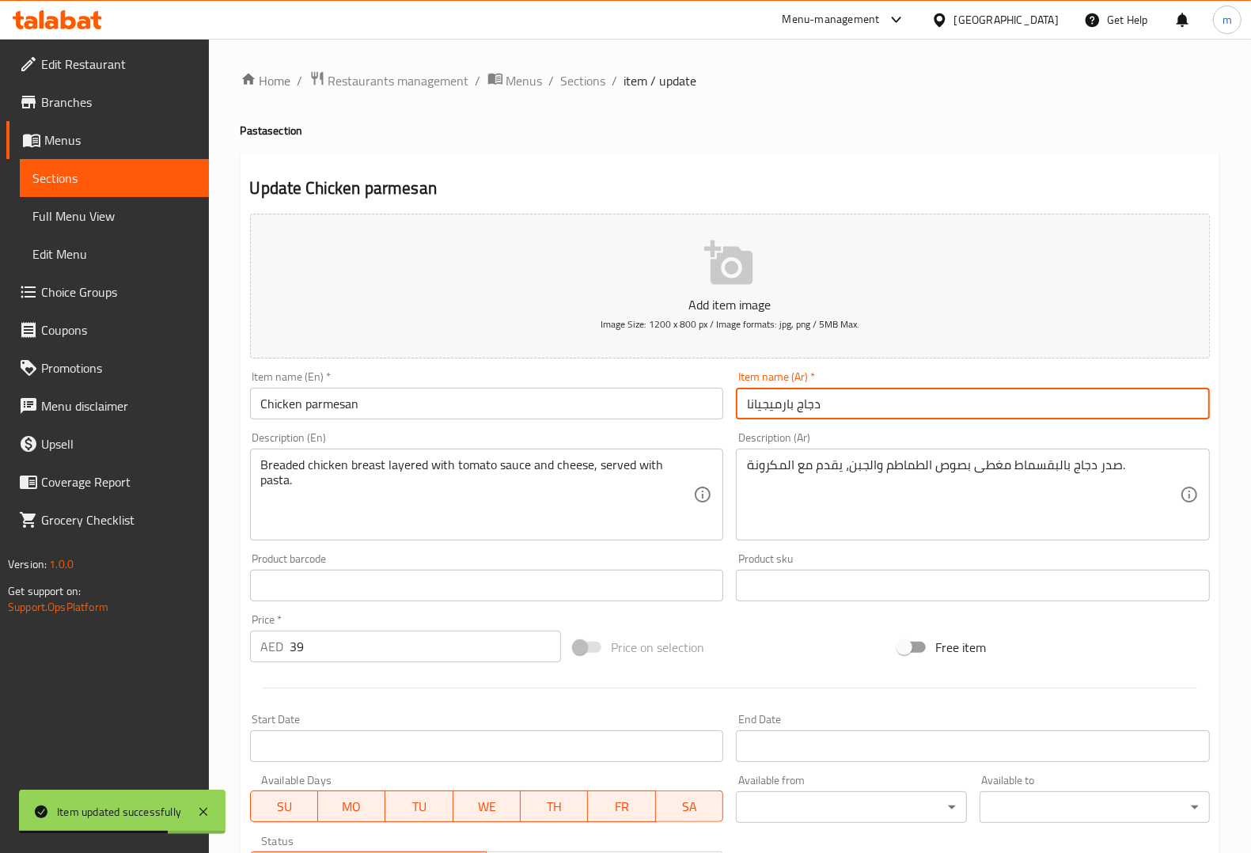
click at [764, 400] on input "دجاج بارميجيانا" at bounding box center [973, 404] width 474 height 32
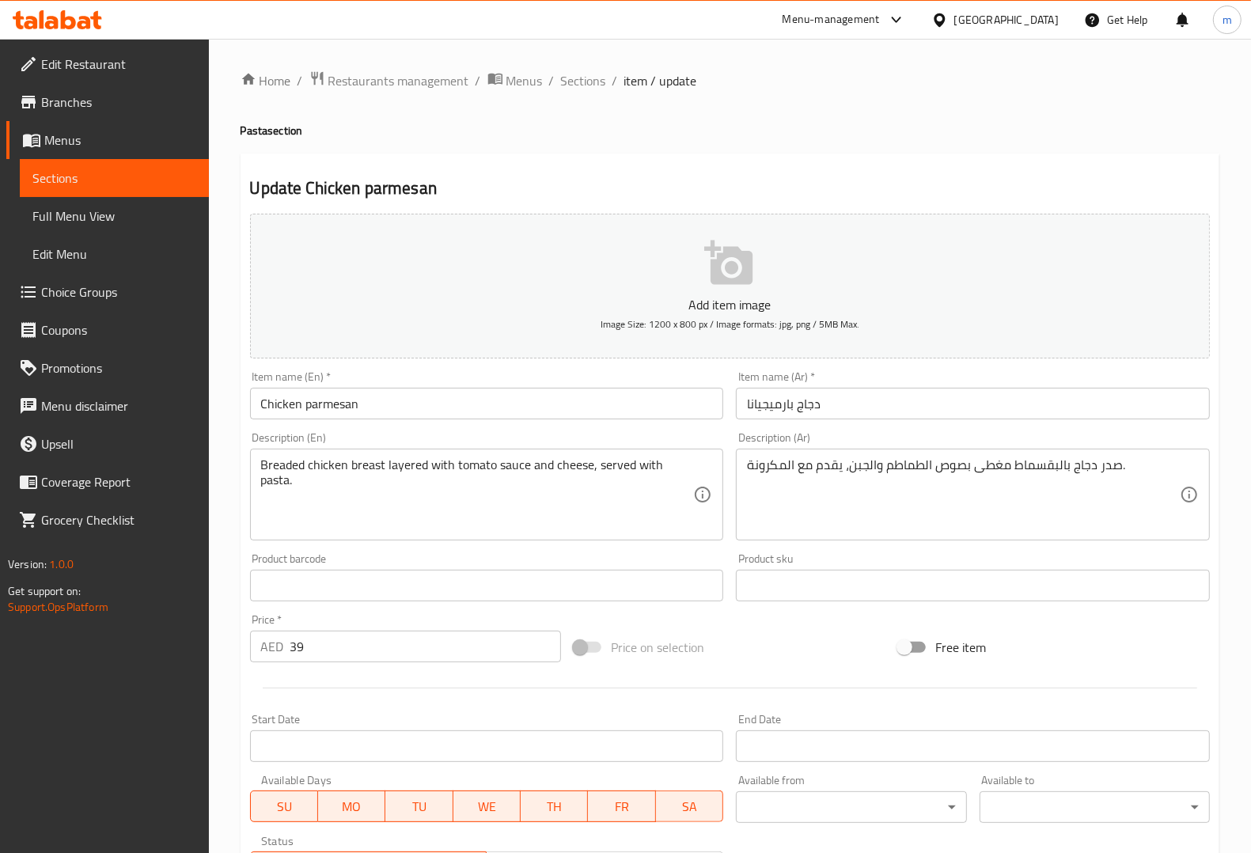
click at [765, 398] on input "دجاج بارميجيانا" at bounding box center [973, 404] width 474 height 32
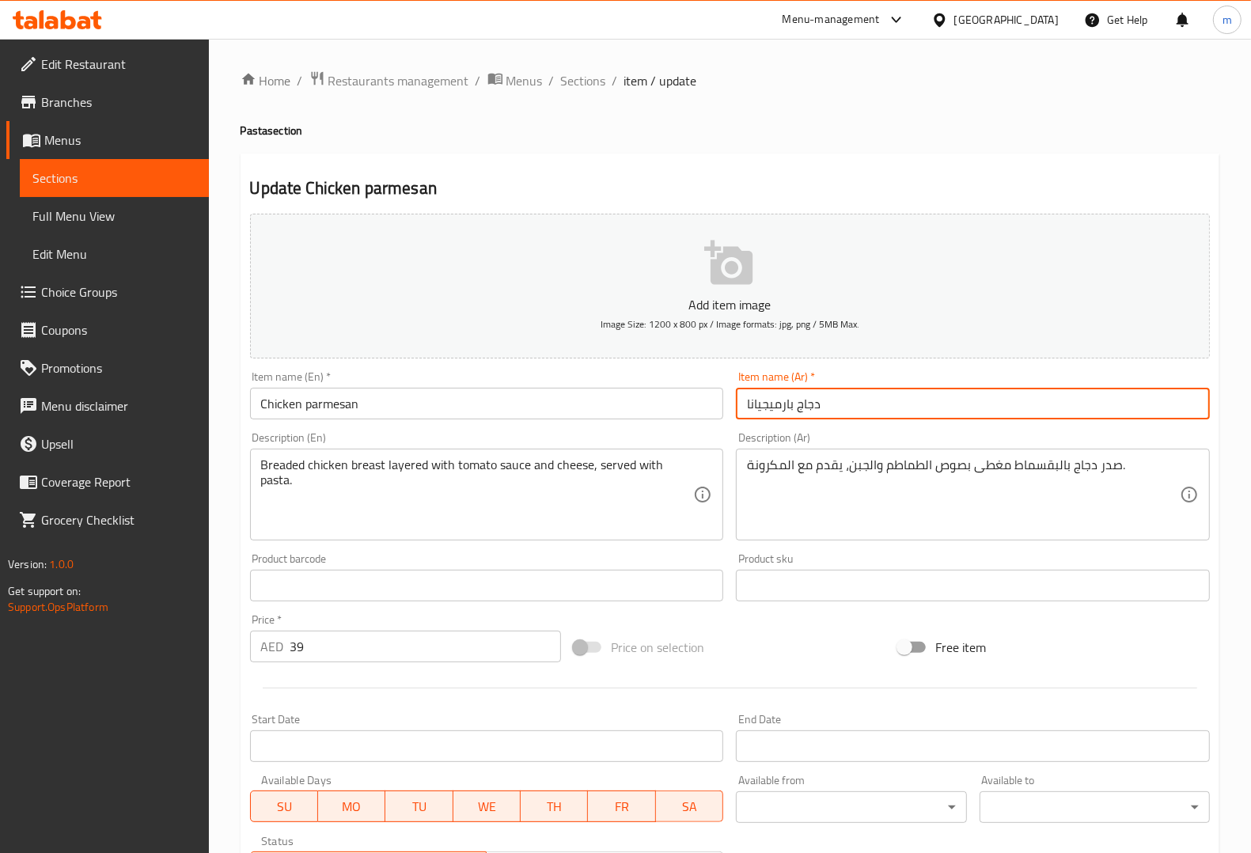
click at [764, 399] on input "دجاج بارميجيانا" at bounding box center [973, 404] width 474 height 32
paste input "ان"
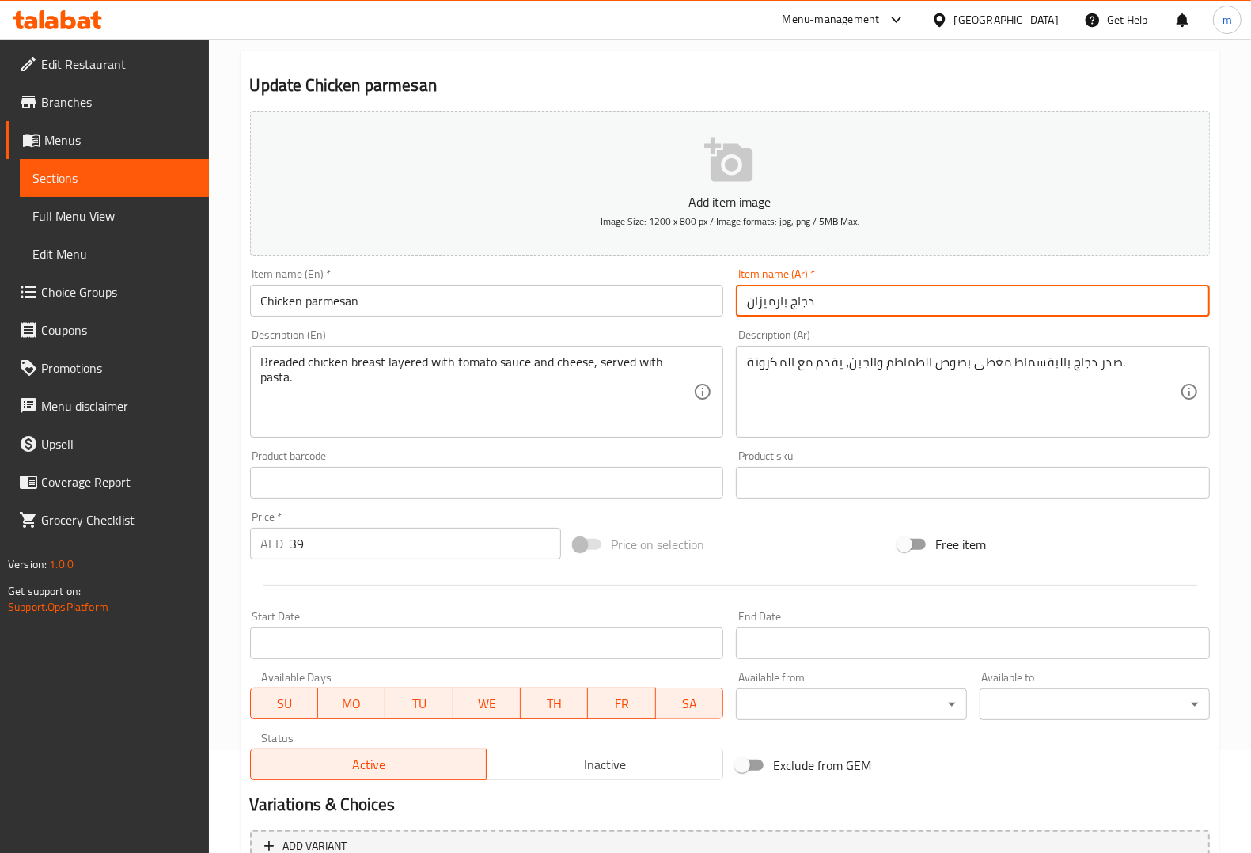
scroll to position [249, 0]
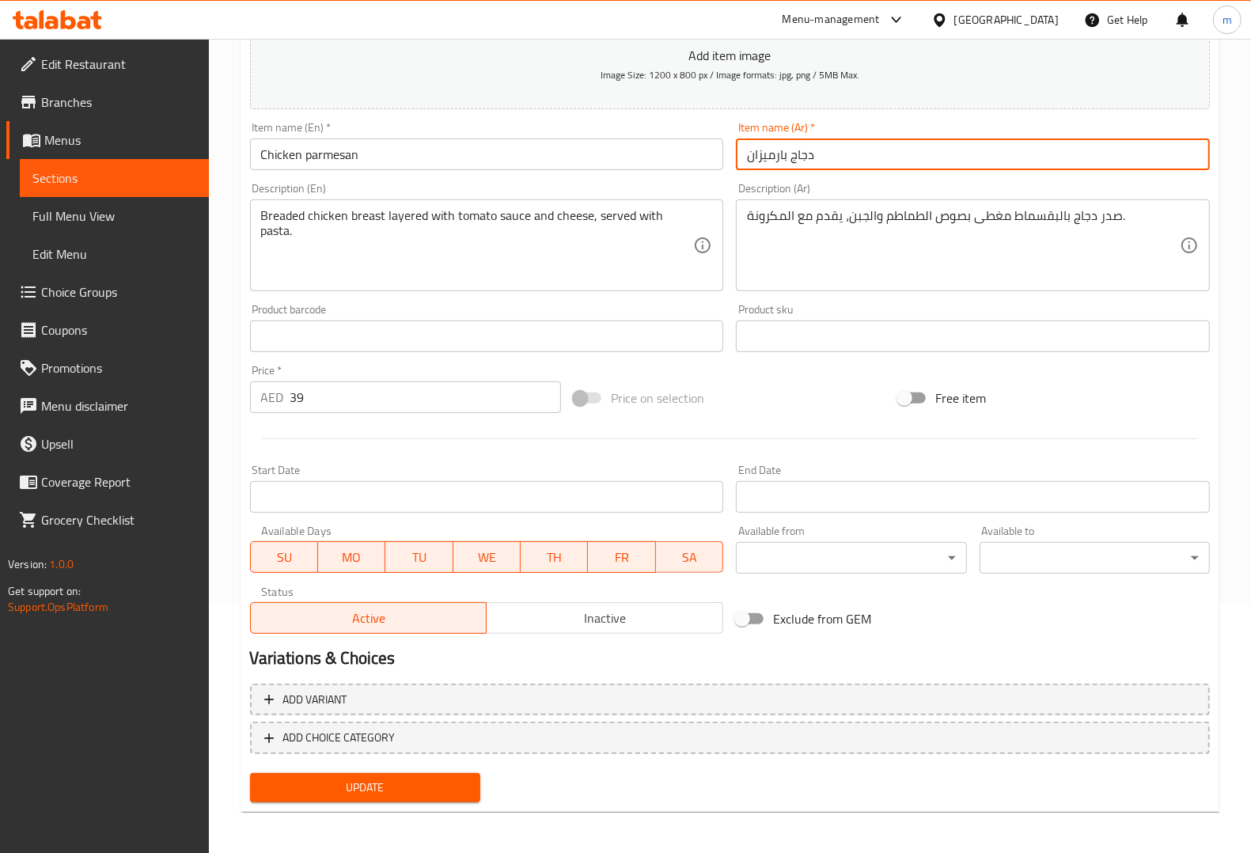
type input "دجاج بارميزان"
click at [415, 778] on span "Update" at bounding box center [365, 788] width 205 height 20
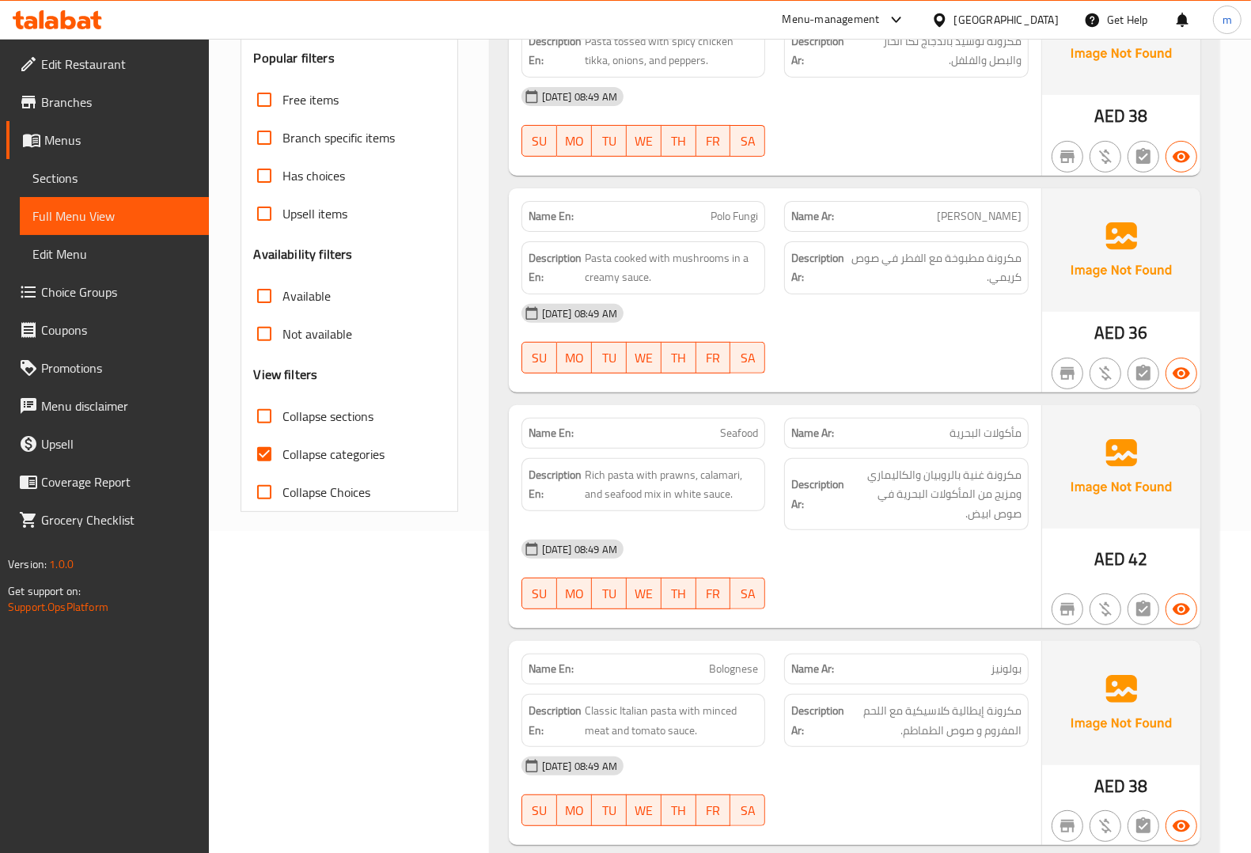
scroll to position [396, 0]
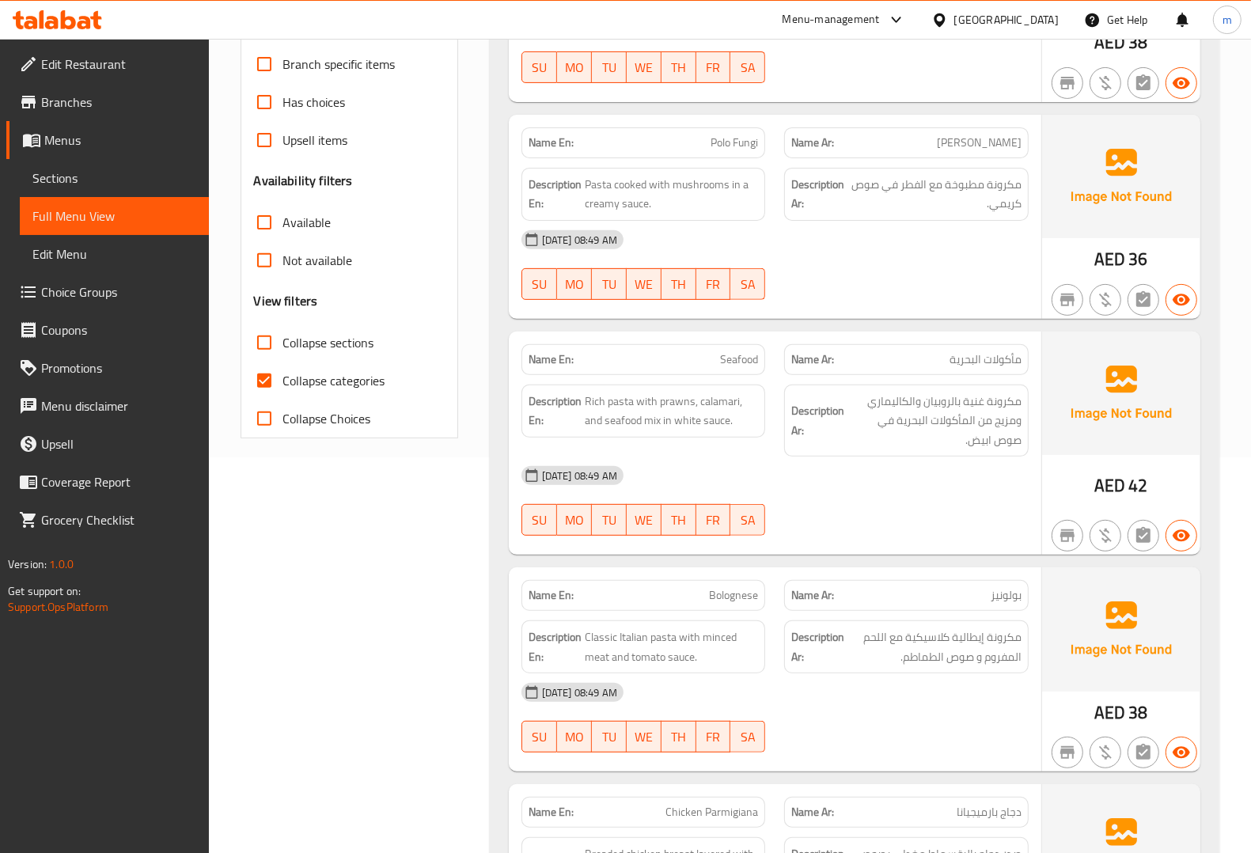
click at [251, 378] on input "Collapse categories" at bounding box center [264, 381] width 38 height 38
checkbox input "false"
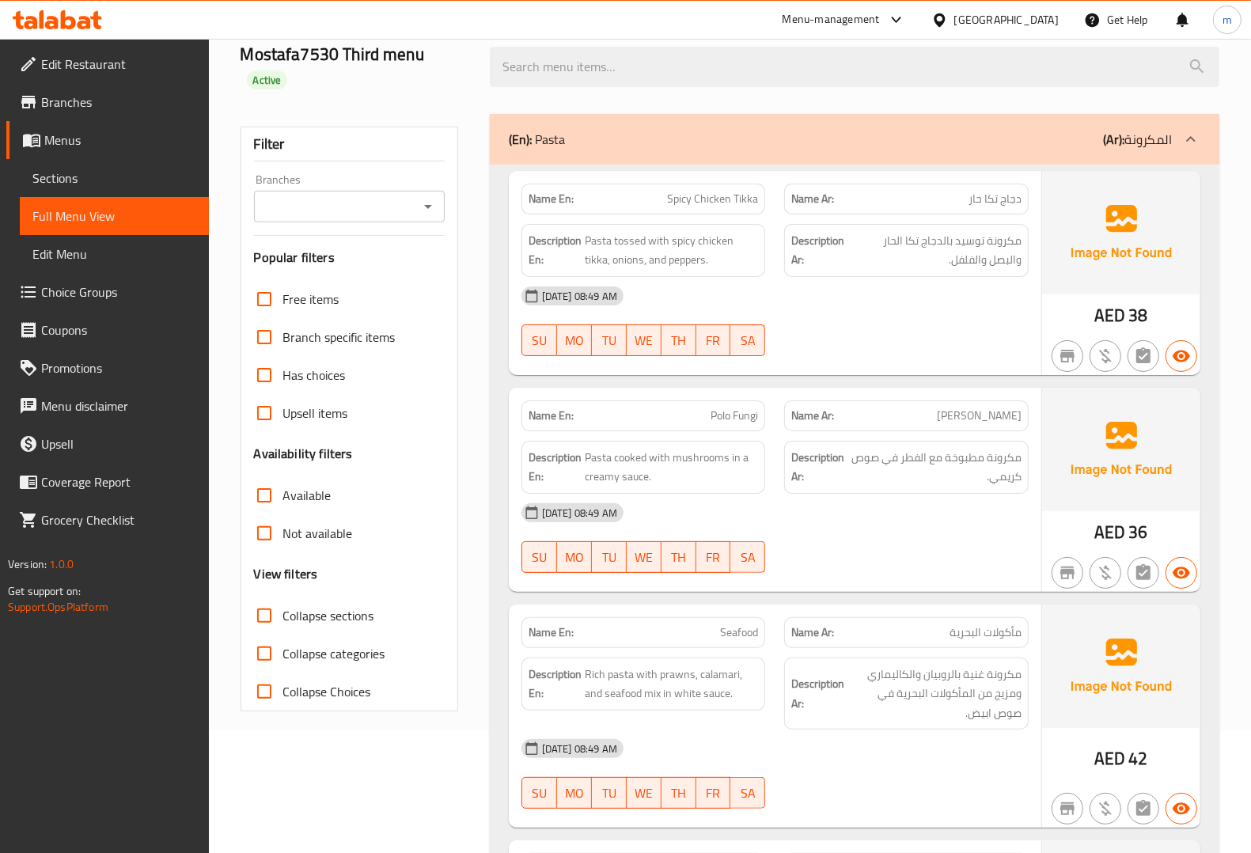
scroll to position [0, 0]
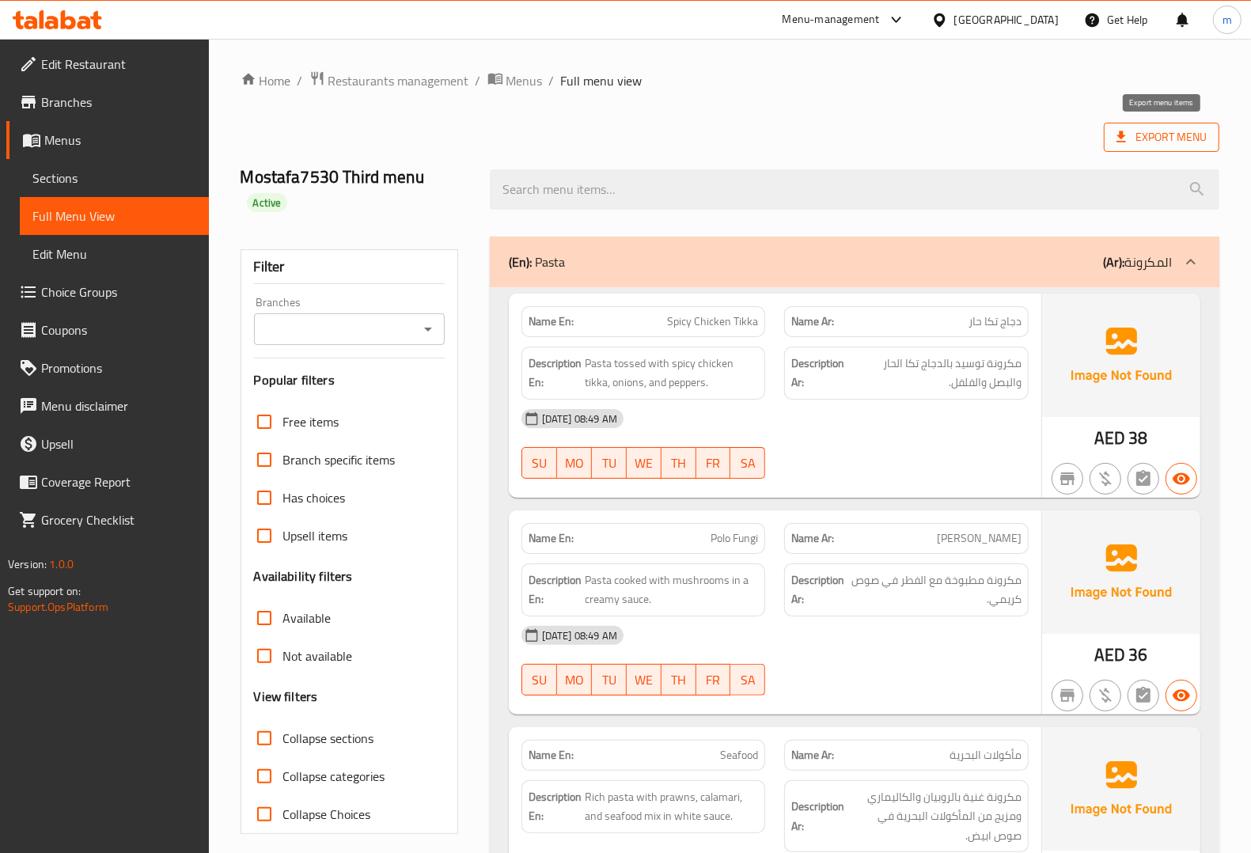
click at [1126, 144] on icon at bounding box center [1121, 137] width 16 height 16
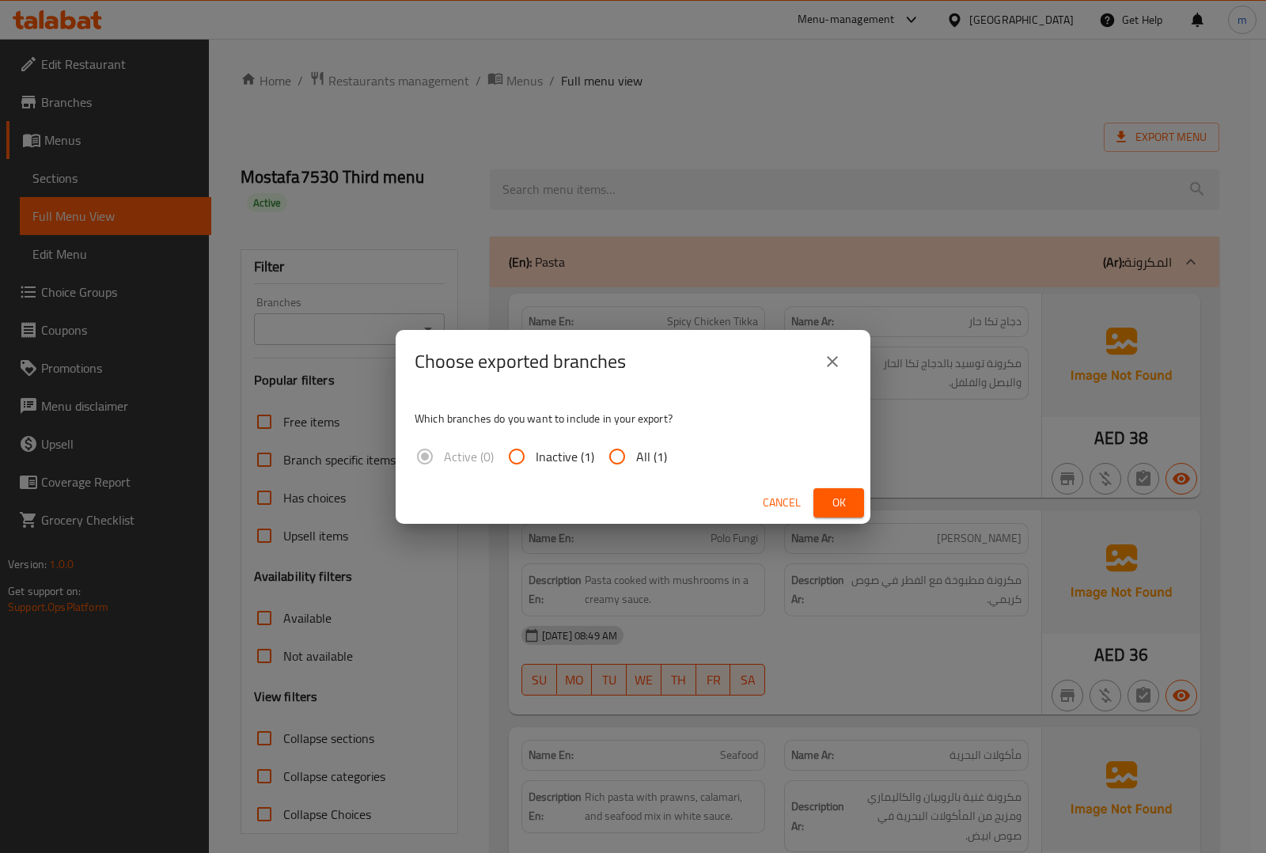
click at [623, 451] on input "All (1)" at bounding box center [617, 456] width 38 height 38
radio input "true"
click at [841, 497] on span "Ok" at bounding box center [838, 503] width 25 height 20
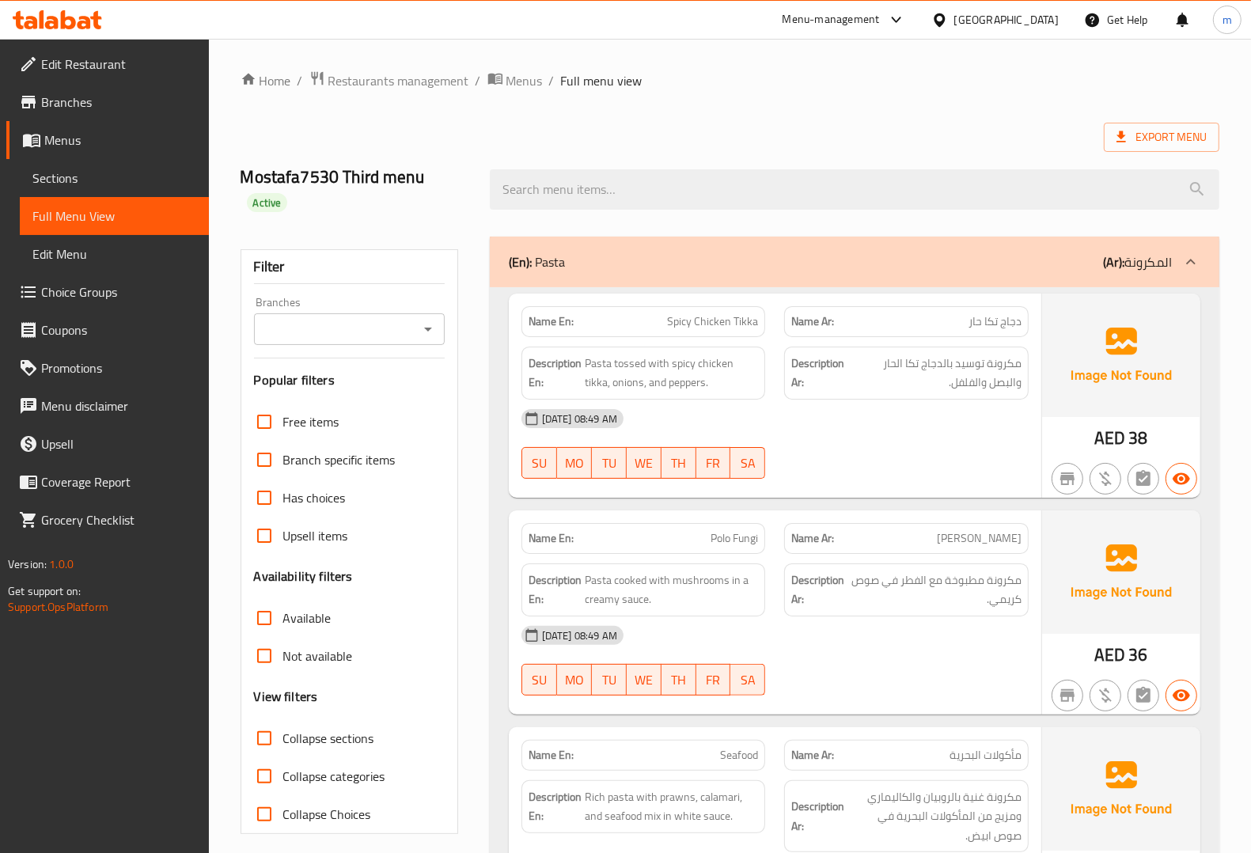
click at [713, 137] on div "Export Menu" at bounding box center [729, 137] width 979 height 29
click at [1120, 140] on icon at bounding box center [1121, 137] width 16 height 16
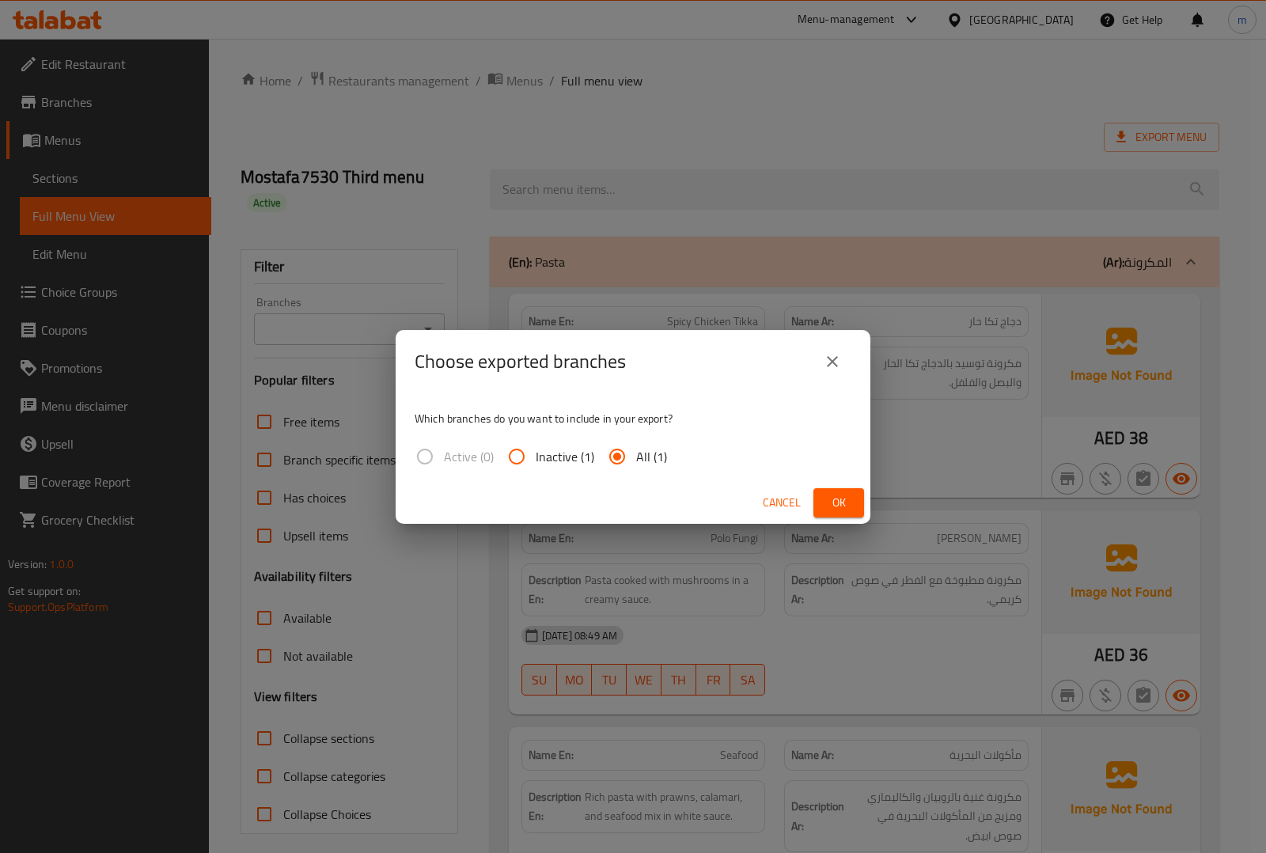
click at [831, 373] on button "close" at bounding box center [832, 362] width 38 height 38
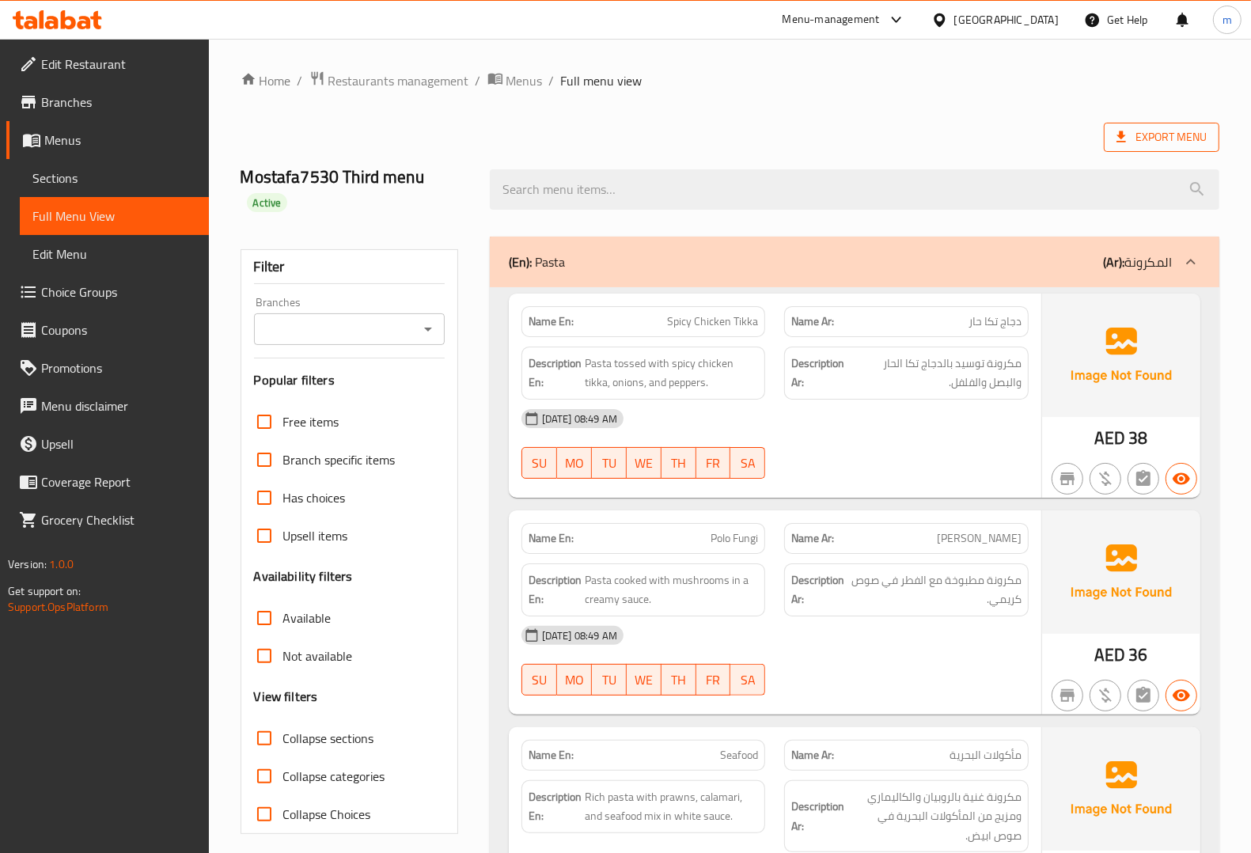
click at [1173, 141] on span "Export Menu" at bounding box center [1161, 137] width 90 height 20
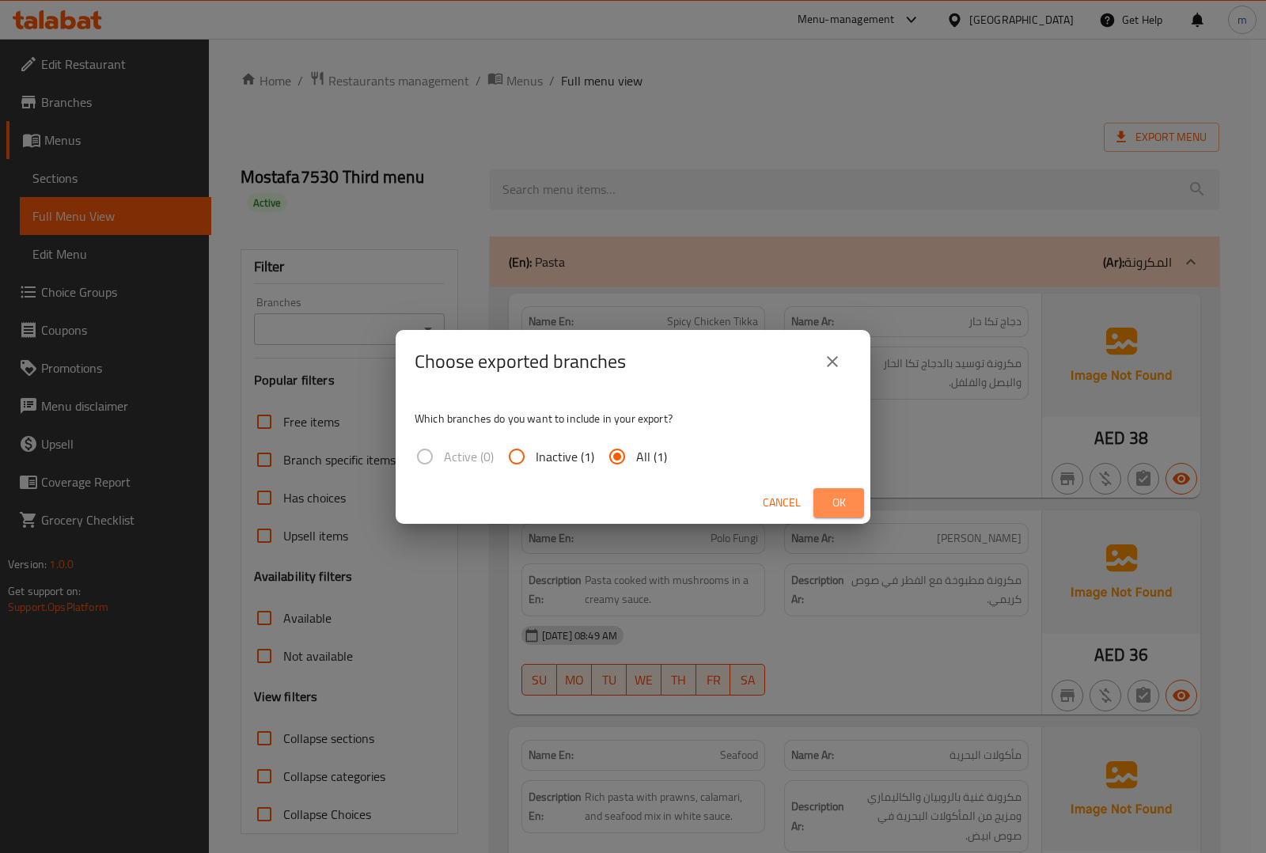
click at [835, 500] on span "Ok" at bounding box center [838, 503] width 25 height 20
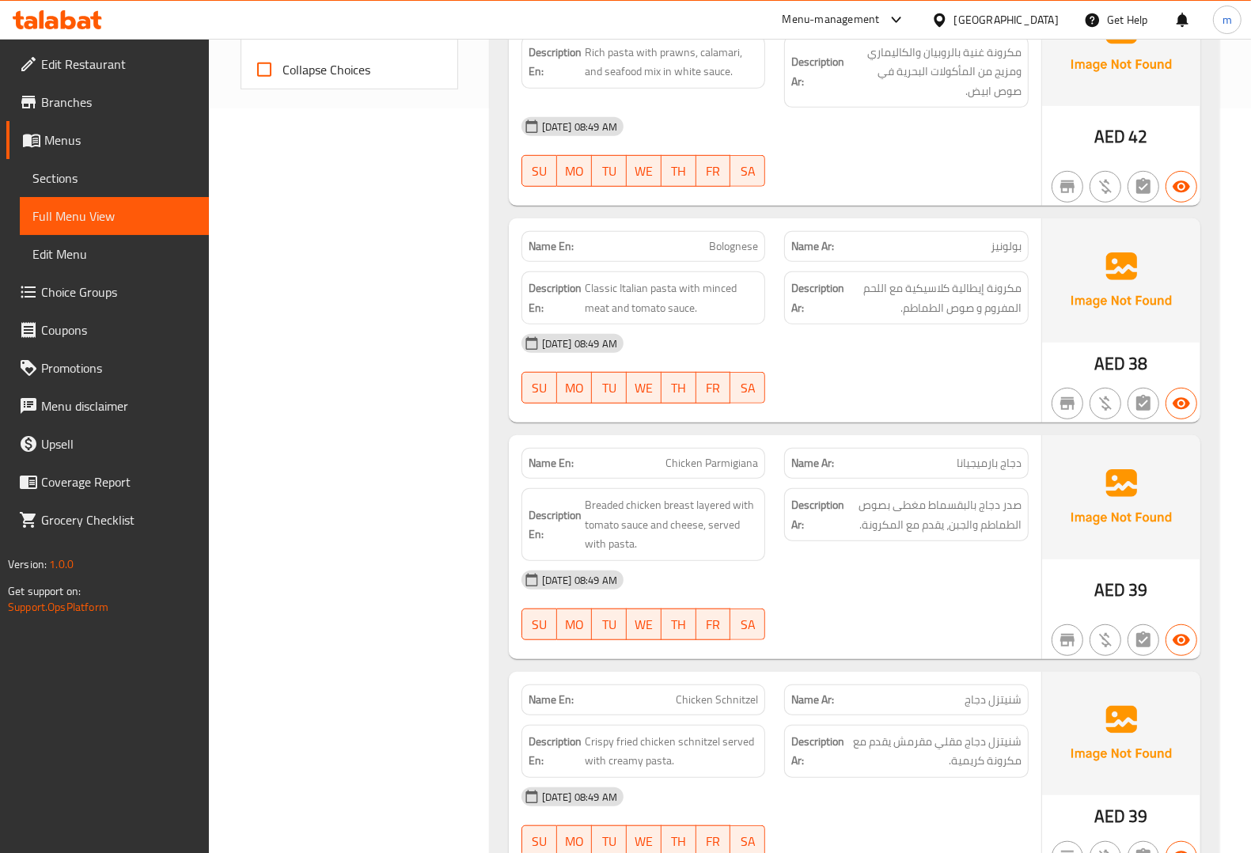
scroll to position [791, 0]
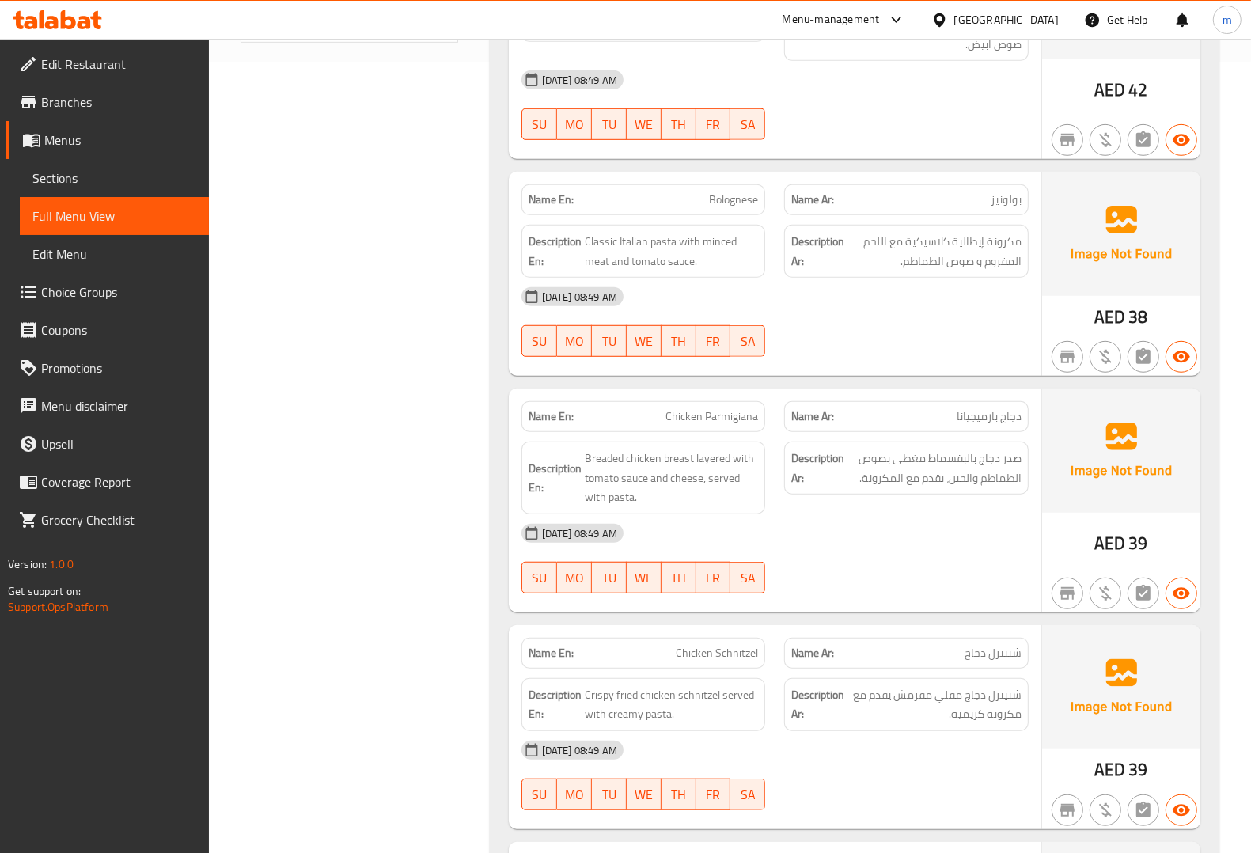
click at [718, 425] on span "Chicken Parmigiana" at bounding box center [711, 416] width 93 height 17
copy span "Chicken Parmigiana"
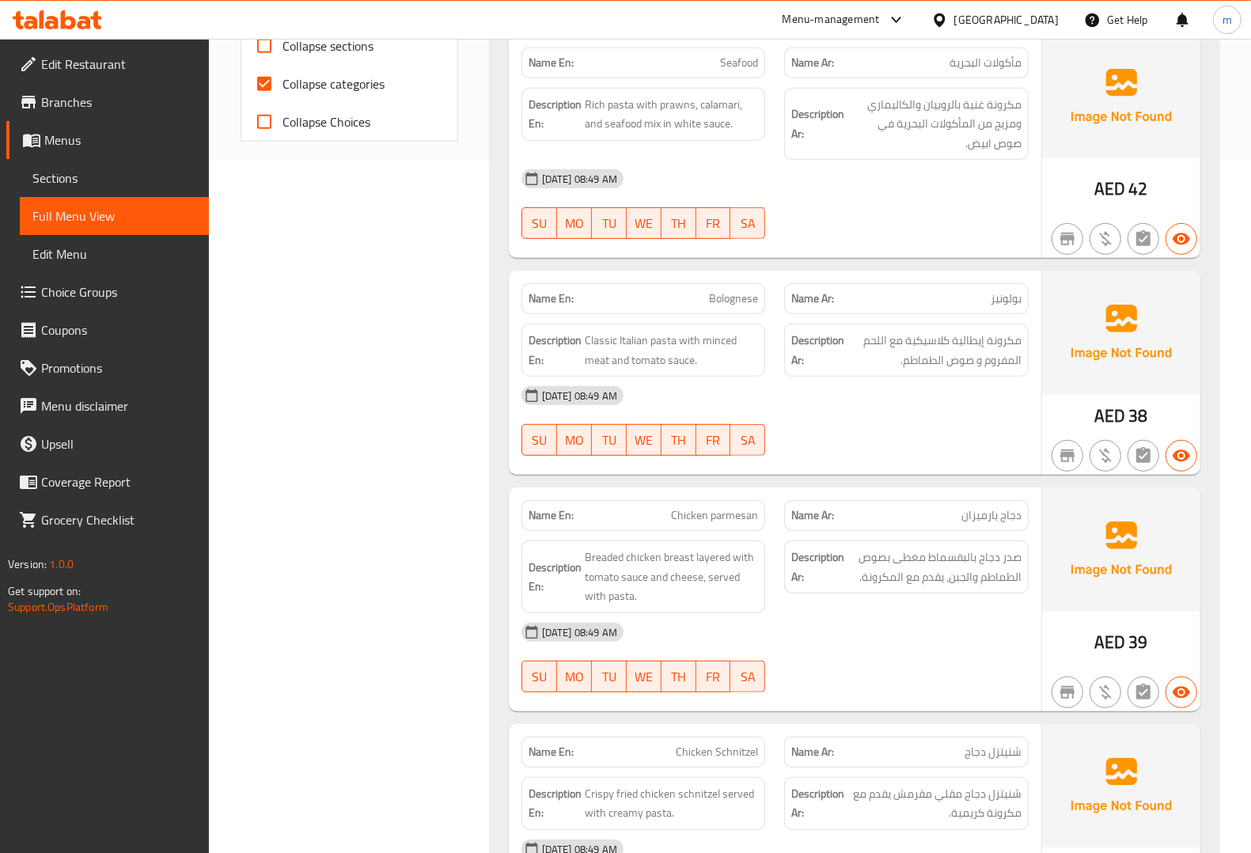
scroll to position [99, 0]
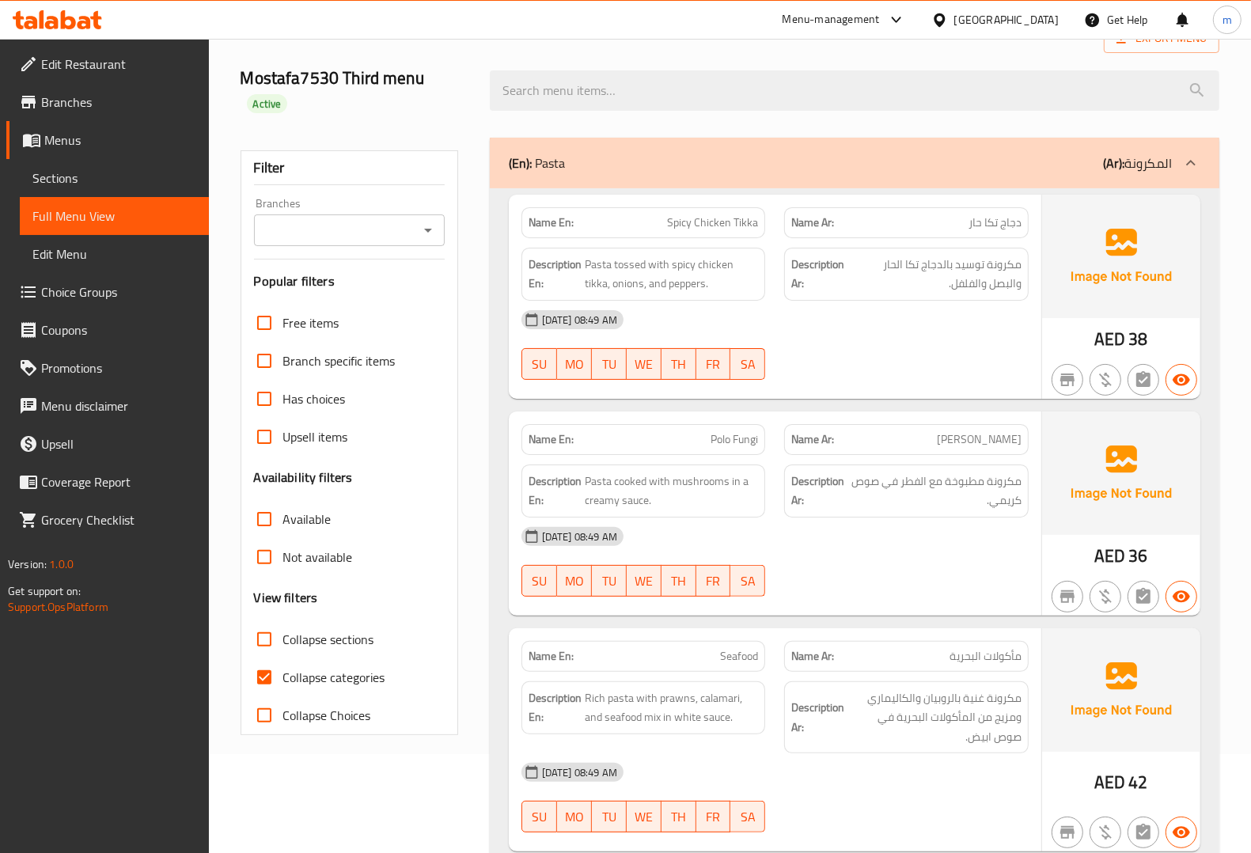
click at [271, 677] on input "Collapse categories" at bounding box center [264, 677] width 38 height 38
checkbox input "false"
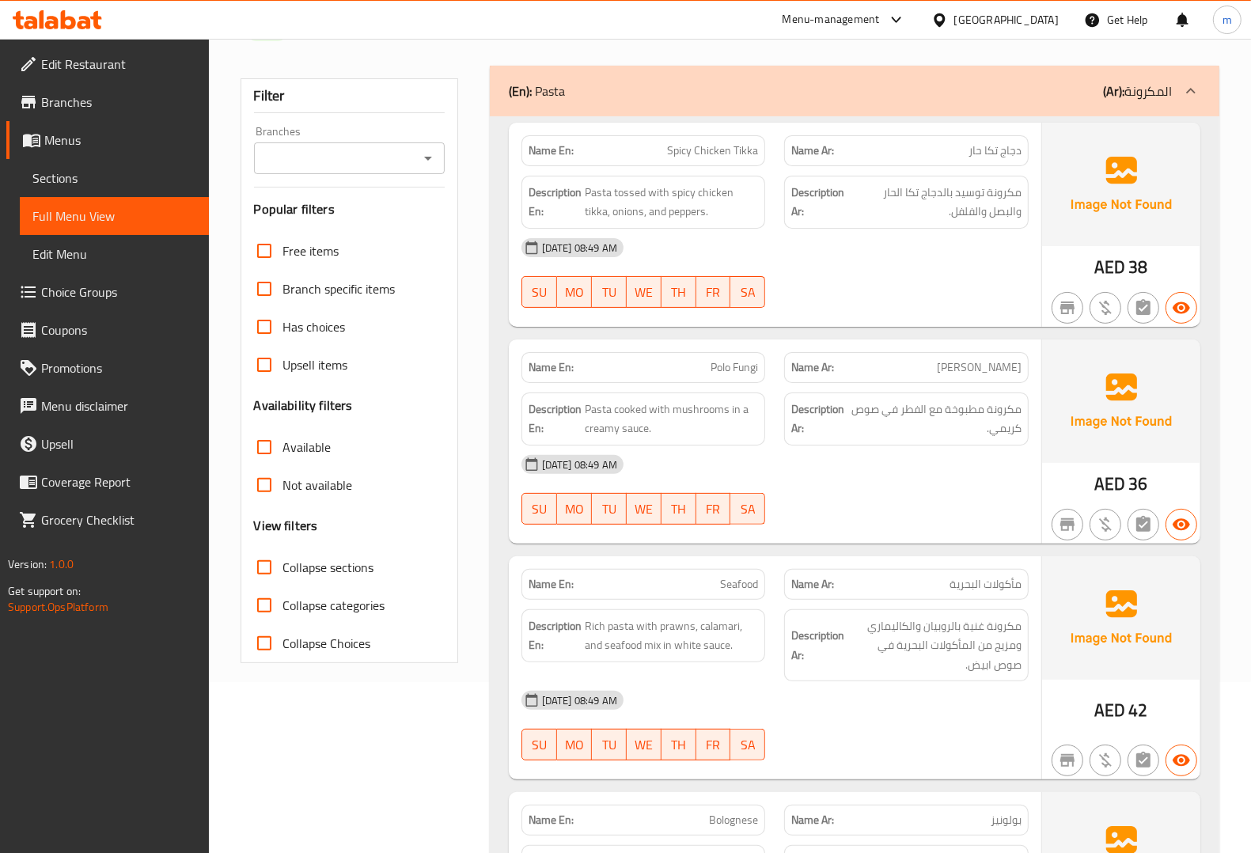
scroll to position [0, 0]
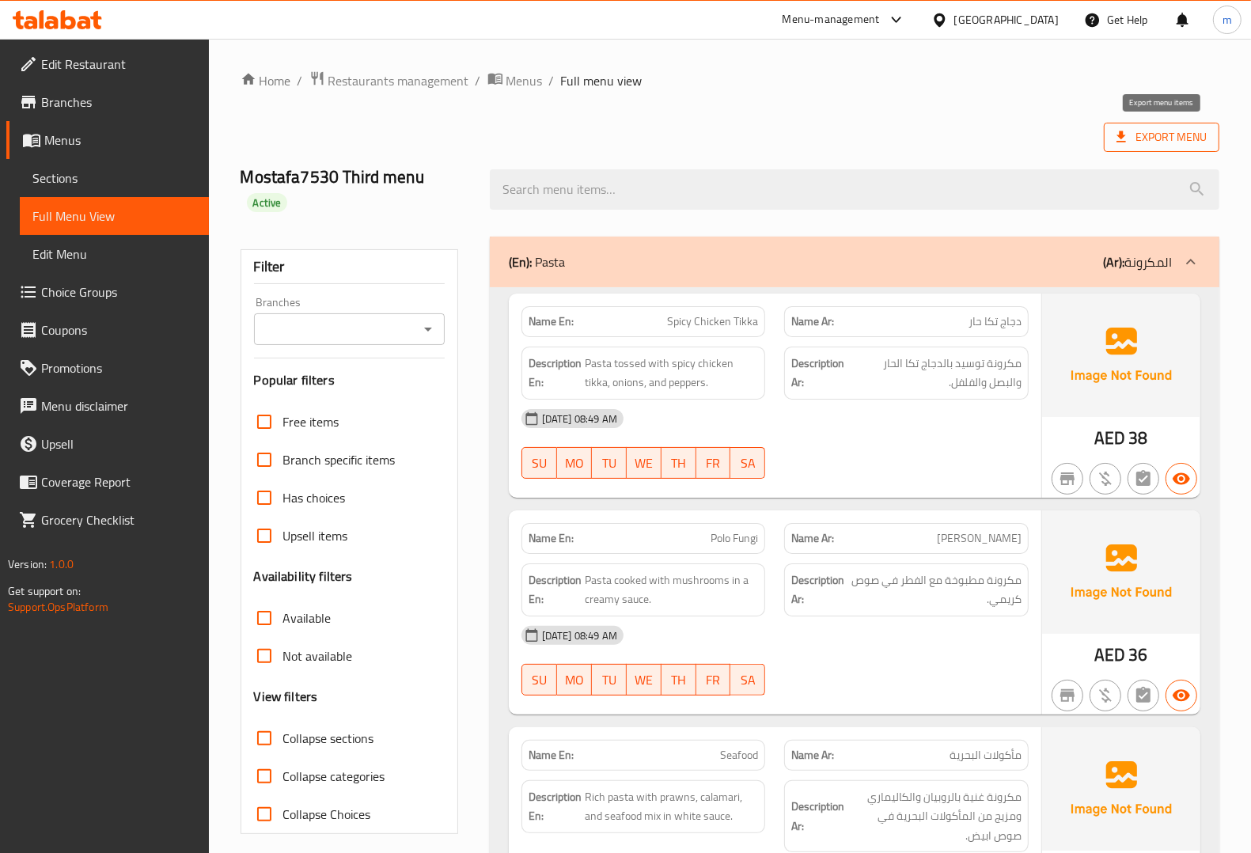
click at [1171, 149] on span "Export Menu" at bounding box center [1161, 137] width 115 height 29
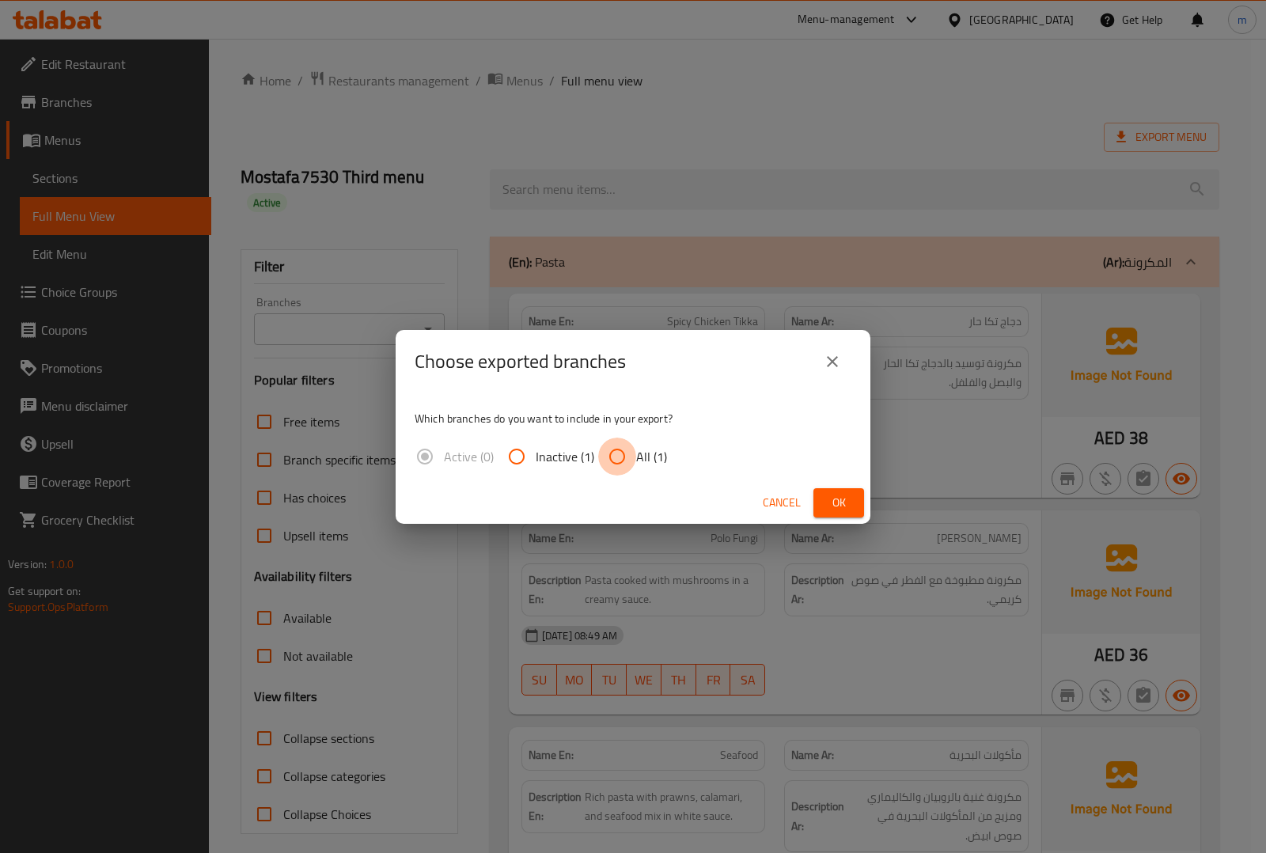
click at [634, 452] on input "All (1)" at bounding box center [617, 456] width 38 height 38
radio input "true"
click at [840, 496] on span "Ok" at bounding box center [838, 503] width 25 height 20
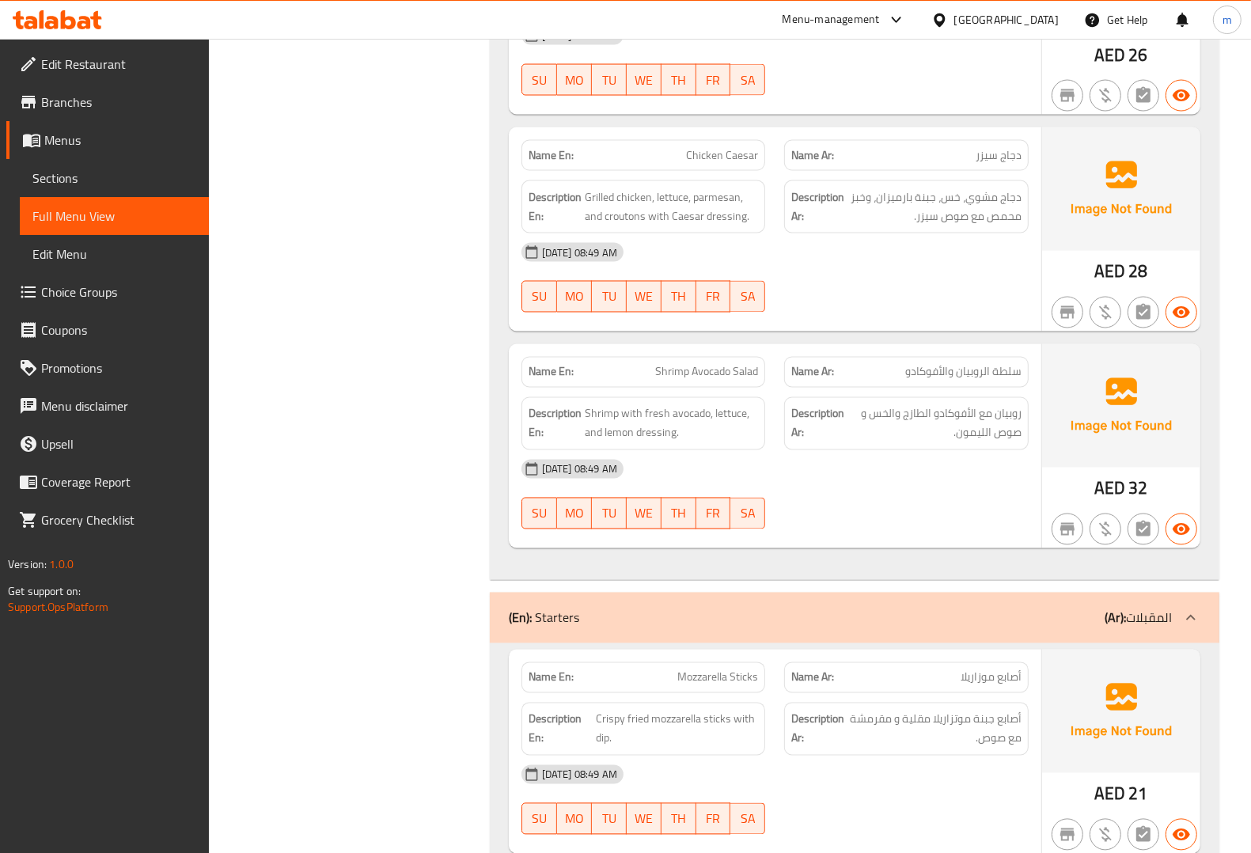
scroll to position [2274, 0]
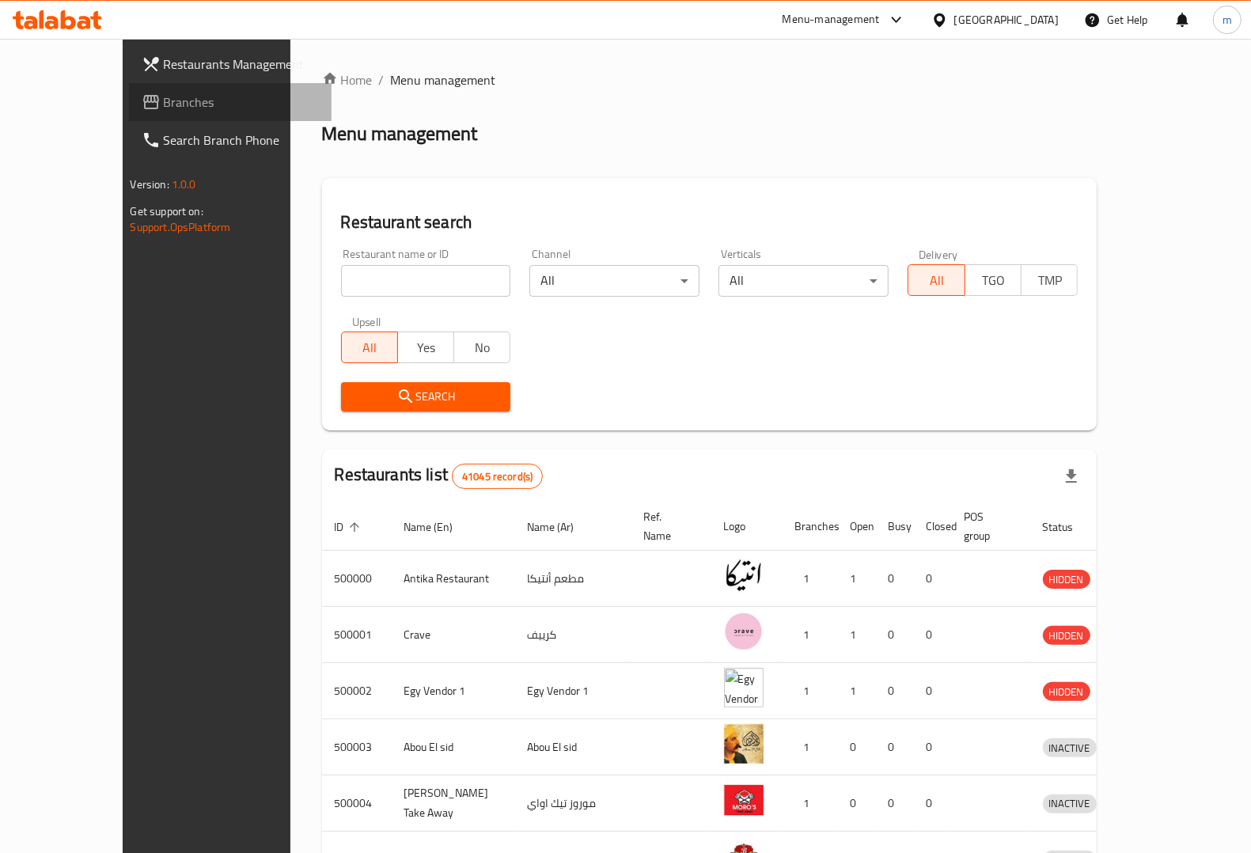
click at [164, 95] on span "Branches" at bounding box center [241, 102] width 155 height 19
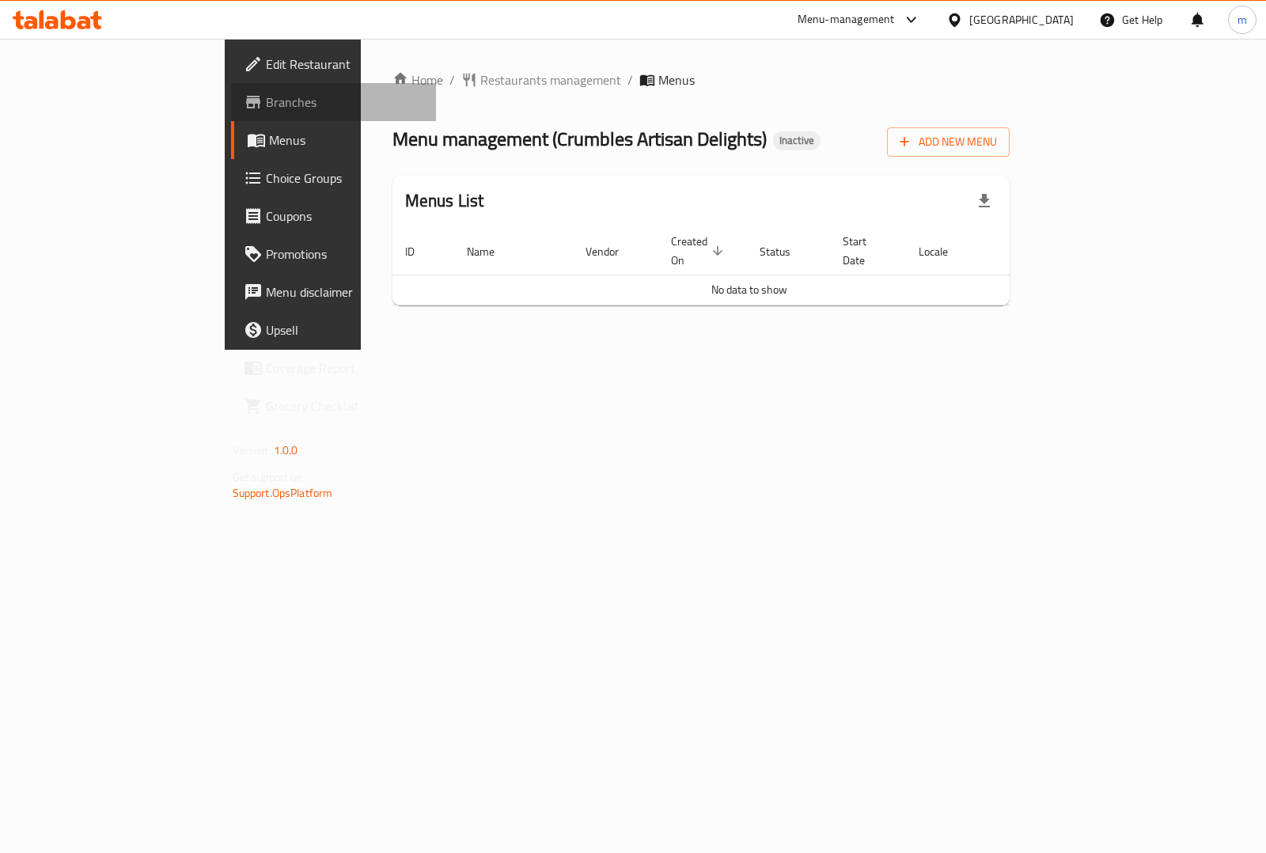
click at [266, 111] on span "Branches" at bounding box center [344, 102] width 157 height 19
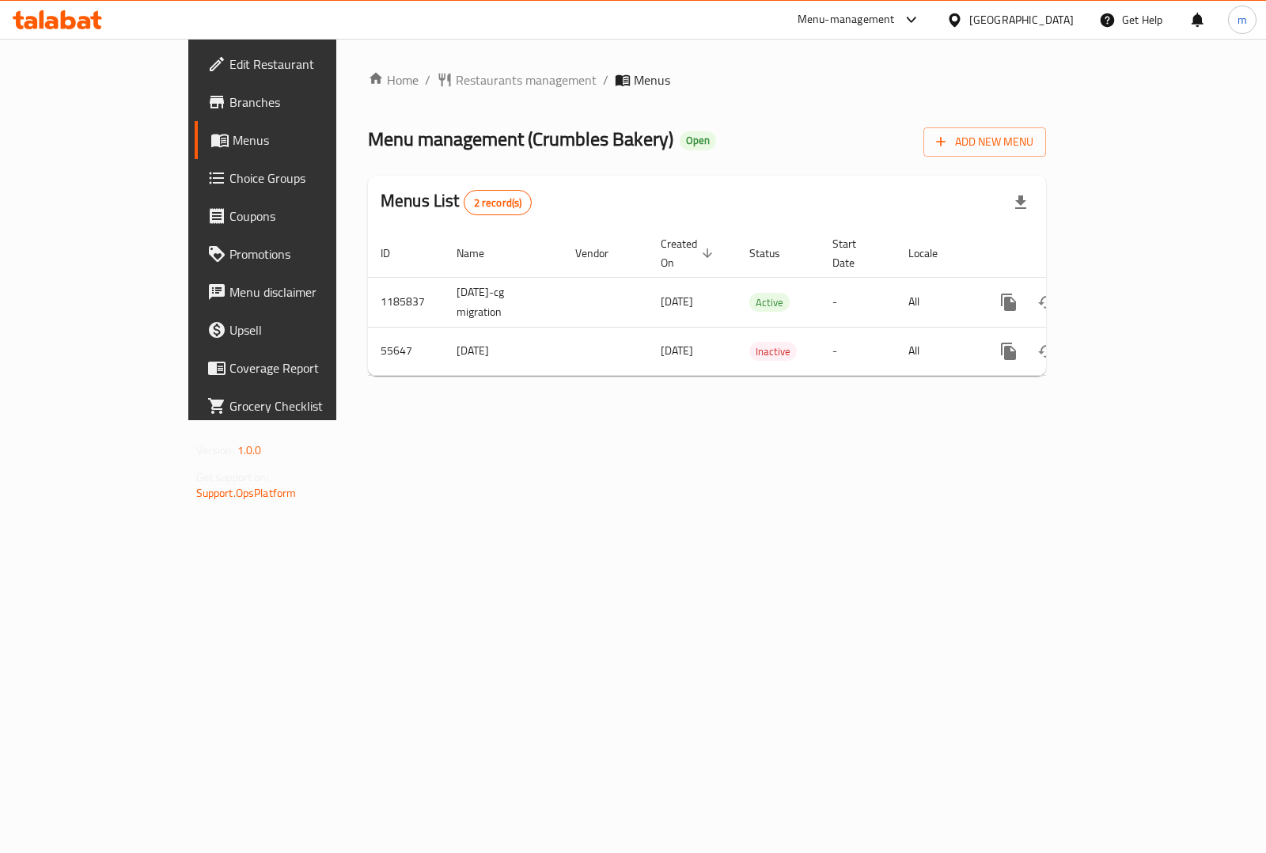
click at [229, 97] on span "Branches" at bounding box center [307, 102] width 157 height 19
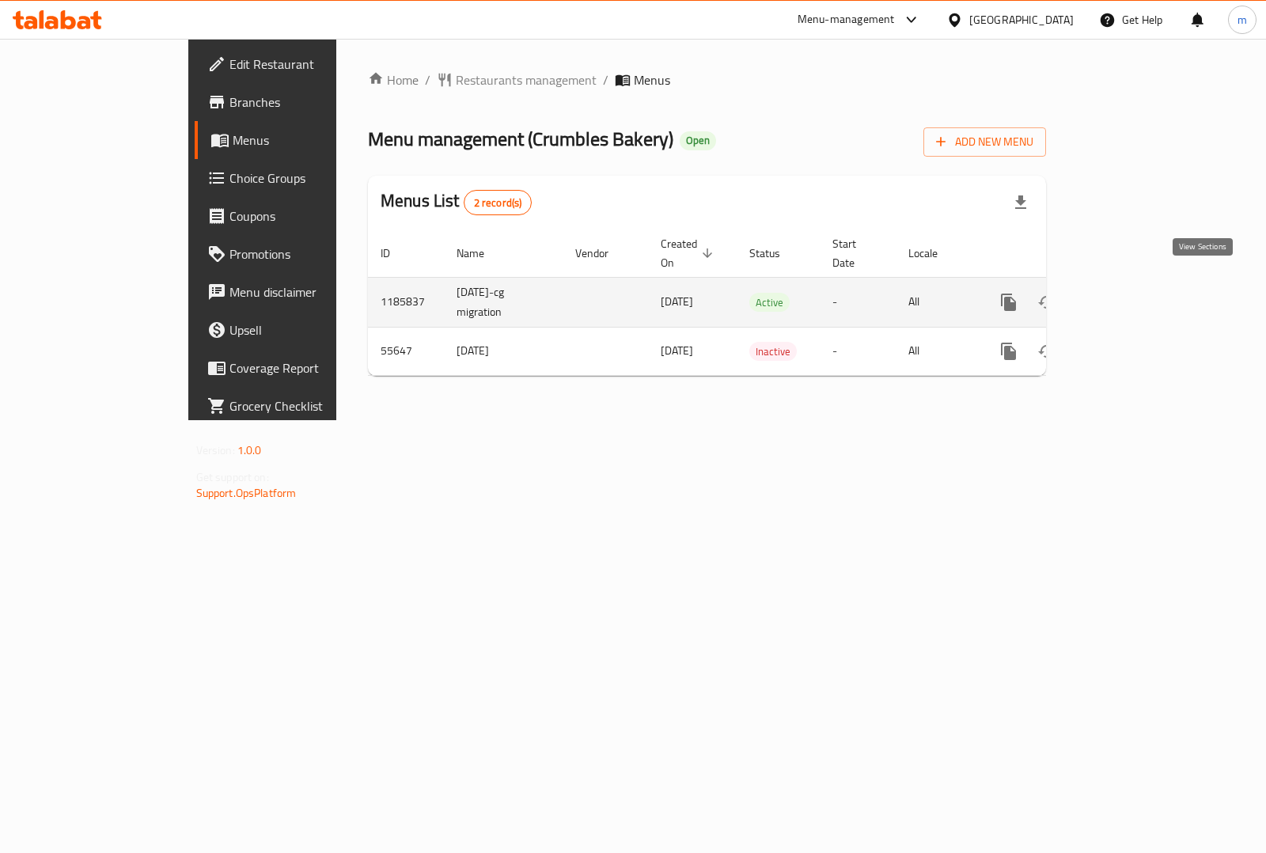
click at [1132, 293] on icon "enhanced table" at bounding box center [1122, 302] width 19 height 19
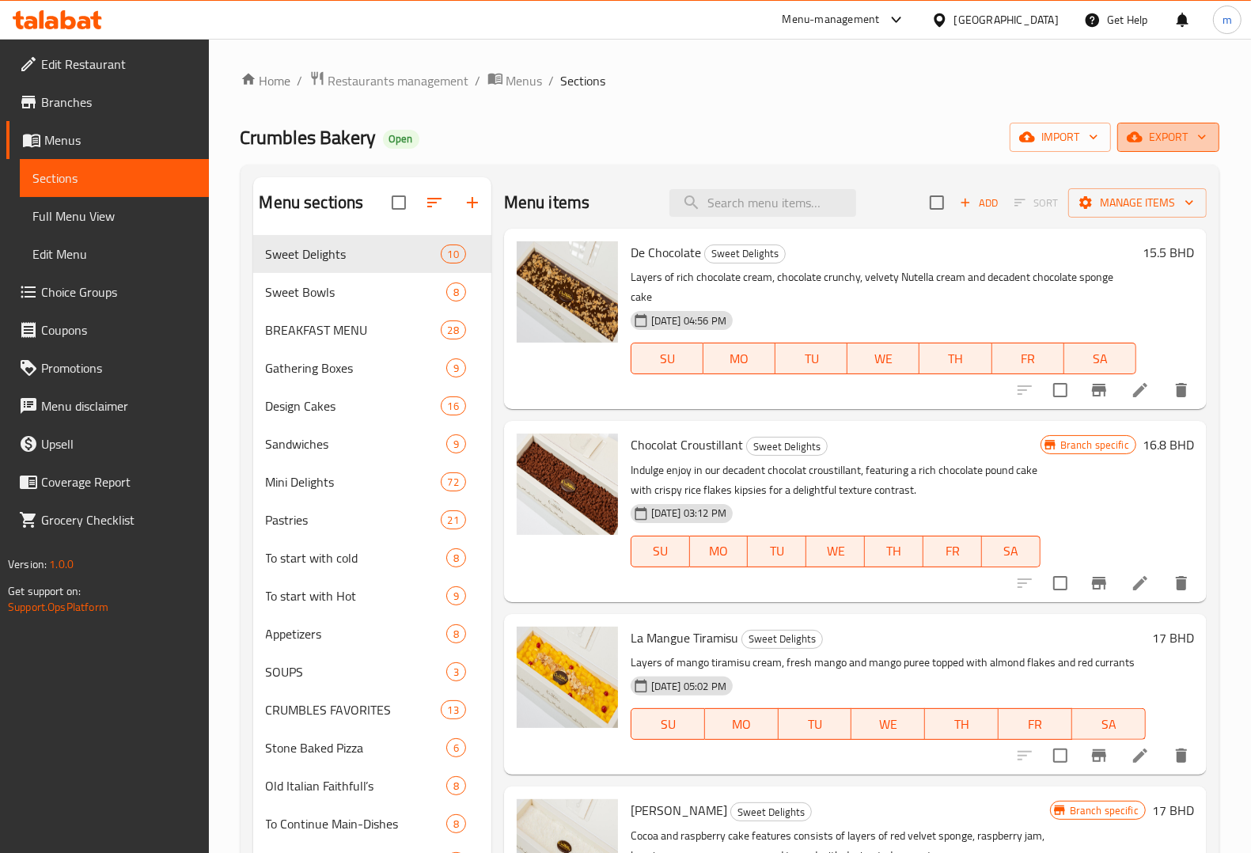
click at [1160, 141] on span "export" at bounding box center [1168, 137] width 77 height 20
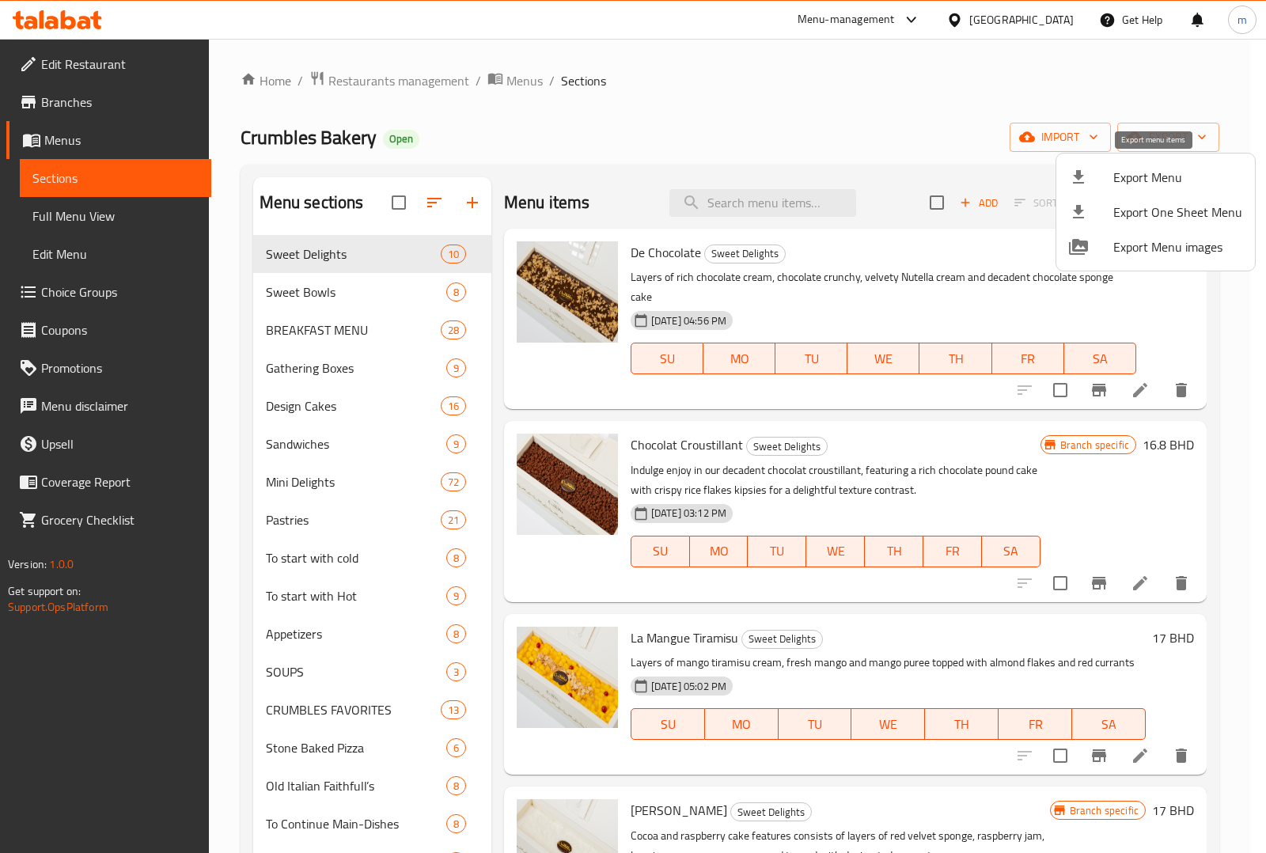
click at [1192, 179] on span "Export Menu" at bounding box center [1177, 177] width 129 height 19
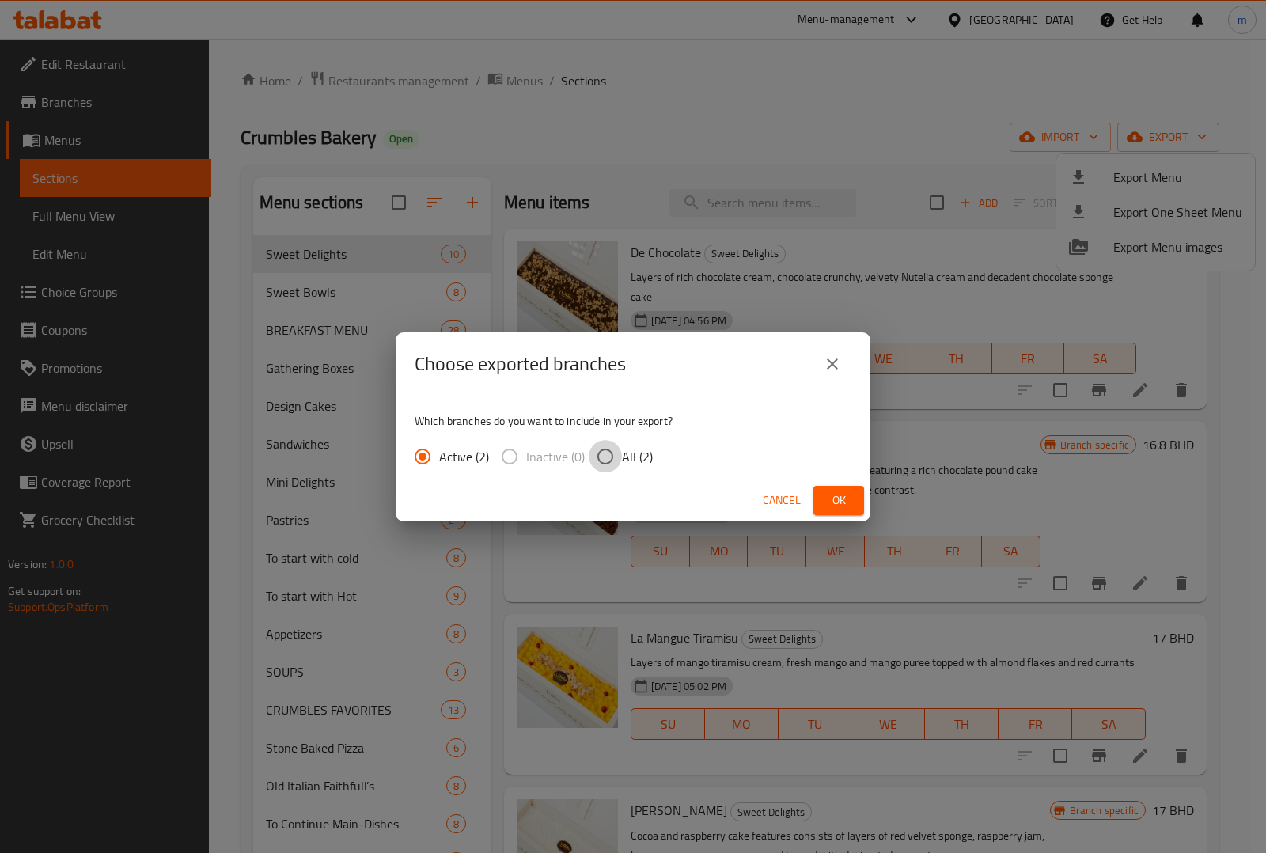
click at [598, 457] on input "All (2)" at bounding box center [605, 456] width 33 height 33
radio input "true"
click at [847, 502] on span "Ok" at bounding box center [838, 500] width 25 height 20
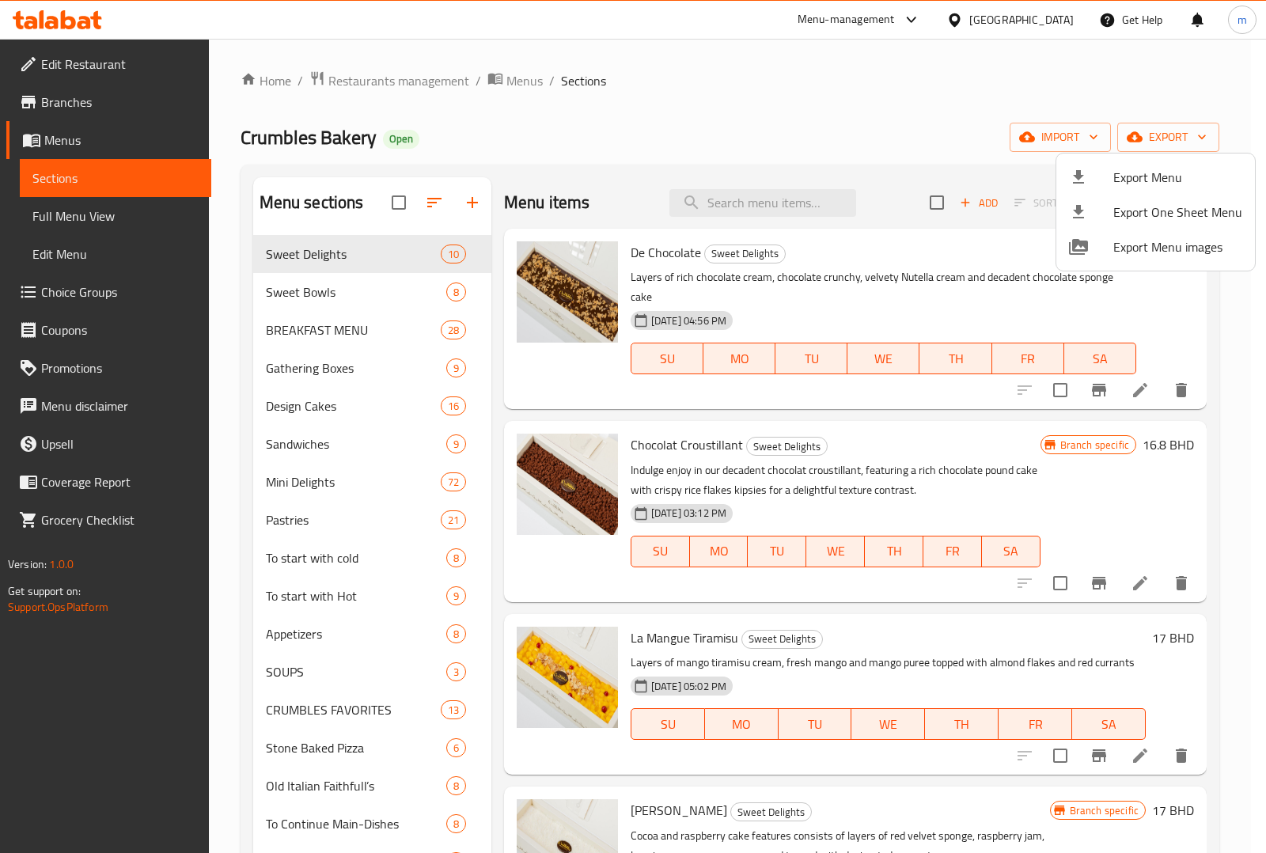
click at [767, 100] on div at bounding box center [633, 426] width 1266 height 853
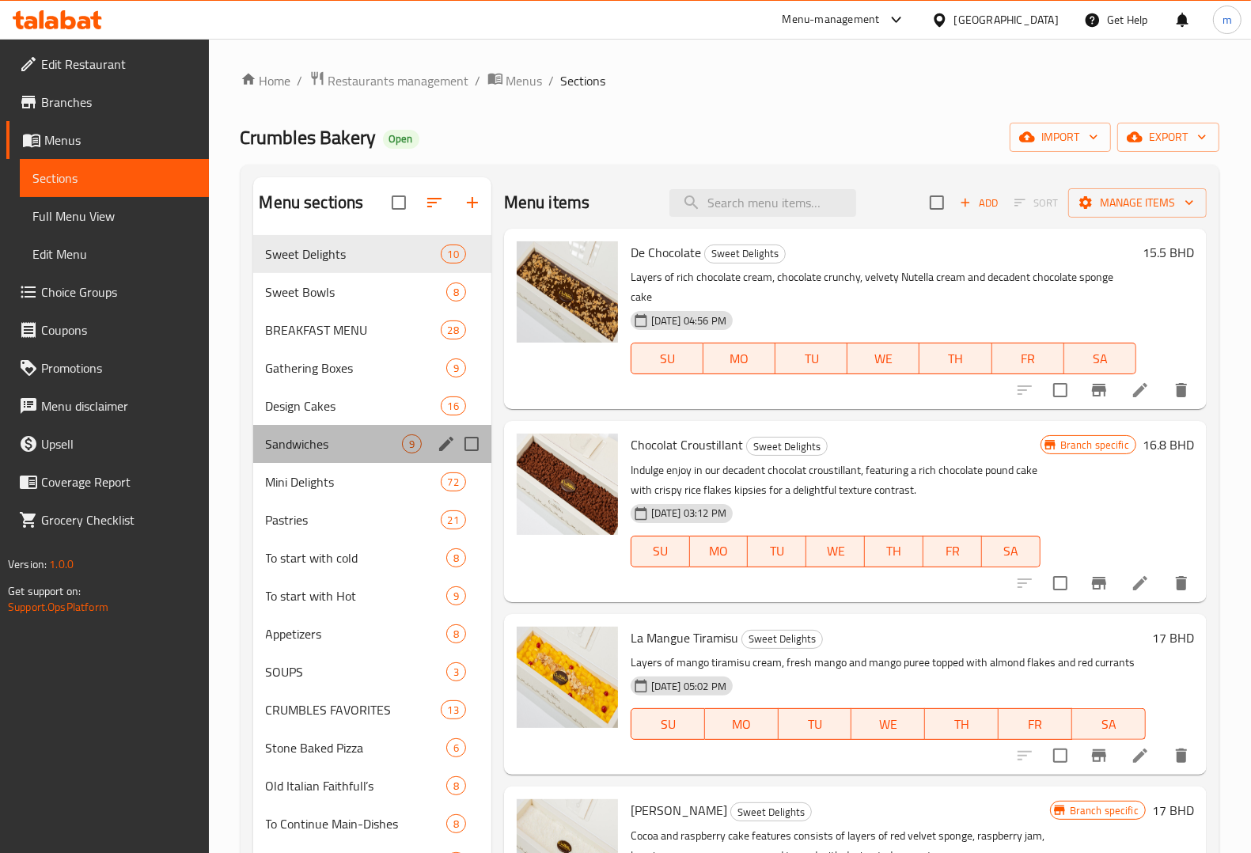
click at [339, 456] on div "Sandwiches 9" at bounding box center [372, 444] width 238 height 38
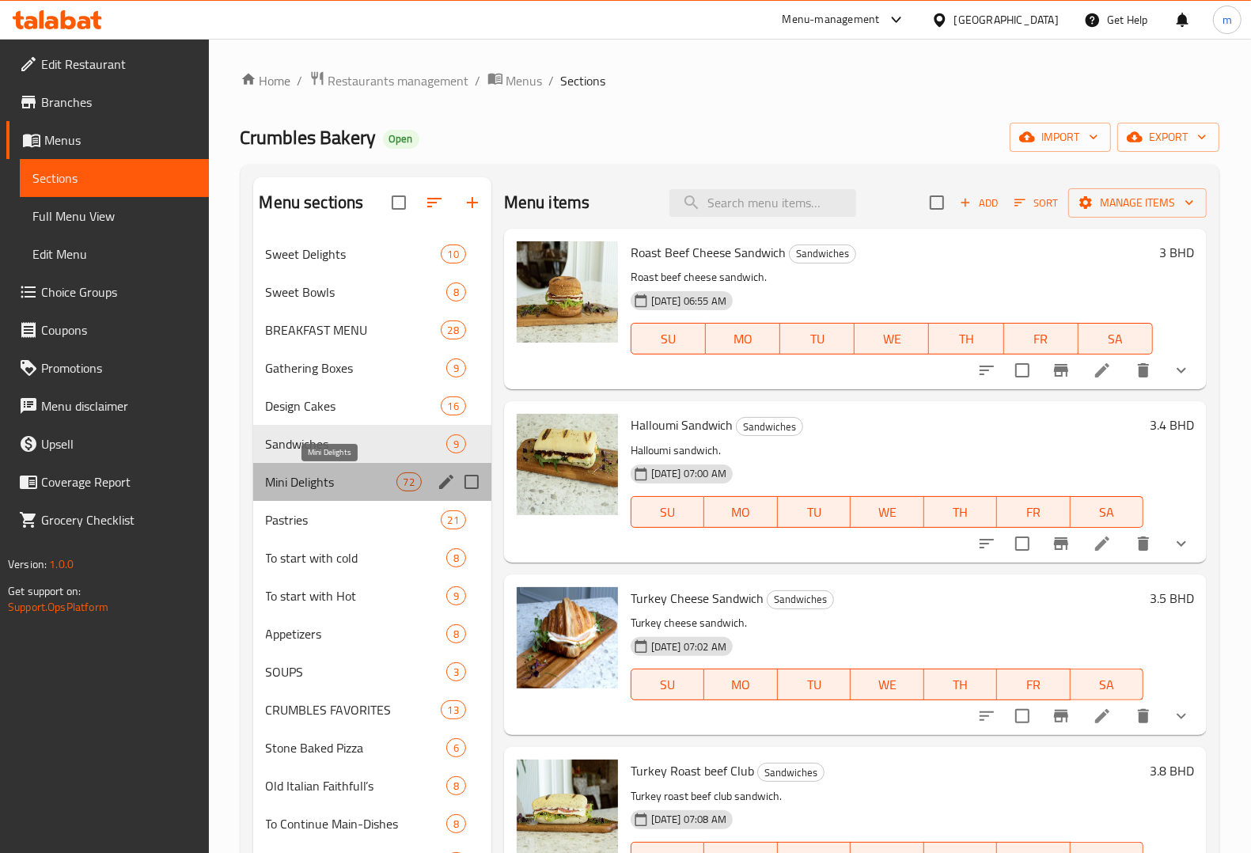
click at [346, 476] on span "Mini Delights" at bounding box center [331, 481] width 131 height 19
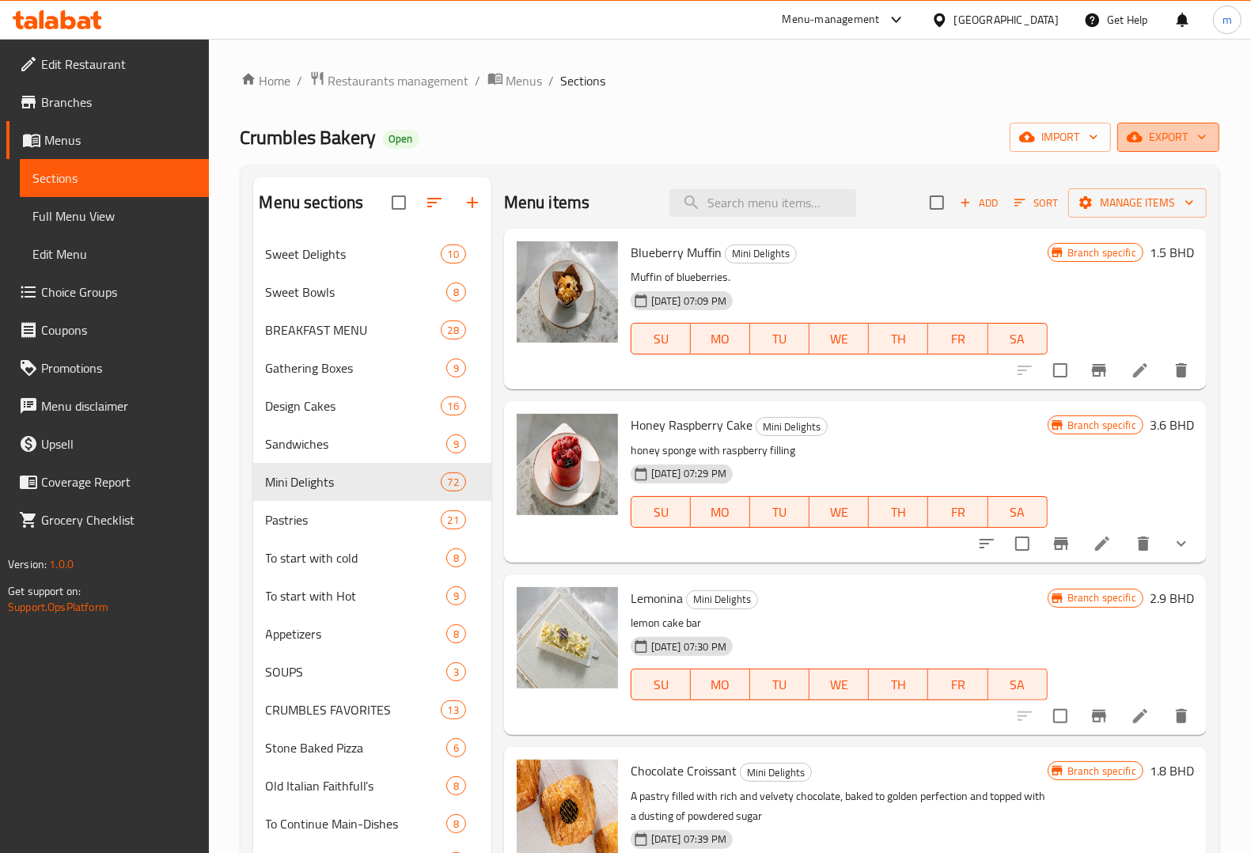
click at [1164, 139] on span "export" at bounding box center [1168, 137] width 77 height 20
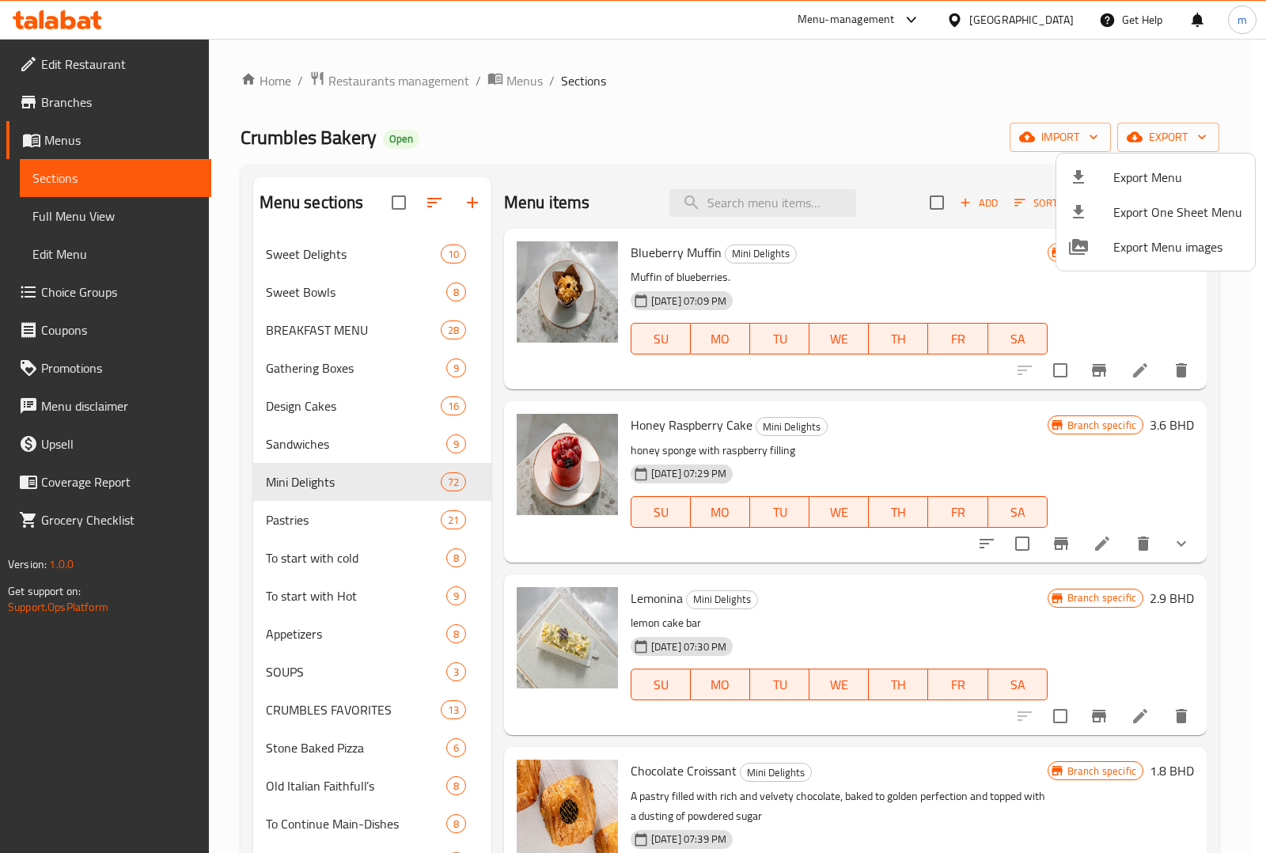
click at [109, 218] on div at bounding box center [633, 426] width 1266 height 853
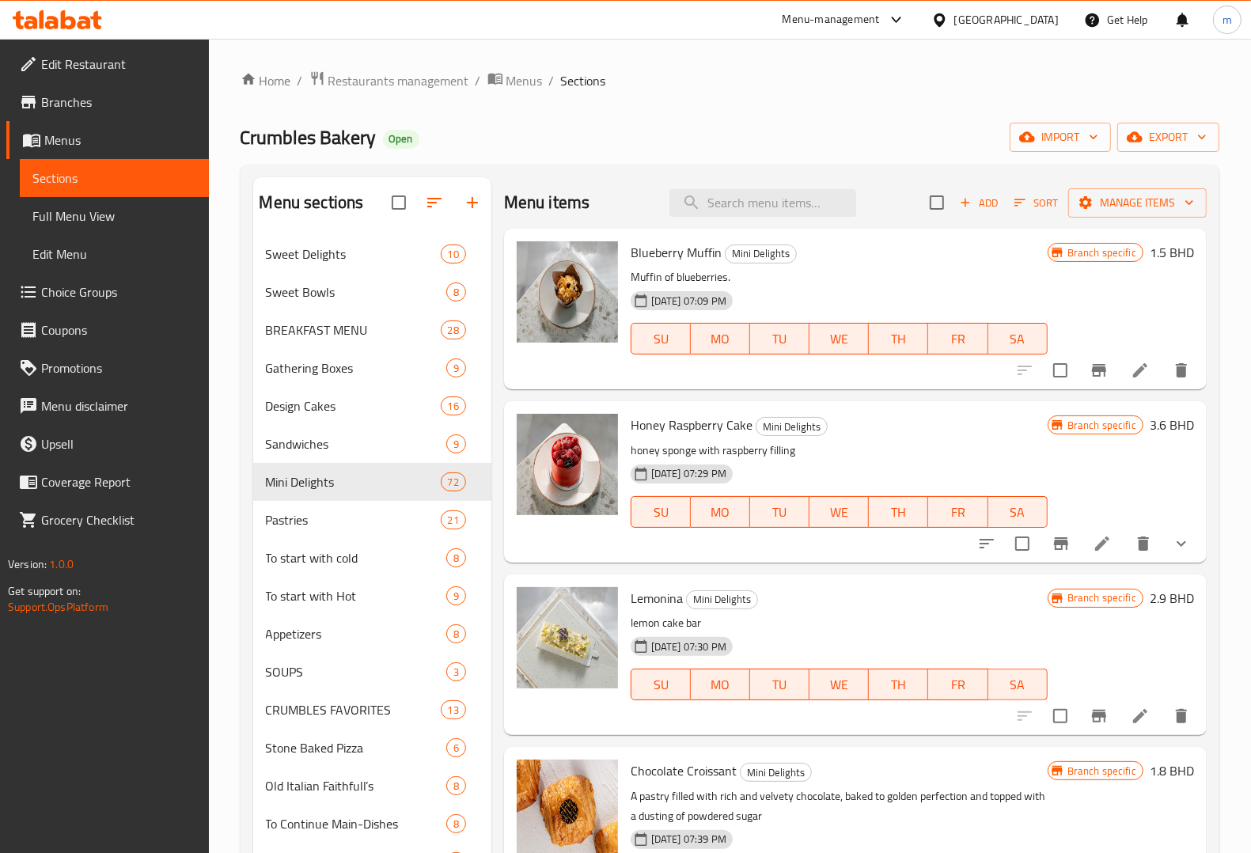
click at [96, 218] on span "Full Menu View" at bounding box center [114, 215] width 164 height 19
click at [84, 214] on span "Full Menu View" at bounding box center [114, 215] width 164 height 19
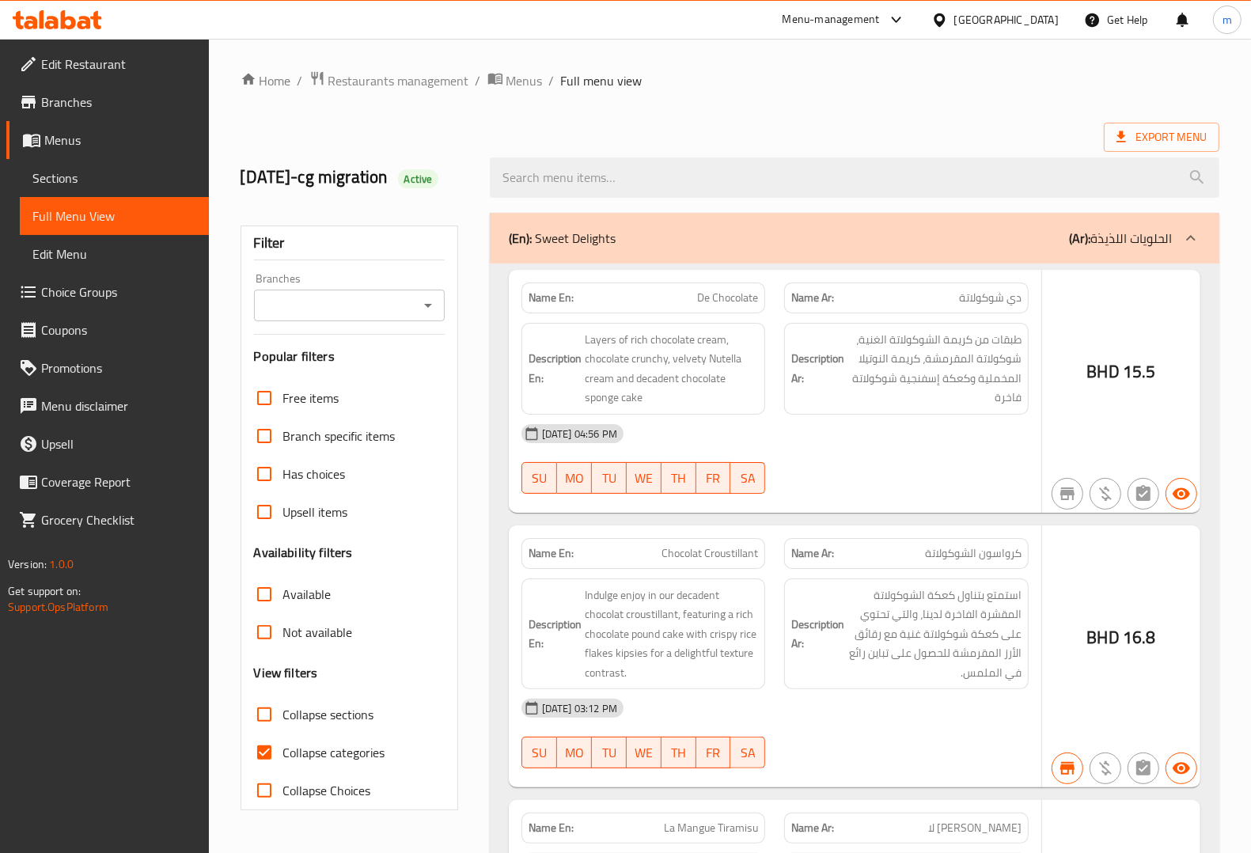
click at [267, 539] on div "Free items Branch specific items Has choices Upsell items Availability filters …" at bounding box center [349, 594] width 191 height 430
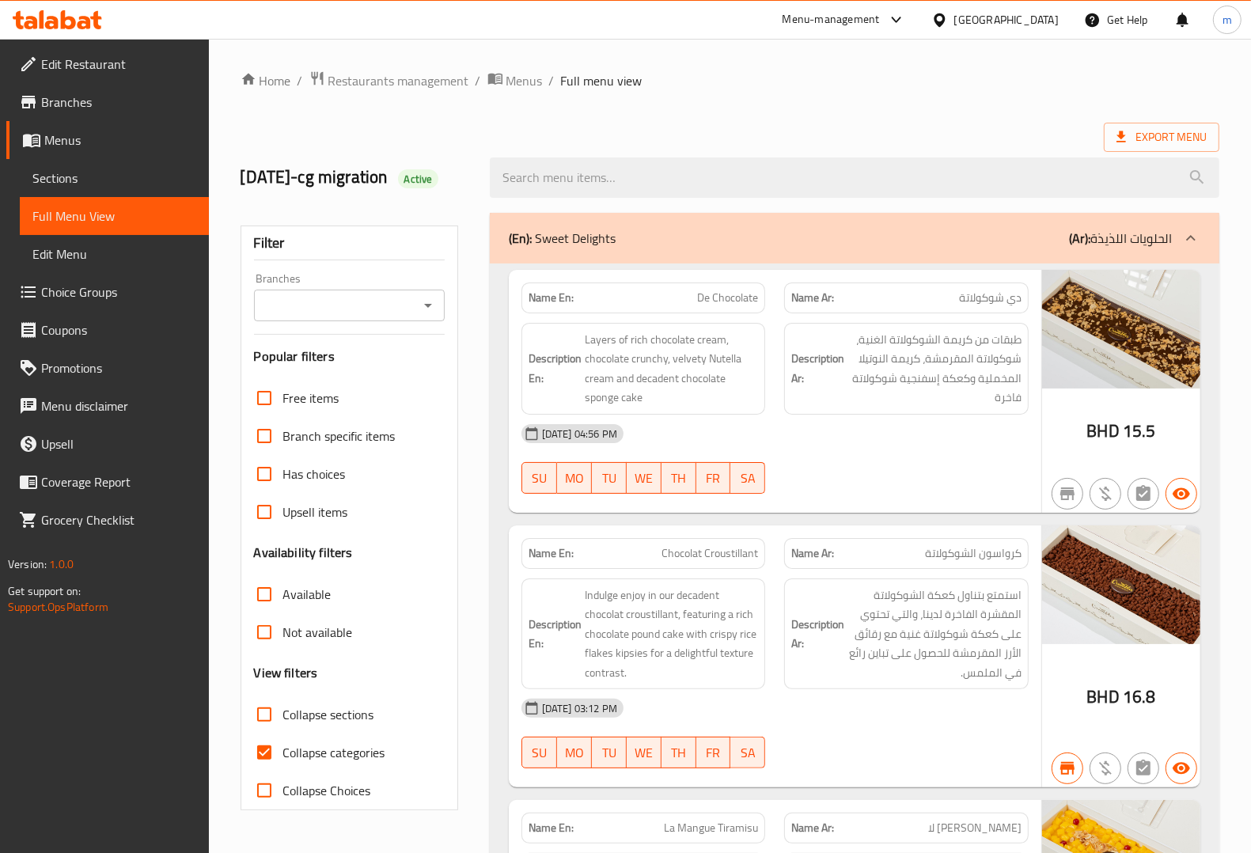
scroll to position [198, 0]
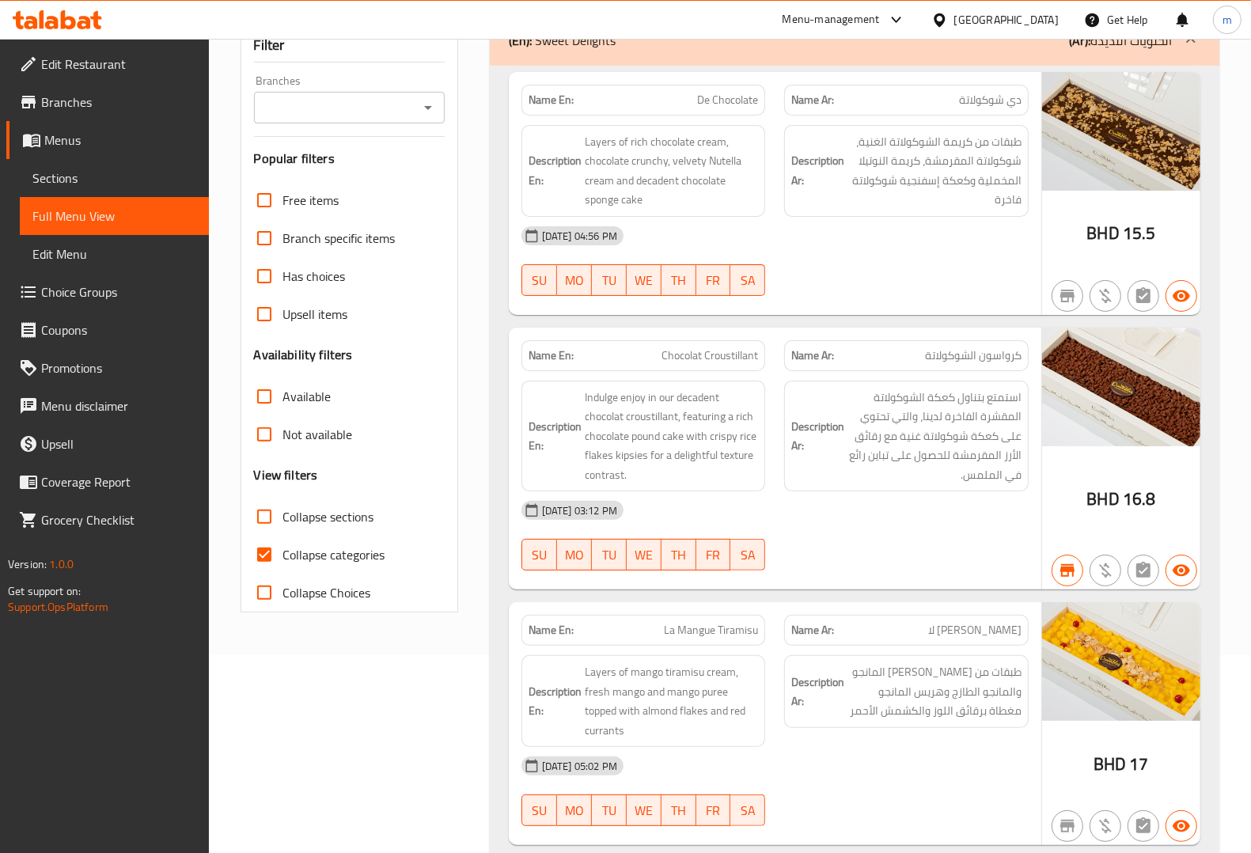
click at [265, 574] on input "Collapse categories" at bounding box center [264, 555] width 38 height 38
checkbox input "false"
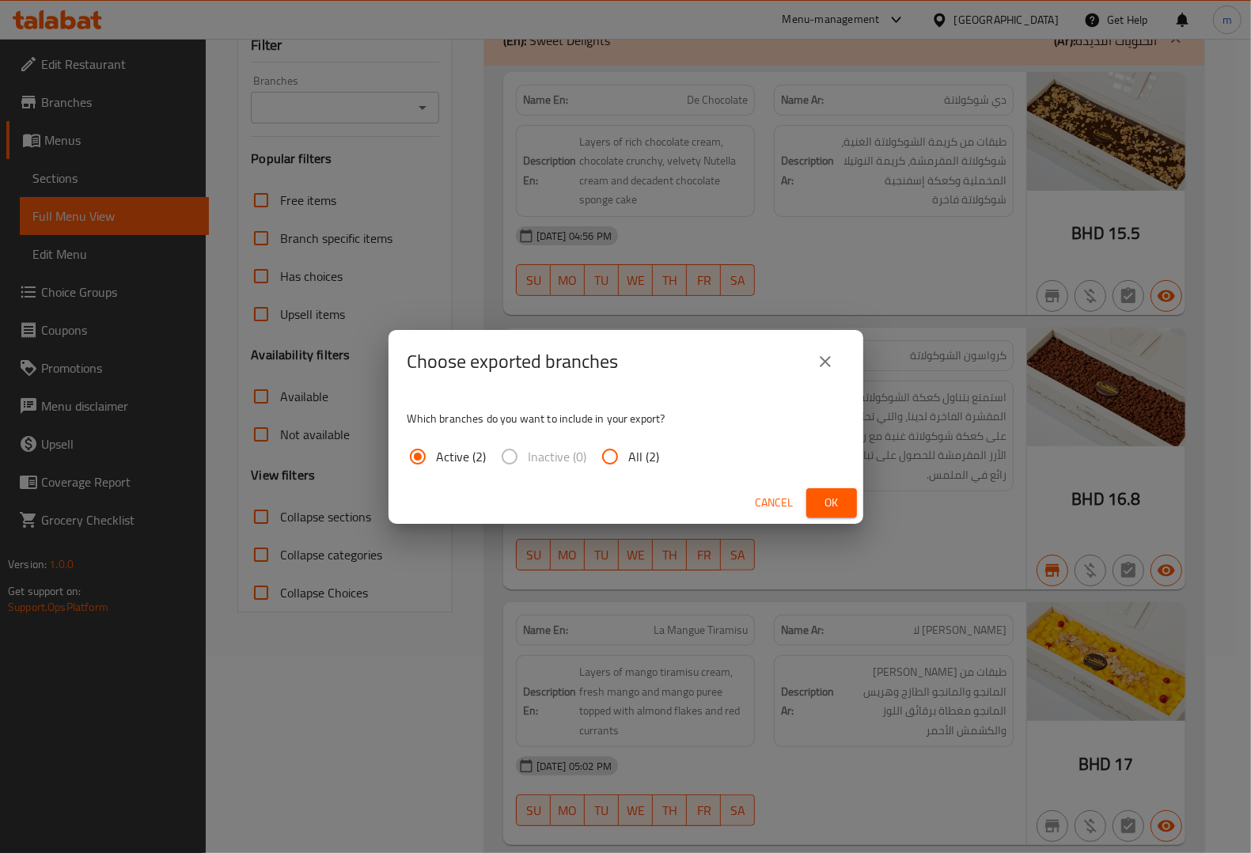
scroll to position [0, 0]
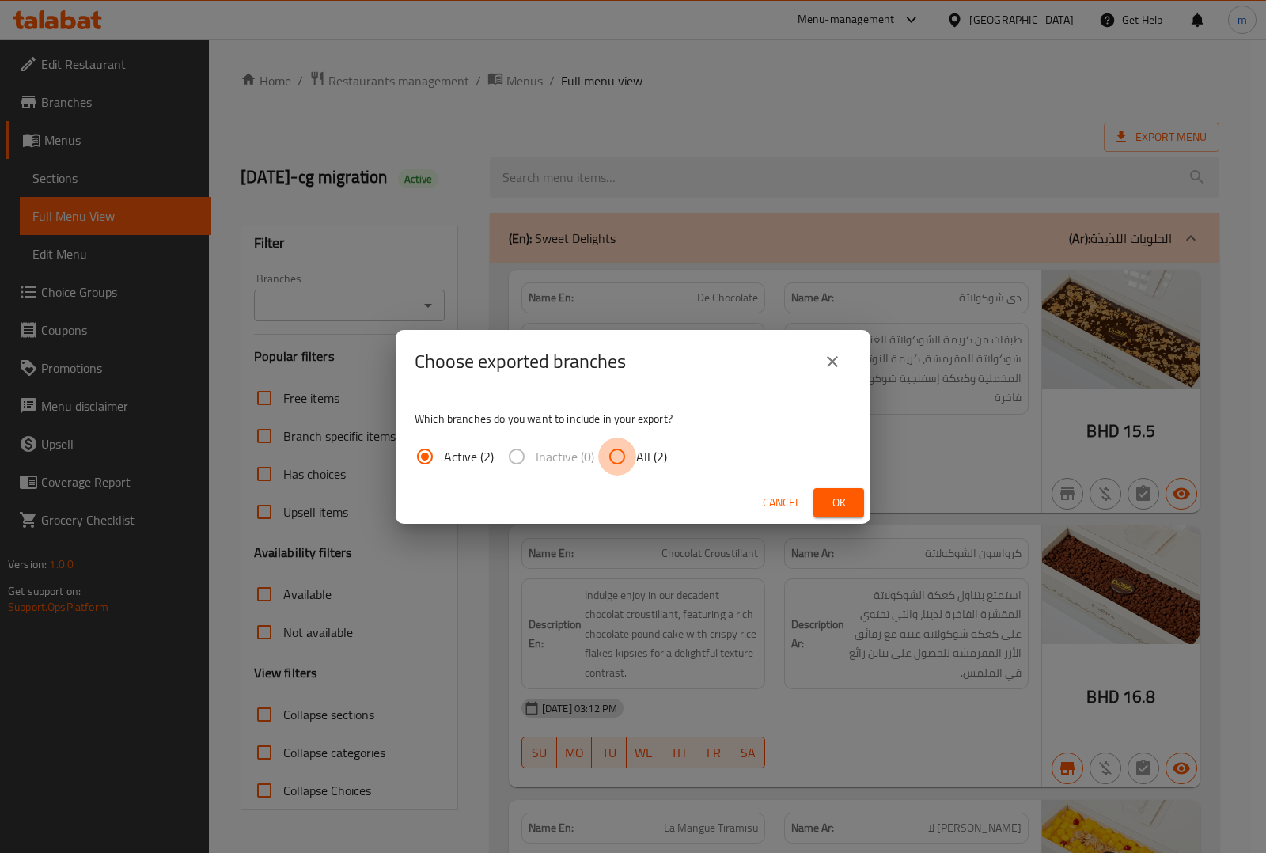
click at [611, 456] on input "All (2)" at bounding box center [617, 456] width 38 height 38
radio input "true"
click at [829, 502] on span "Ok" at bounding box center [838, 503] width 25 height 20
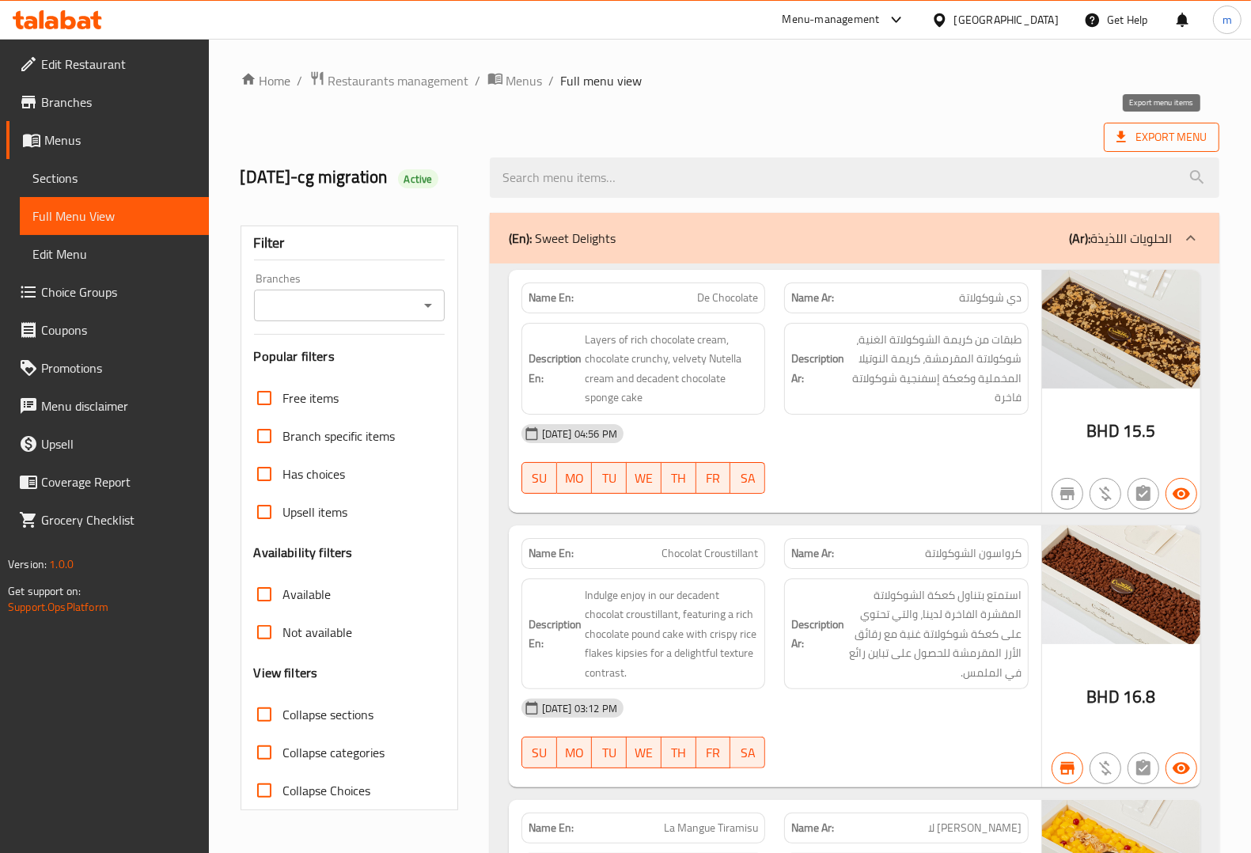
click at [1126, 133] on icon at bounding box center [1121, 137] width 16 height 16
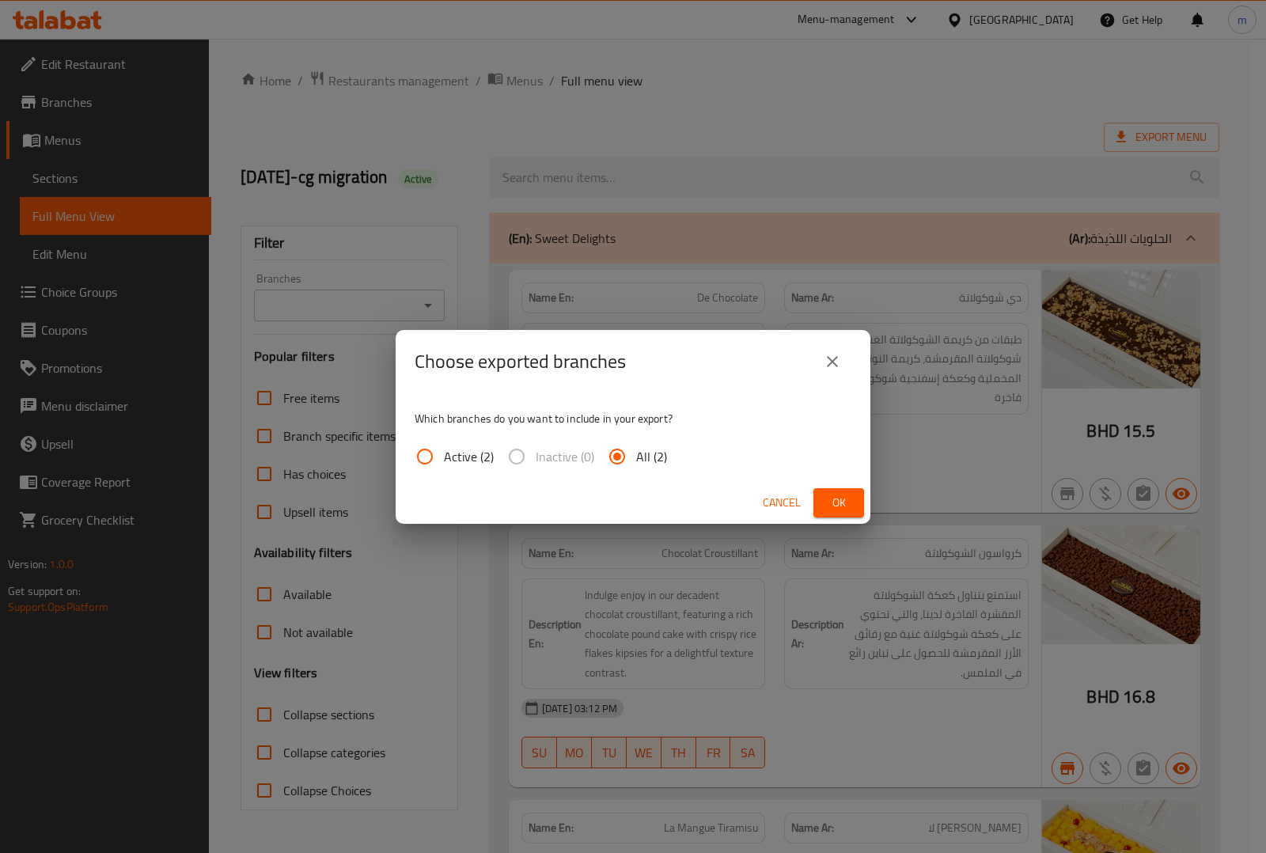
click at [831, 504] on span "Ok" at bounding box center [838, 503] width 25 height 20
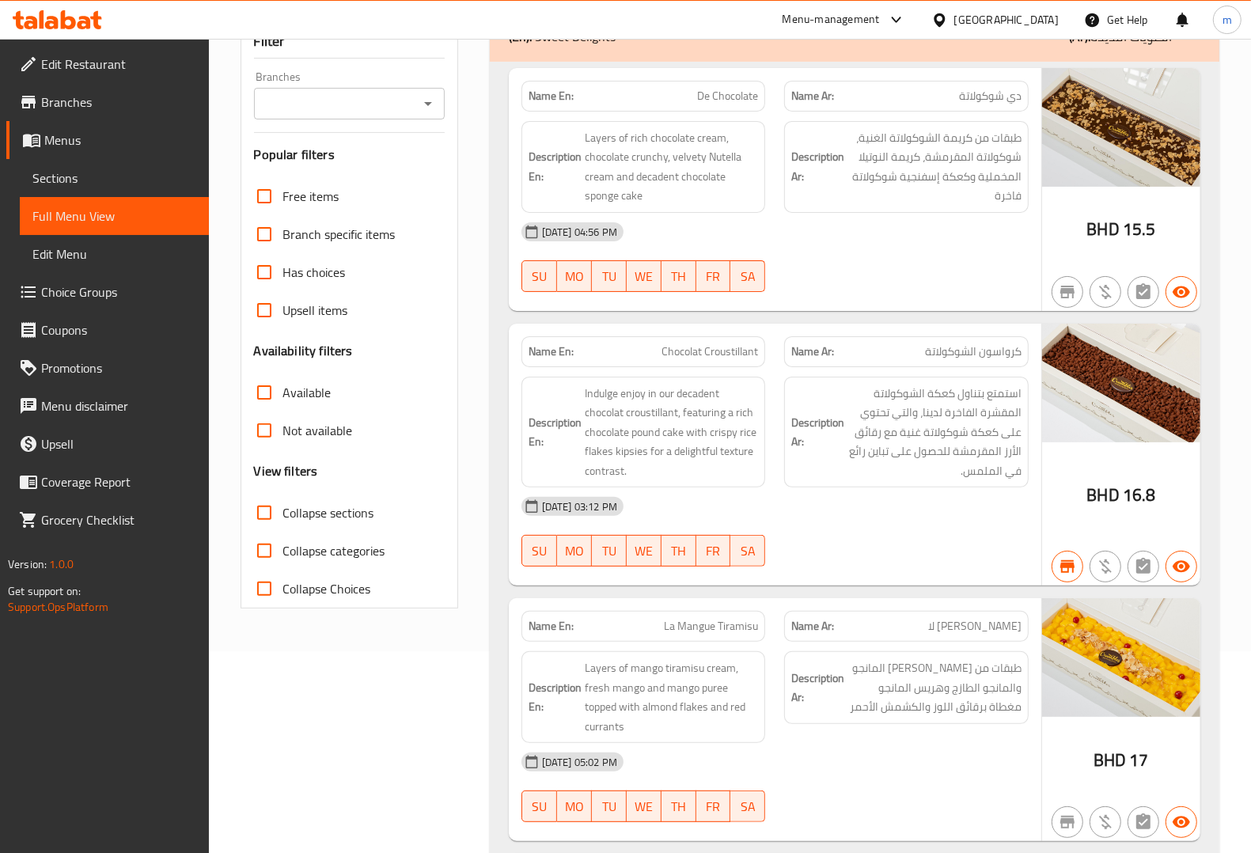
scroll to position [198, 0]
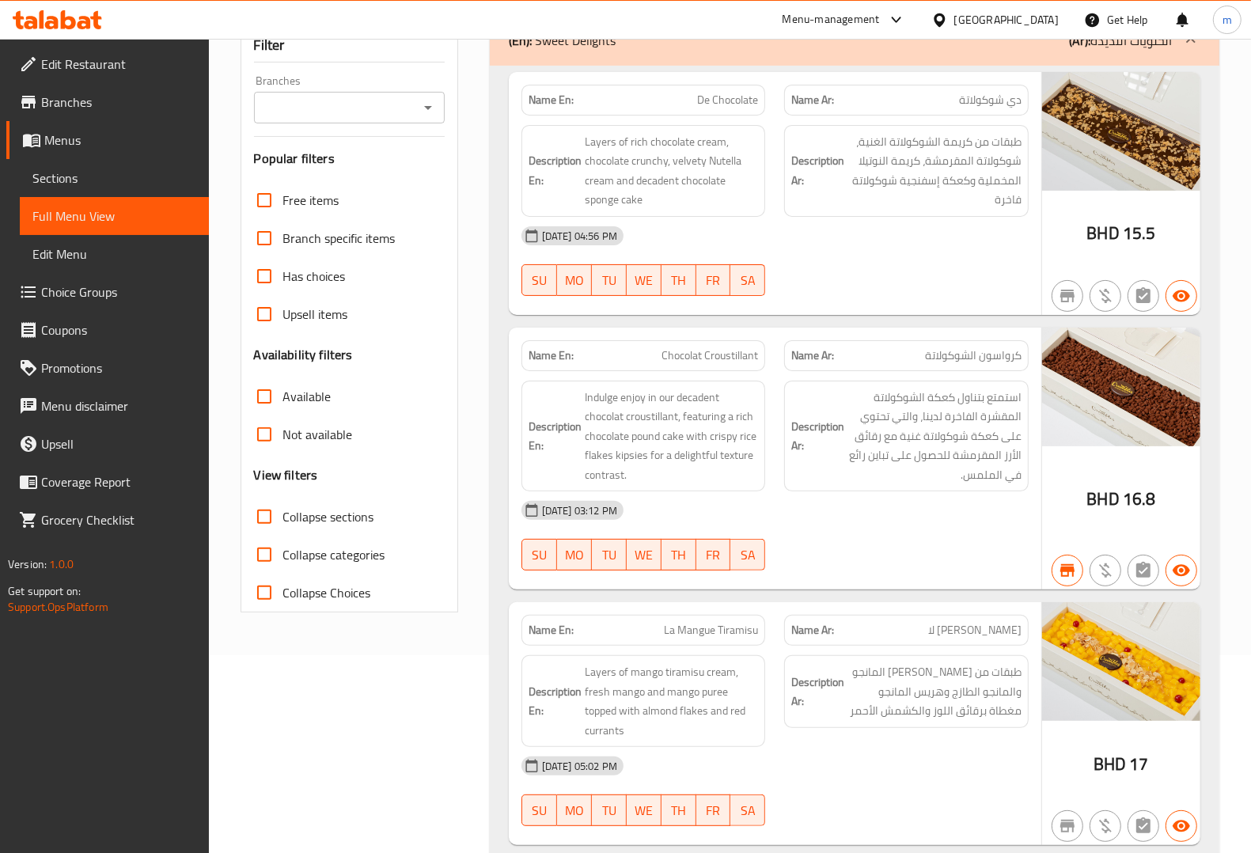
click at [953, 108] on p "Name Ar: دي شوكولاتة" at bounding box center [906, 100] width 230 height 17
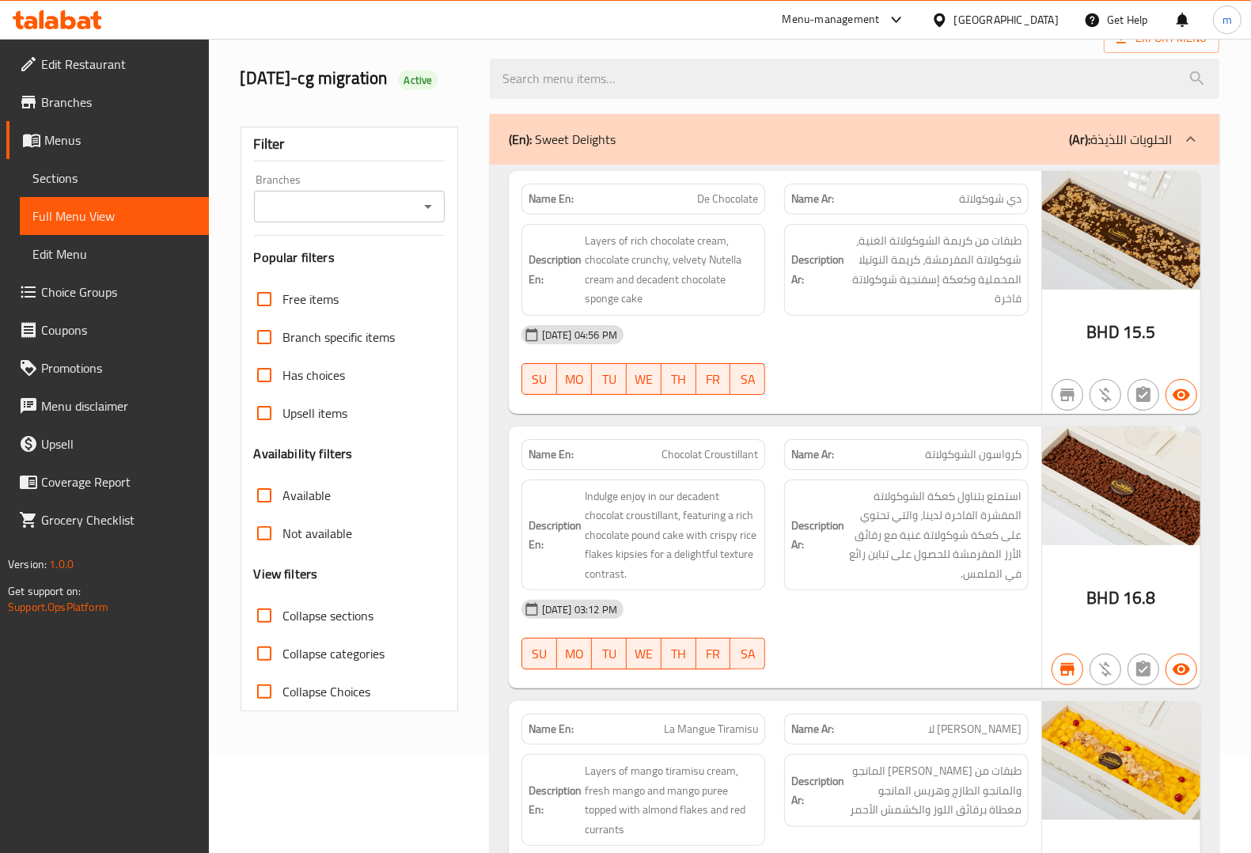
scroll to position [0, 0]
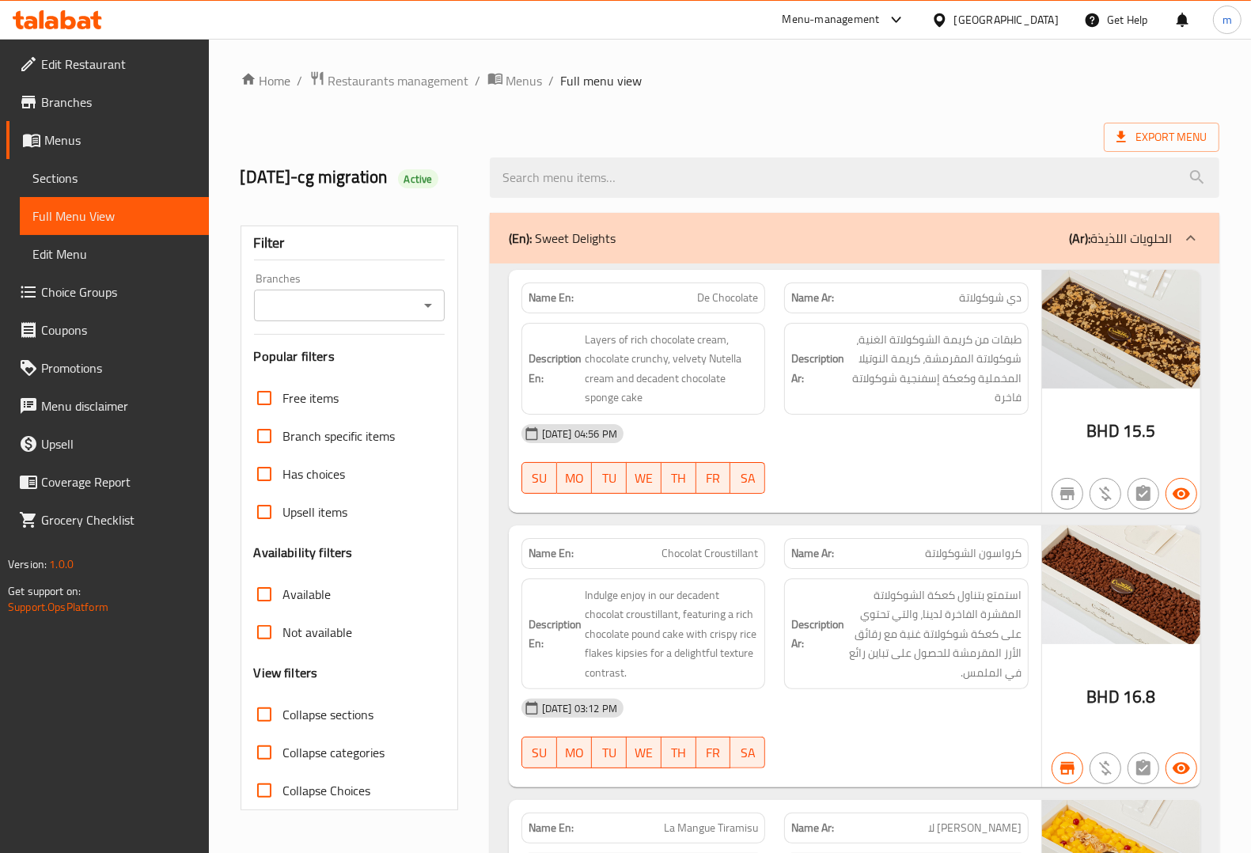
click at [81, 61] on span "Edit Restaurant" at bounding box center [118, 64] width 155 height 19
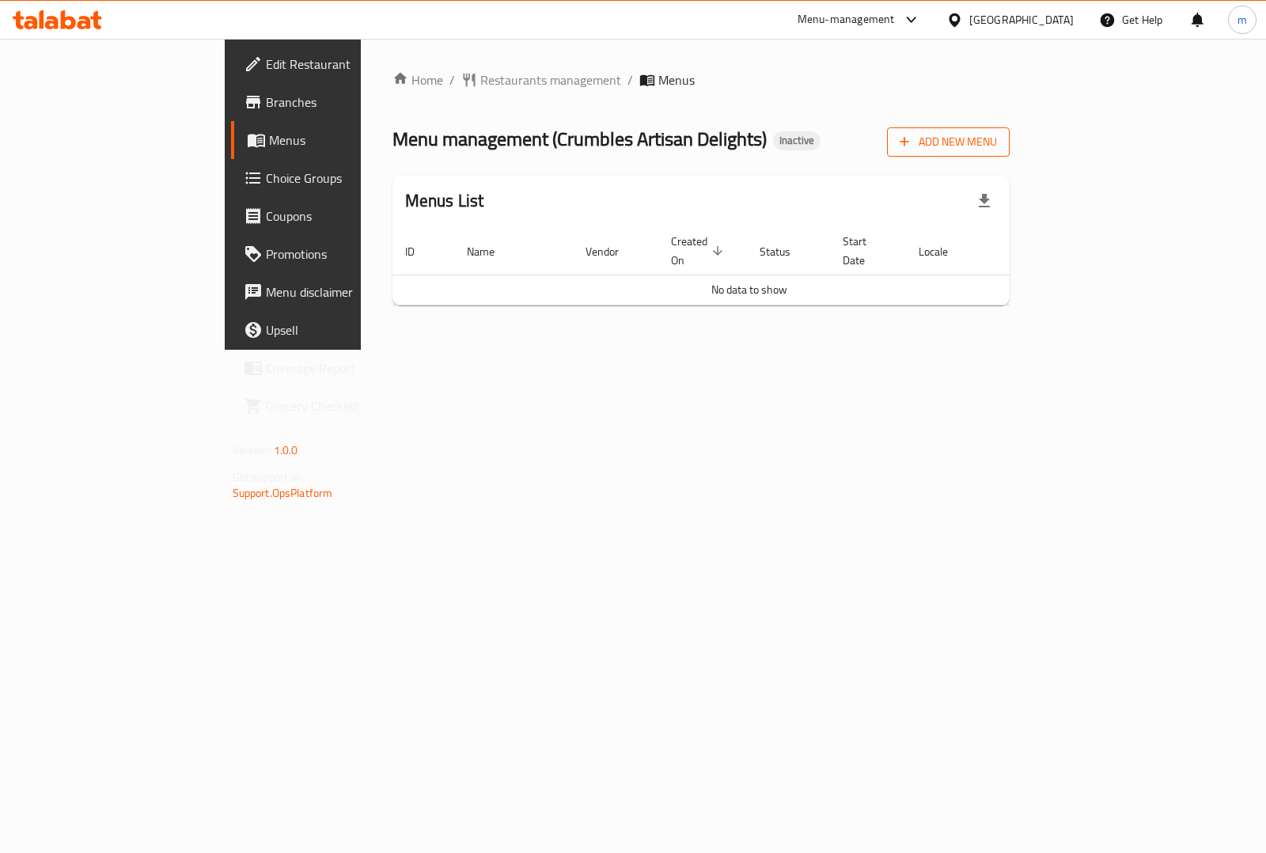
click at [997, 136] on span "Add New Menu" at bounding box center [947, 142] width 97 height 20
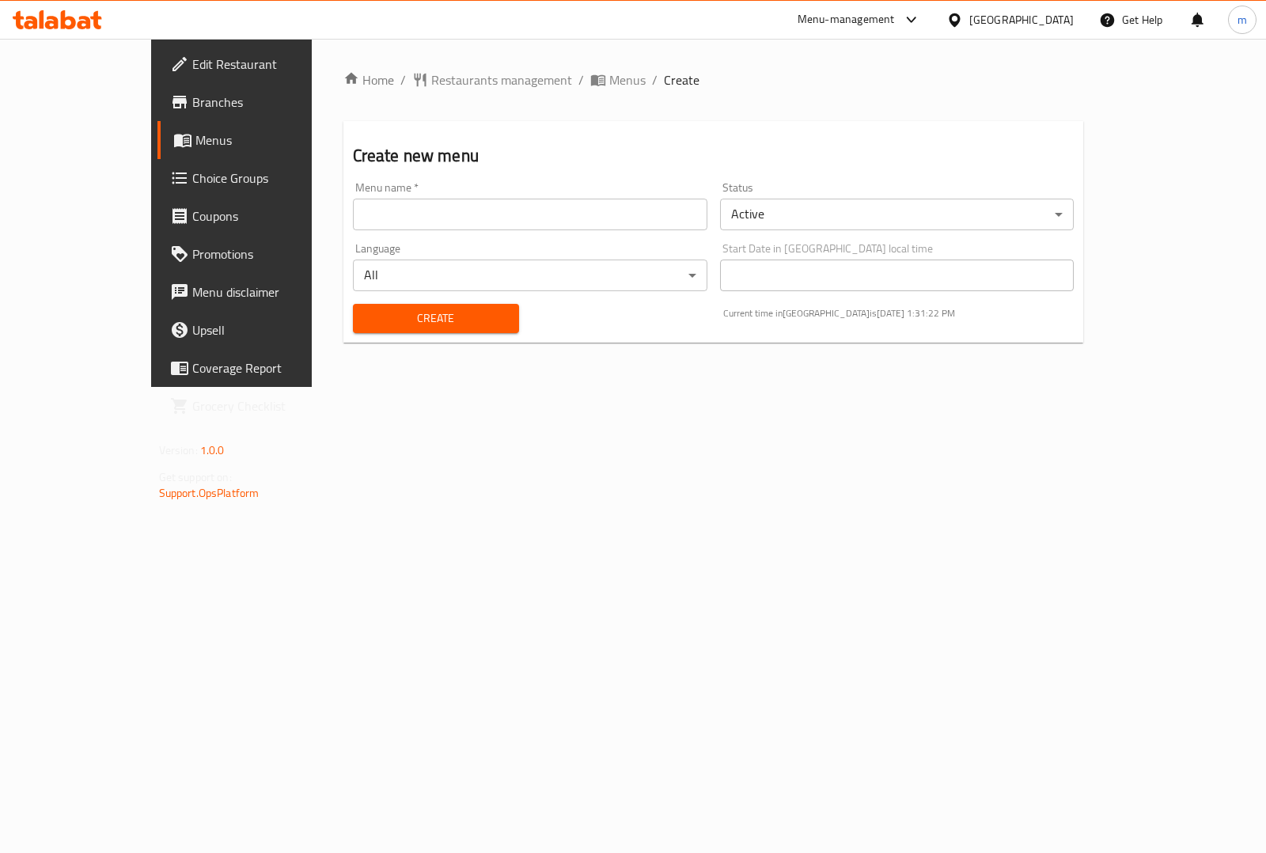
click at [683, 206] on input "text" at bounding box center [530, 215] width 354 height 32
type input "[DATE]"
click at [411, 312] on span "Create" at bounding box center [435, 319] width 141 height 20
click at [195, 140] on span "Menus" at bounding box center [272, 140] width 154 height 19
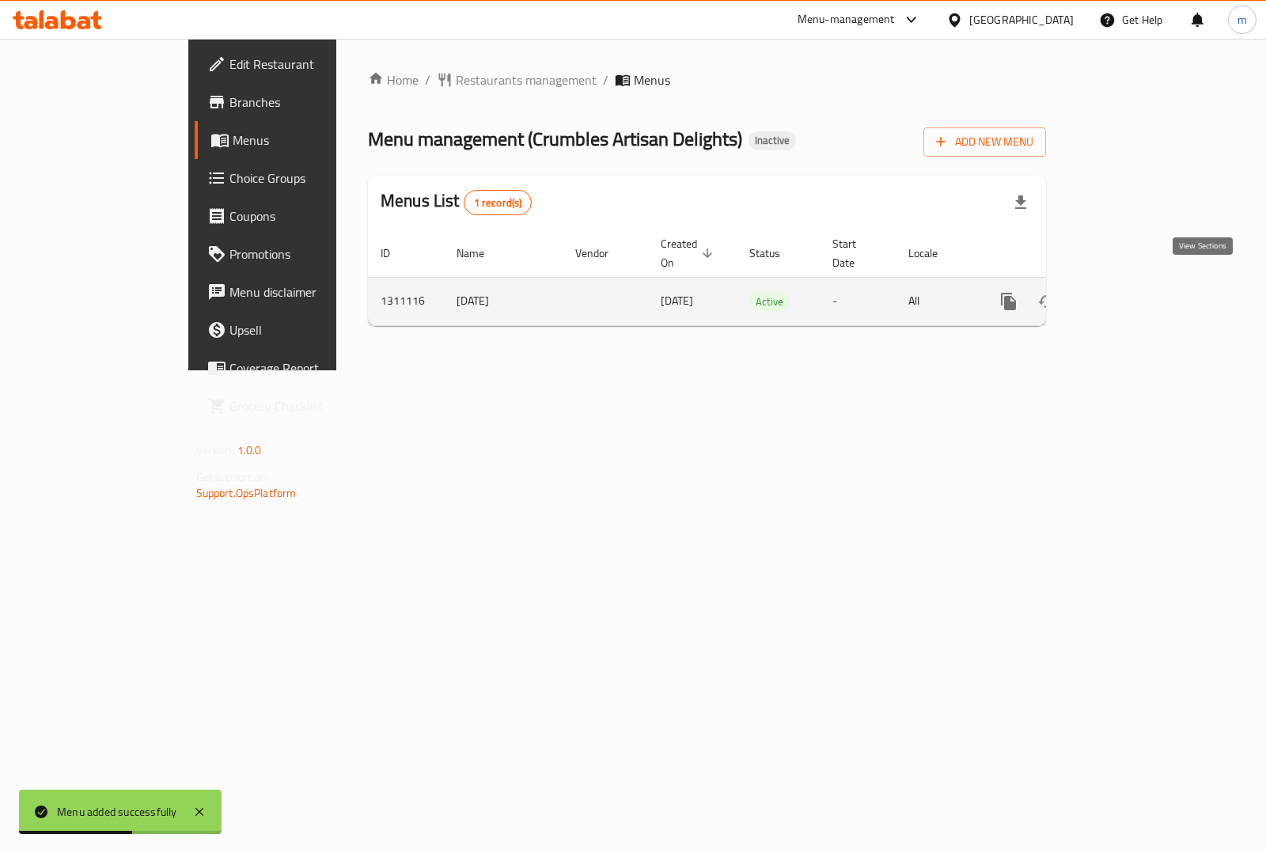
click at [1132, 292] on icon "enhanced table" at bounding box center [1122, 301] width 19 height 19
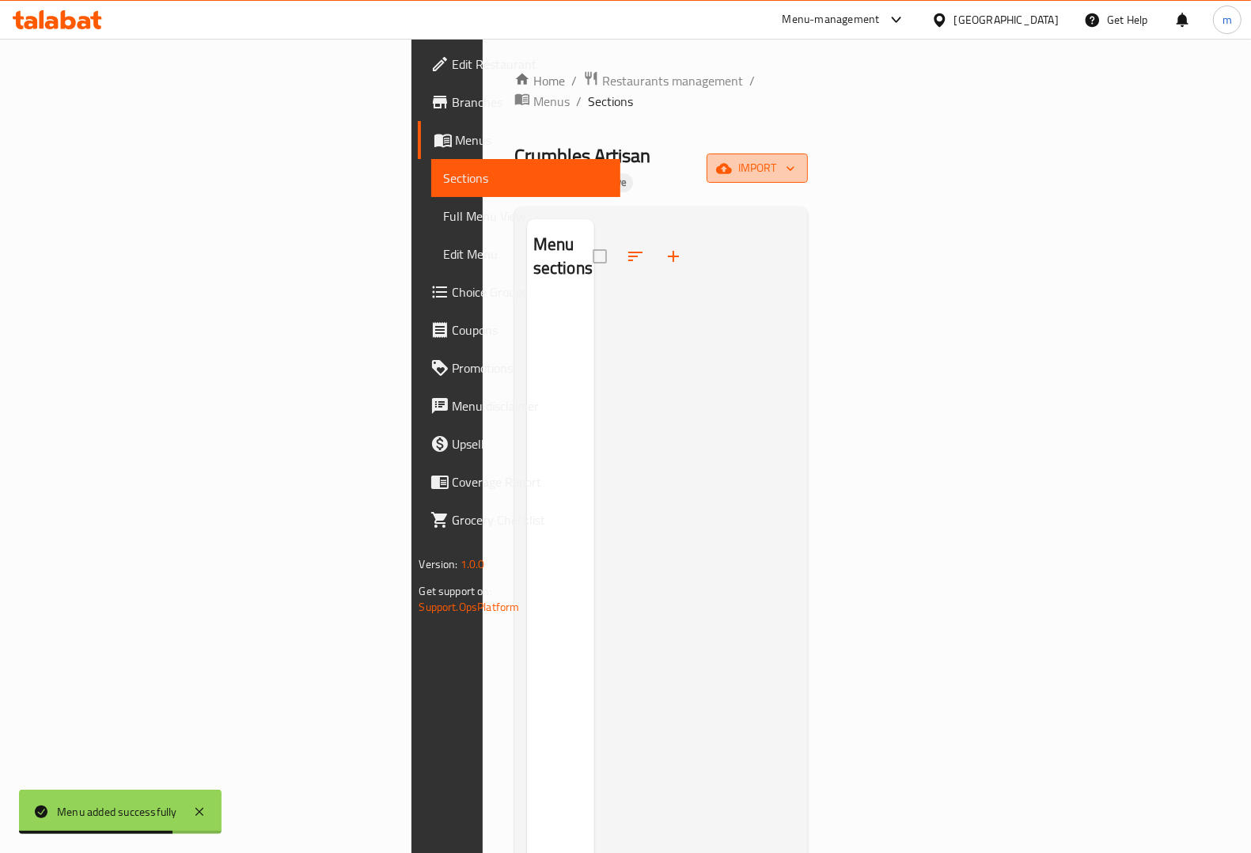
click at [732, 163] on icon "button" at bounding box center [724, 168] width 16 height 10
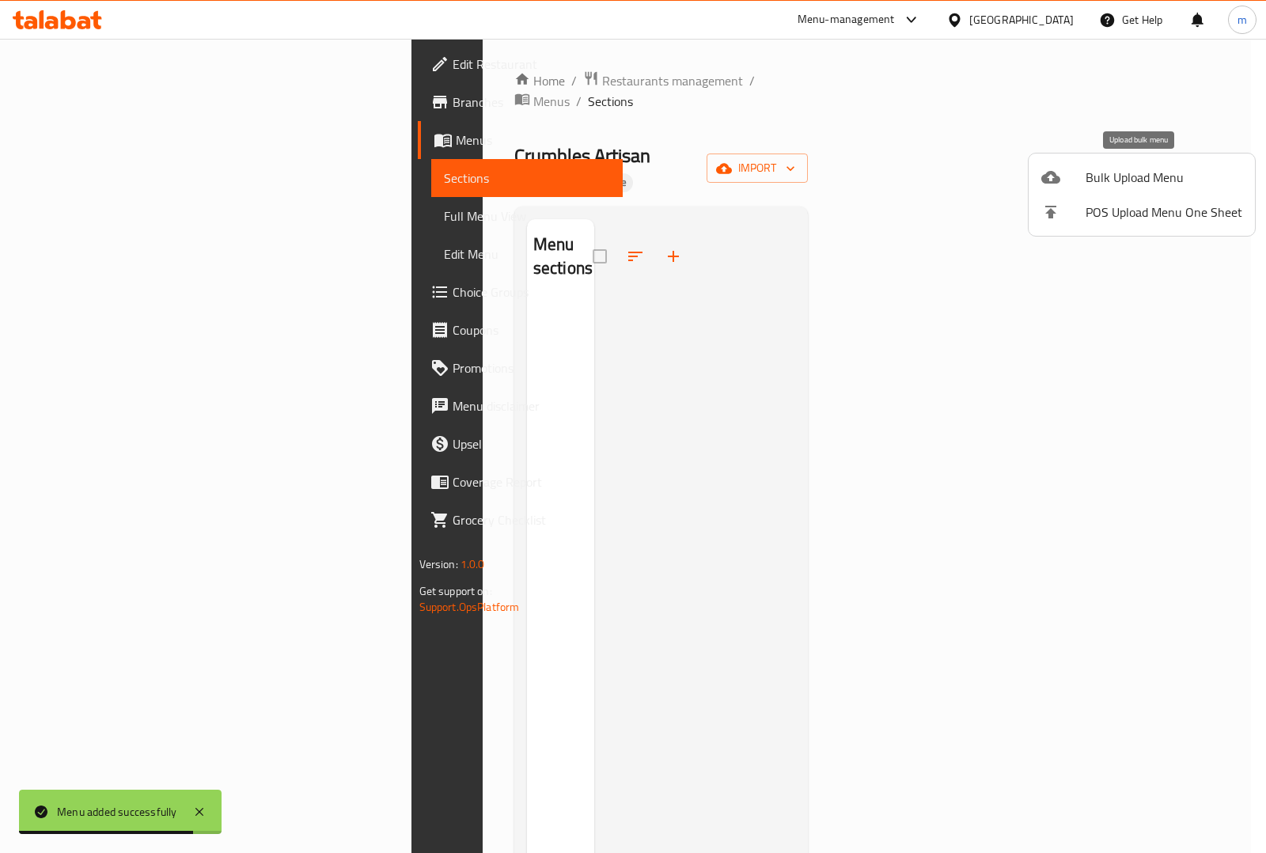
click at [1143, 168] on span "Bulk Upload Menu" at bounding box center [1163, 177] width 157 height 19
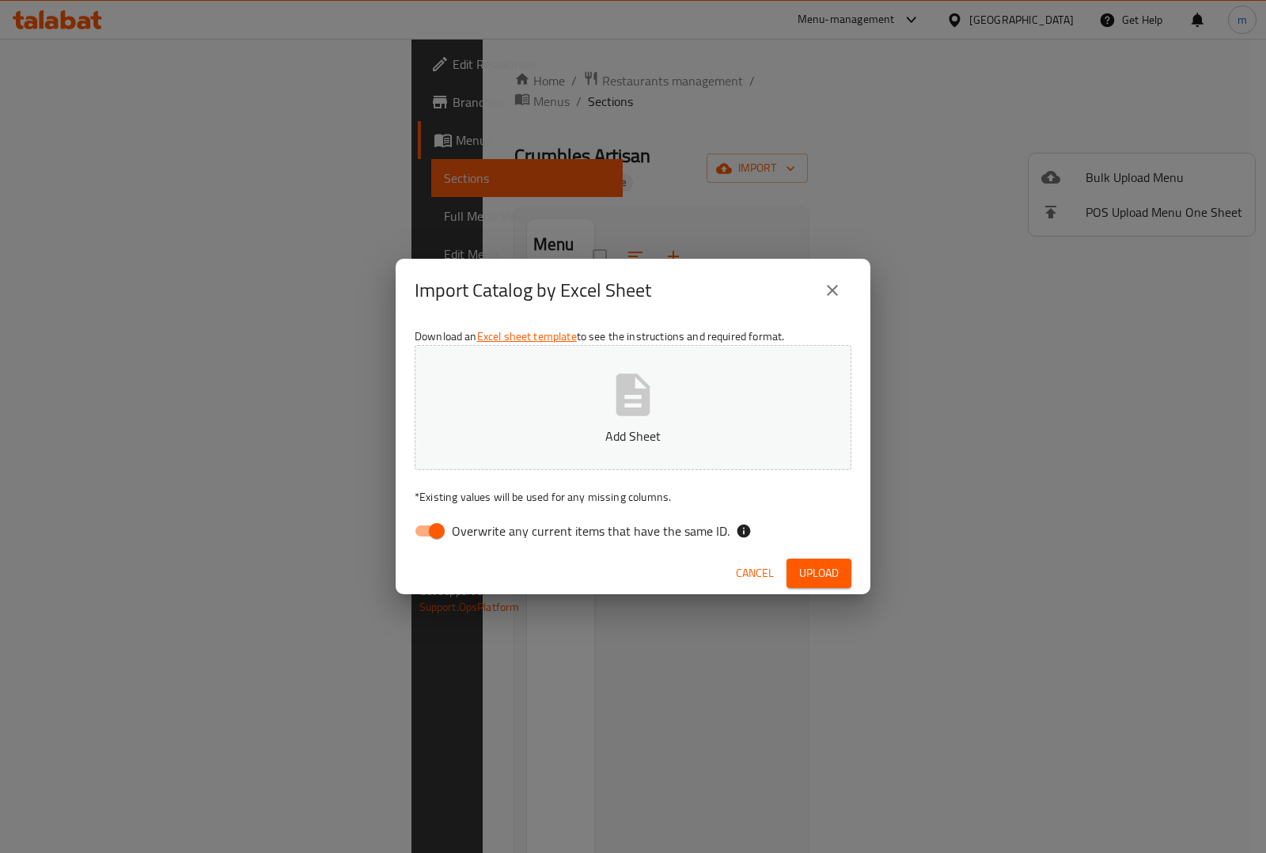
click at [431, 532] on input "Overwrite any current items that have the same ID." at bounding box center [437, 531] width 90 height 30
checkbox input "false"
click at [630, 418] on icon "button" at bounding box center [633, 394] width 51 height 51
click at [821, 563] on span "Upload" at bounding box center [819, 573] width 40 height 20
click at [824, 563] on span "Upload" at bounding box center [819, 573] width 40 height 20
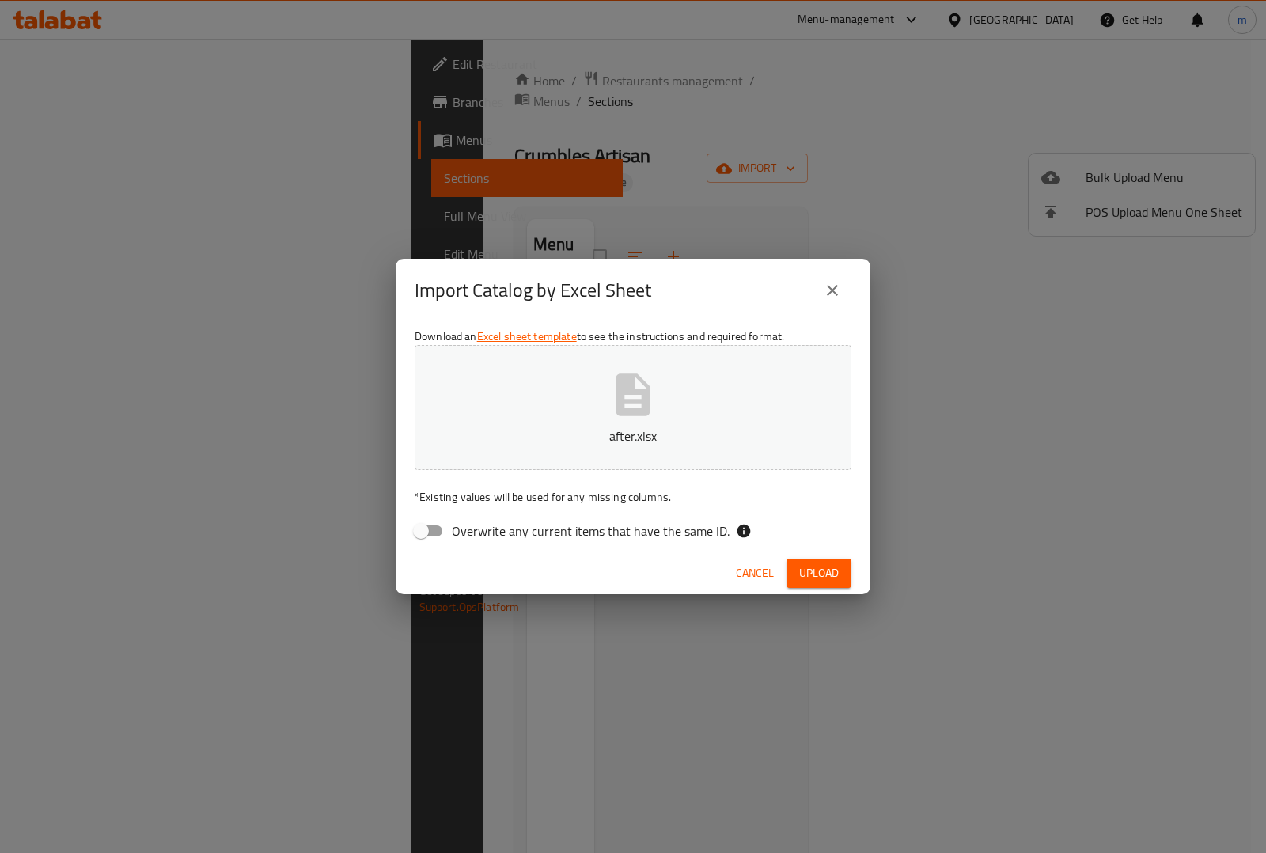
click at [811, 574] on span "Upload" at bounding box center [819, 573] width 40 height 20
click at [829, 574] on span "Upload" at bounding box center [819, 573] width 40 height 20
click at [827, 299] on icon "close" at bounding box center [832, 290] width 19 height 19
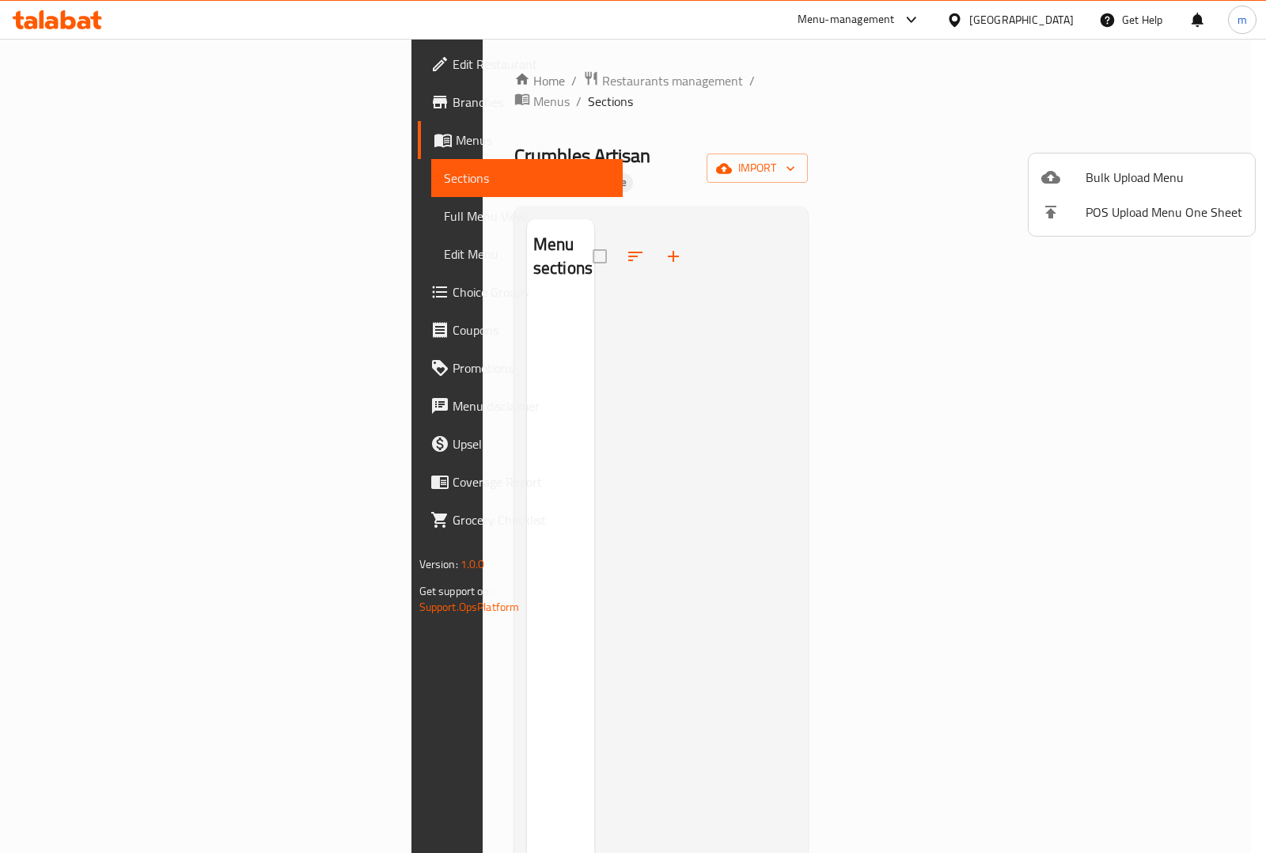
click at [860, 332] on div at bounding box center [633, 426] width 1266 height 853
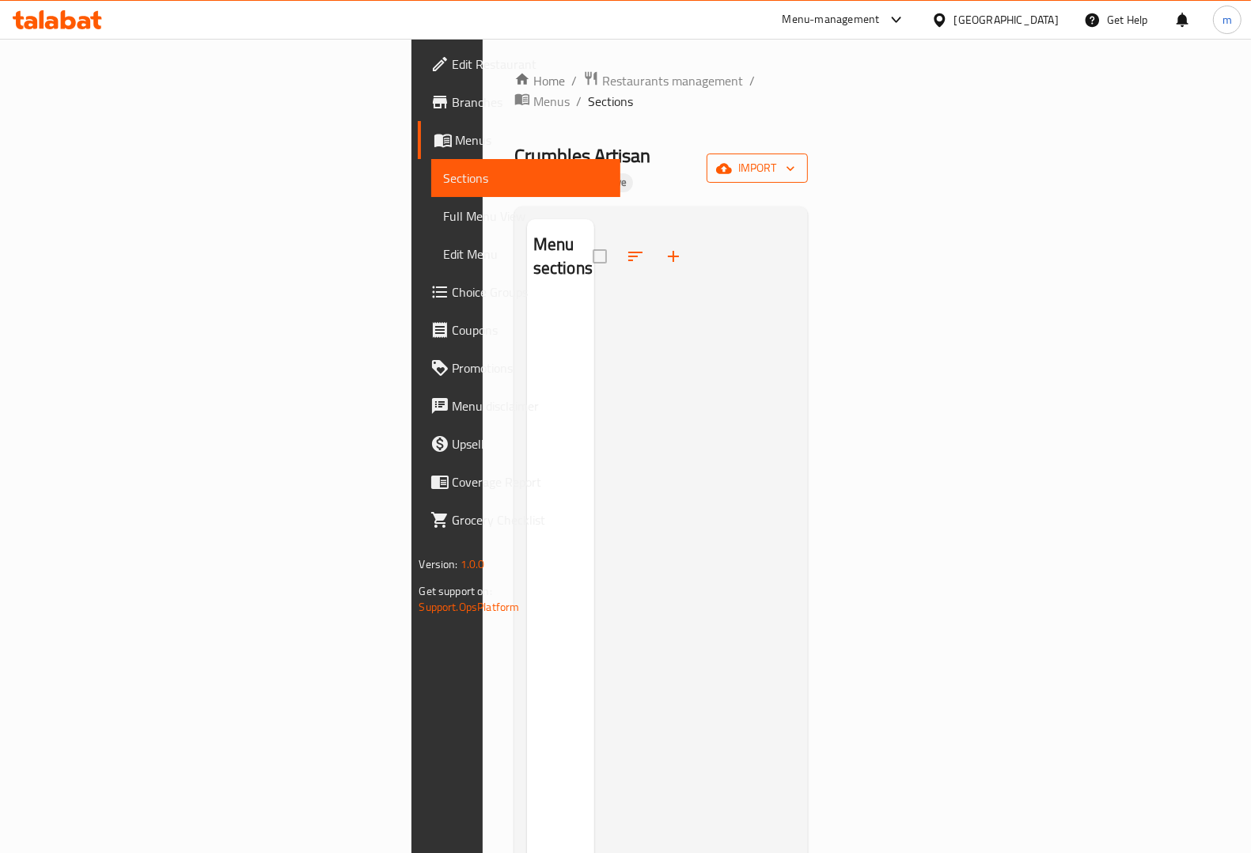
click at [795, 158] on span "import" at bounding box center [757, 168] width 76 height 20
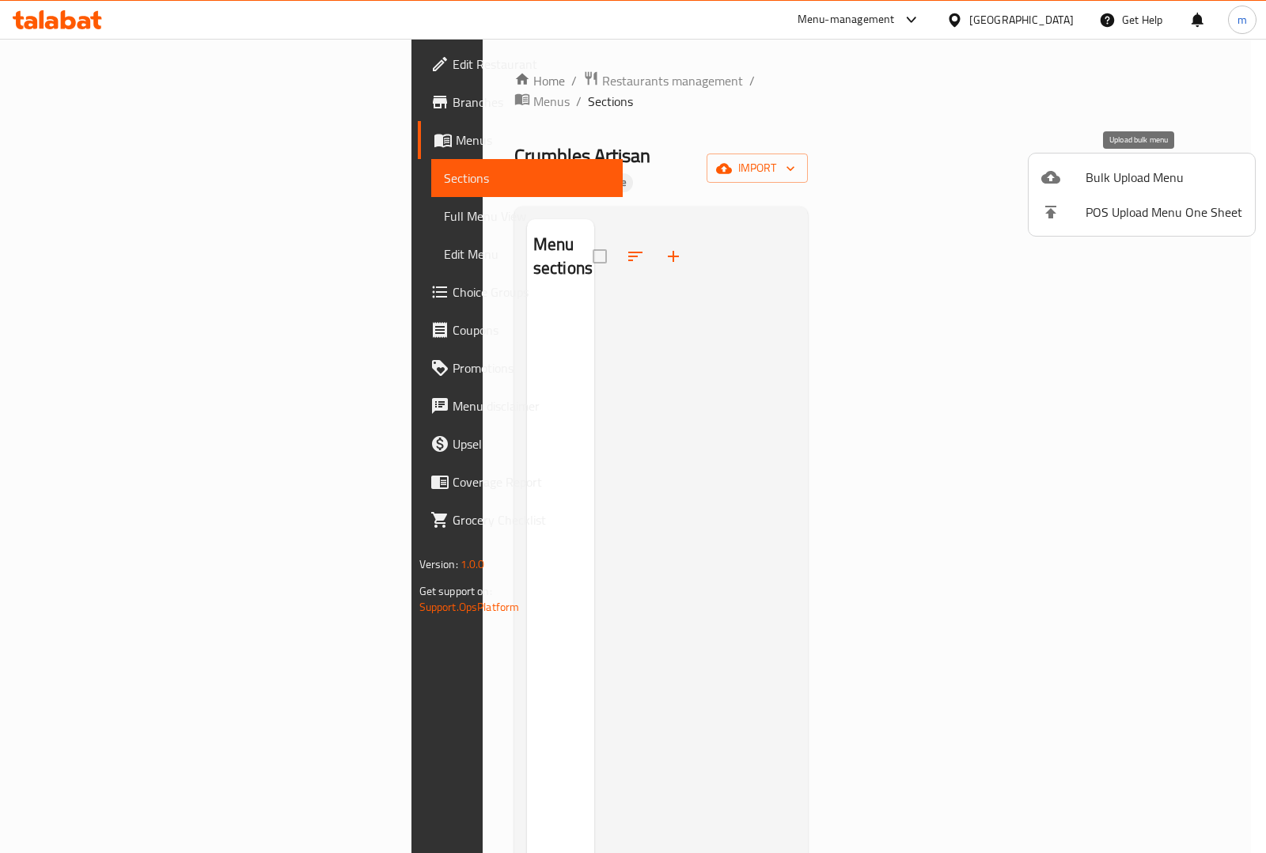
click at [1145, 163] on li "Bulk Upload Menu" at bounding box center [1141, 177] width 226 height 35
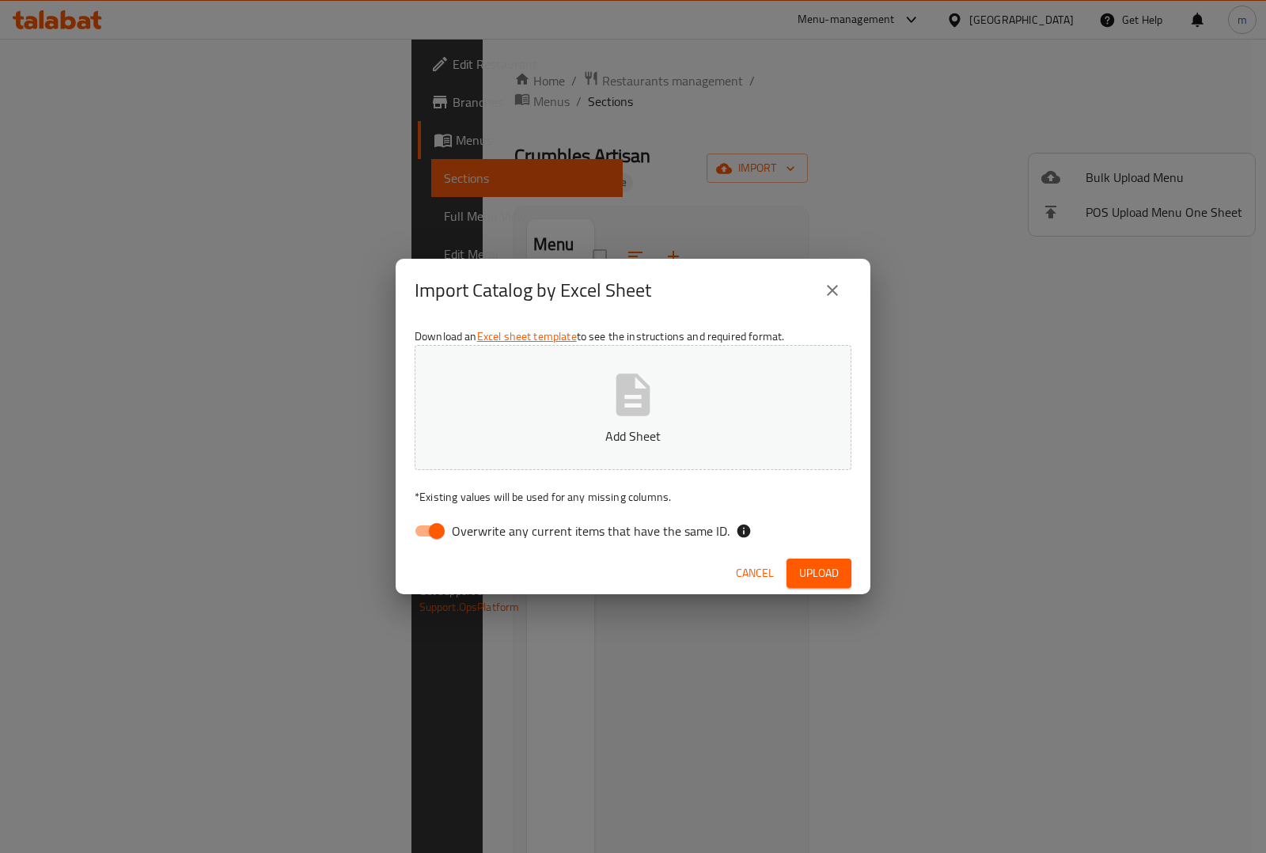
click at [433, 530] on input "Overwrite any current items that have the same ID." at bounding box center [437, 531] width 90 height 30
checkbox input "false"
click at [551, 445] on button "Add Sheet" at bounding box center [633, 407] width 437 height 125
click at [823, 571] on span "Upload" at bounding box center [819, 573] width 40 height 20
click at [819, 567] on span "Upload" at bounding box center [819, 573] width 40 height 20
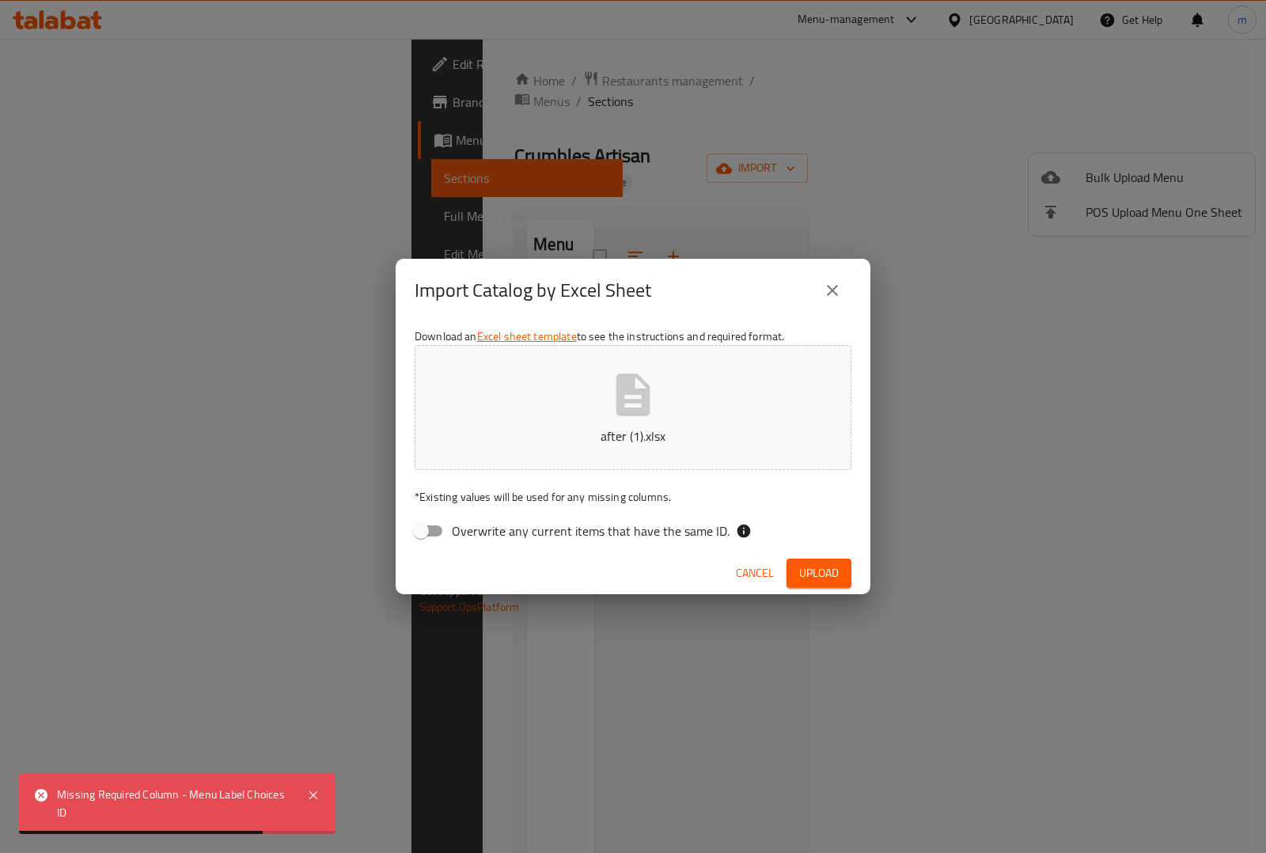
click at [168, 807] on div "Missing Required Column - Menu Label Choices ID" at bounding box center [174, 804] width 234 height 36
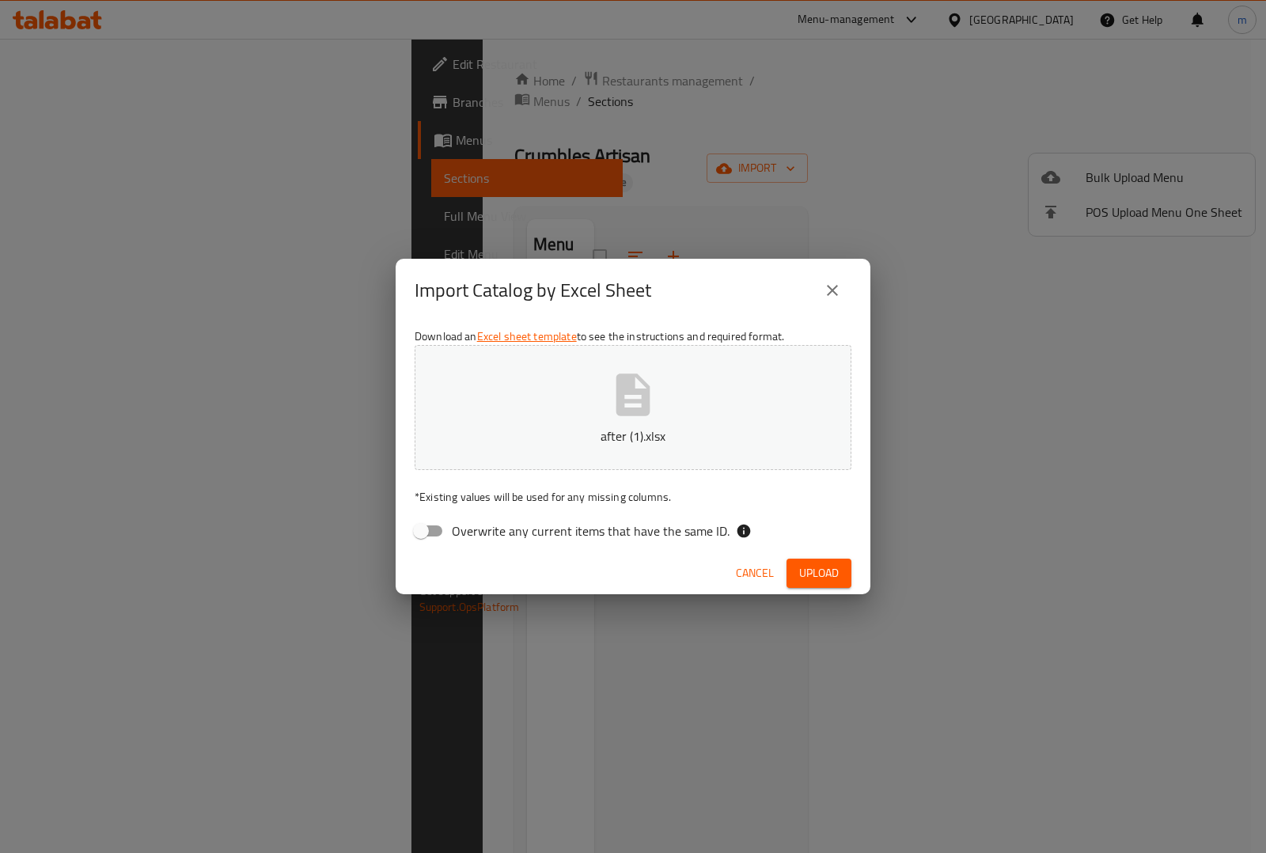
click at [758, 570] on span "Cancel" at bounding box center [755, 573] width 38 height 20
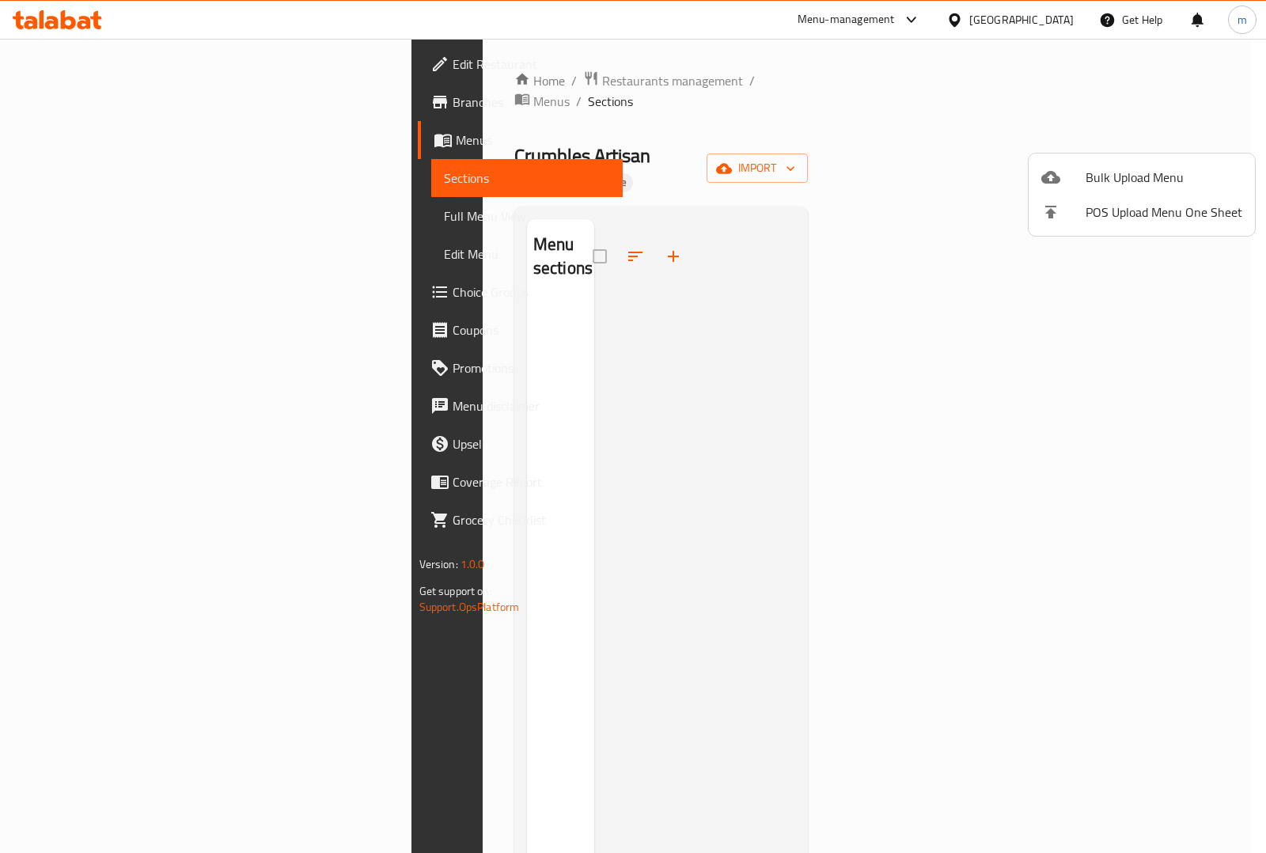
click at [51, 24] on div at bounding box center [633, 426] width 1266 height 853
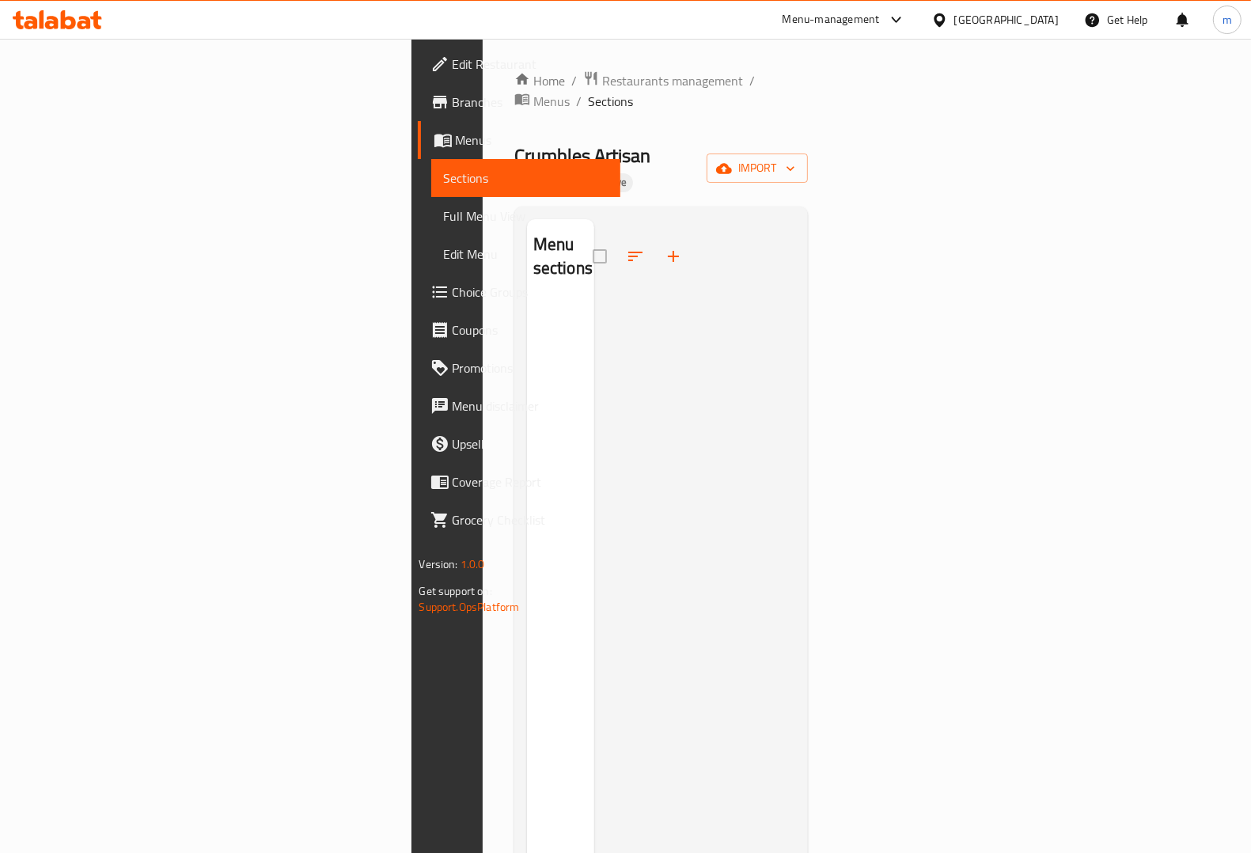
click at [54, 24] on icon at bounding box center [51, 22] width 13 height 13
click at [456, 141] on span "Menus" at bounding box center [532, 140] width 152 height 19
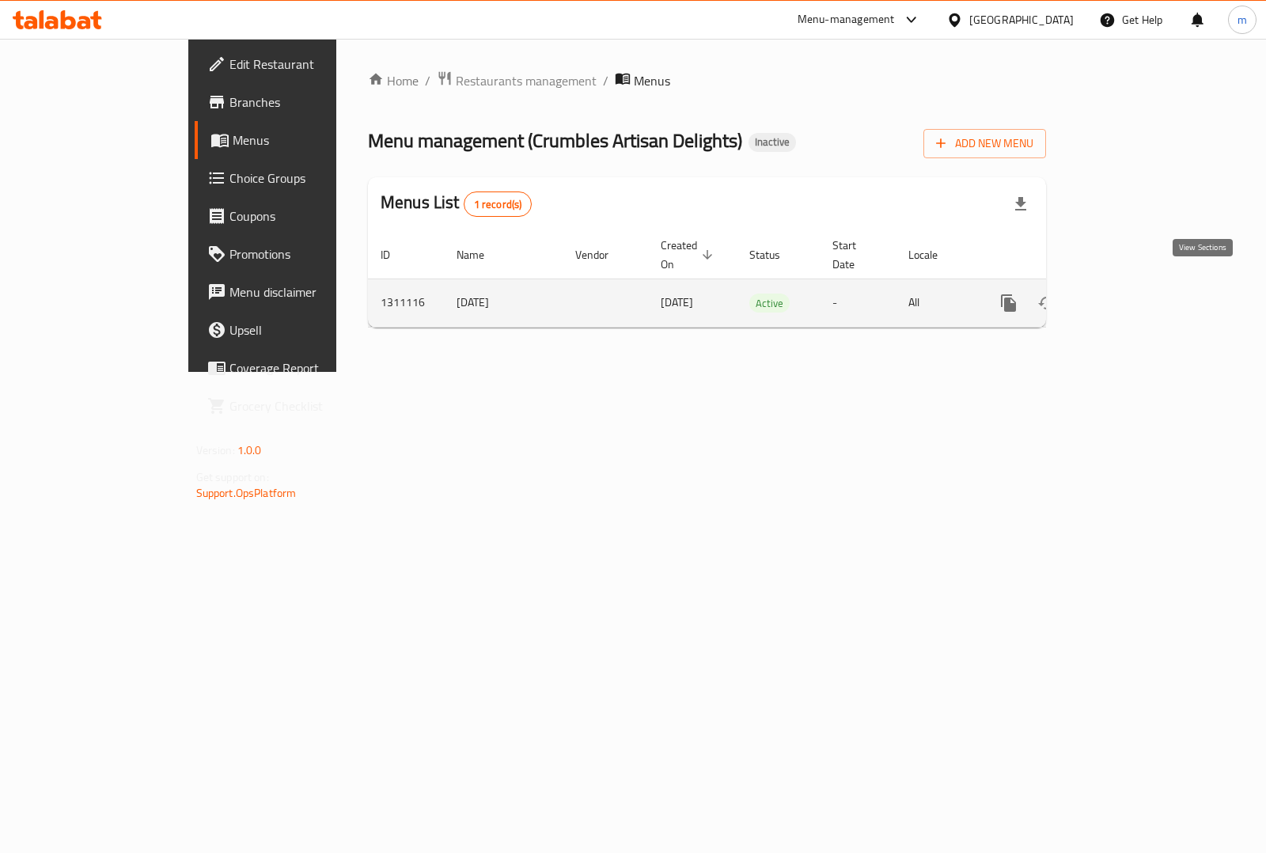
click at [1130, 296] on icon "enhanced table" at bounding box center [1122, 303] width 14 height 14
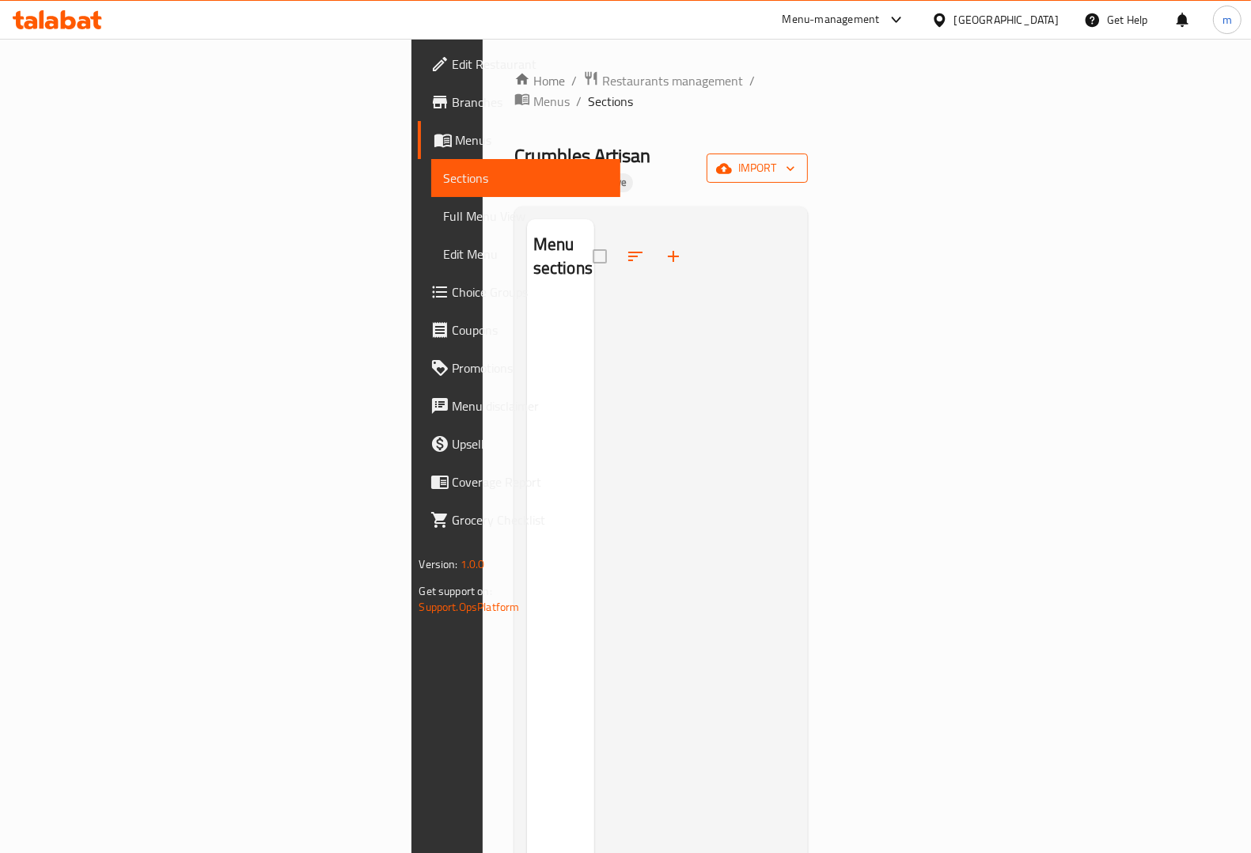
click at [795, 158] on span "import" at bounding box center [757, 168] width 76 height 20
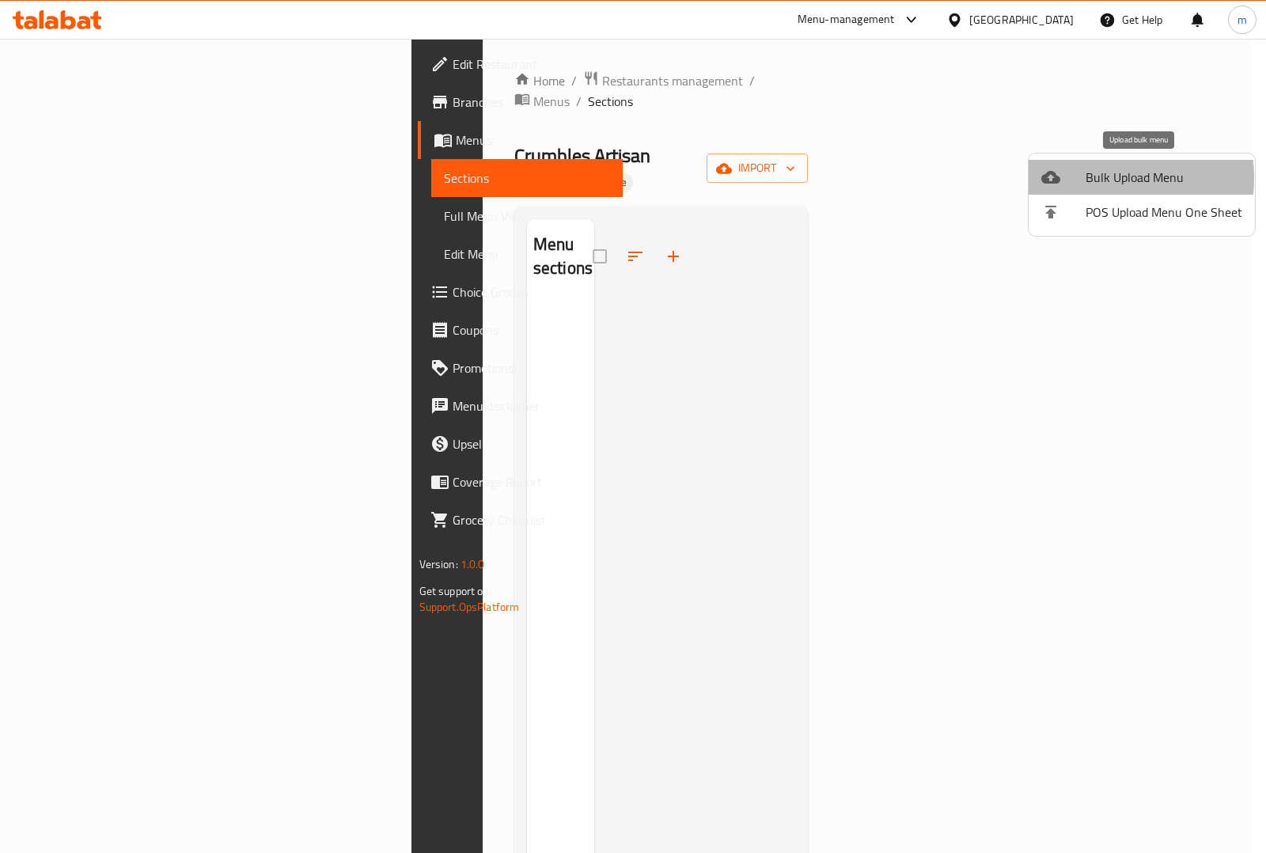
click at [1086, 178] on span "Bulk Upload Menu" at bounding box center [1163, 177] width 157 height 19
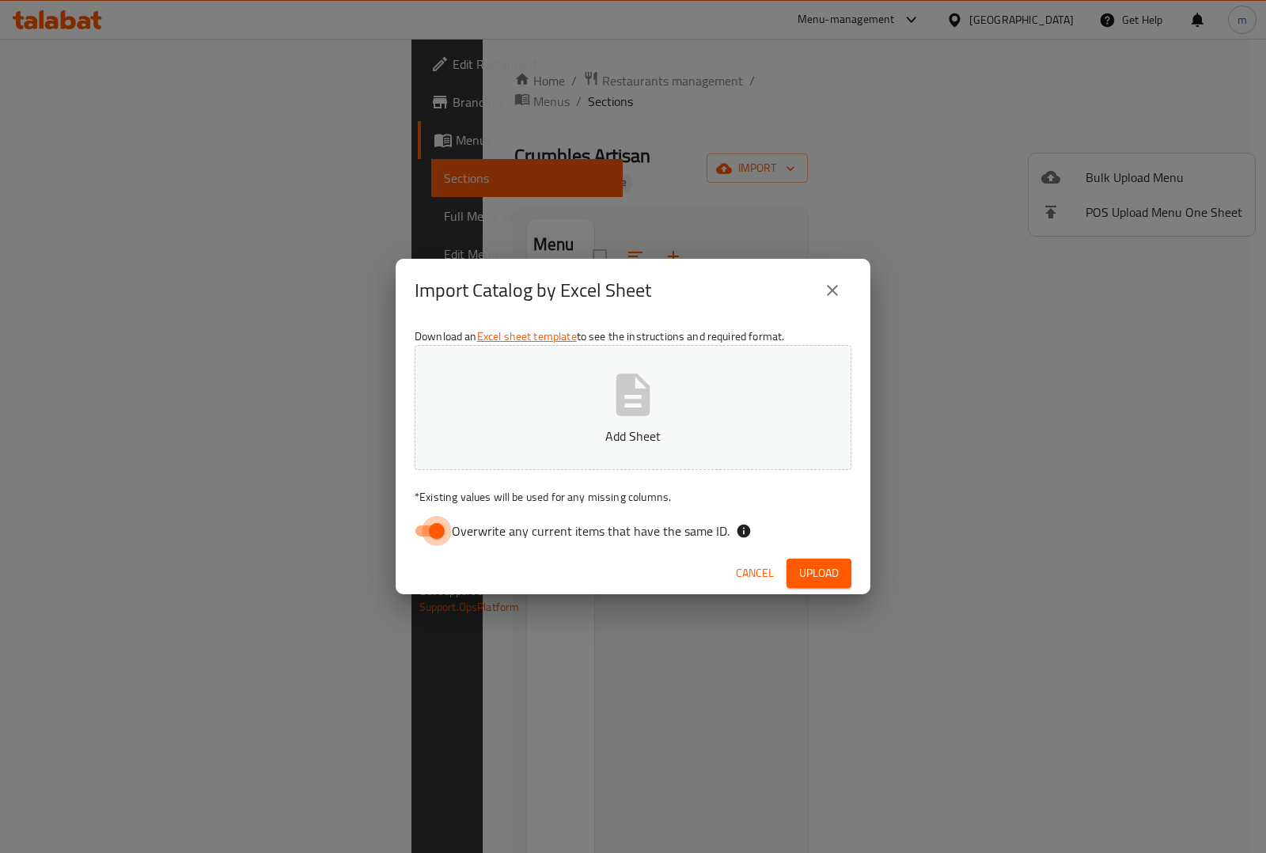
click at [430, 526] on input "Overwrite any current items that have the same ID." at bounding box center [437, 531] width 90 height 30
checkbox input "false"
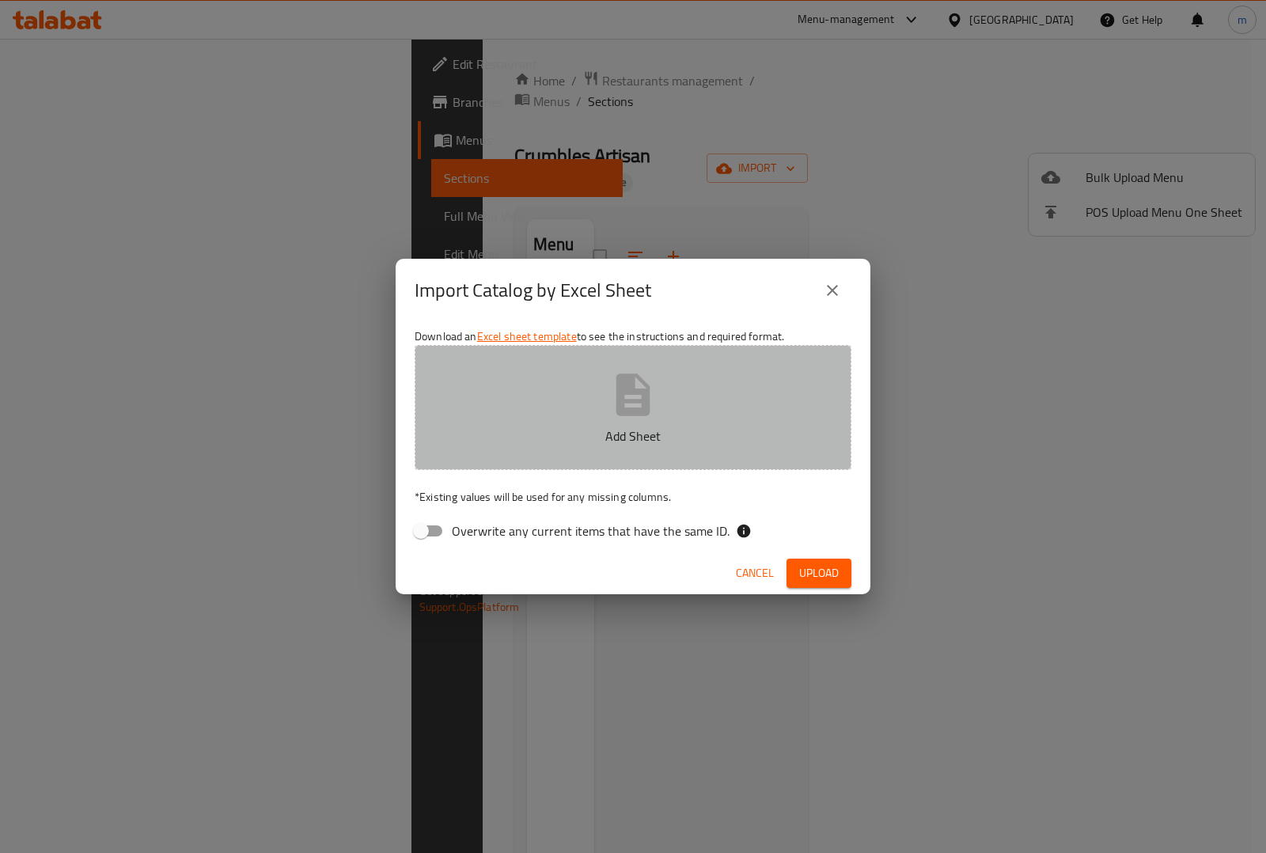
click at [475, 421] on button "Add Sheet" at bounding box center [633, 407] width 437 height 125
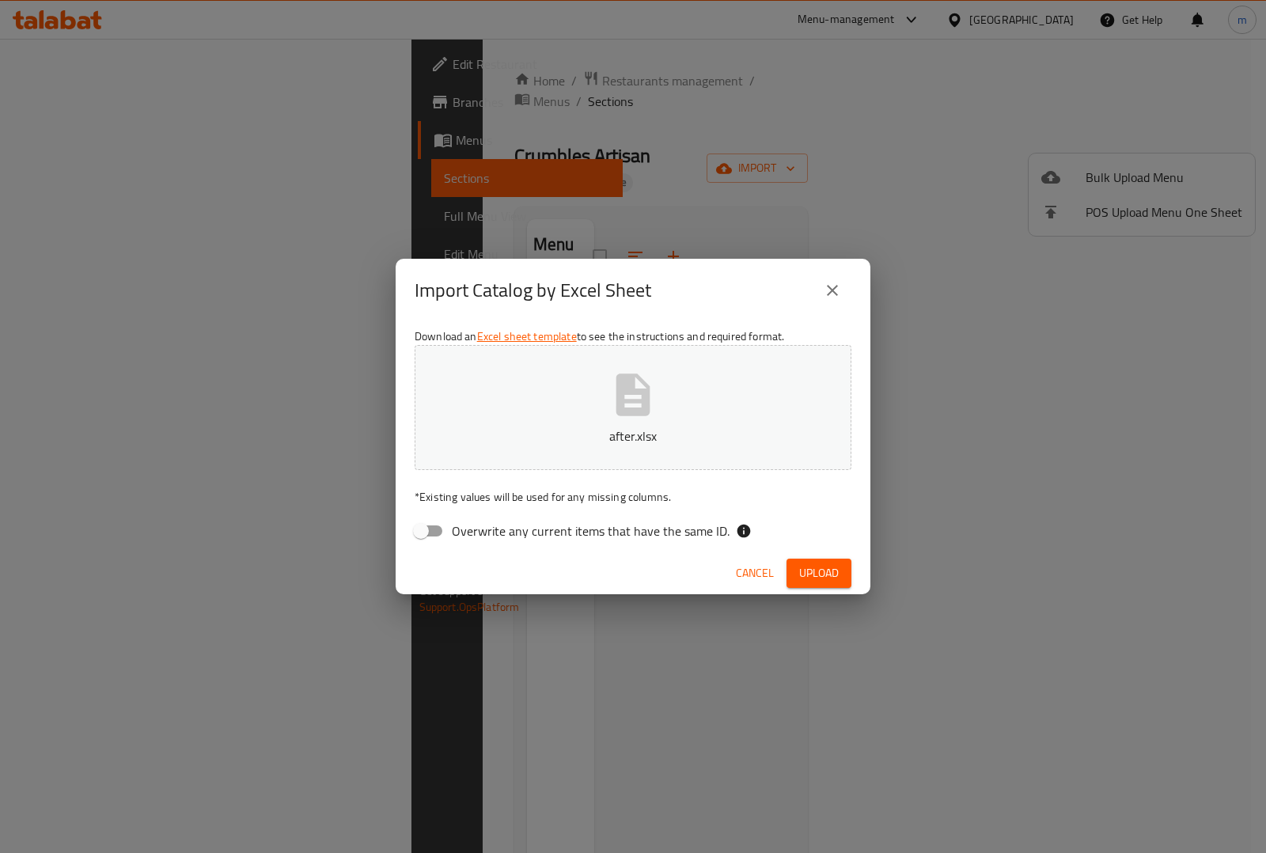
click at [824, 579] on span "Upload" at bounding box center [819, 573] width 40 height 20
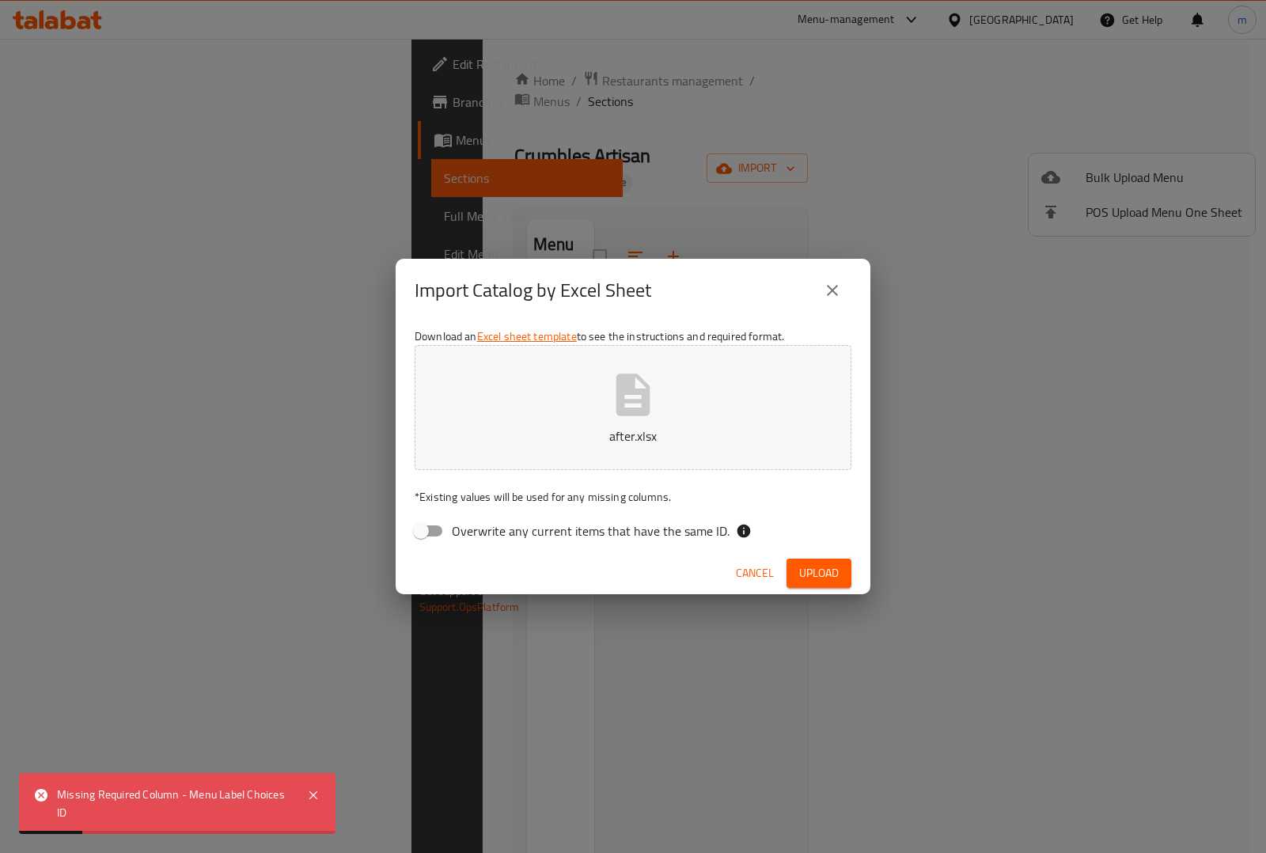
click at [195, 809] on div "Missing Required Column - Menu Label Choices ID" at bounding box center [174, 804] width 234 height 36
click at [756, 574] on span "Cancel" at bounding box center [755, 573] width 38 height 20
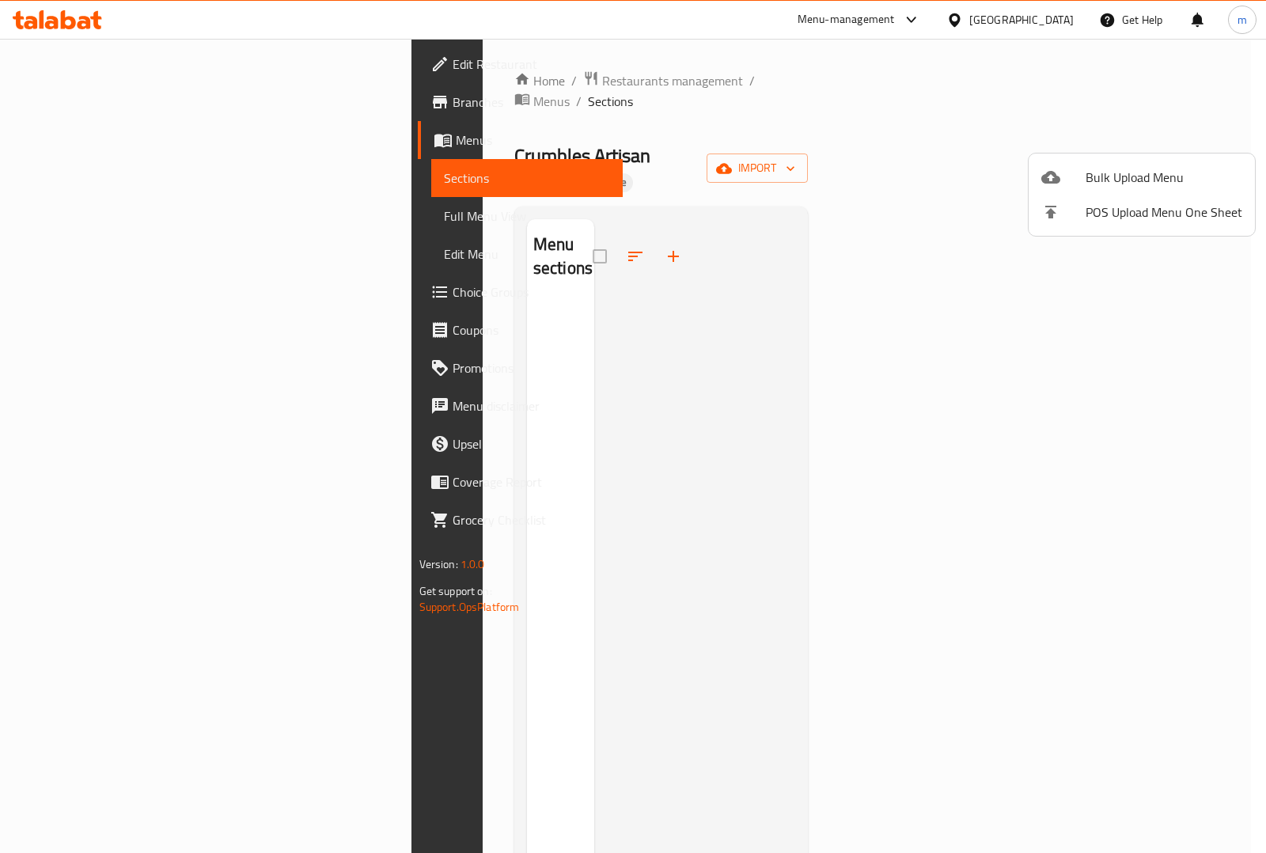
click at [78, 108] on div at bounding box center [633, 426] width 1266 height 853
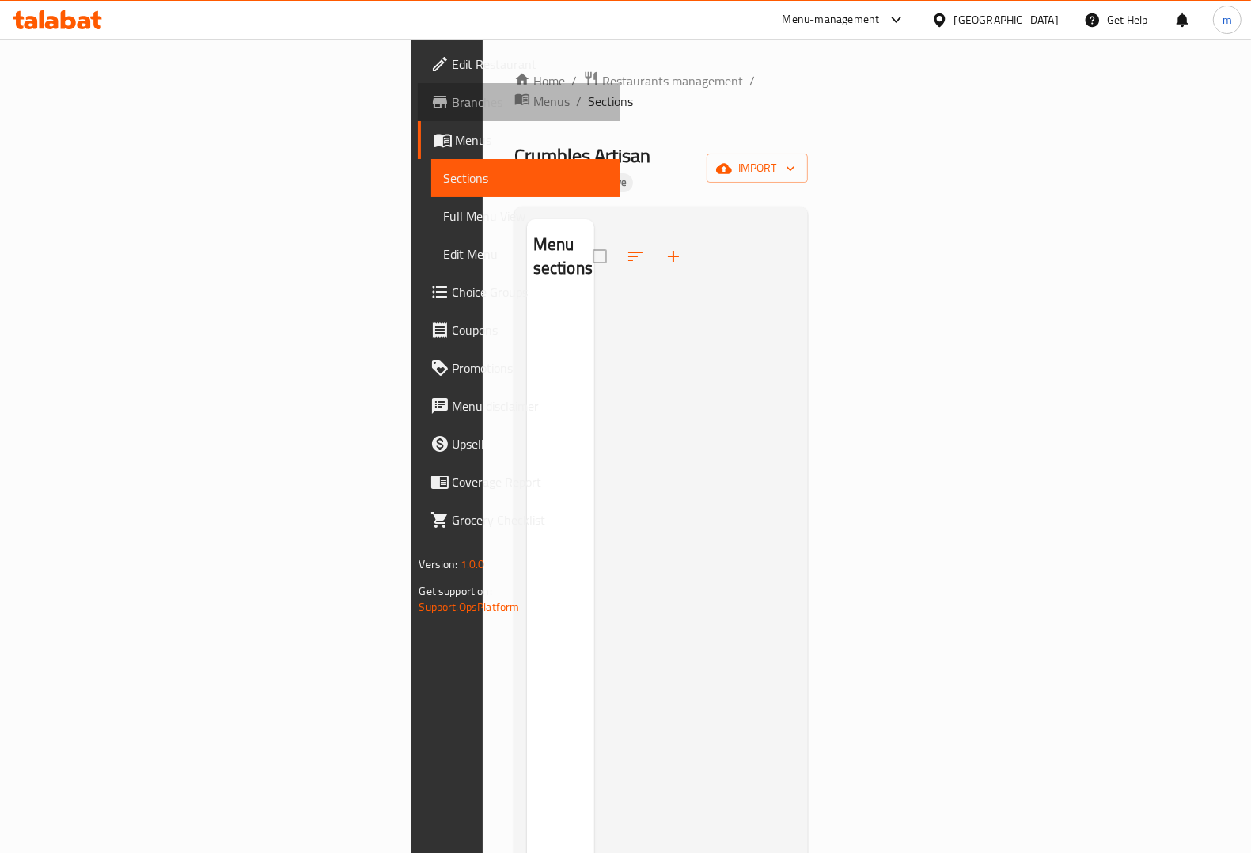
click at [452, 103] on span "Branches" at bounding box center [529, 102] width 155 height 19
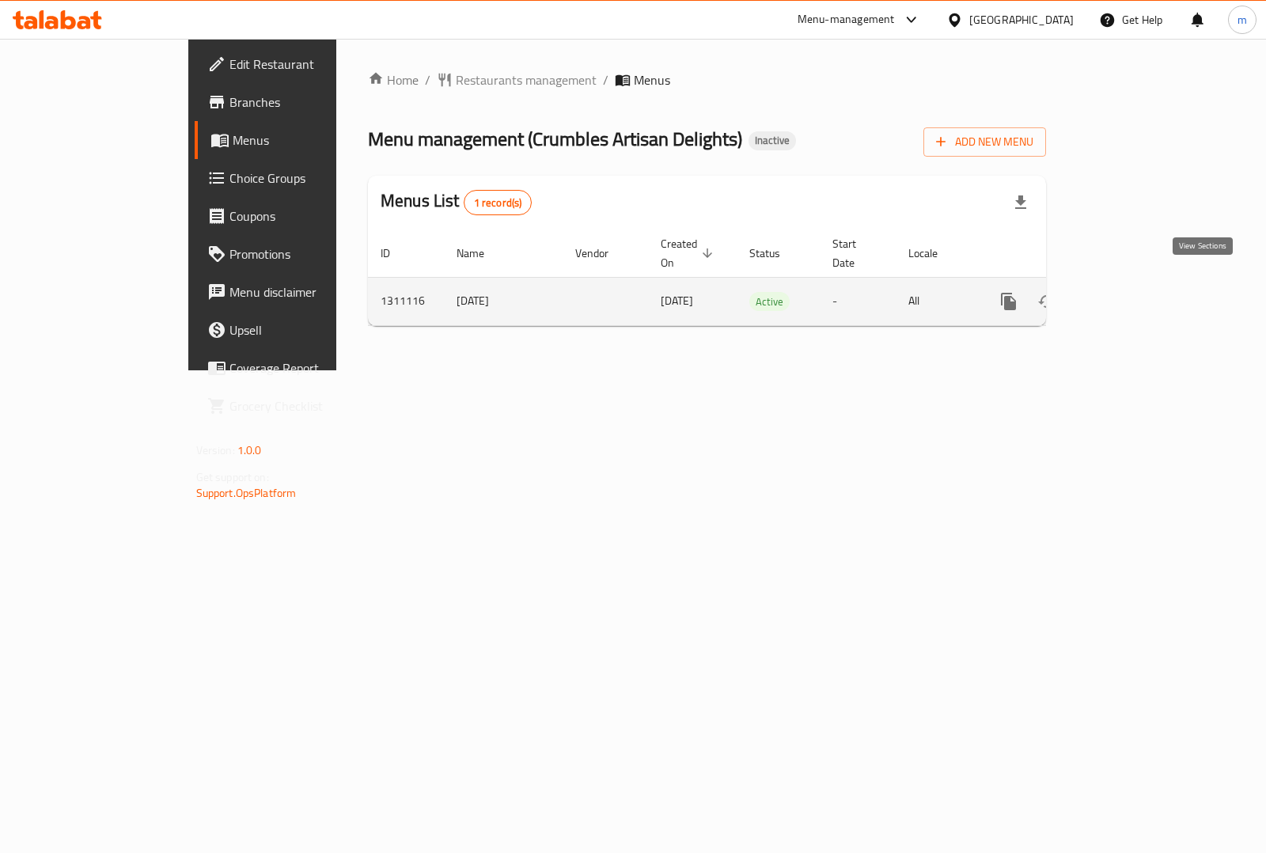
click at [1132, 292] on icon "enhanced table" at bounding box center [1122, 301] width 19 height 19
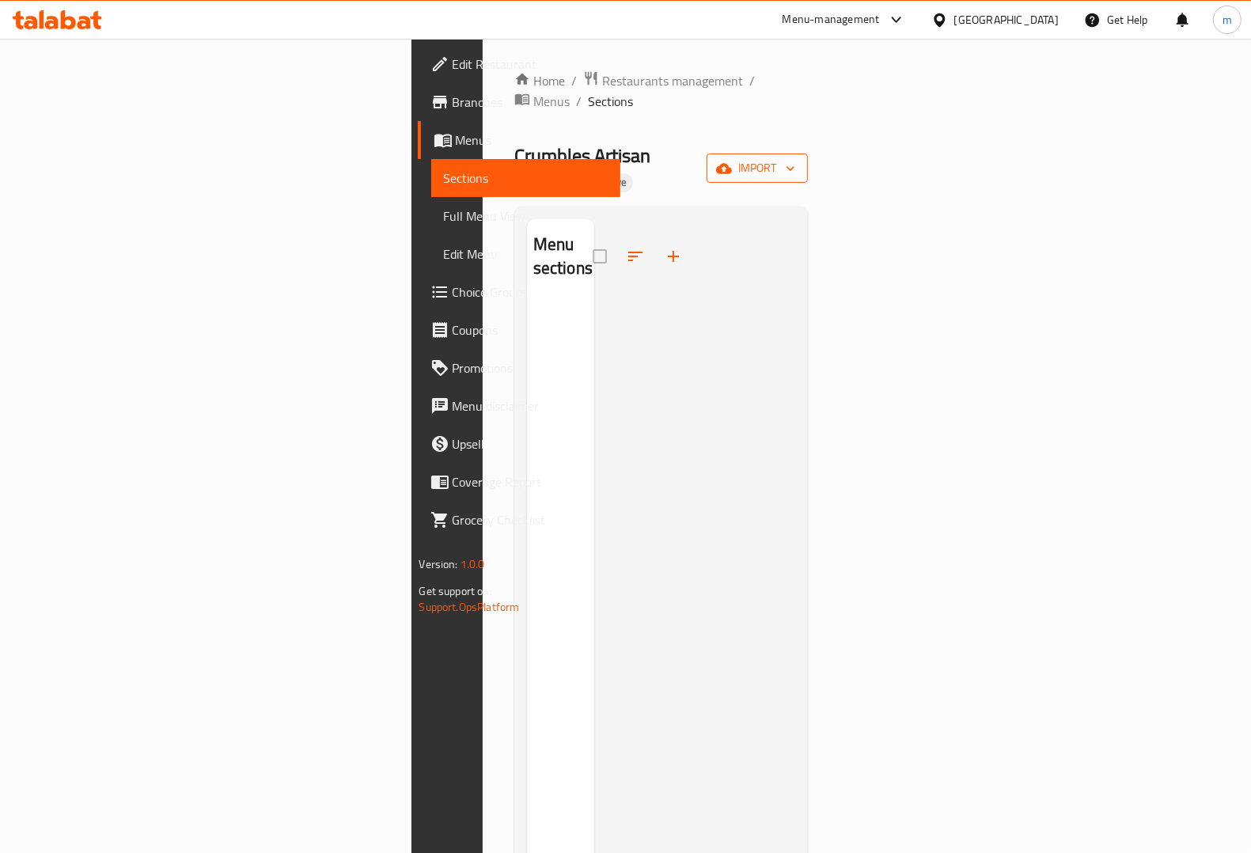
click at [795, 158] on span "import" at bounding box center [757, 168] width 76 height 20
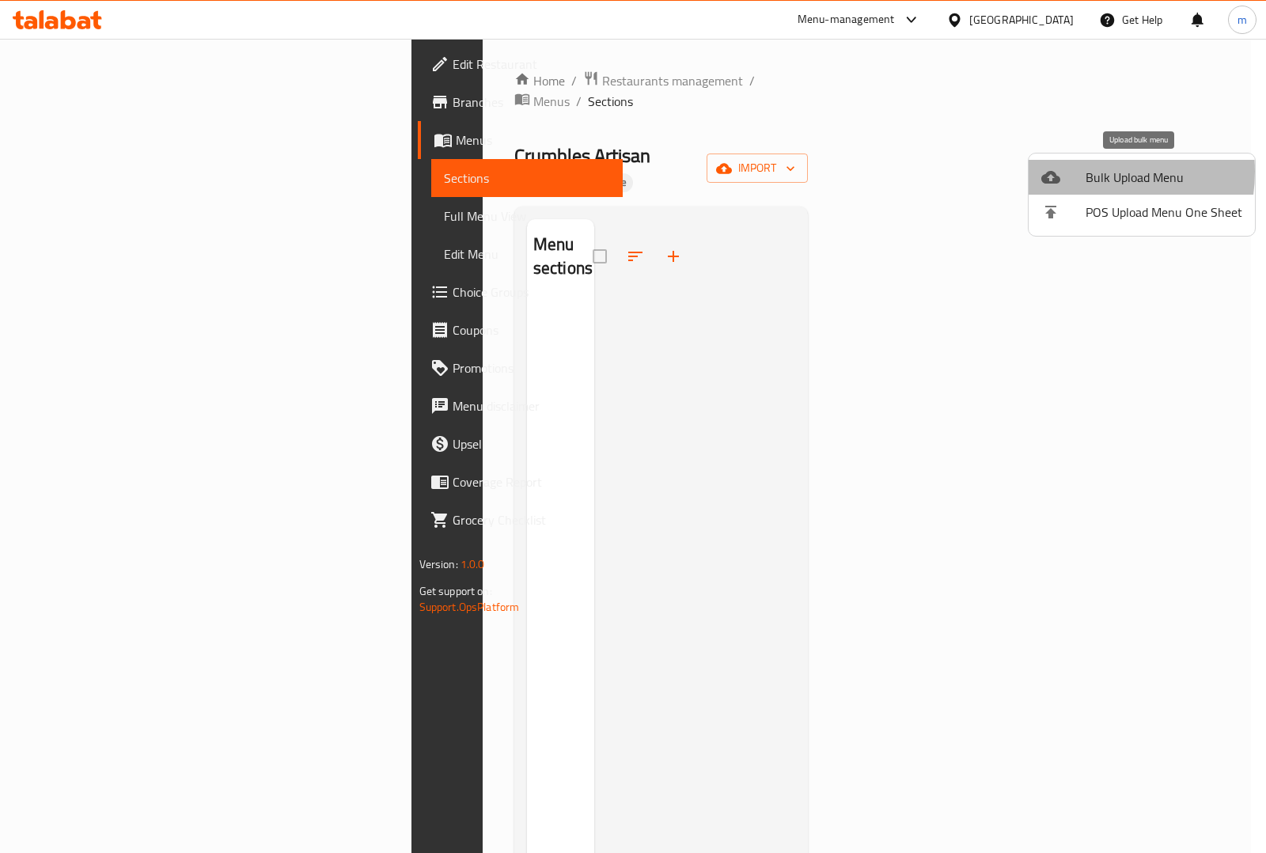
click at [1078, 172] on div at bounding box center [1063, 177] width 44 height 19
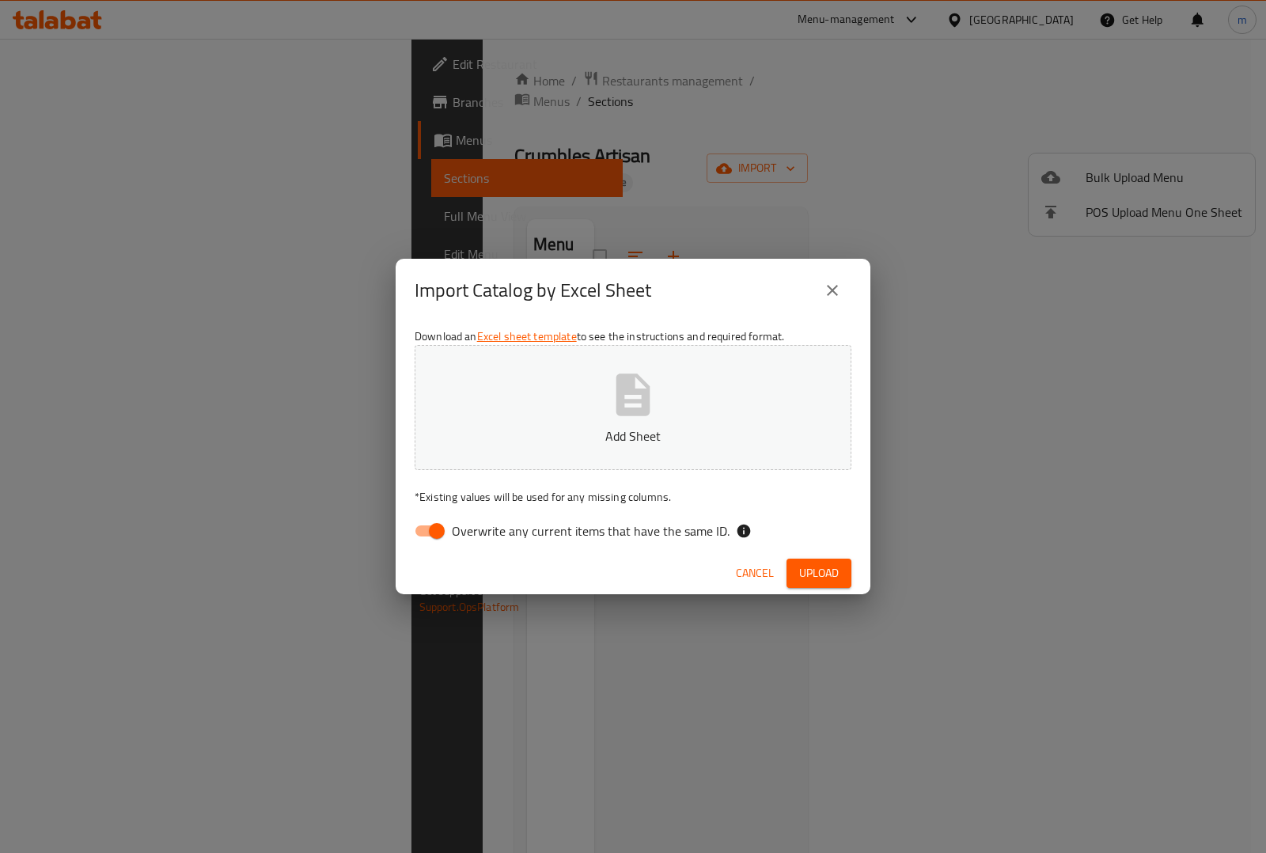
click at [427, 530] on input "Overwrite any current items that have the same ID." at bounding box center [437, 531] width 90 height 30
checkbox input "false"
click at [600, 398] on button "Add Sheet" at bounding box center [633, 407] width 437 height 125
click at [809, 577] on span "Upload" at bounding box center [819, 573] width 40 height 20
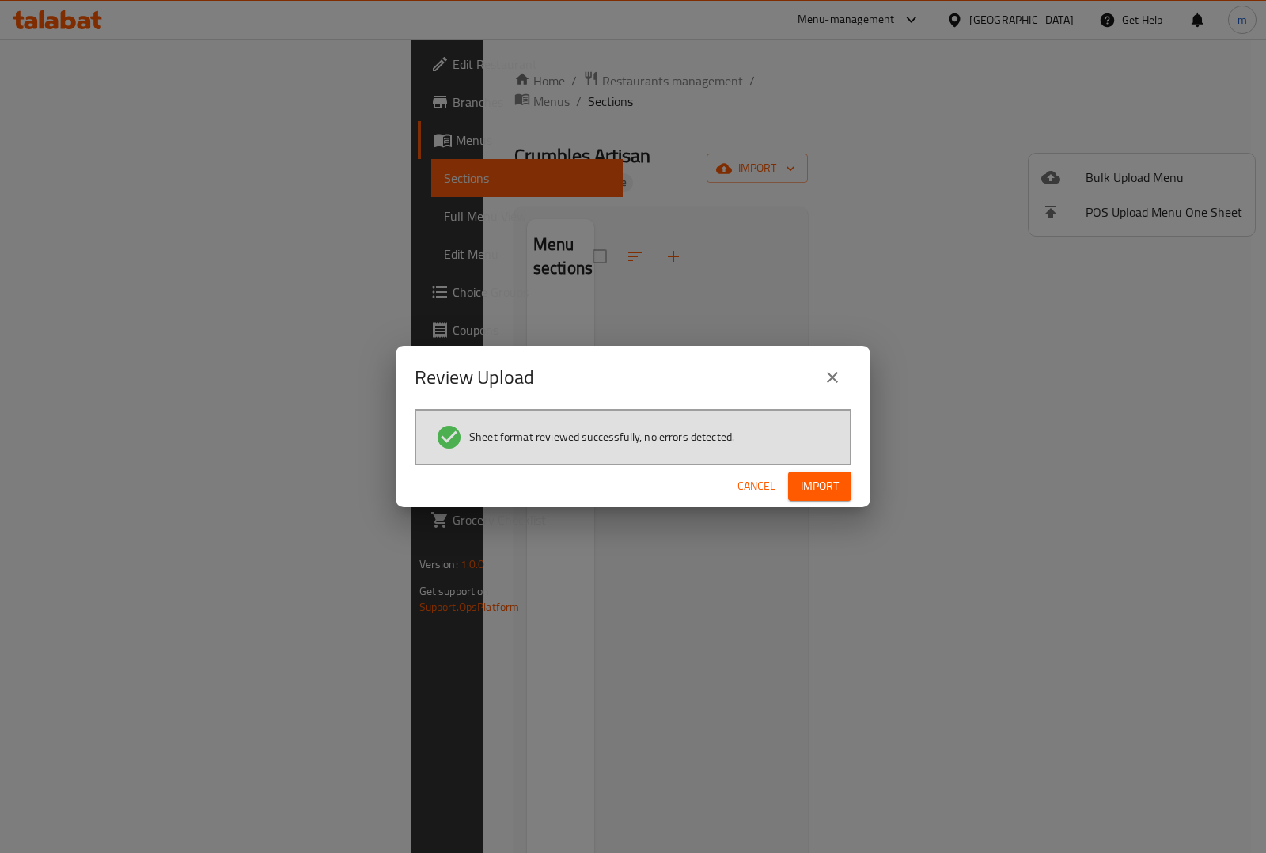
click at [824, 486] on span "Import" at bounding box center [820, 486] width 38 height 20
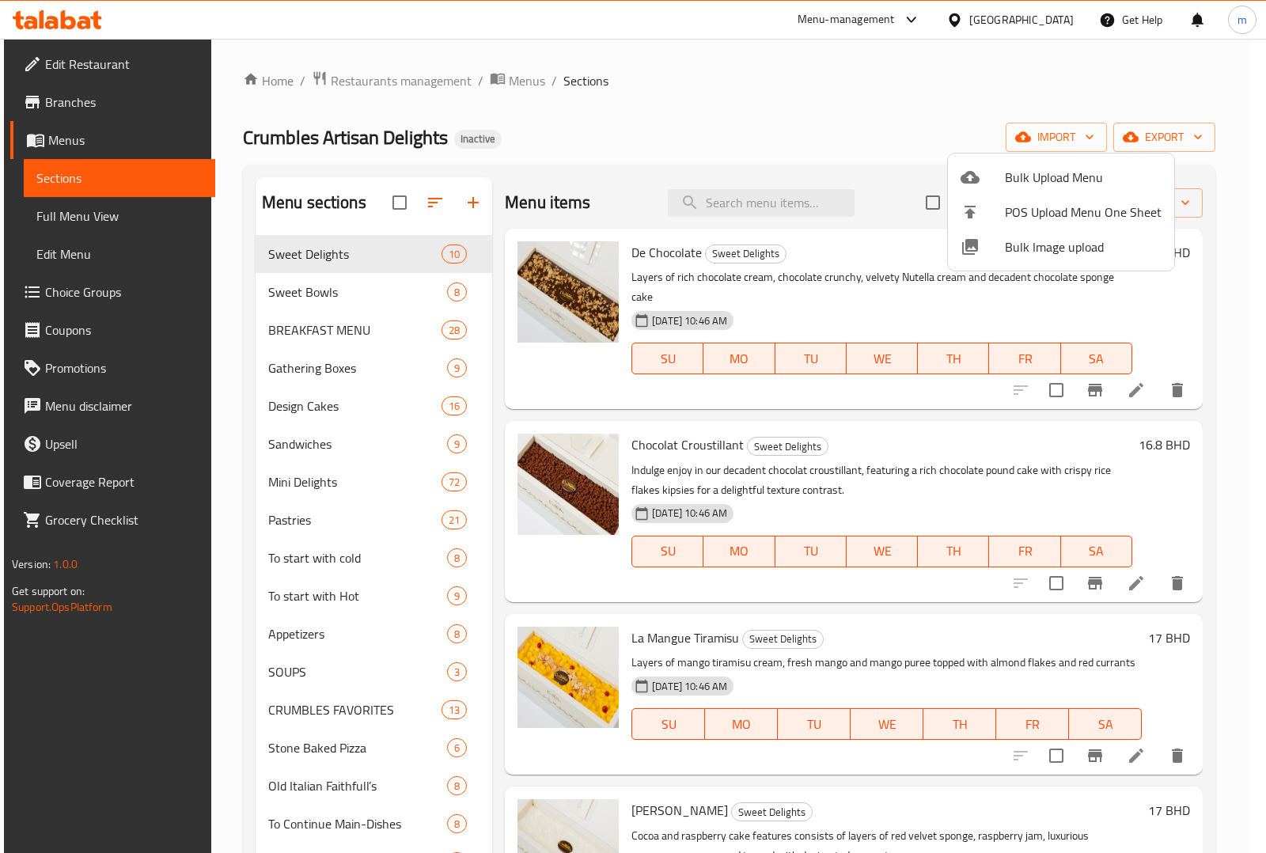
click at [99, 223] on div at bounding box center [633, 426] width 1266 height 853
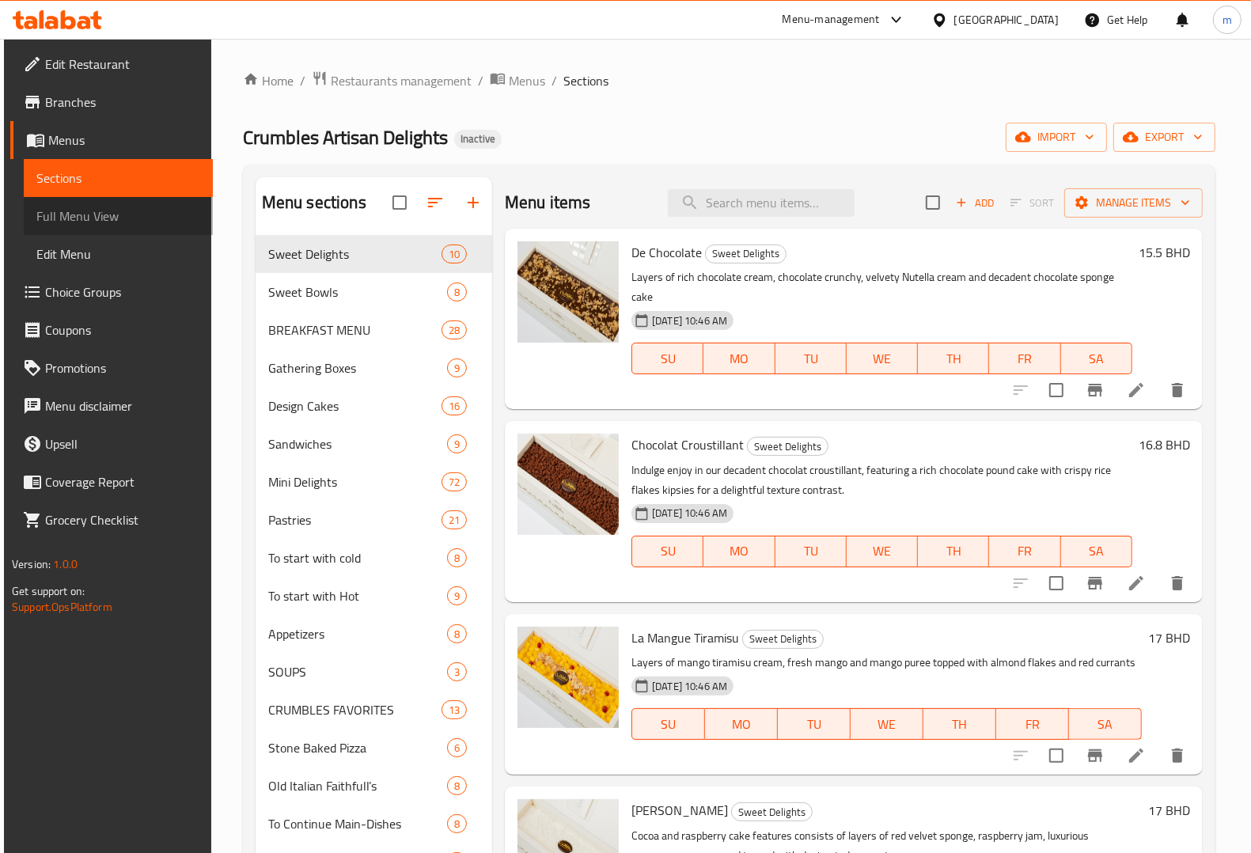
click at [104, 214] on span "Full Menu View" at bounding box center [118, 215] width 164 height 19
click at [115, 211] on span "Full Menu View" at bounding box center [118, 215] width 164 height 19
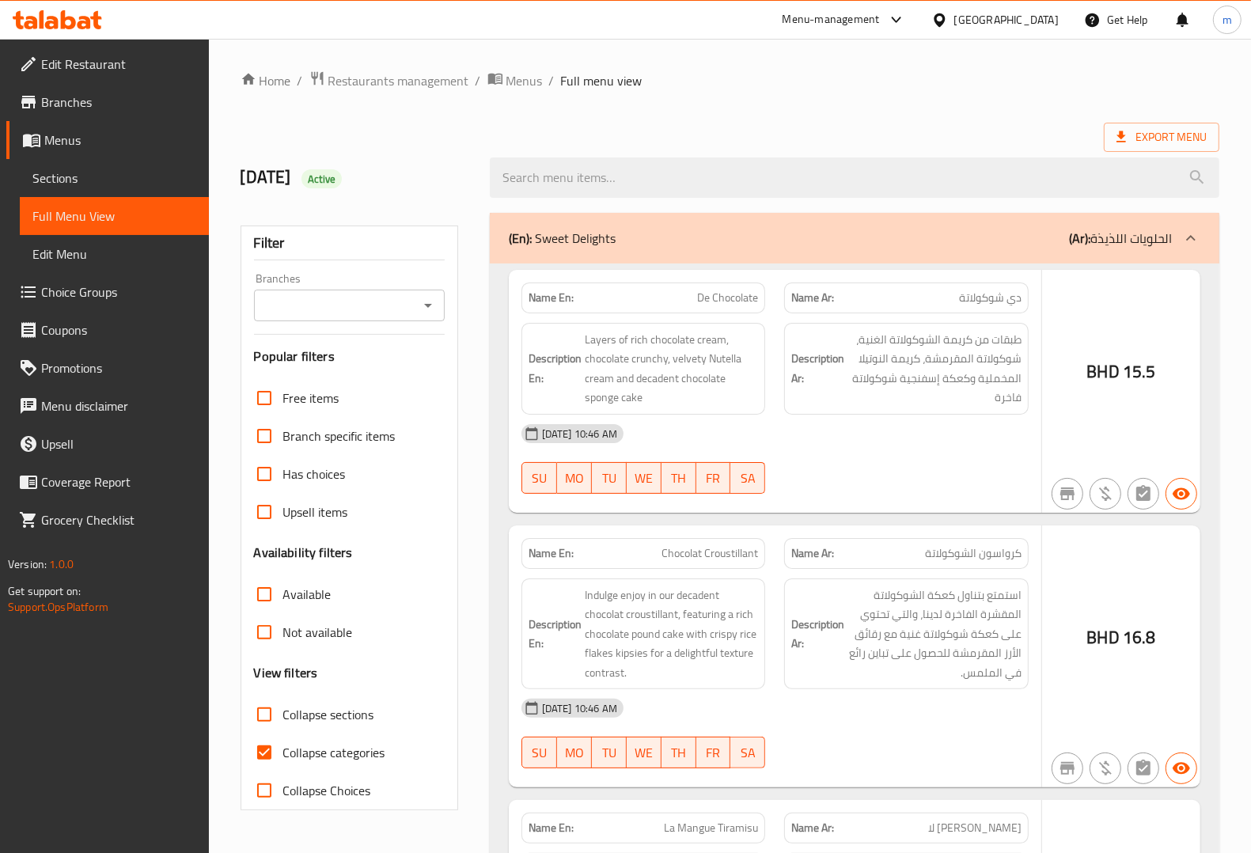
click at [263, 733] on input "Collapse categories" at bounding box center [264, 752] width 38 height 38
checkbox input "false"
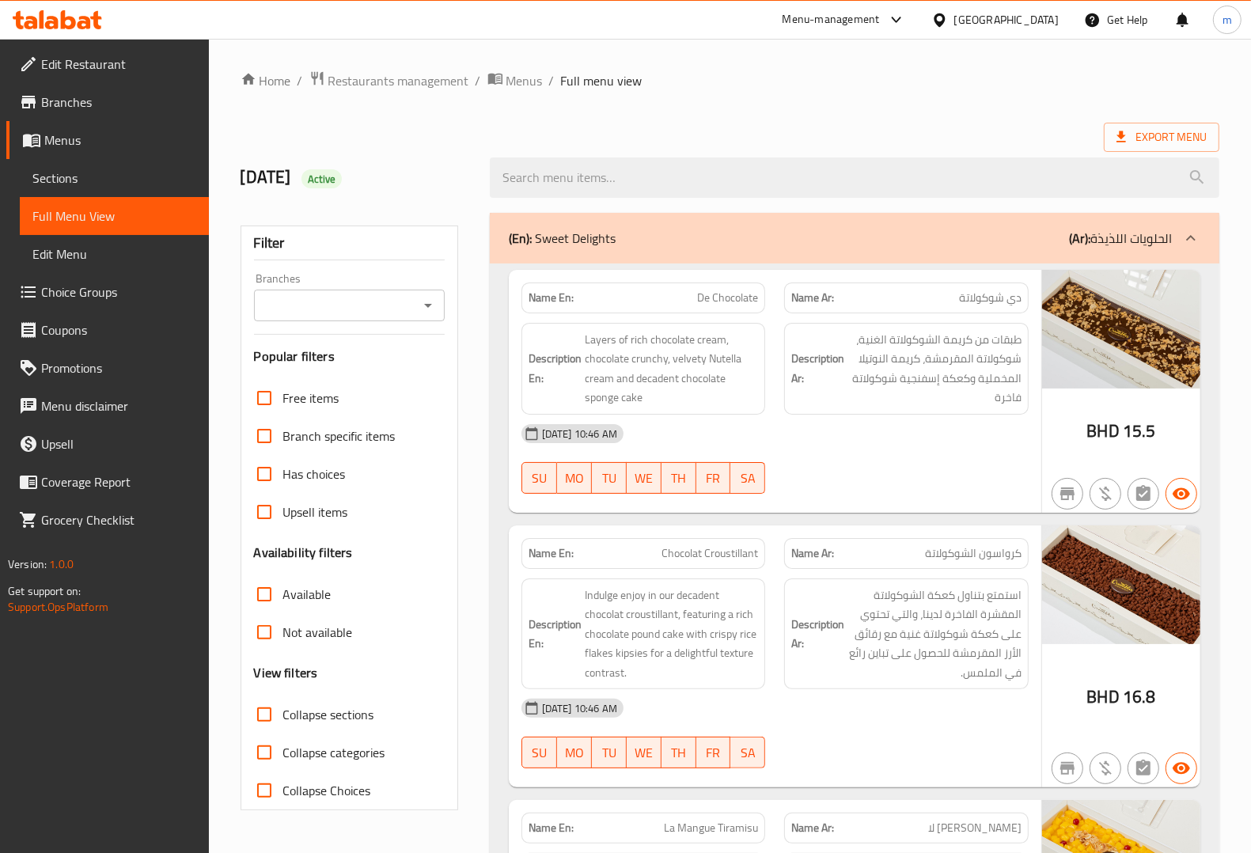
click at [696, 128] on div "Export Menu" at bounding box center [729, 137] width 979 height 29
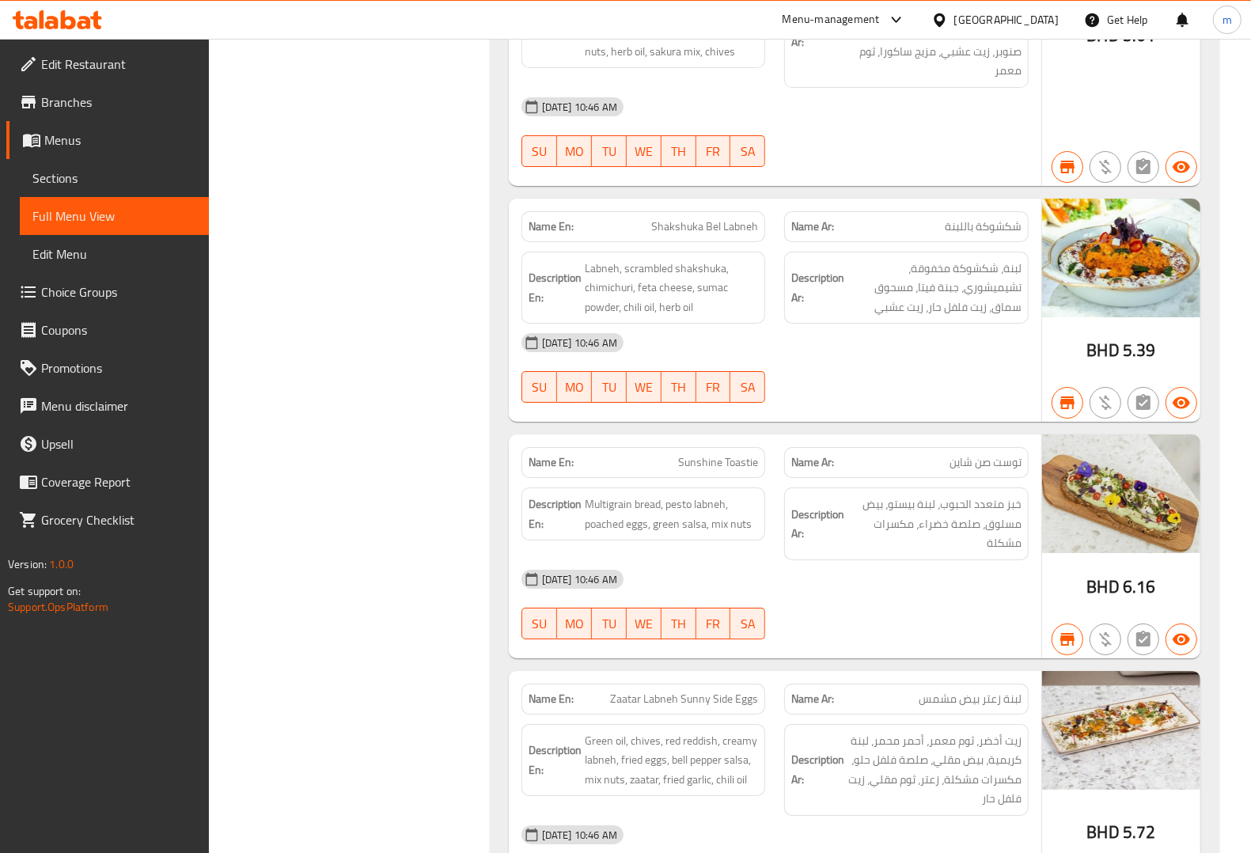
scroll to position [9597, 0]
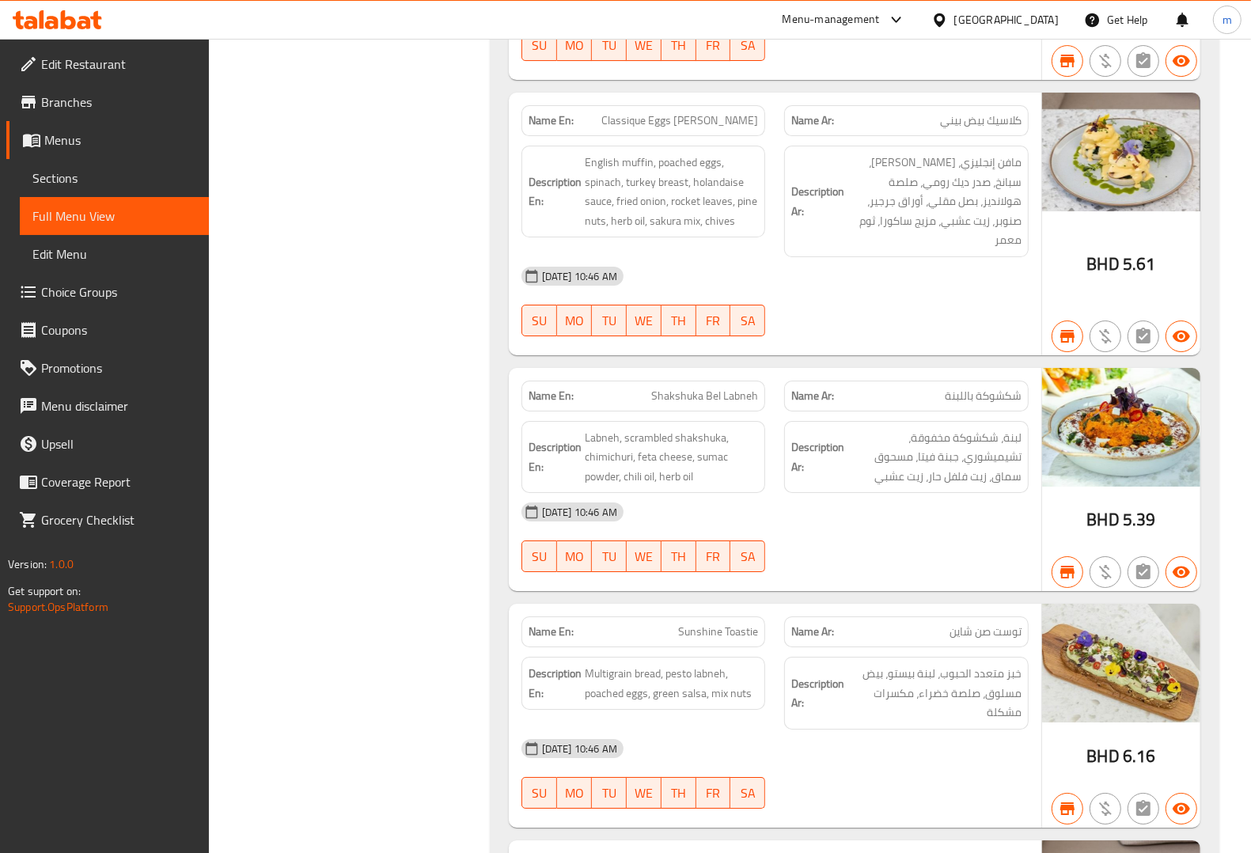
click at [107, 62] on span "Edit Restaurant" at bounding box center [118, 64] width 155 height 19
